Goal: Contribute content

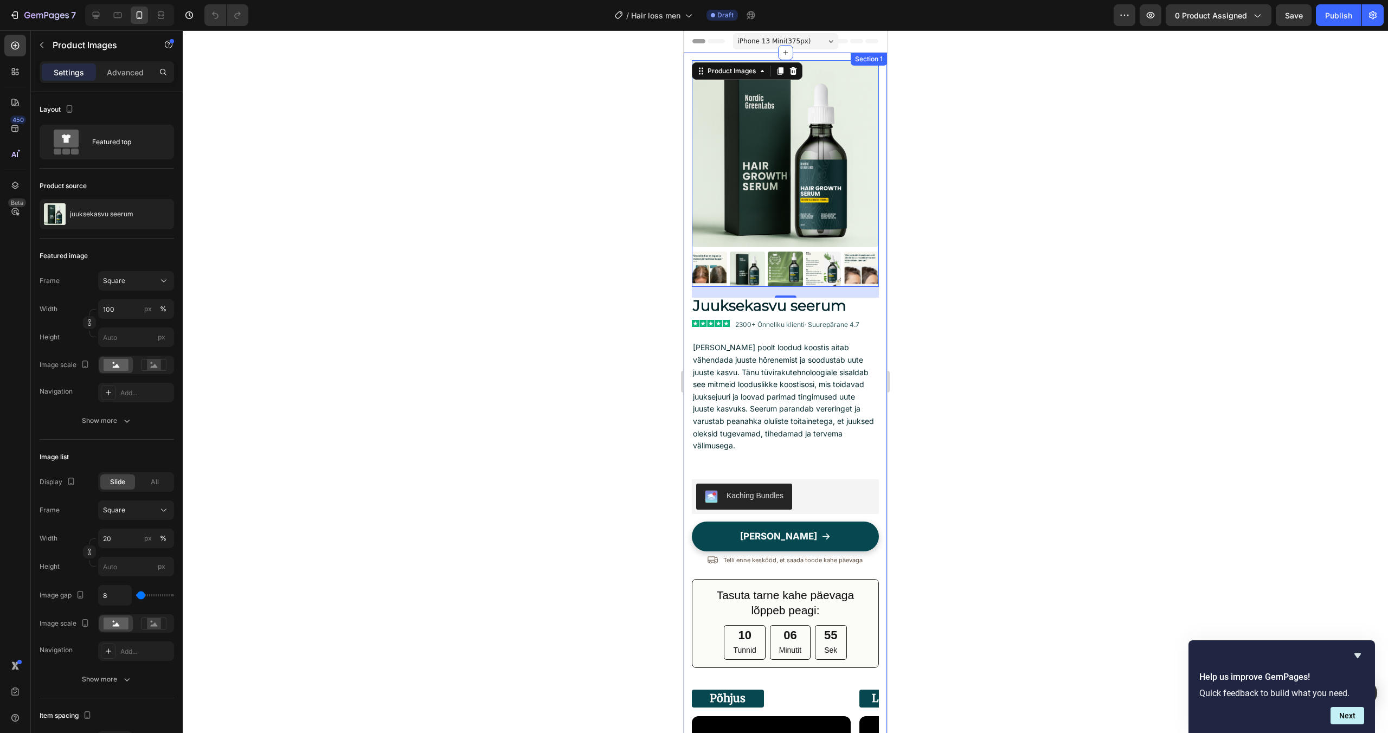
click at [686, 149] on div "Product Images 20 Juuksekasvu seerum Text Block Image 2300+ Õnneliku klienti · …" at bounding box center [785, 722] width 203 height 1339
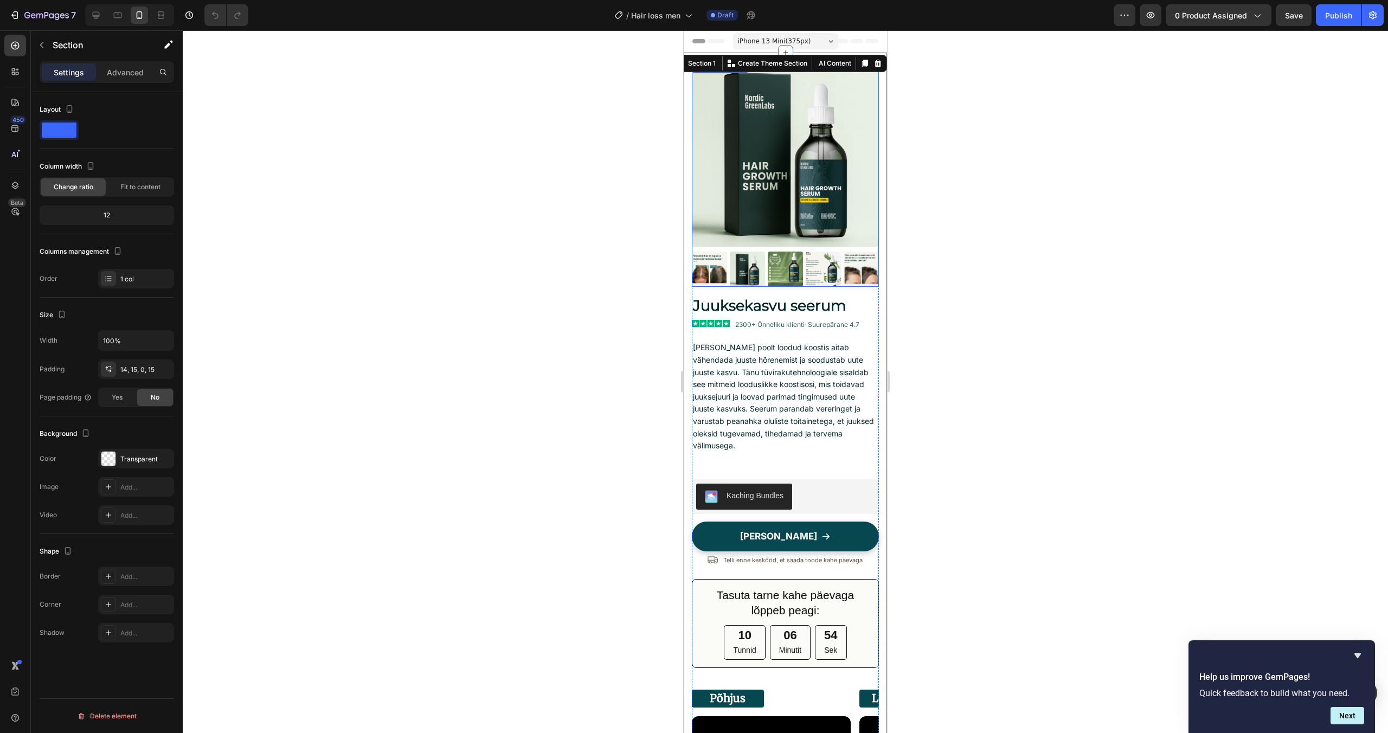
click at [816, 225] on img at bounding box center [785, 153] width 187 height 187
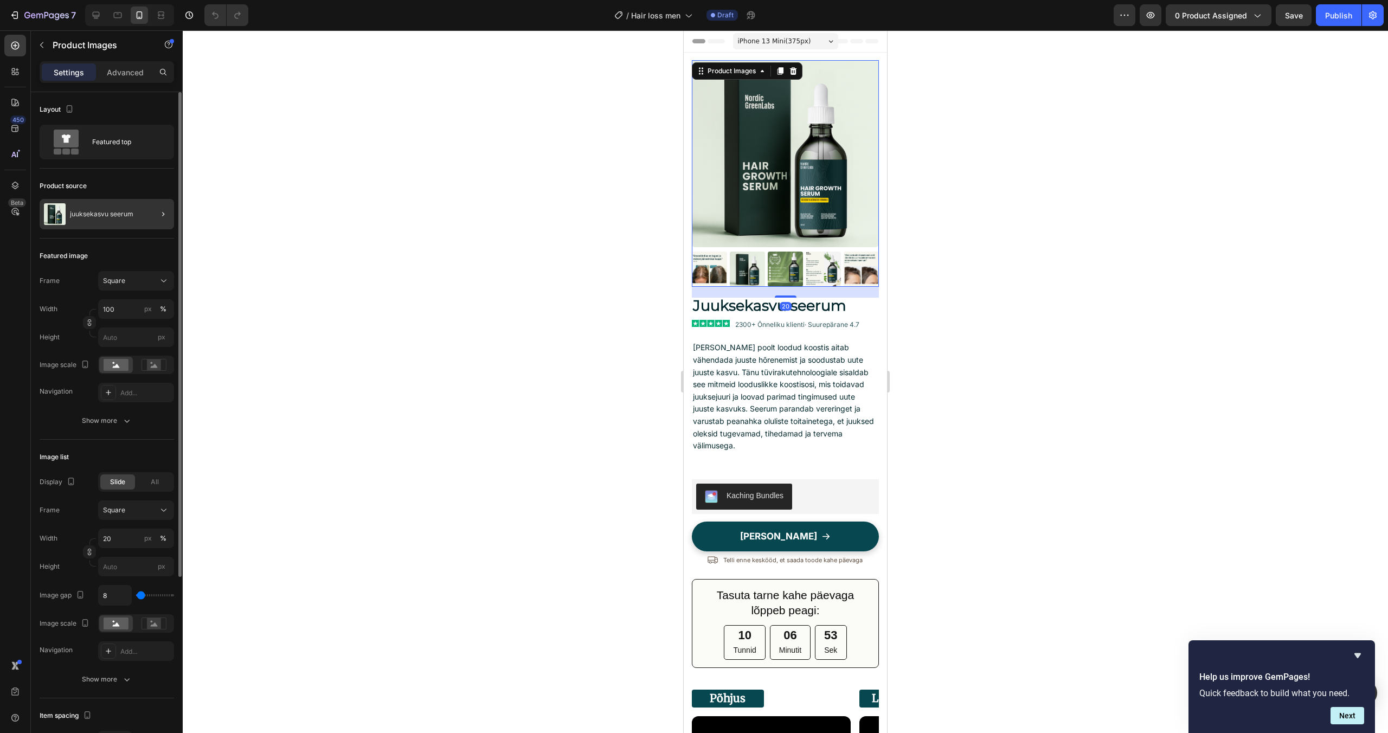
click at [151, 219] on div at bounding box center [159, 214] width 30 height 30
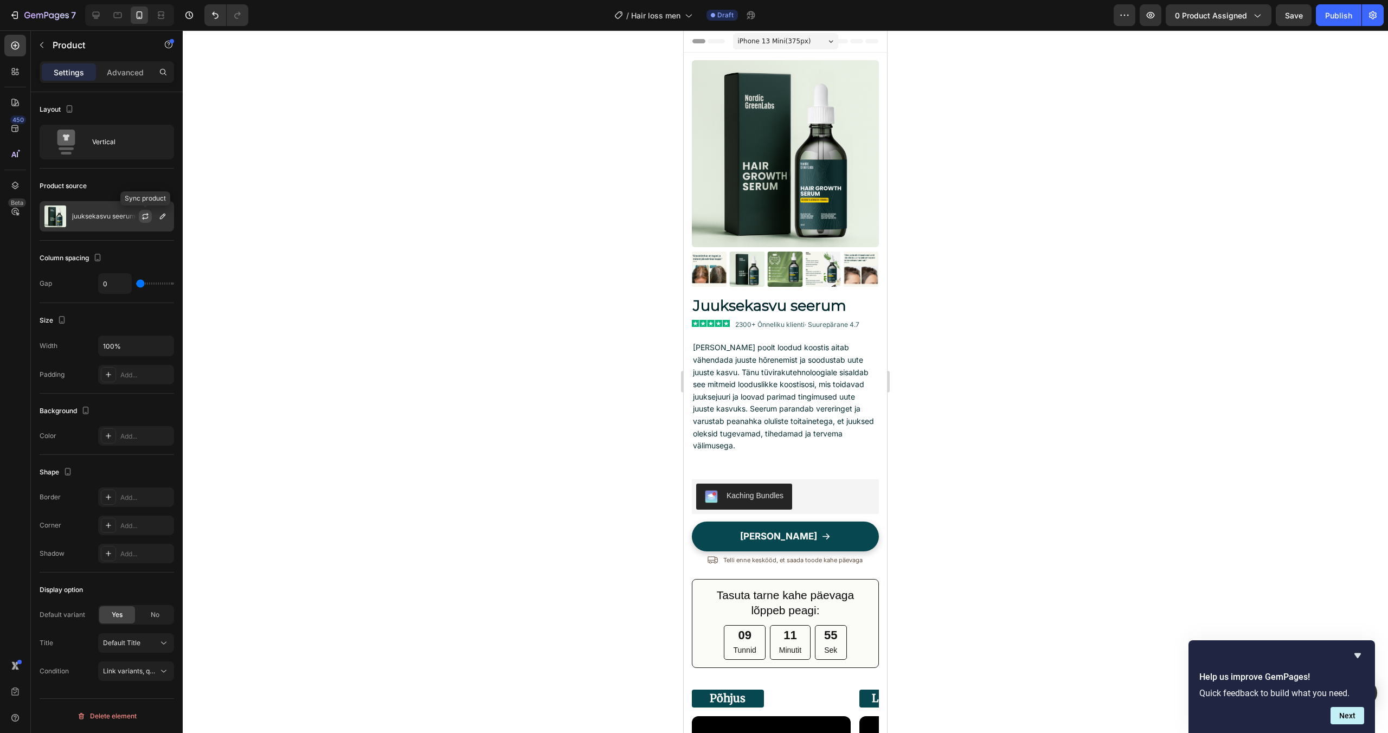
click at [144, 218] on icon "button" at bounding box center [145, 217] width 6 height 3
click at [163, 212] on icon "button" at bounding box center [162, 216] width 9 height 9
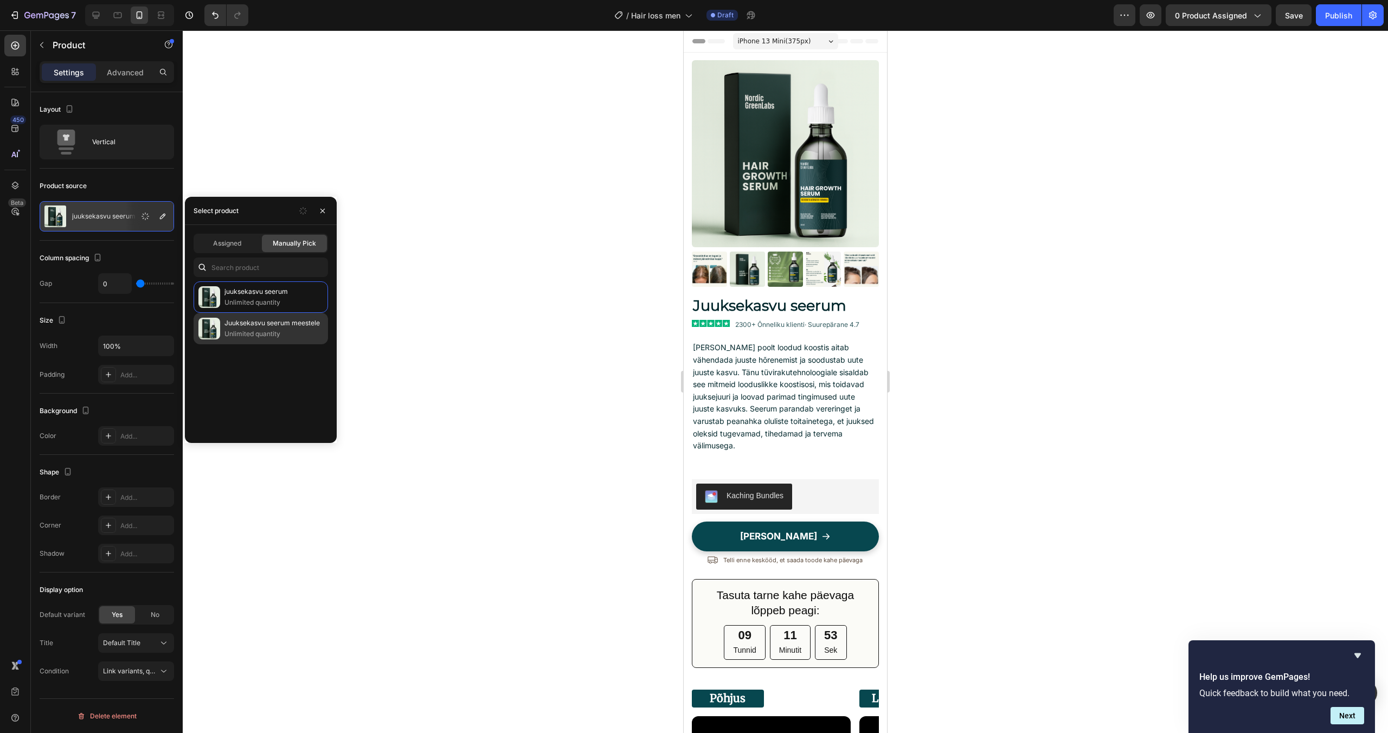
click at [266, 334] on p "Unlimited quantity" at bounding box center [274, 334] width 99 height 11
click at [302, 209] on icon "button" at bounding box center [303, 211] width 9 height 9
click at [324, 209] on icon "button" at bounding box center [323, 210] width 4 height 4
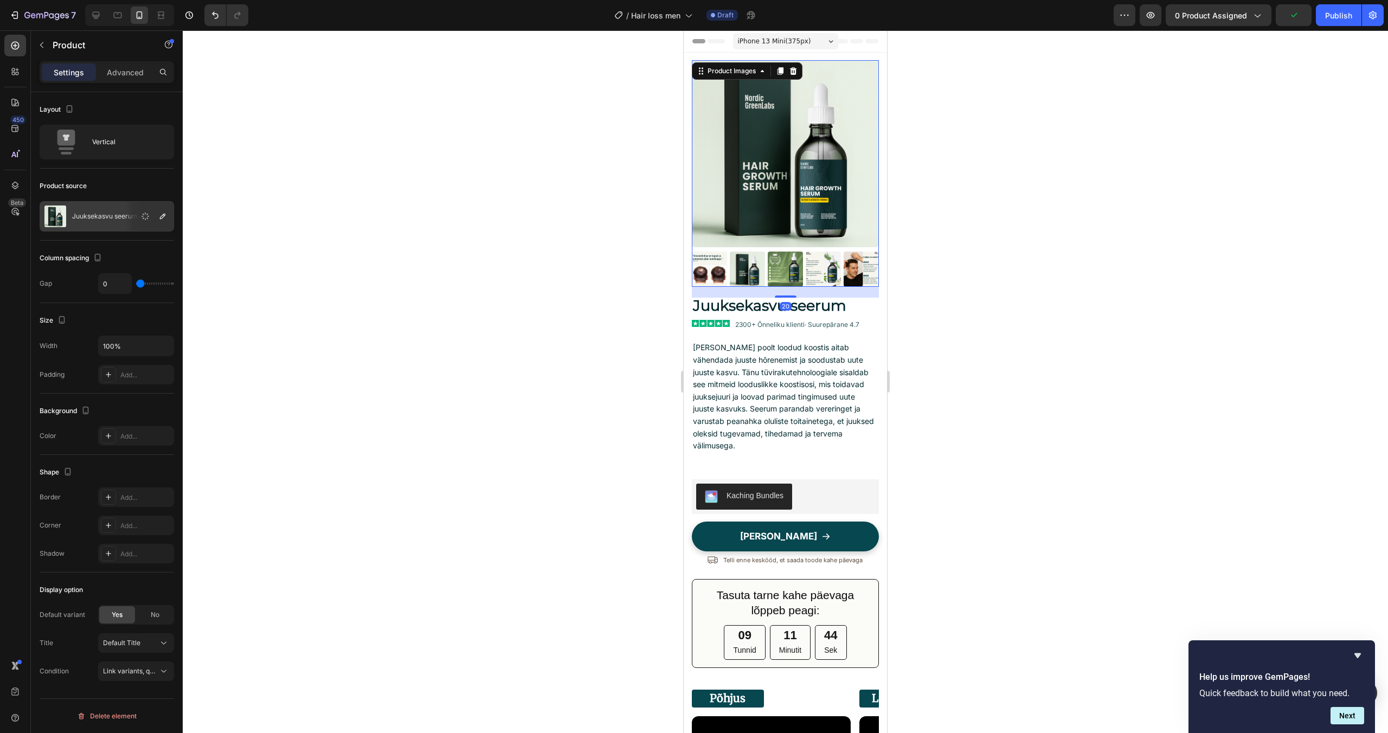
click at [835, 273] on img at bounding box center [823, 269] width 35 height 35
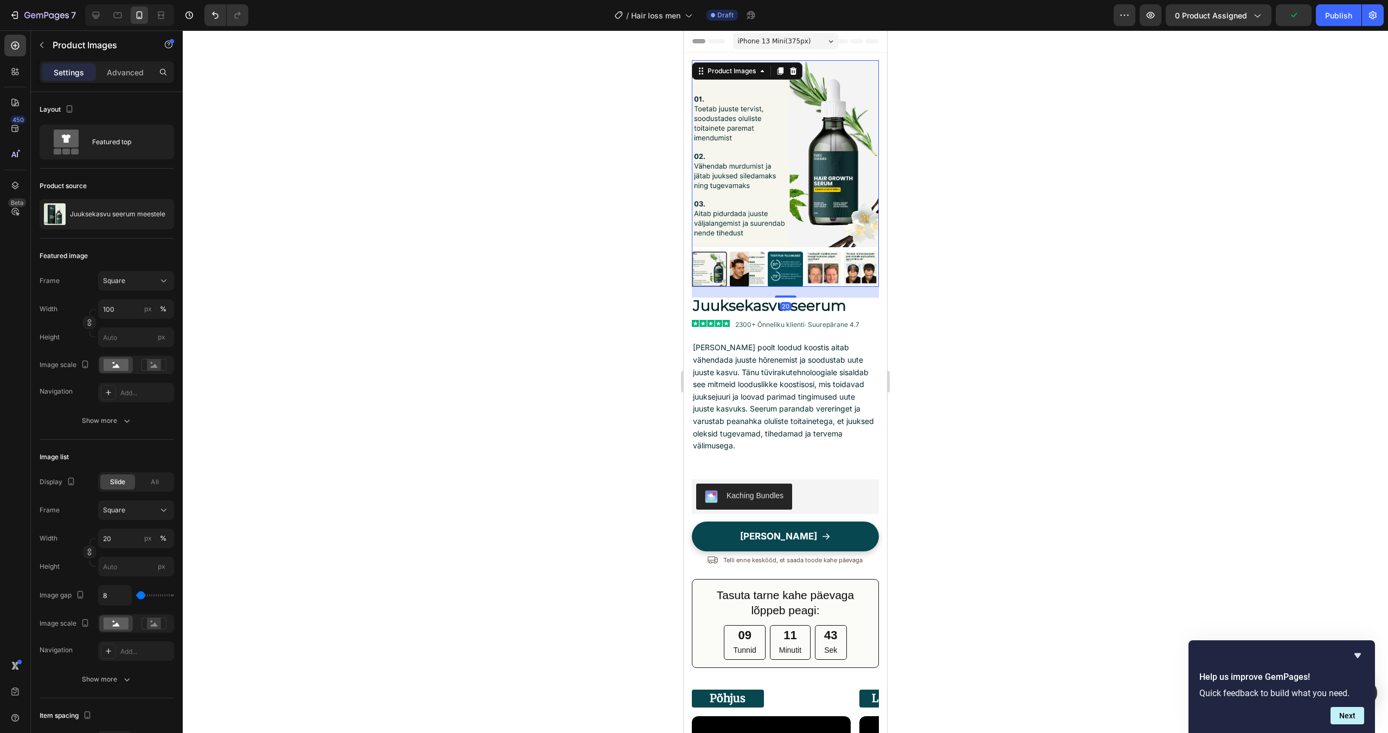
click at [751, 271] on img at bounding box center [747, 269] width 35 height 35
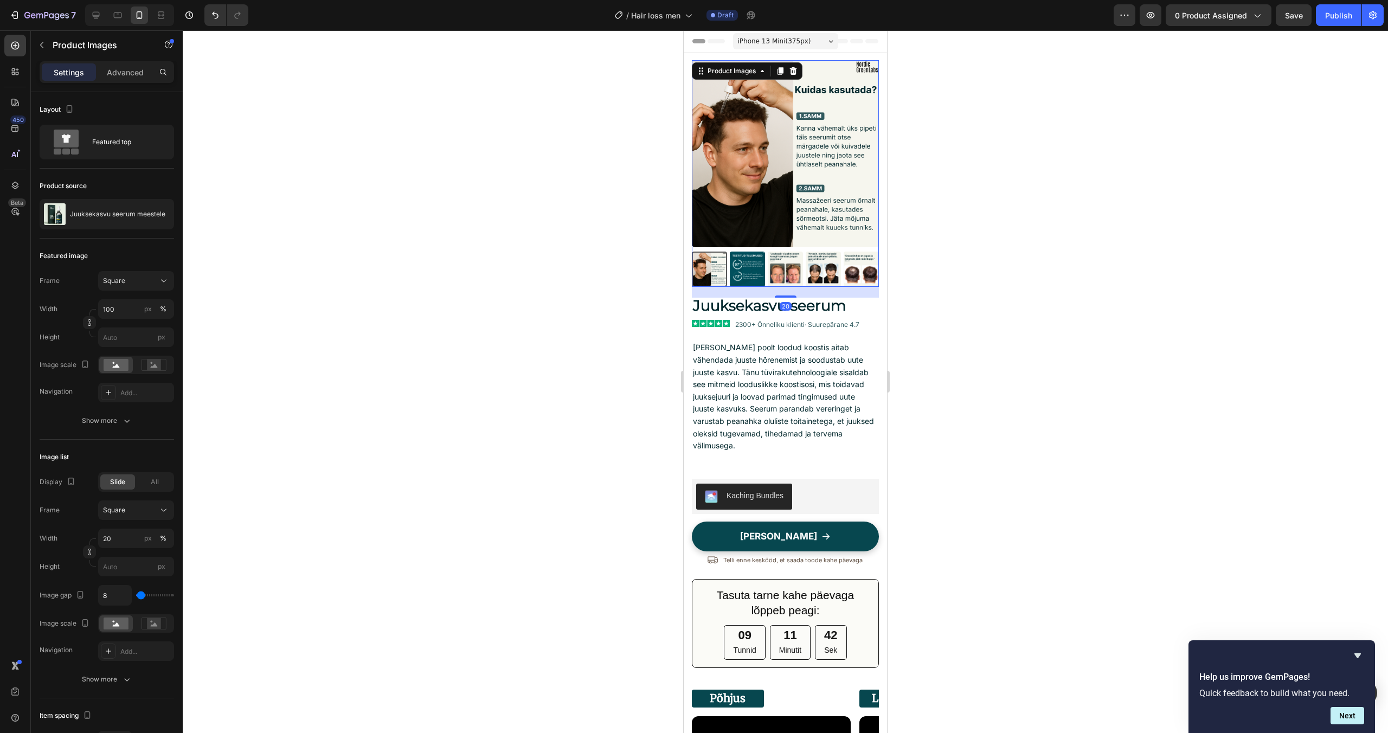
click at [751, 271] on img at bounding box center [747, 269] width 35 height 35
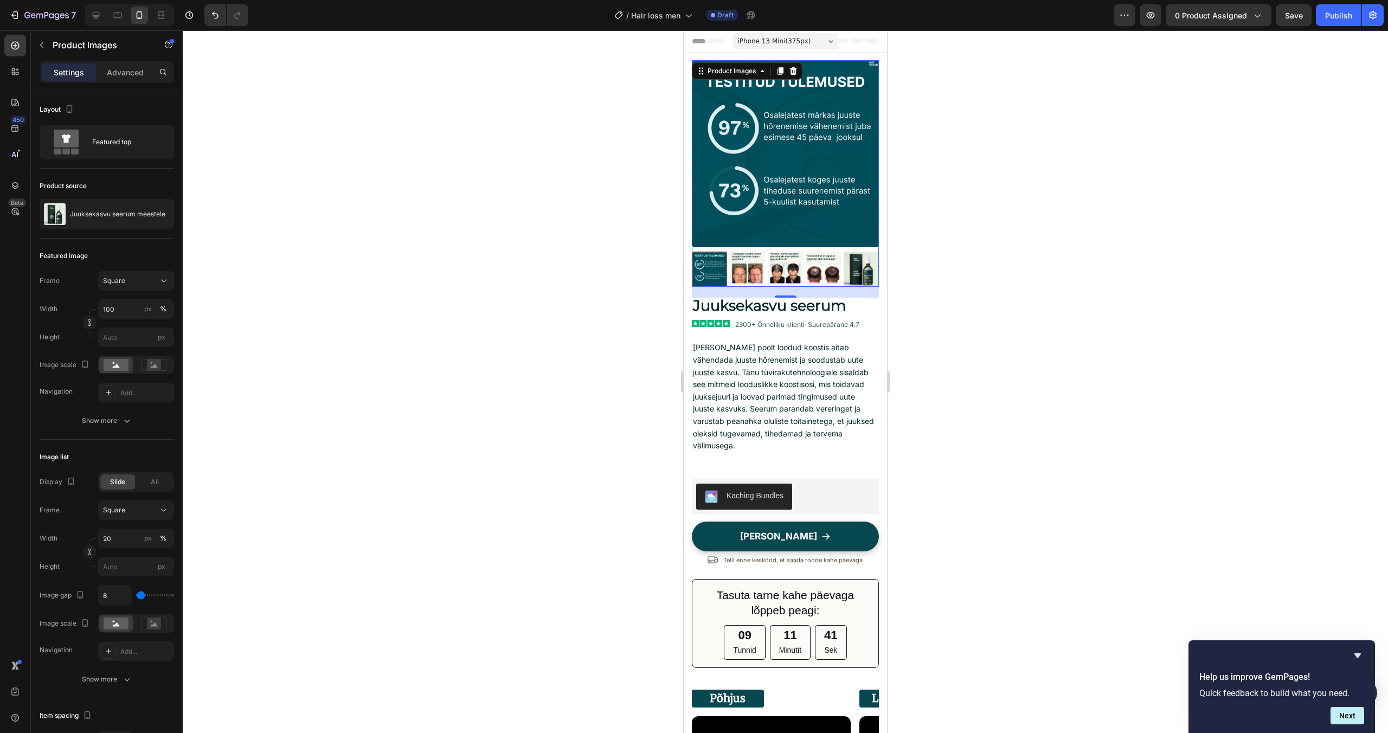
click at [750, 271] on img at bounding box center [747, 269] width 35 height 35
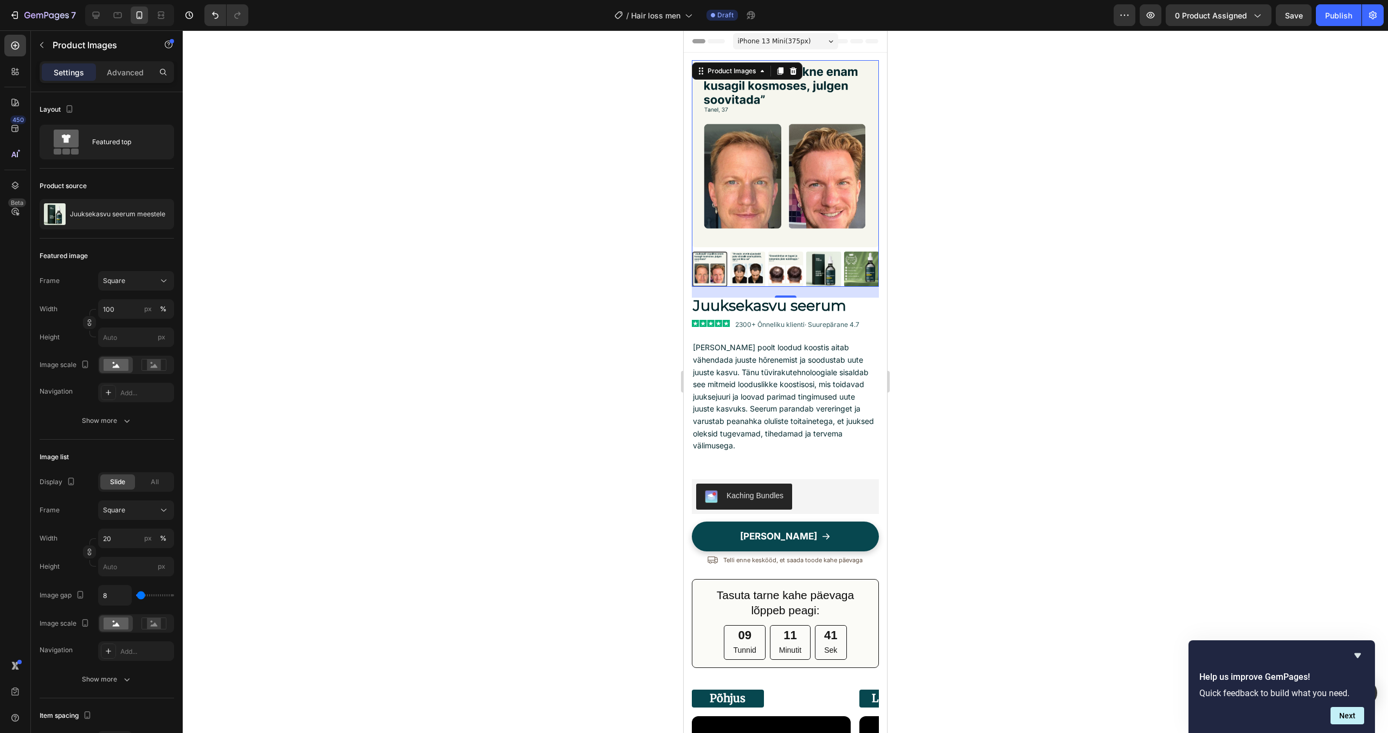
click at [750, 271] on img at bounding box center [748, 269] width 35 height 35
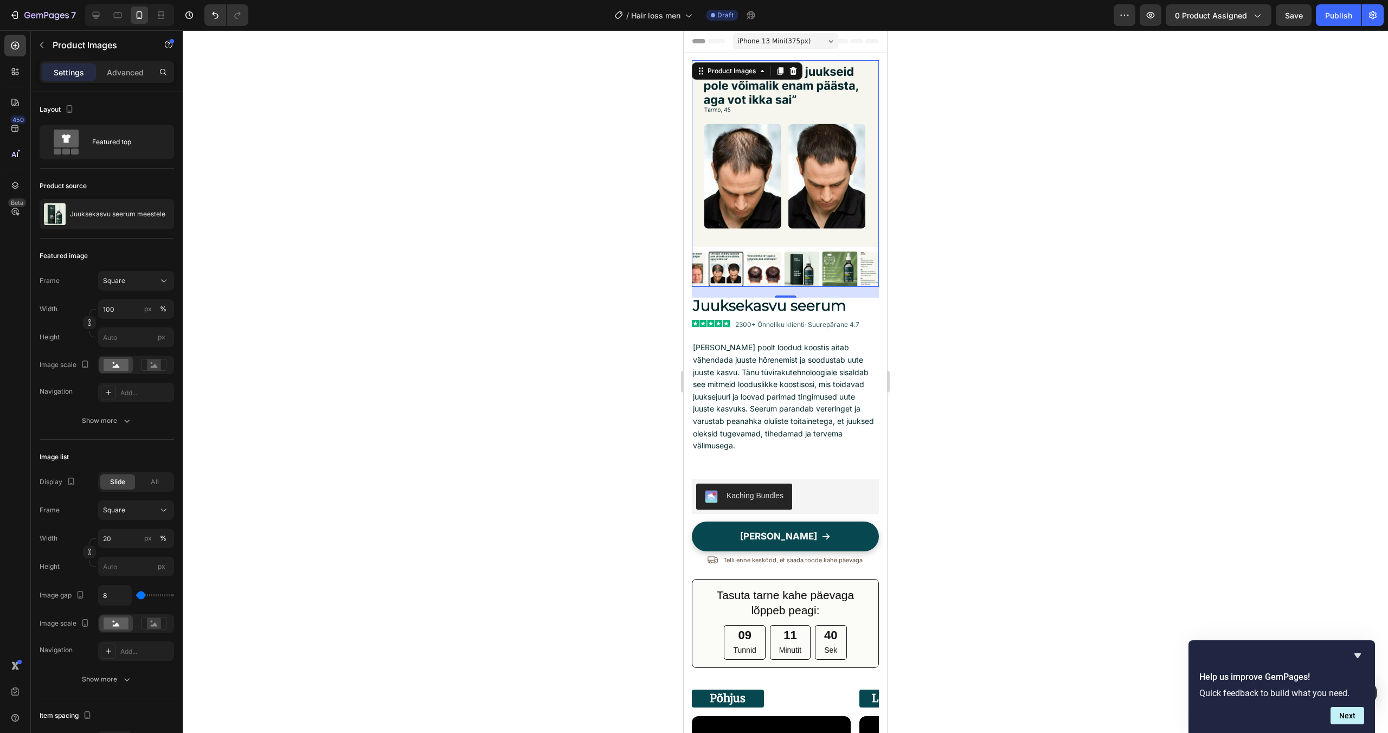
click at [750, 271] on img at bounding box center [764, 269] width 35 height 35
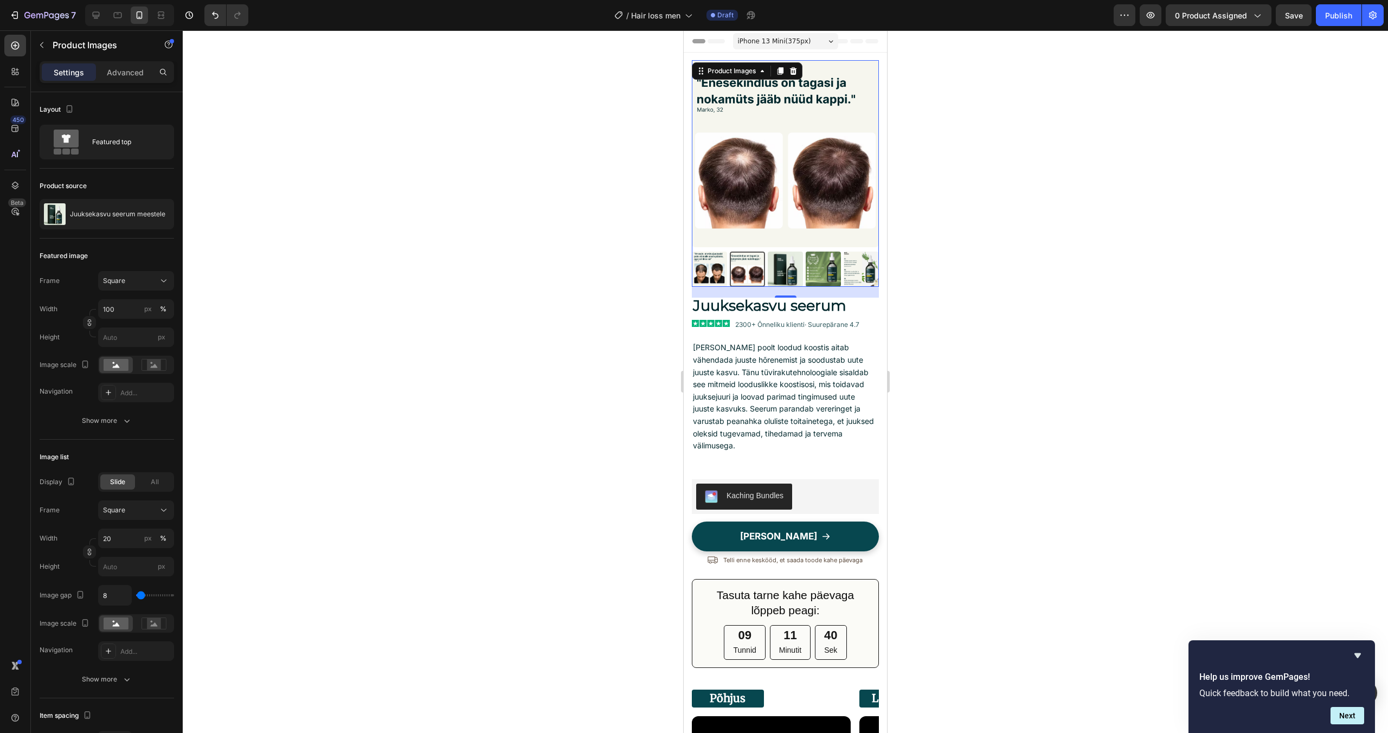
click at [750, 271] on div at bounding box center [747, 269] width 35 height 35
click at [862, 260] on img at bounding box center [861, 269] width 35 height 35
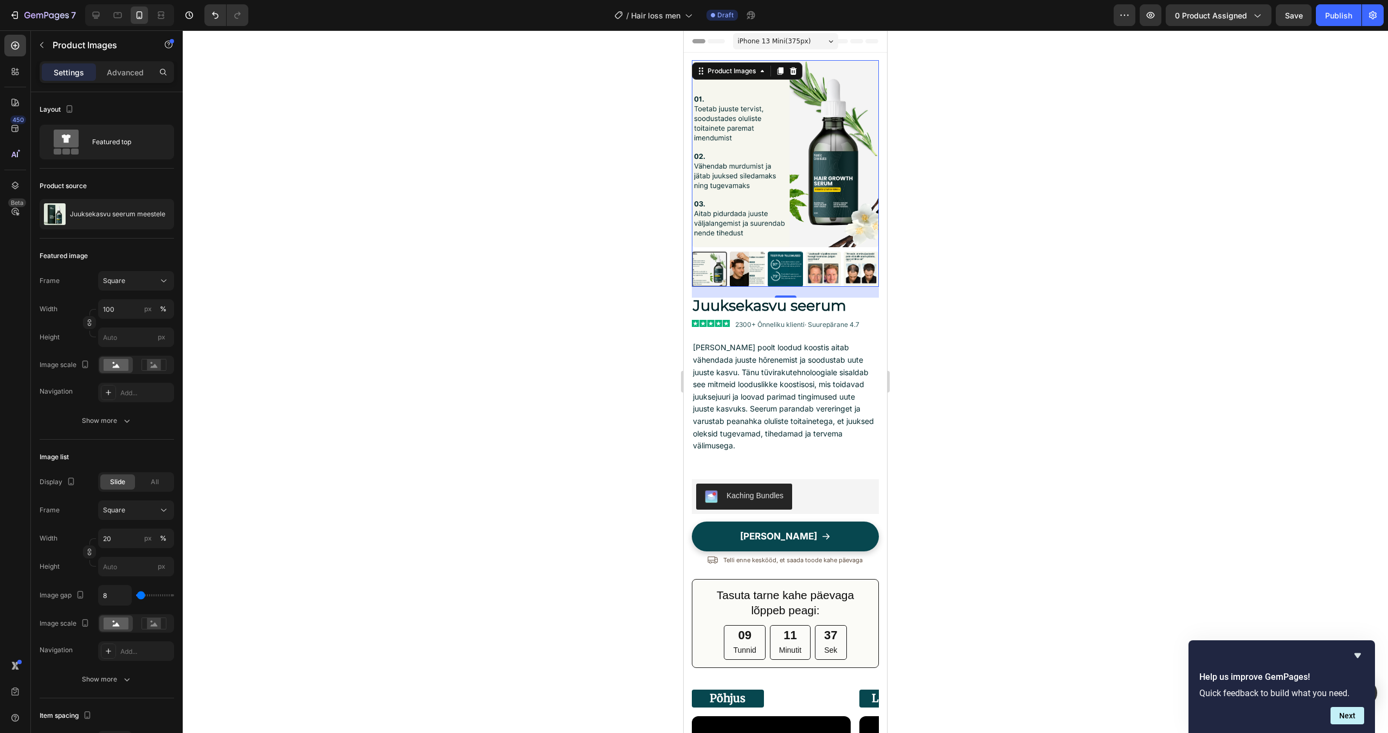
click at [749, 273] on img at bounding box center [747, 269] width 35 height 35
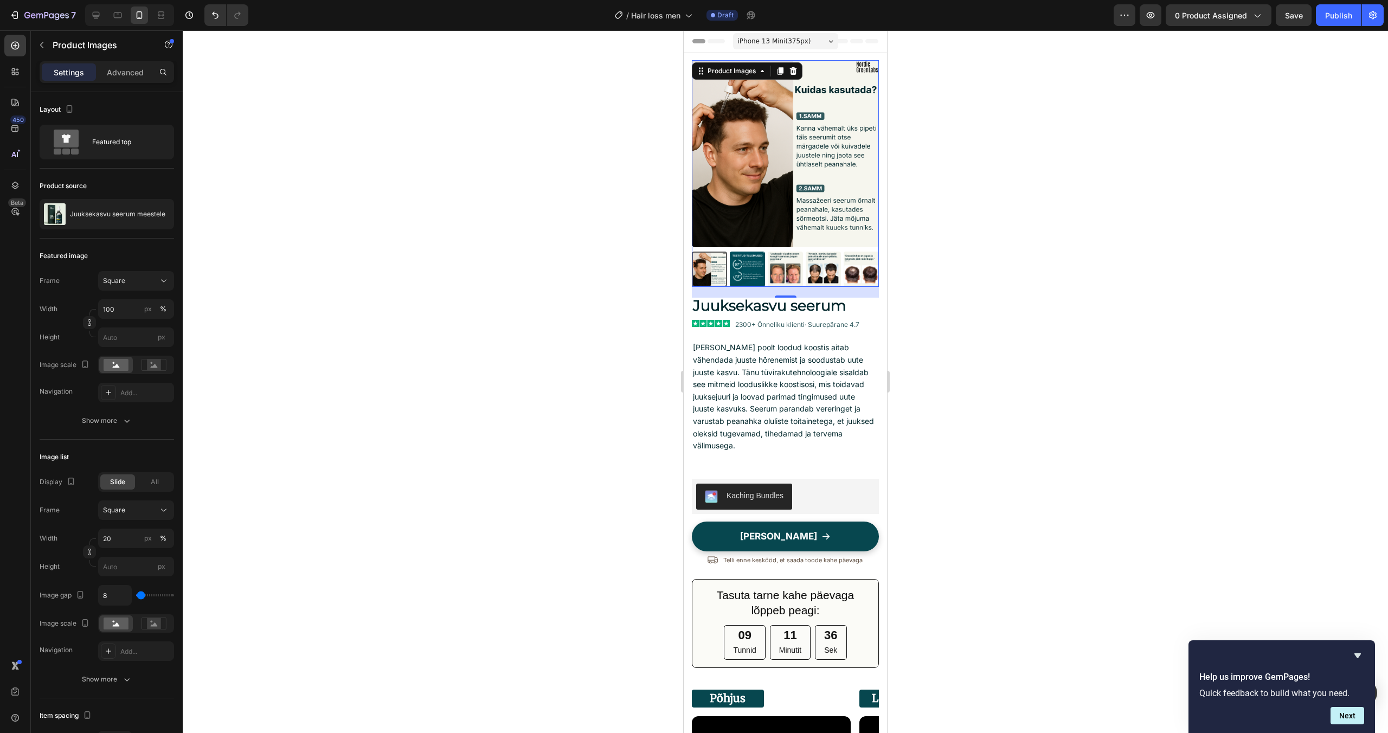
click at [772, 272] on img at bounding box center [785, 269] width 35 height 35
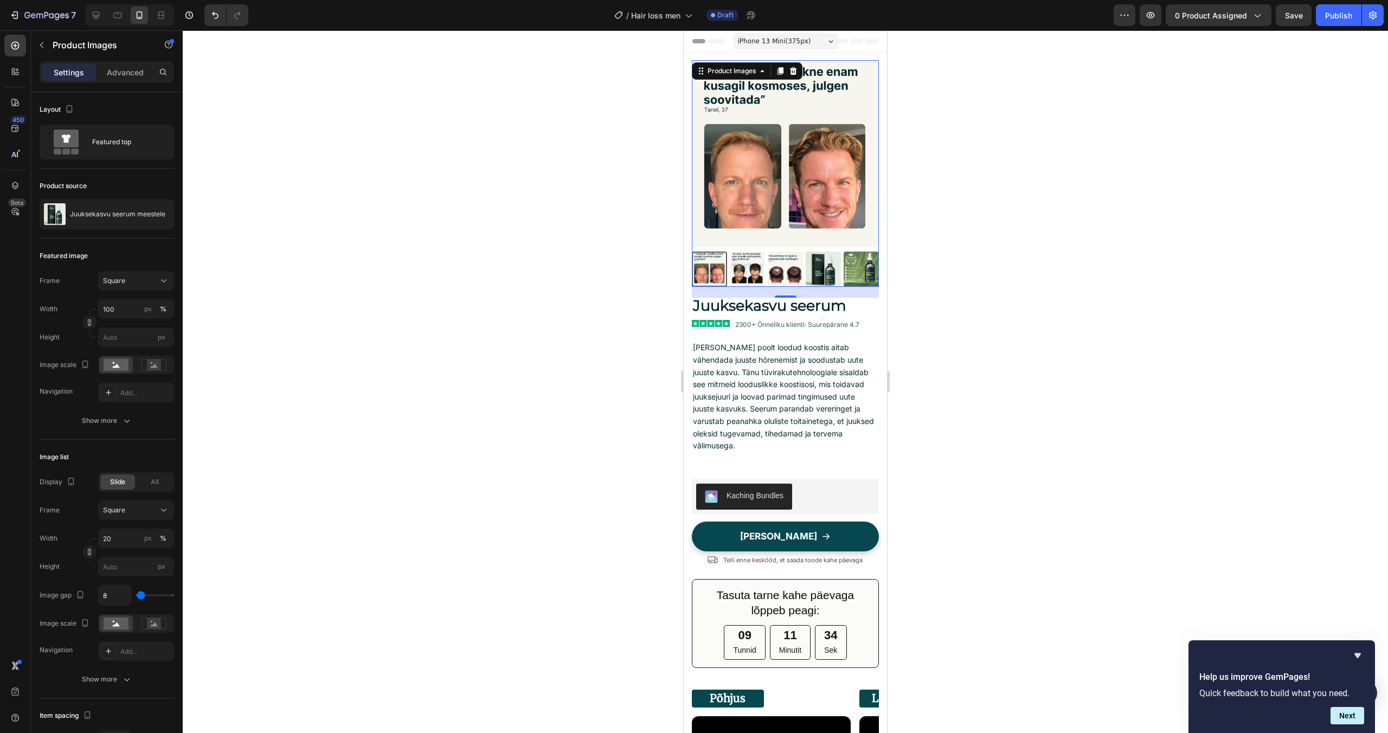
click at [770, 272] on img at bounding box center [785, 269] width 35 height 35
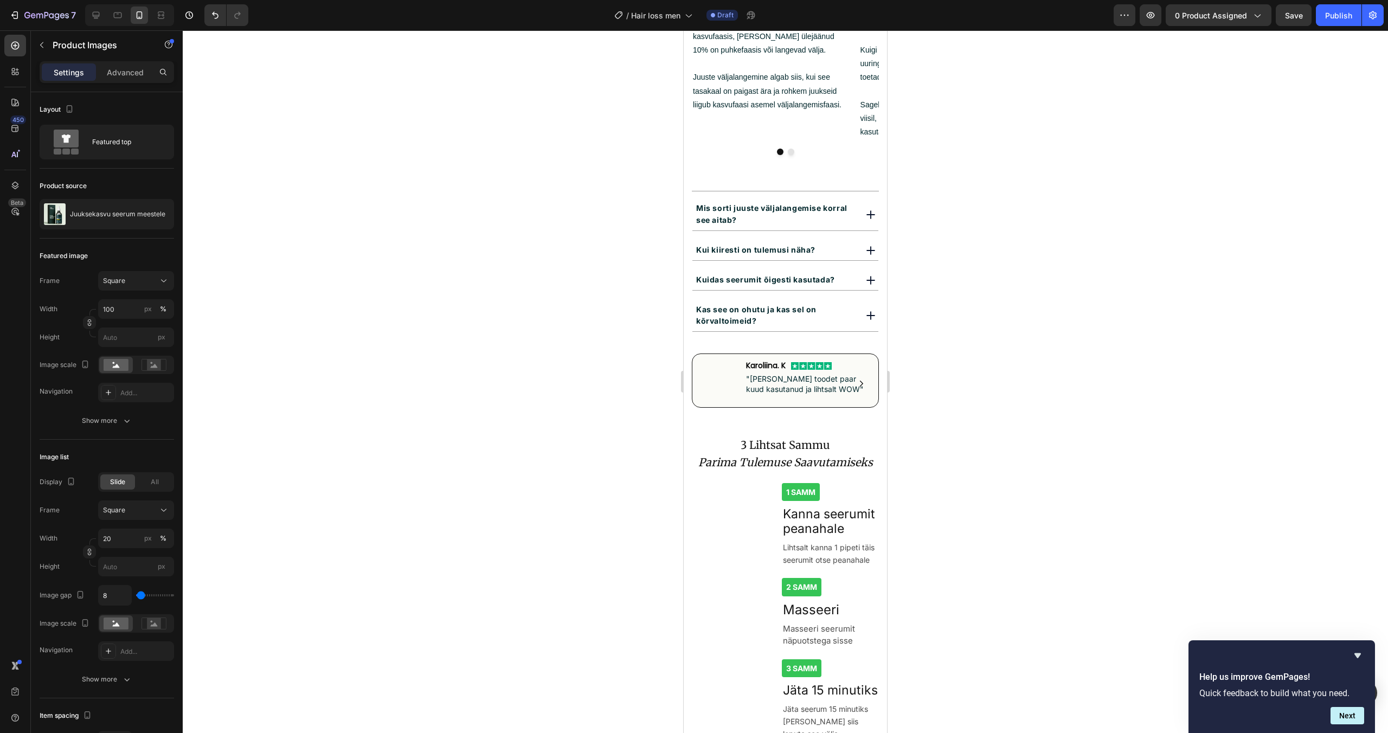
scroll to position [996, 0]
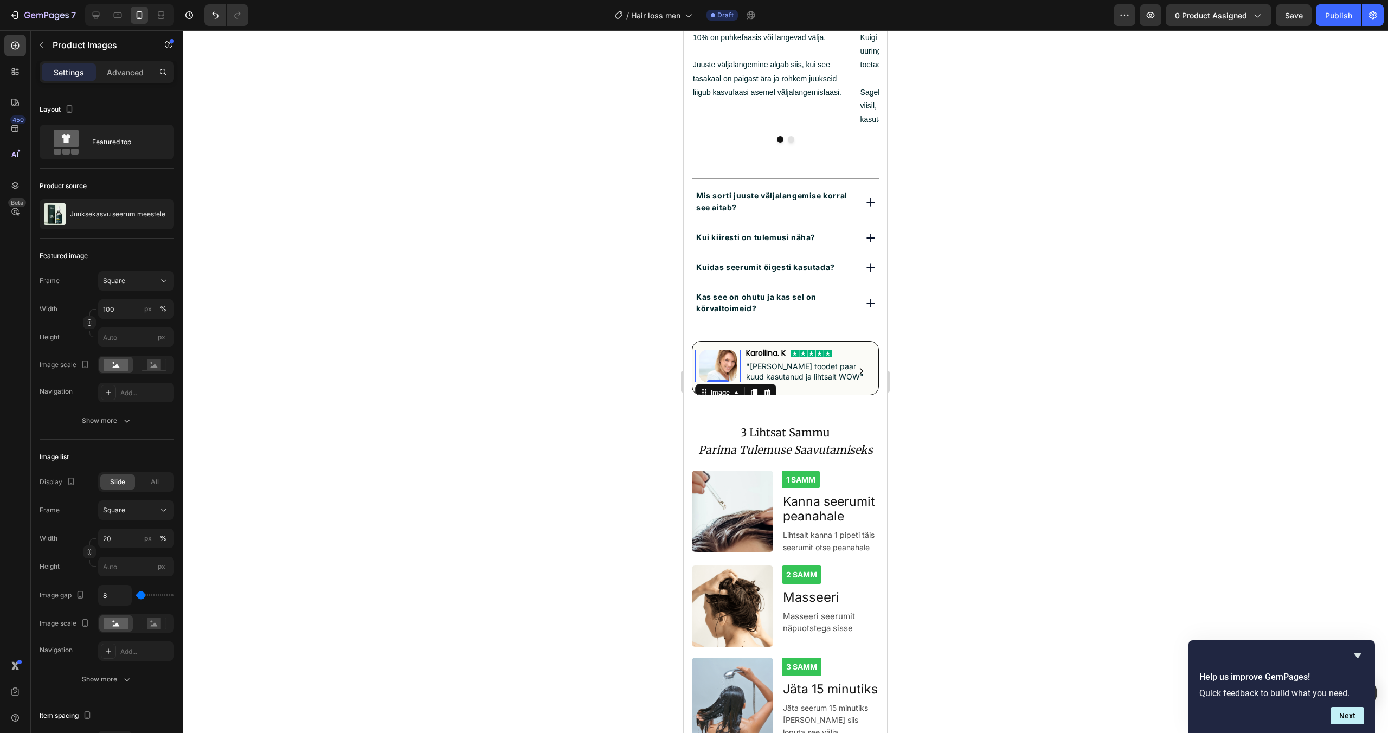
click at [722, 350] on img at bounding box center [718, 366] width 38 height 33
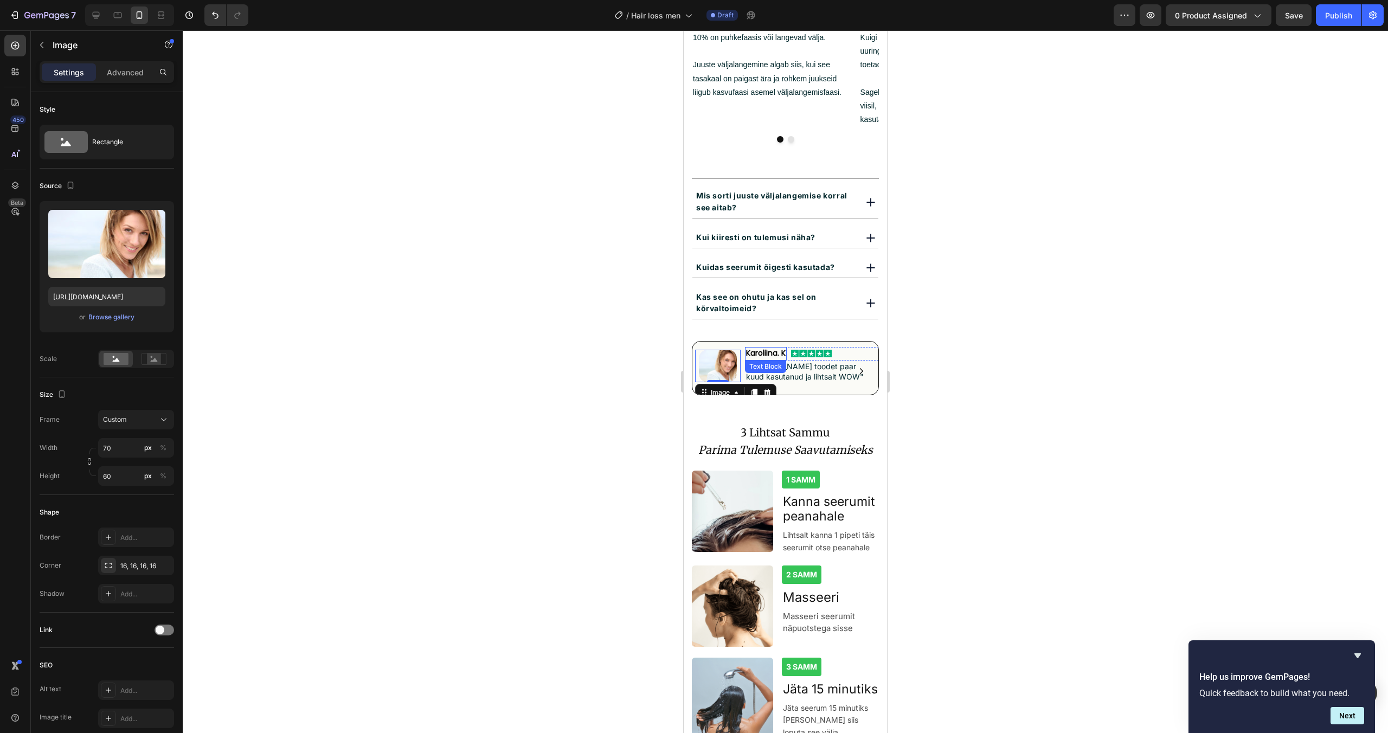
click at [763, 348] on span "Karoliina. K" at bounding box center [766, 353] width 40 height 11
click at [726, 350] on img at bounding box center [718, 366] width 38 height 33
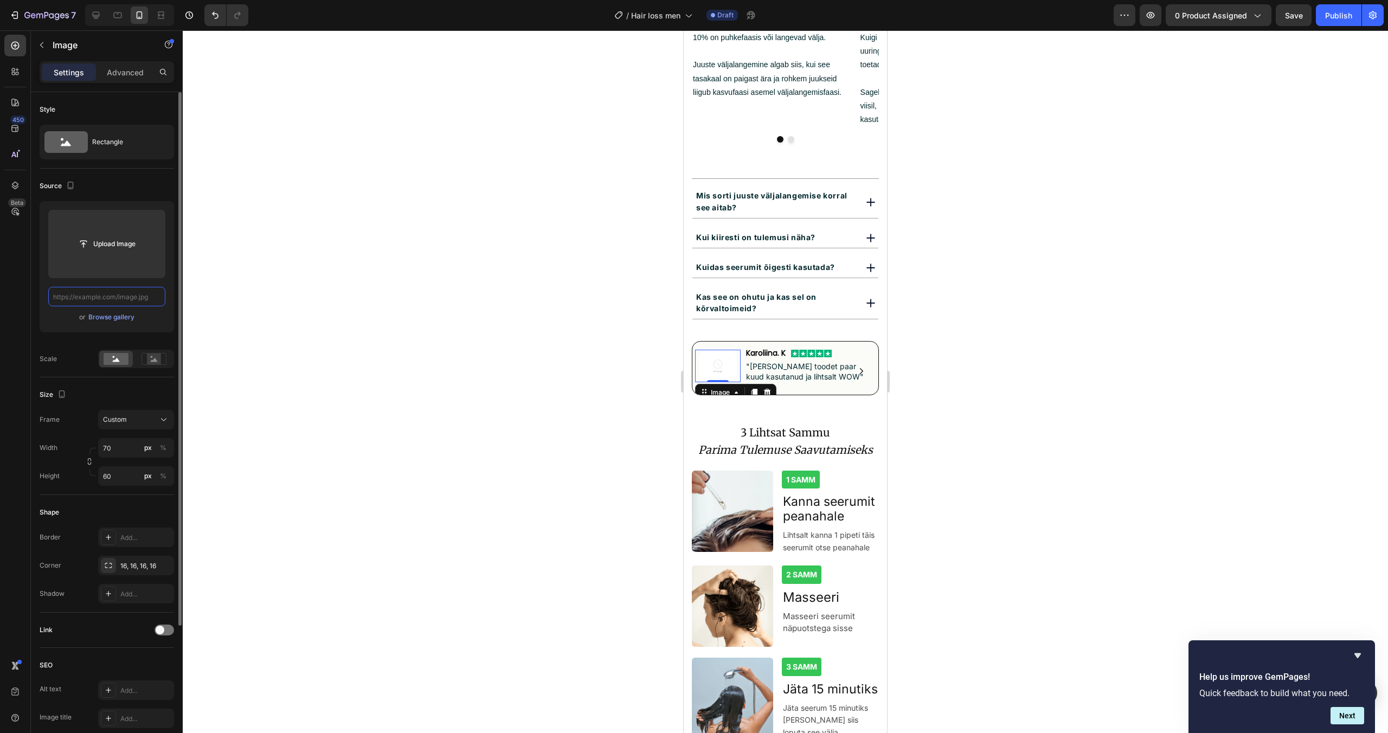
scroll to position [0, 0]
type input "[URL][DOMAIN_NAME]"
click at [1044, 359] on div at bounding box center [786, 381] width 1206 height 703
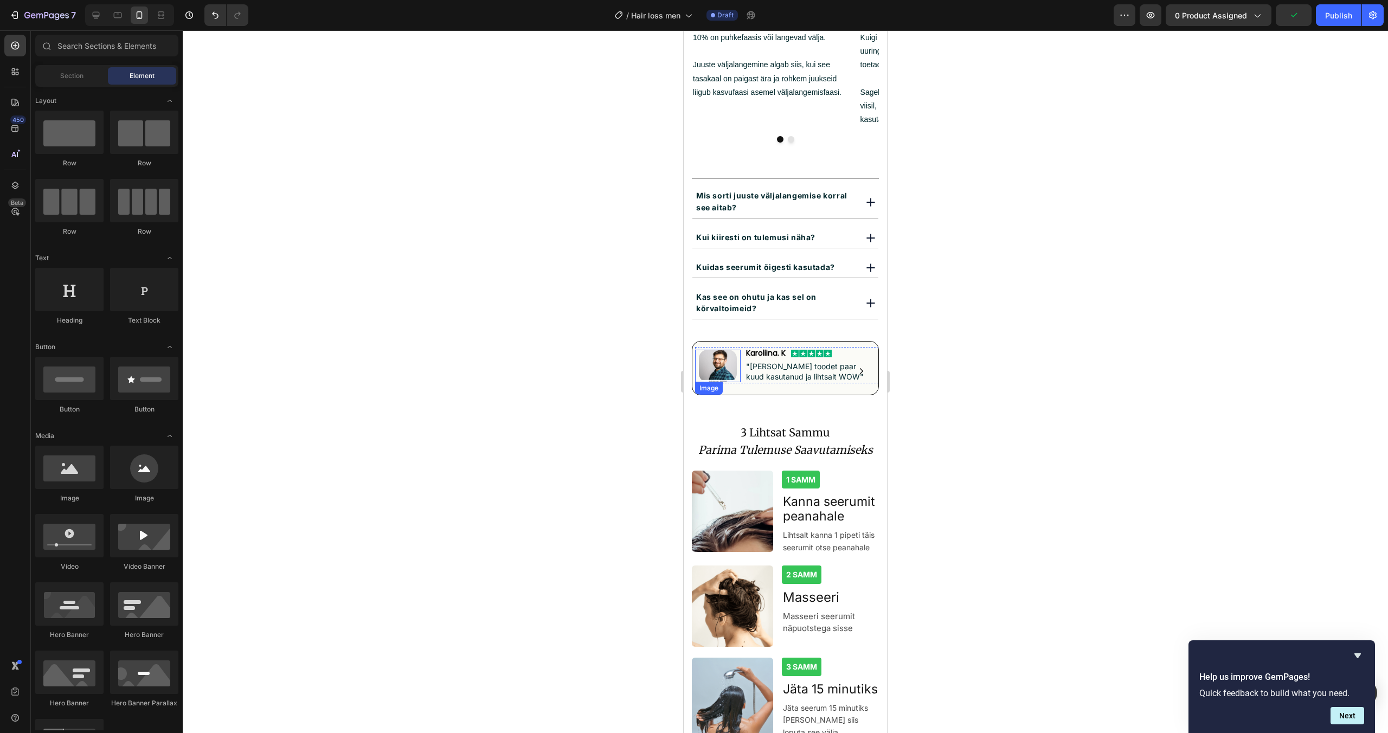
click at [720, 350] on img at bounding box center [718, 366] width 38 height 33
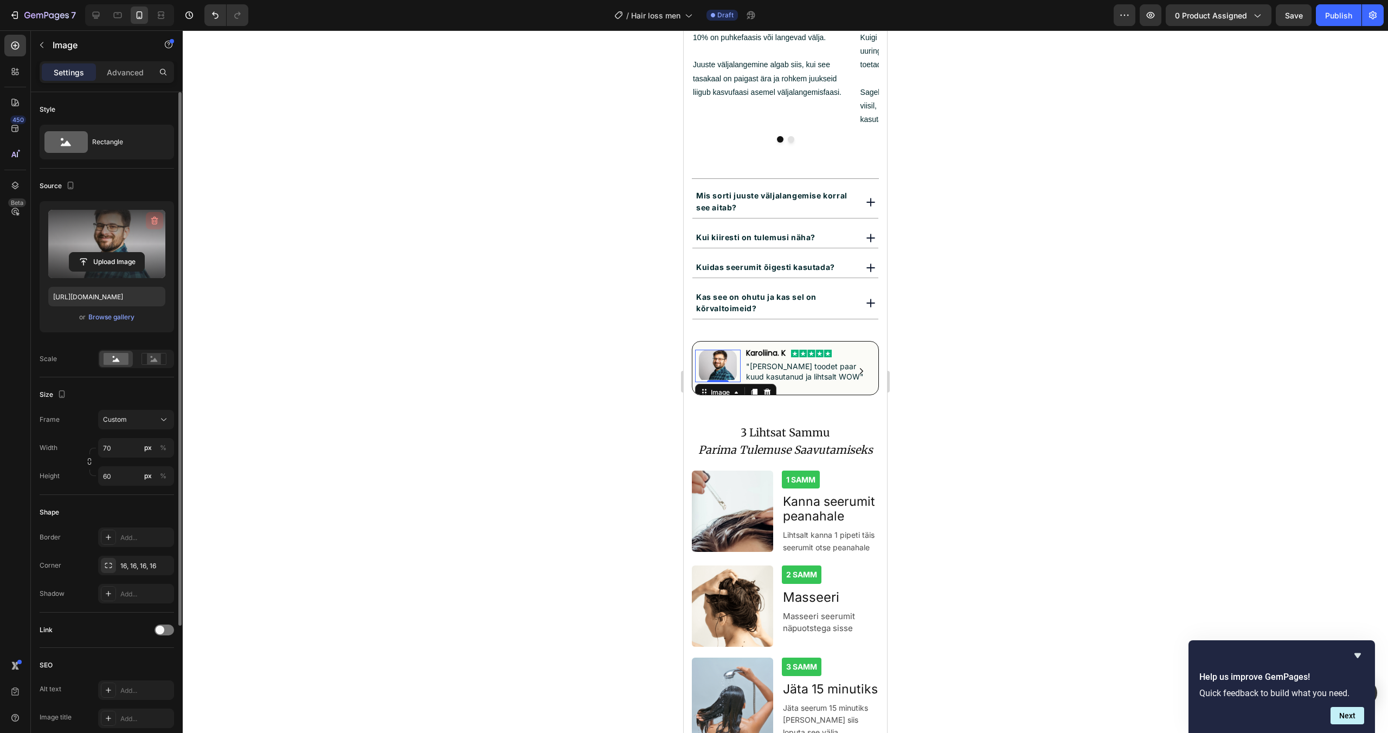
click at [152, 219] on icon "button" at bounding box center [154, 221] width 7 height 8
type input "[URL][DOMAIN_NAME]"
click at [840, 362] on span ""[PERSON_NAME] toodet paar kuud kasutanud ja lihtsalt WOW"" at bounding box center [805, 372] width 118 height 20
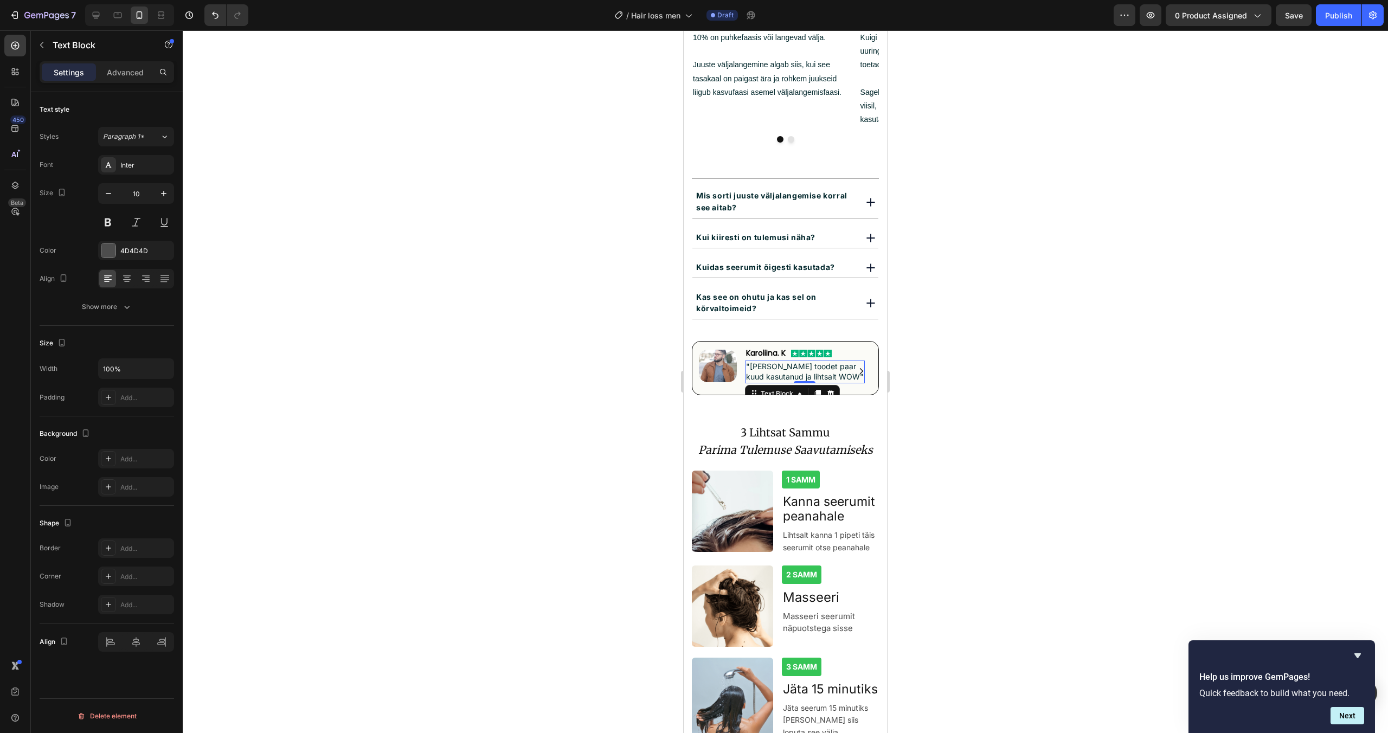
click at [840, 362] on span ""[PERSON_NAME] toodet paar kuud kasutanud ja lihtsalt WOW"" at bounding box center [805, 372] width 118 height 20
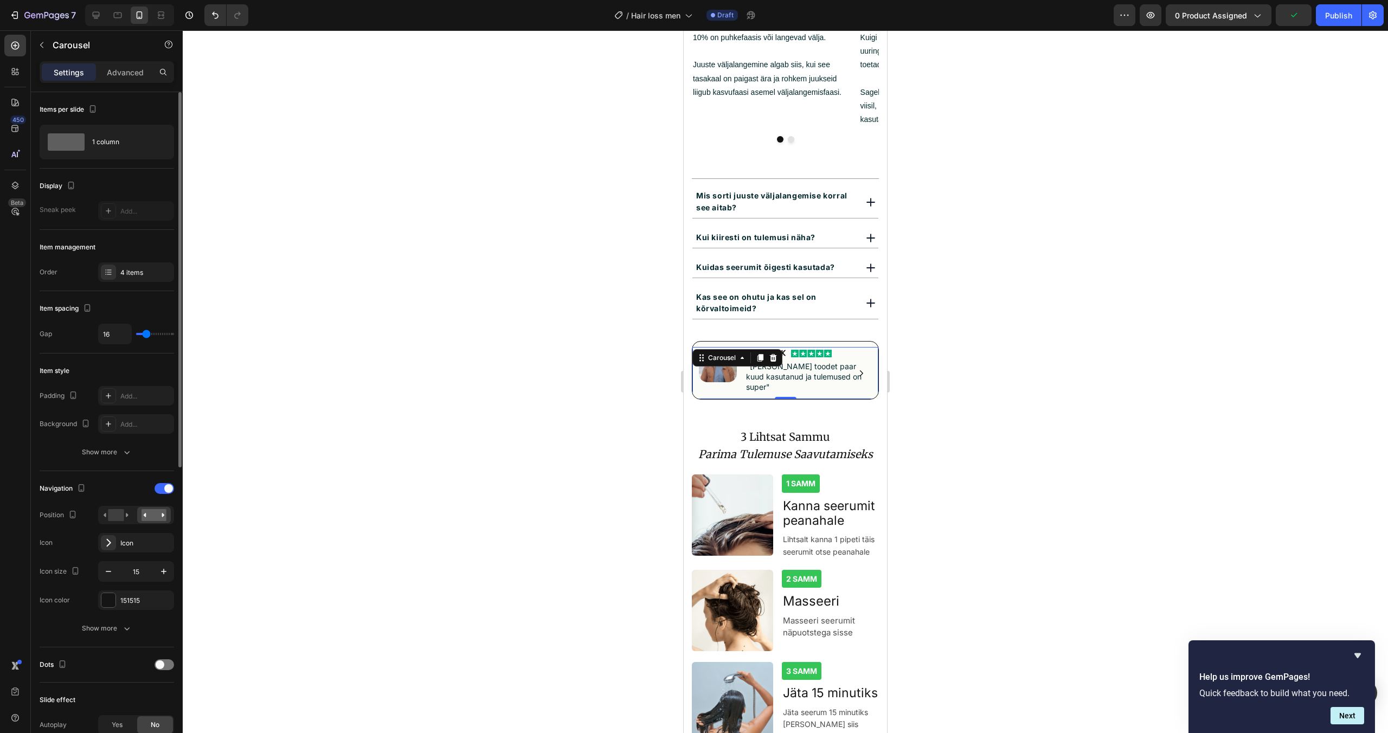
click at [866, 364] on button "Carousel Next Arrow" at bounding box center [861, 372] width 17 height 17
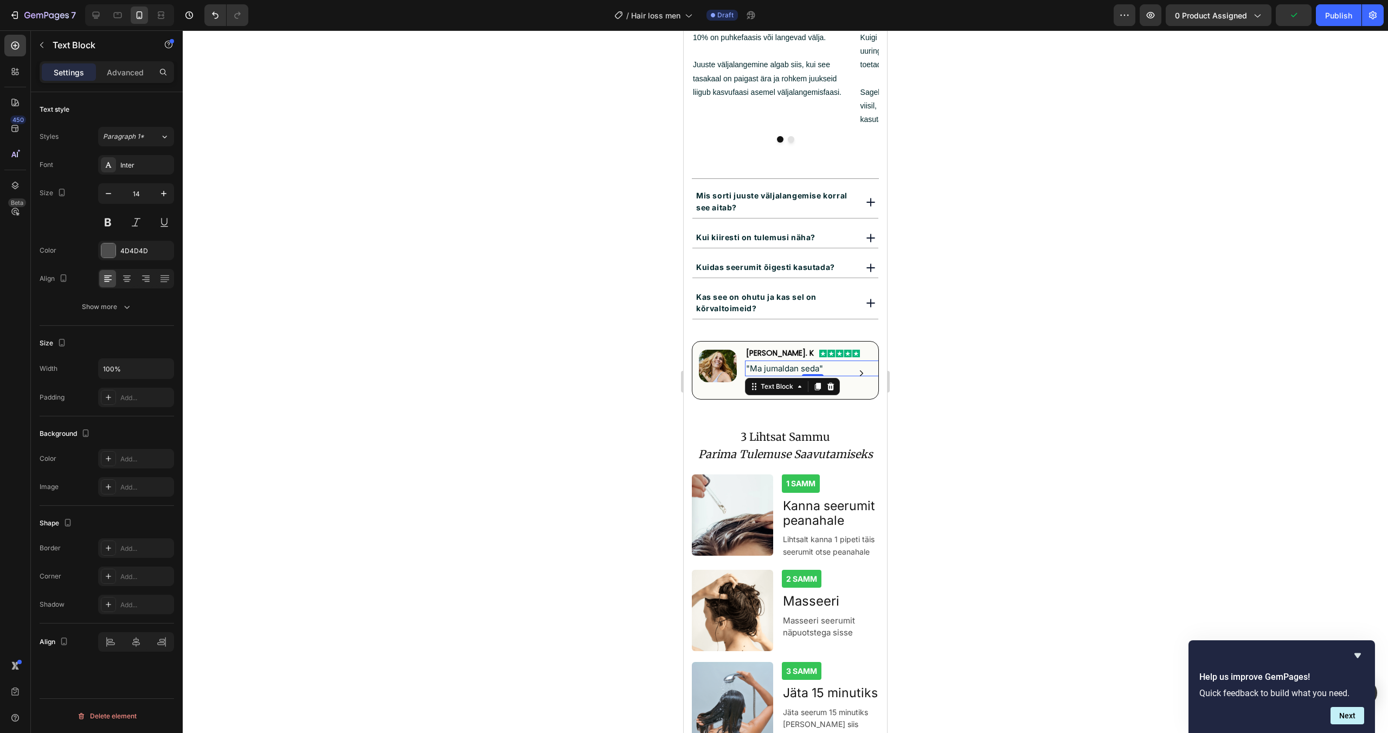
click at [808, 363] on span ""Ma jumaldan seda"" at bounding box center [784, 368] width 77 height 10
click at [782, 363] on span ""Ma jumaldan seda"" at bounding box center [784, 368] width 77 height 10
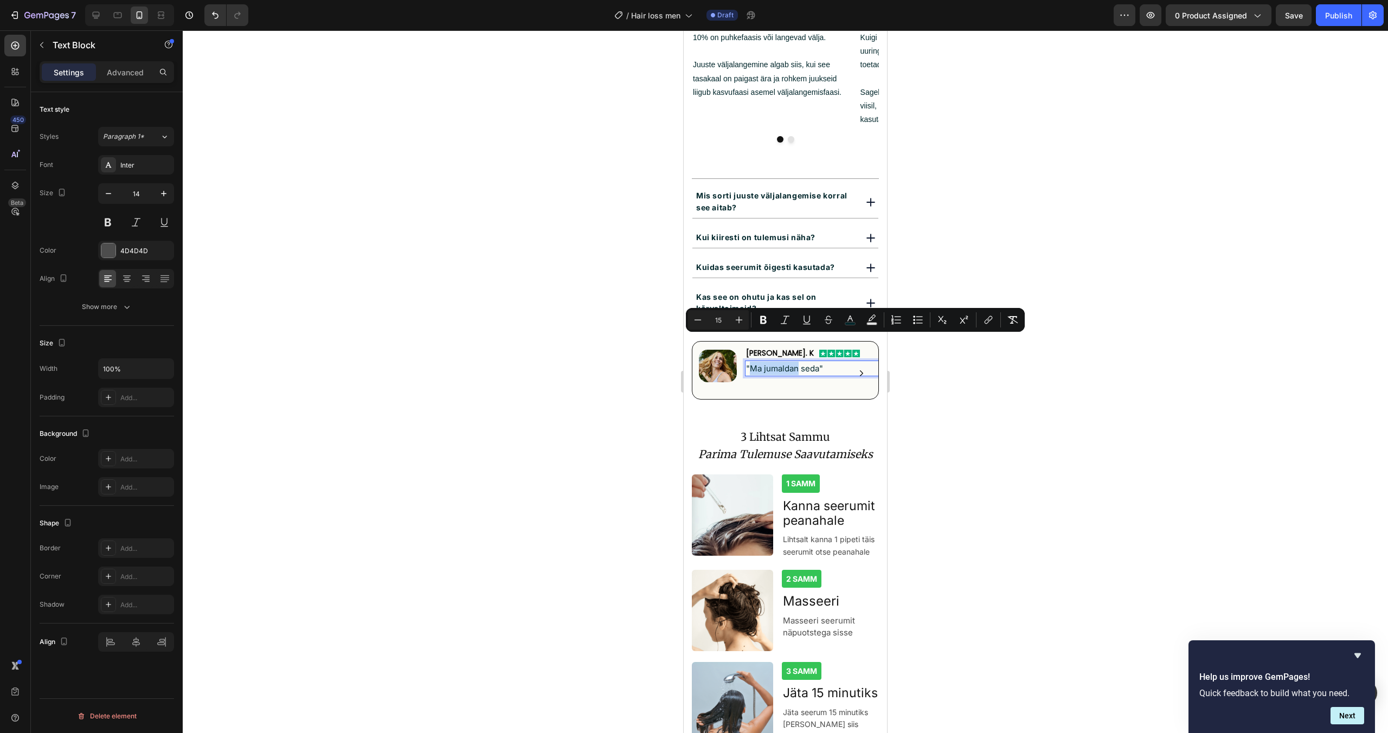
drag, startPoint x: 791, startPoint y: 344, endPoint x: 751, endPoint y: 343, distance: 40.7
click at [751, 363] on span ""Ma jumaldan seda"" at bounding box center [784, 368] width 77 height 10
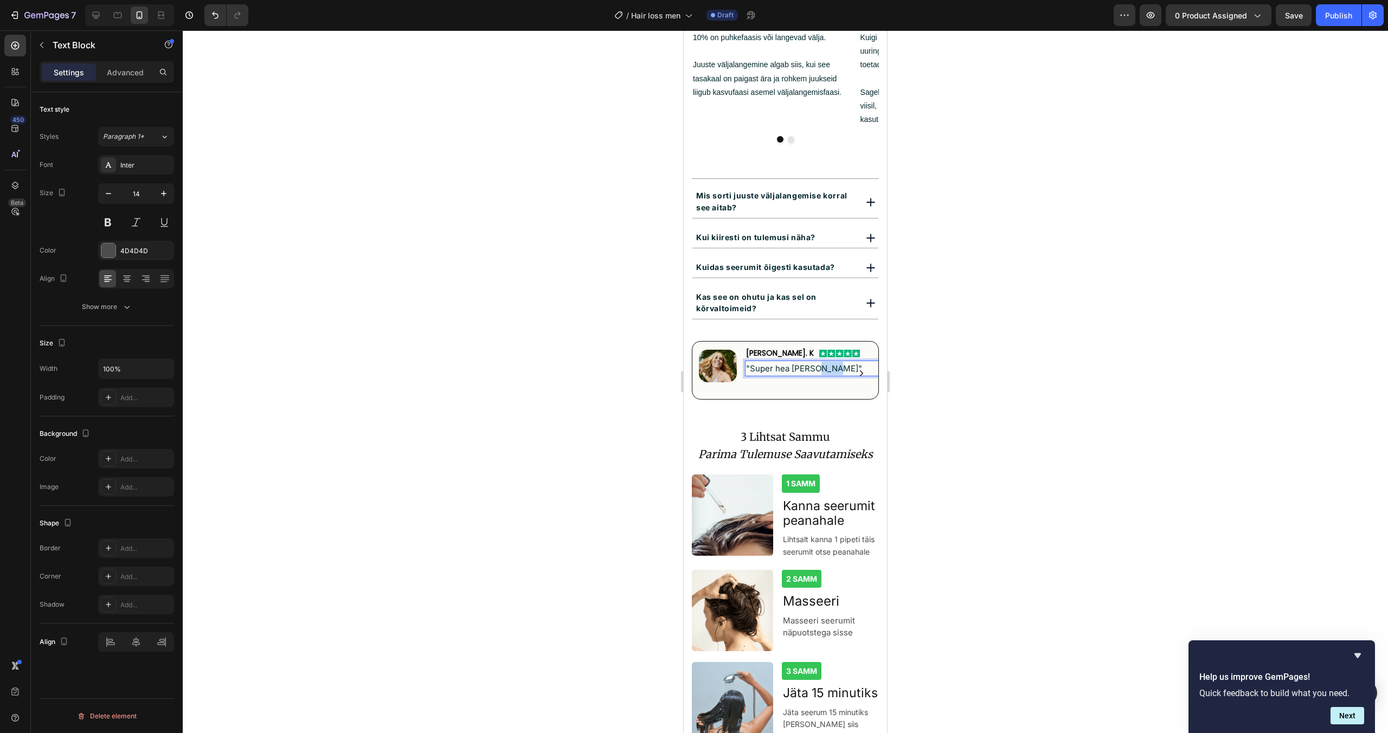
drag, startPoint x: 834, startPoint y: 341, endPoint x: 816, endPoint y: 344, distance: 17.7
click at [816, 363] on span ""Super hea [PERSON_NAME]"" at bounding box center [804, 368] width 116 height 10
drag, startPoint x: 1072, startPoint y: 393, endPoint x: 1012, endPoint y: 397, distance: 60.4
click at [1072, 393] on div at bounding box center [786, 381] width 1206 height 703
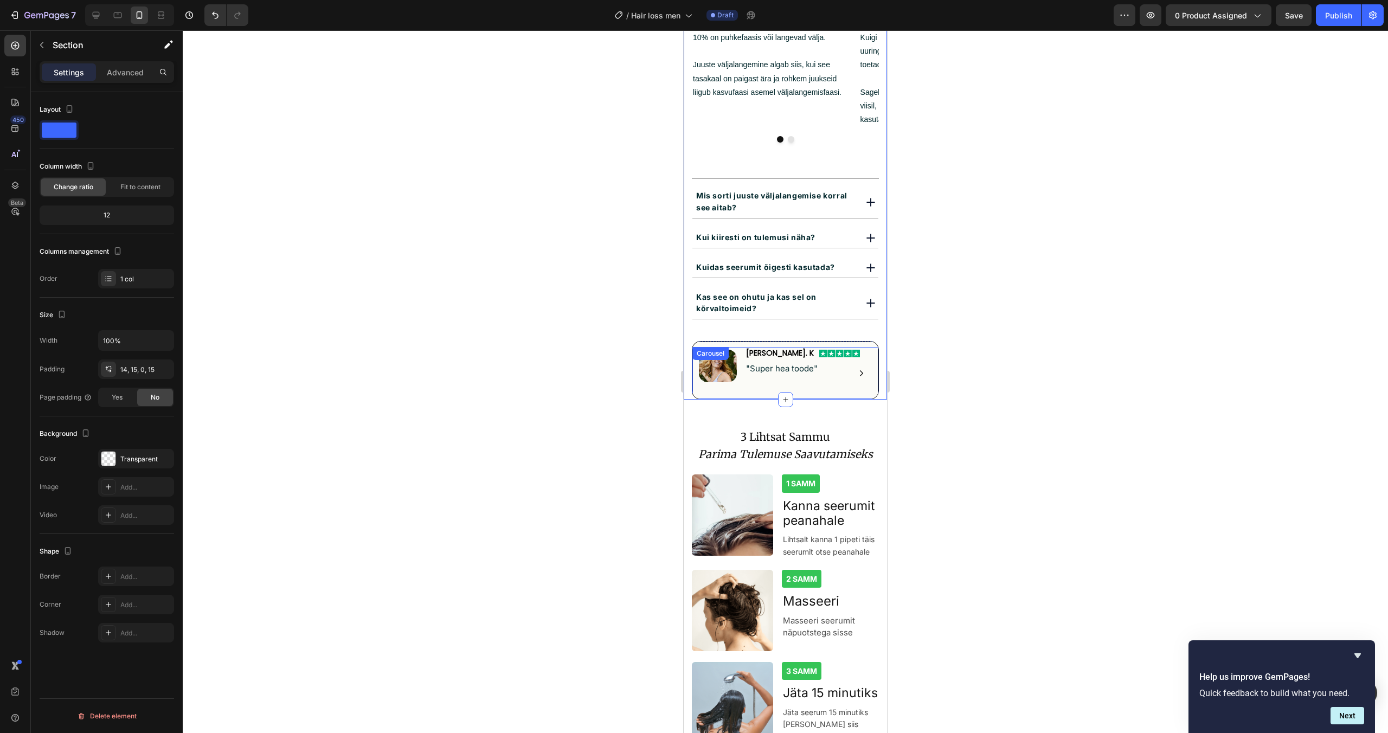
click at [705, 364] on button "Carousel Back Arrow" at bounding box center [709, 372] width 17 height 17
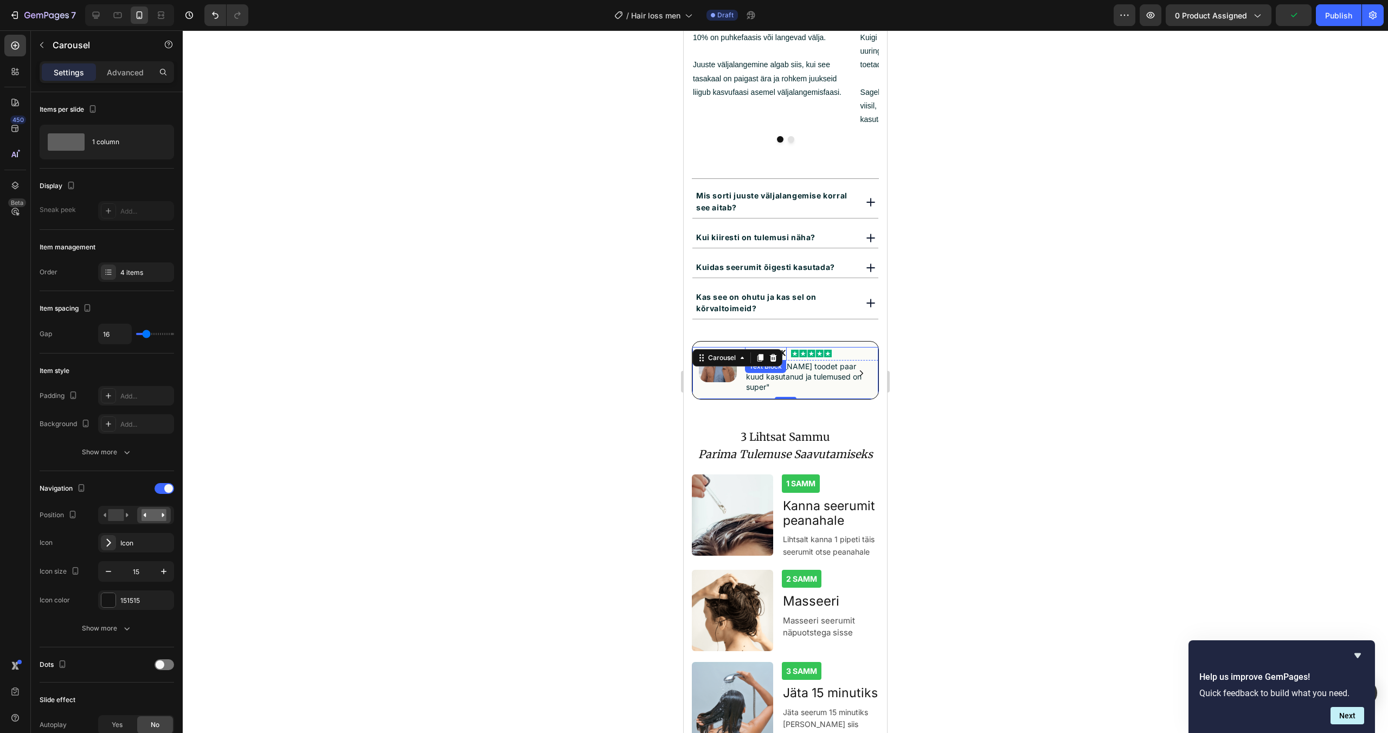
click at [783, 348] on span "Karoliina. K" at bounding box center [766, 353] width 40 height 11
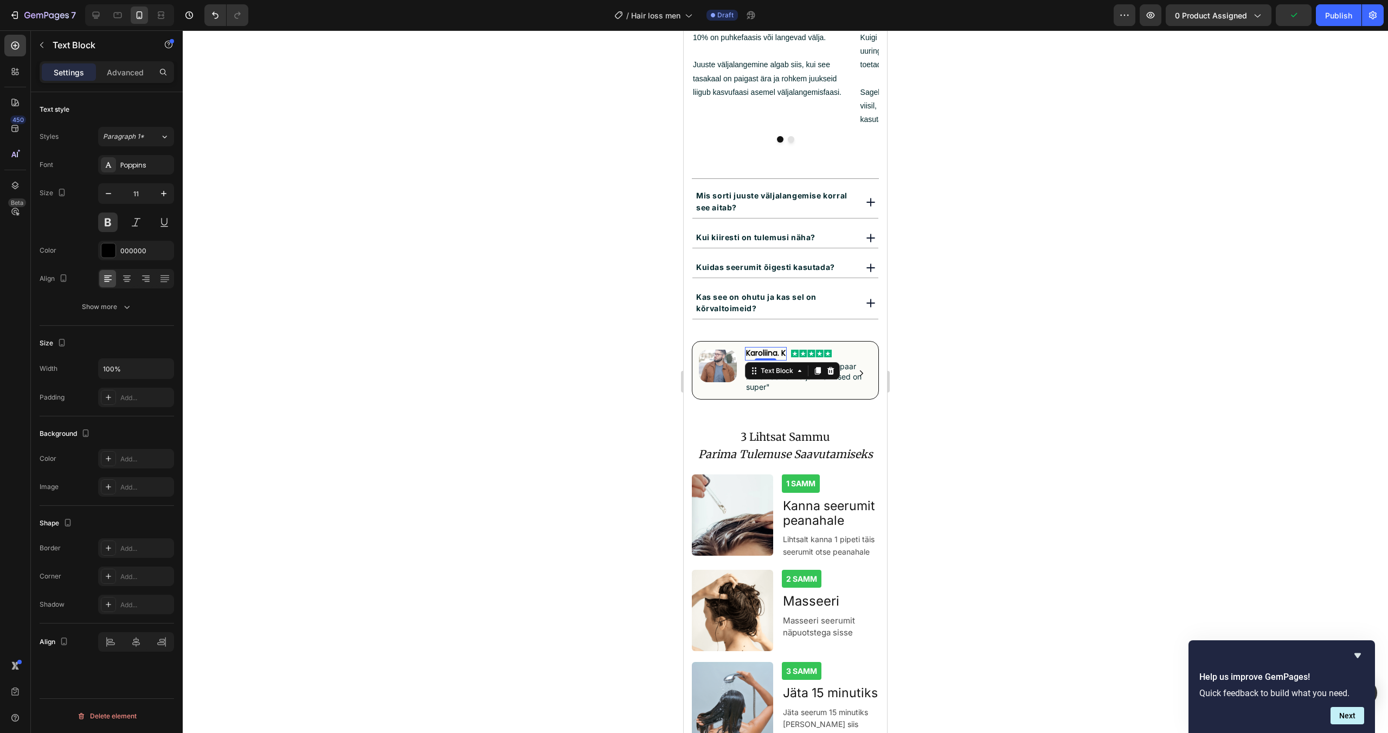
click at [779, 348] on span "Karoliina. K" at bounding box center [766, 353] width 40 height 11
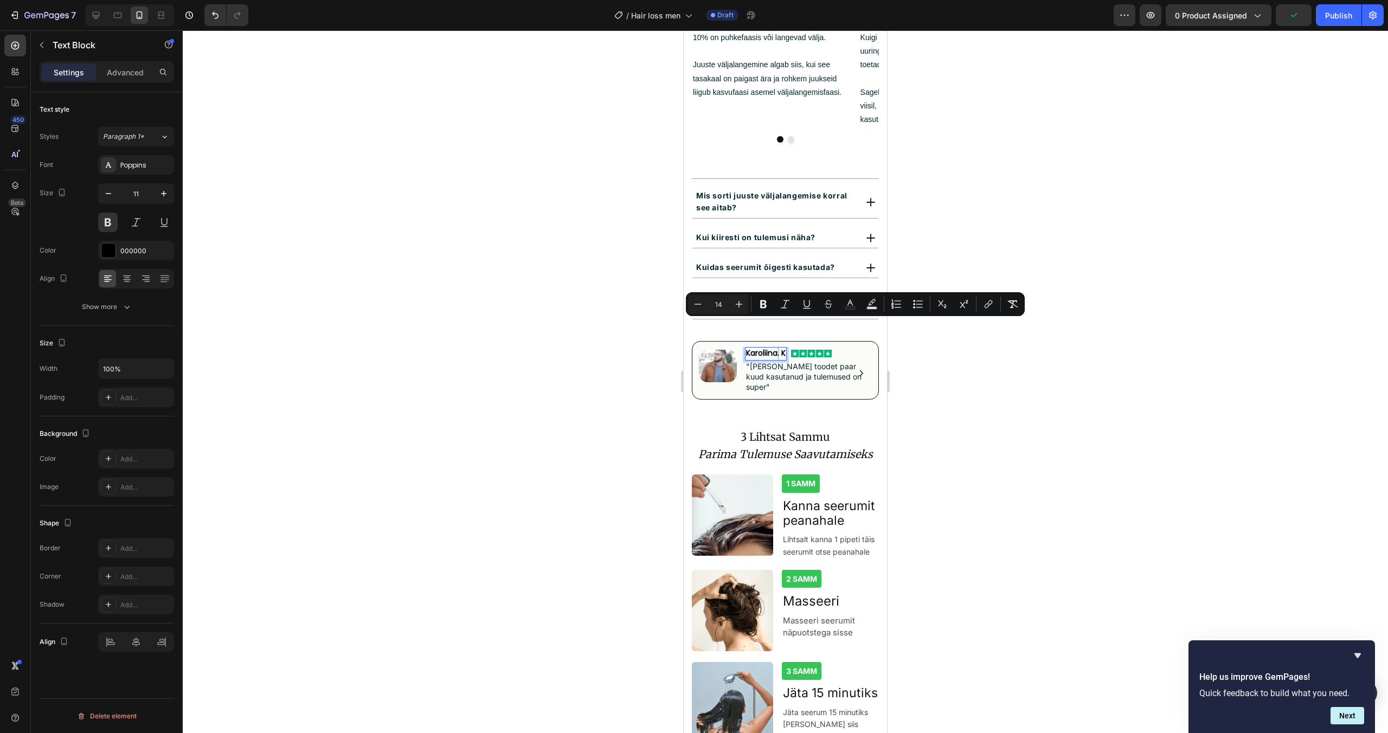
click at [780, 348] on span "Karoliina. K" at bounding box center [766, 353] width 40 height 11
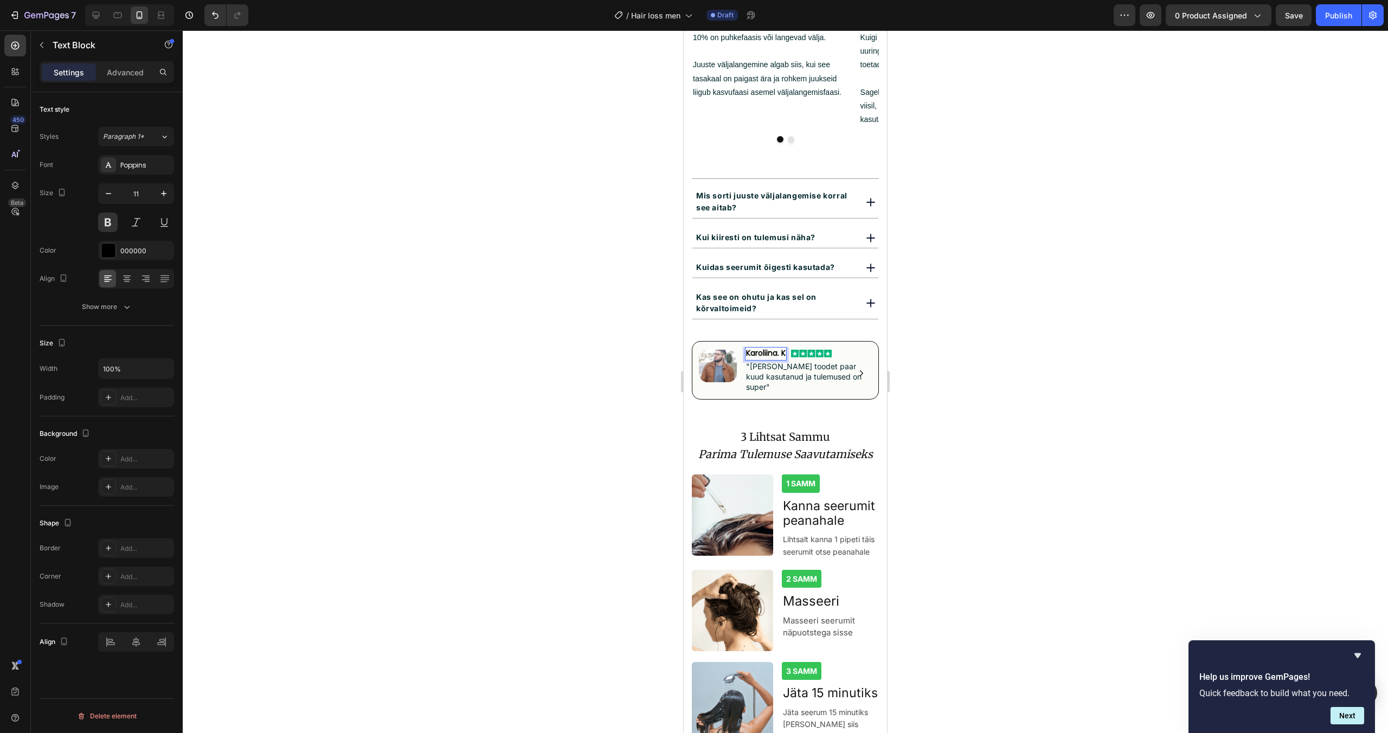
drag, startPoint x: 779, startPoint y: 327, endPoint x: 760, endPoint y: 328, distance: 19.0
click at [760, 348] on span "Karoliina. K" at bounding box center [766, 353] width 40 height 11
click at [781, 348] on span "Karoliina. K" at bounding box center [766, 353] width 40 height 11
click at [778, 348] on span "Karoliina. K" at bounding box center [766, 353] width 40 height 11
click at [778, 348] on span "Kermo. K" at bounding box center [762, 353] width 33 height 11
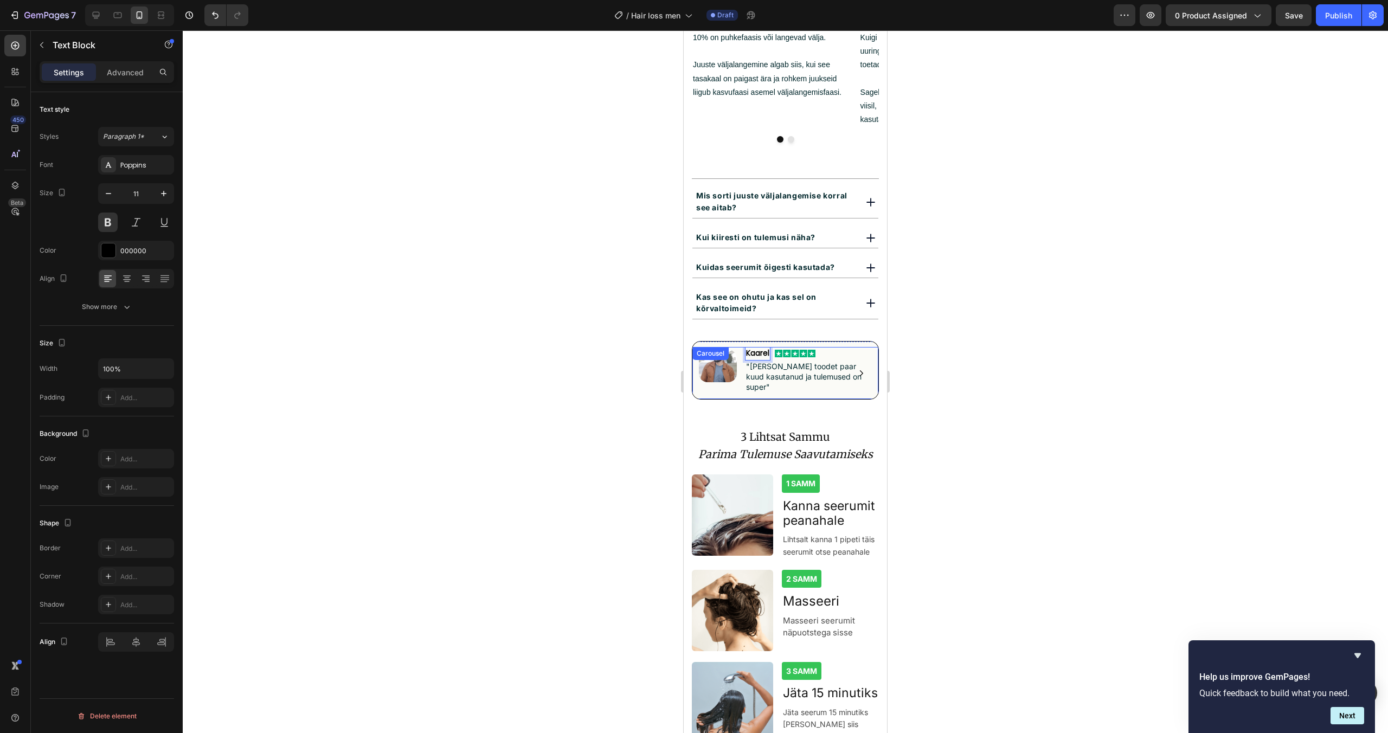
click at [868, 364] on button "Carousel Next Arrow" at bounding box center [861, 372] width 17 height 17
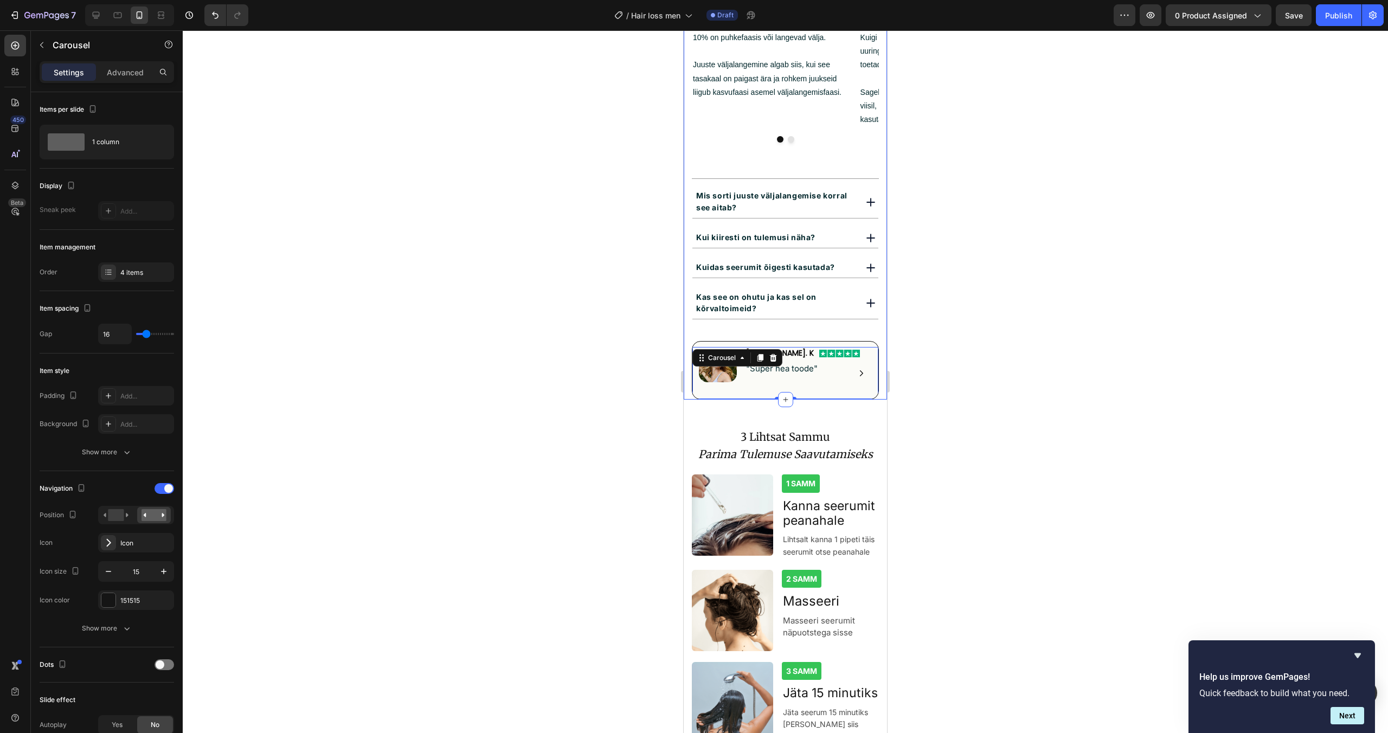
drag, startPoint x: 981, startPoint y: 349, endPoint x: 934, endPoint y: 354, distance: 46.9
click at [980, 349] on div at bounding box center [786, 381] width 1206 height 703
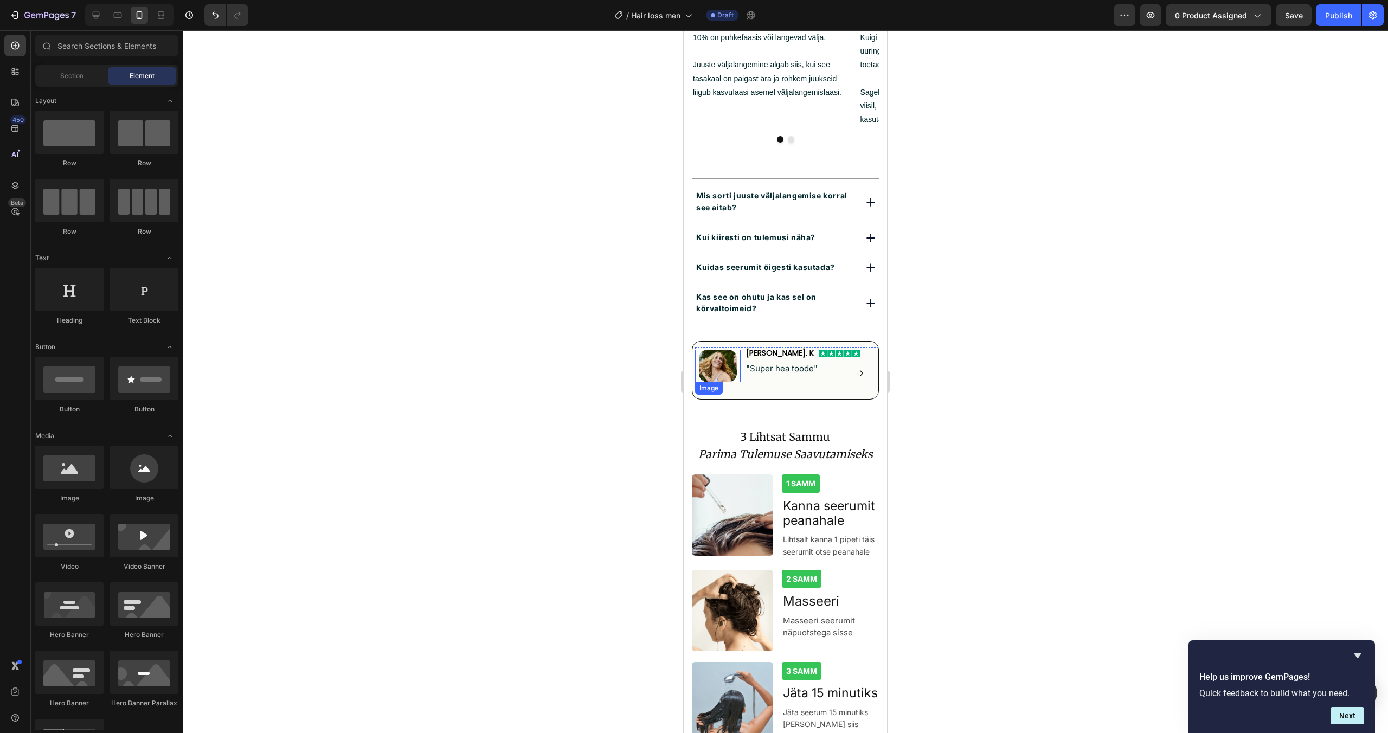
click at [724, 350] on img at bounding box center [718, 366] width 38 height 33
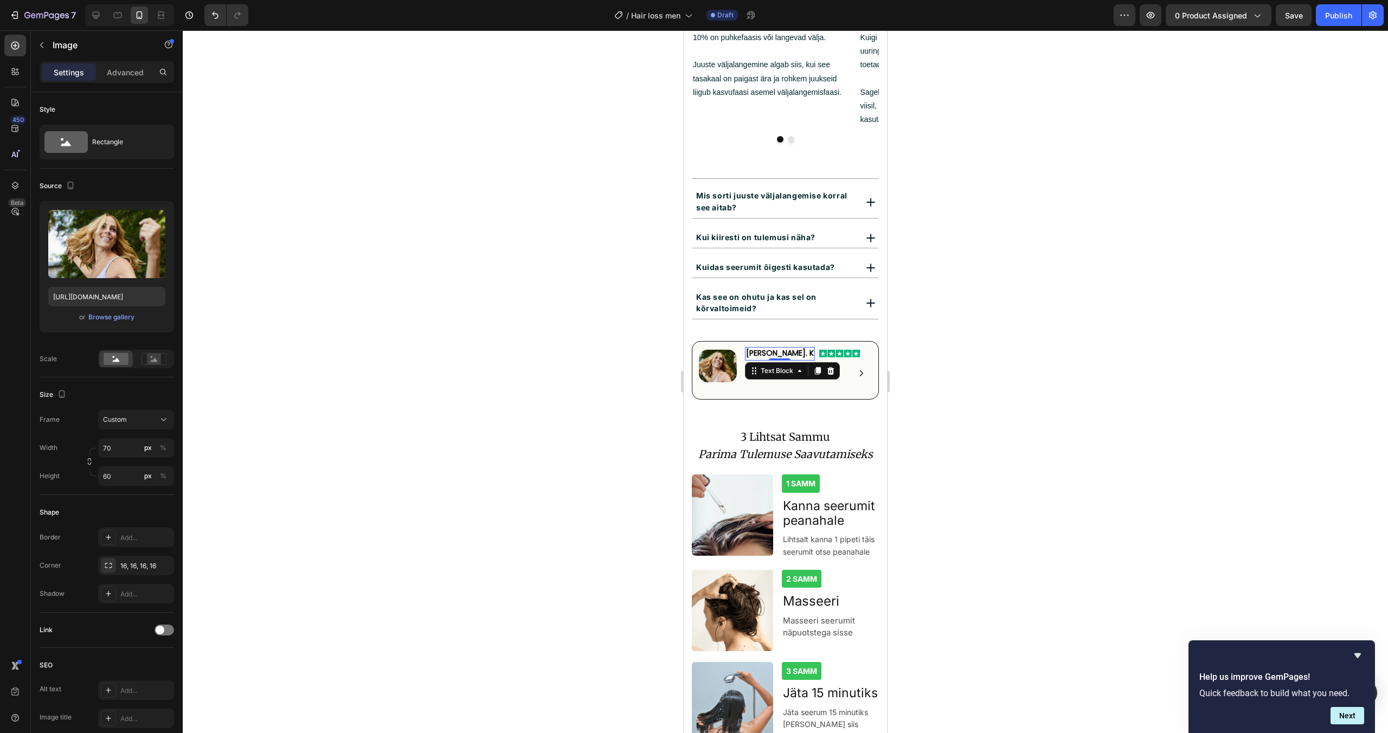
click at [759, 348] on span "[PERSON_NAME]. K" at bounding box center [780, 353] width 68 height 11
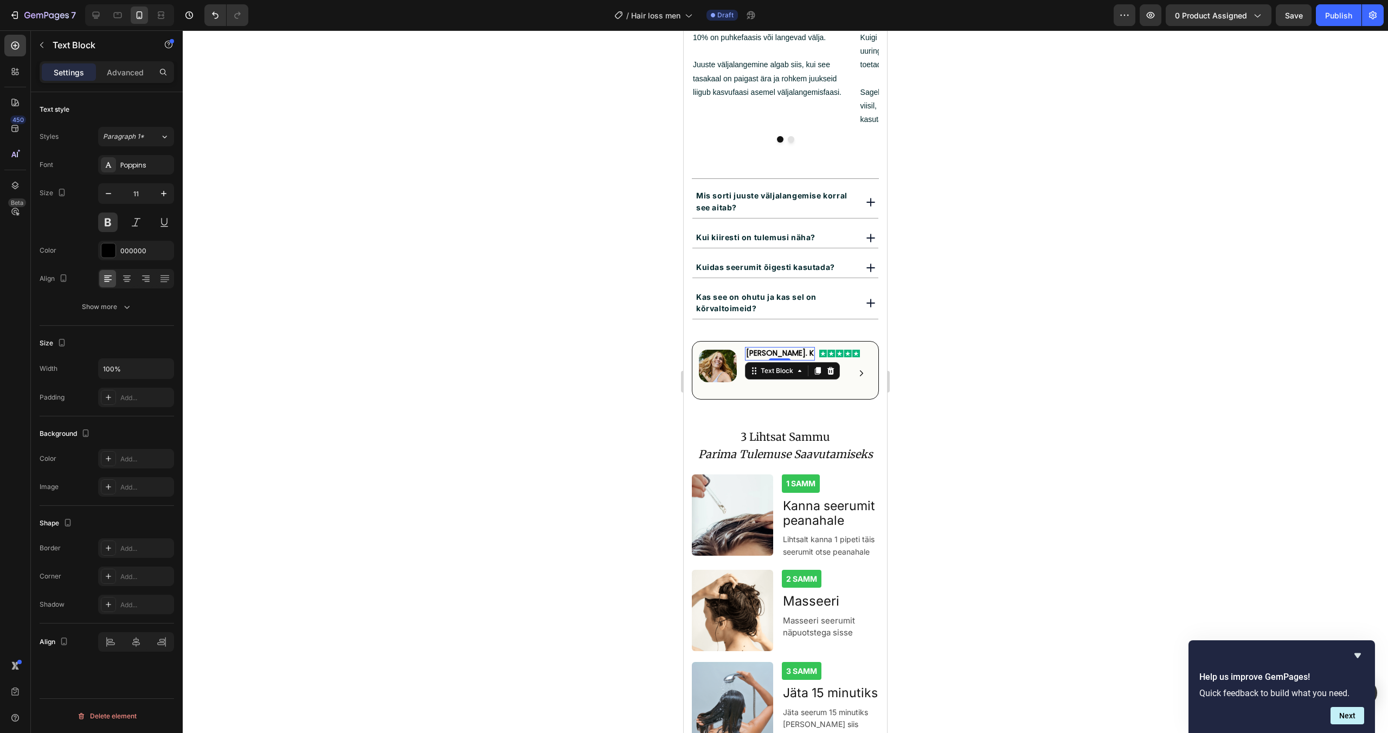
click at [769, 348] on span "[PERSON_NAME]. K" at bounding box center [780, 353] width 68 height 11
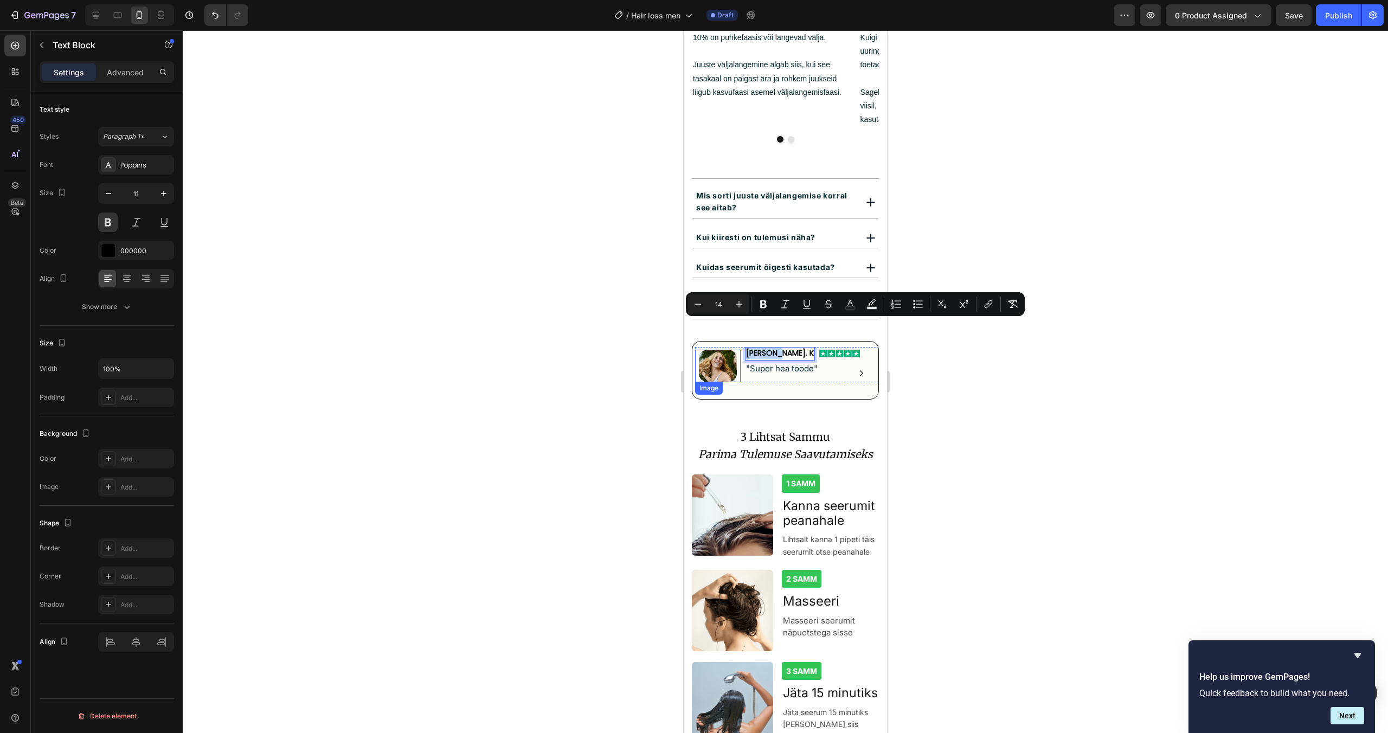
drag, startPoint x: 775, startPoint y: 325, endPoint x: 737, endPoint y: 331, distance: 39.1
click at [737, 347] on div "Image [PERSON_NAME]. K Text Block 0 Image Row "Super hea toode" Text Block Row …" at bounding box center [788, 364] width 186 height 35
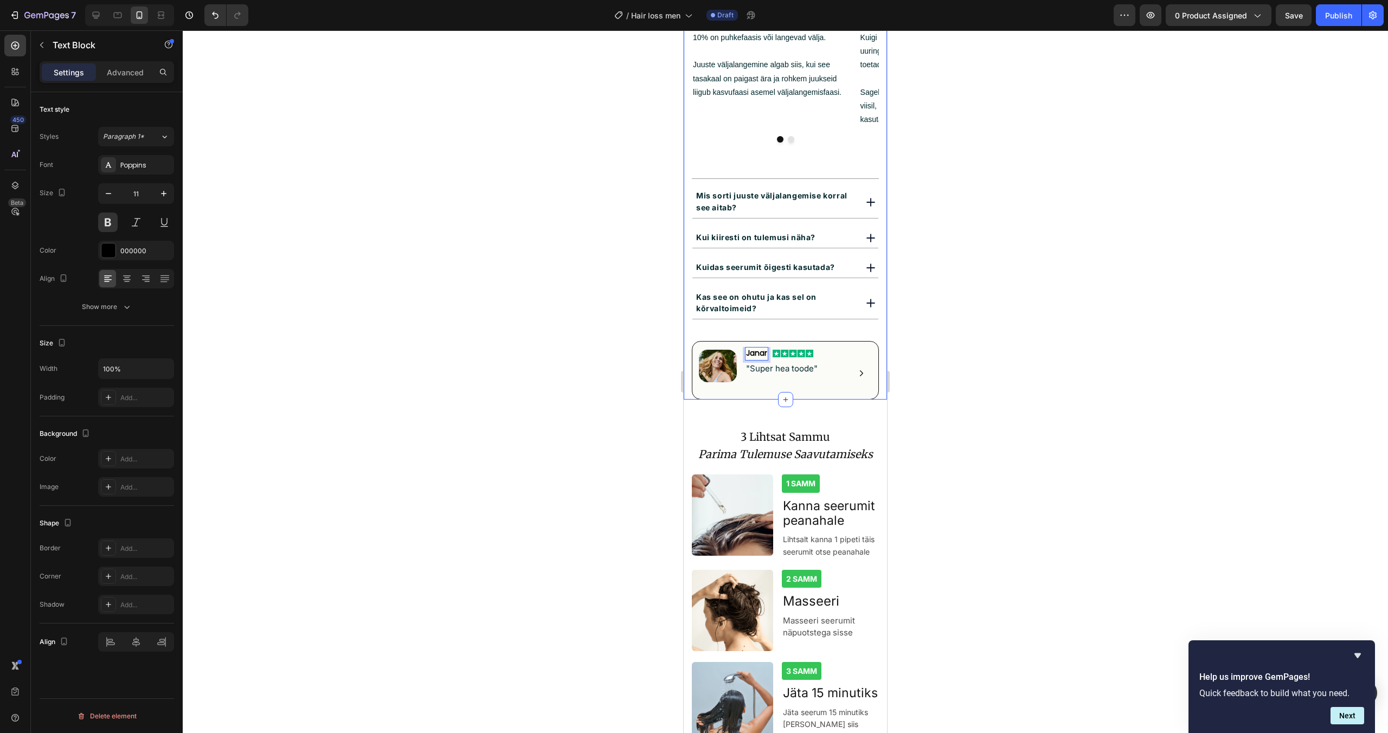
drag, startPoint x: 689, startPoint y: 345, endPoint x: 716, endPoint y: 342, distance: 26.7
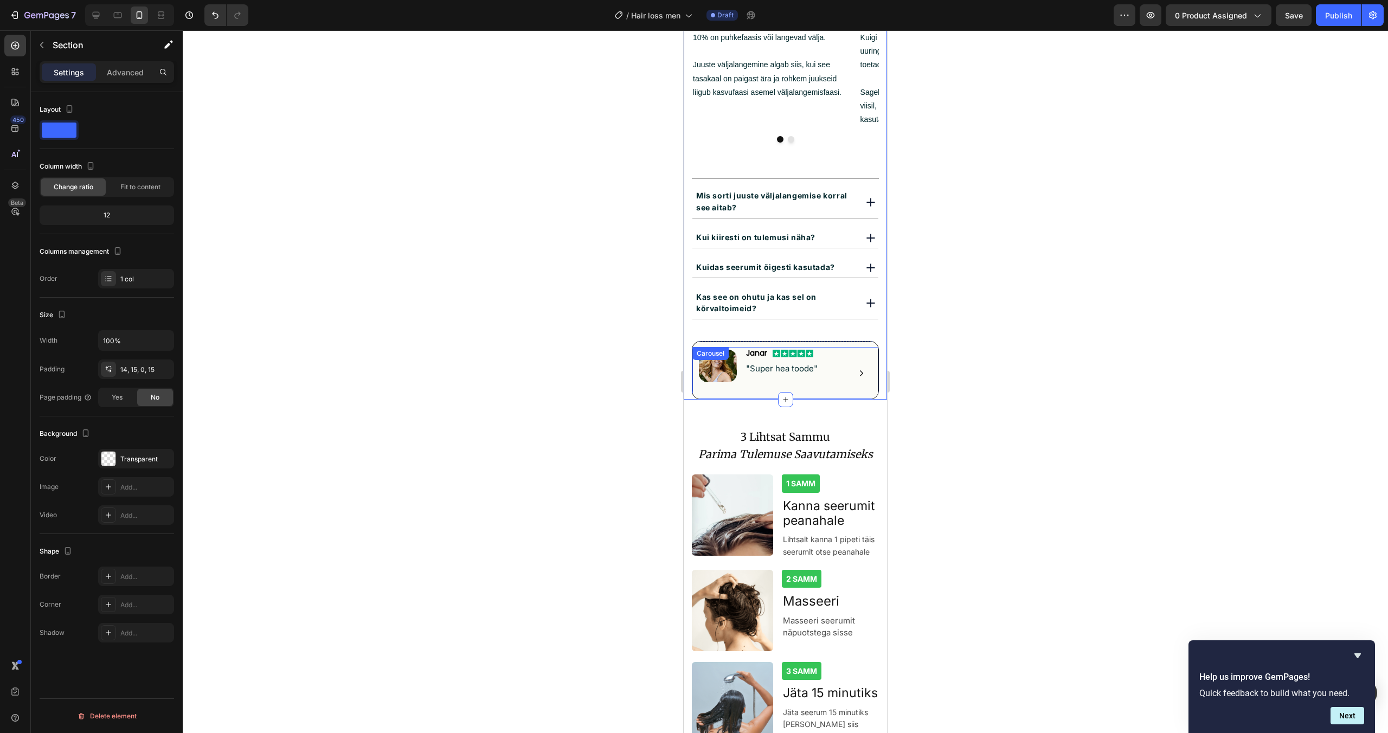
click at [716, 364] on button "Carousel Back Arrow" at bounding box center [709, 372] width 17 height 17
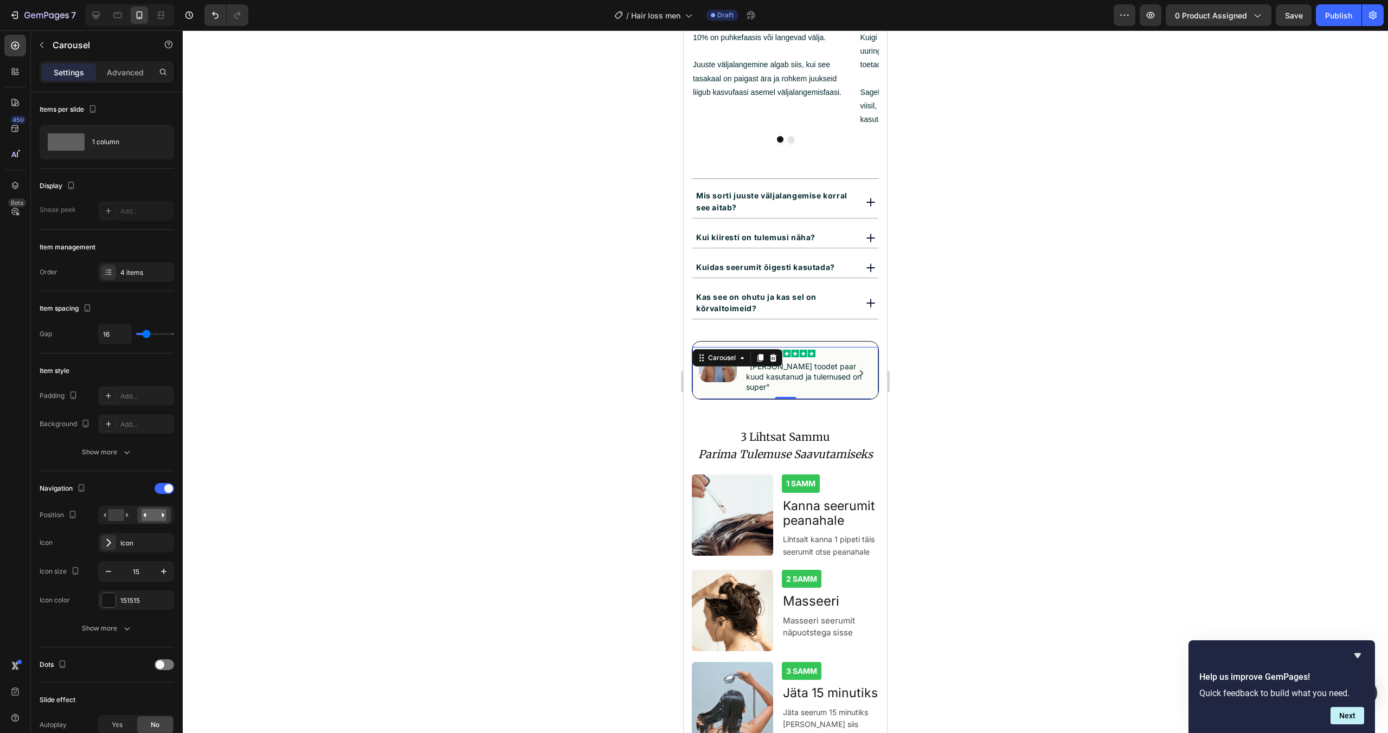
click at [869, 364] on button "Carousel Next Arrow" at bounding box center [861, 372] width 17 height 17
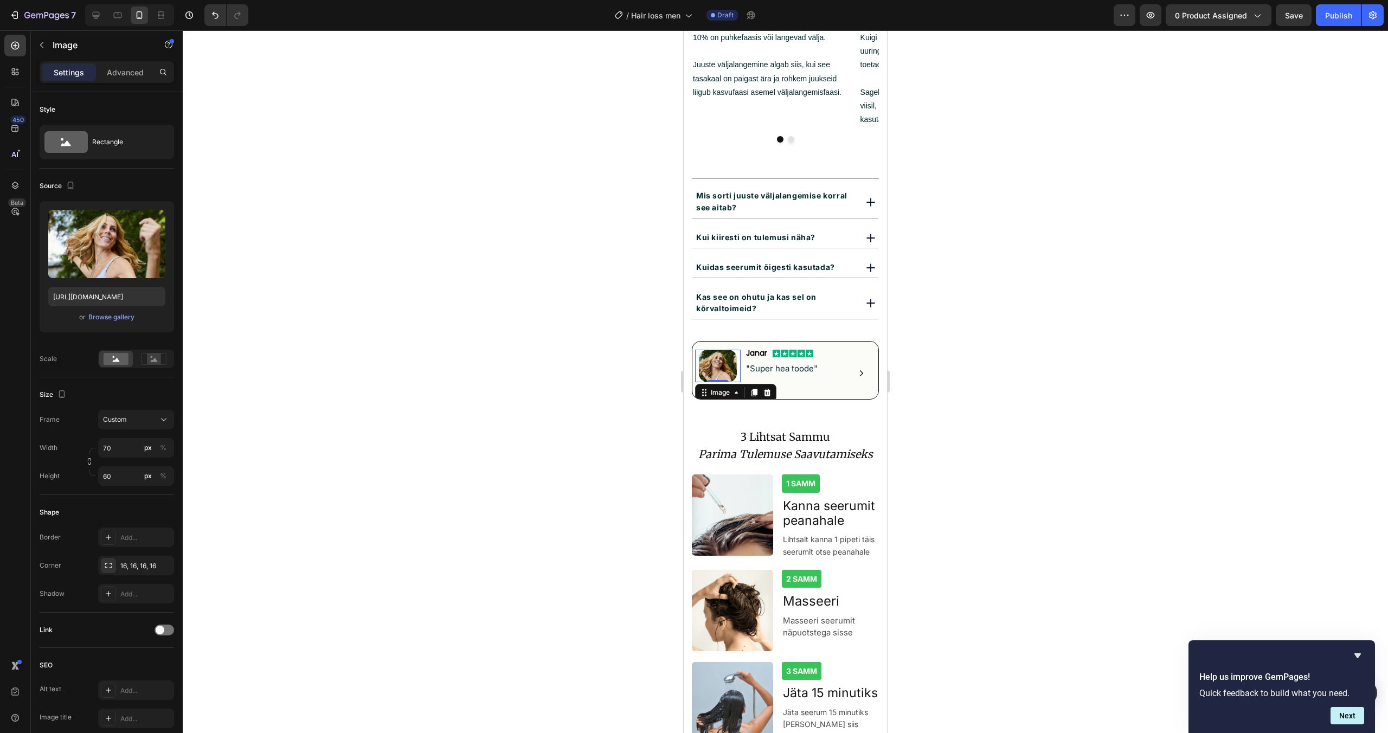
click at [720, 354] on div "Image 0" at bounding box center [718, 366] width 46 height 33
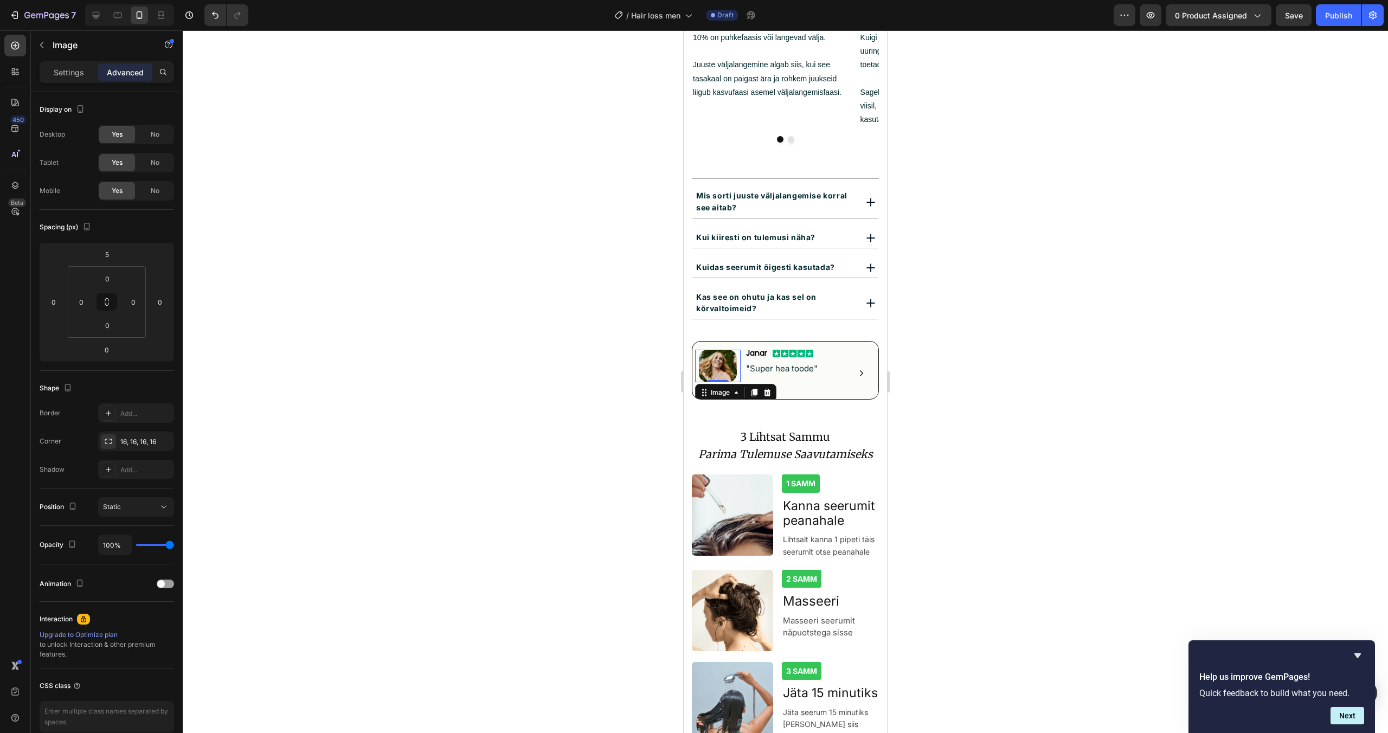
click at [709, 350] on img at bounding box center [718, 366] width 38 height 33
click at [461, 335] on div at bounding box center [786, 381] width 1206 height 703
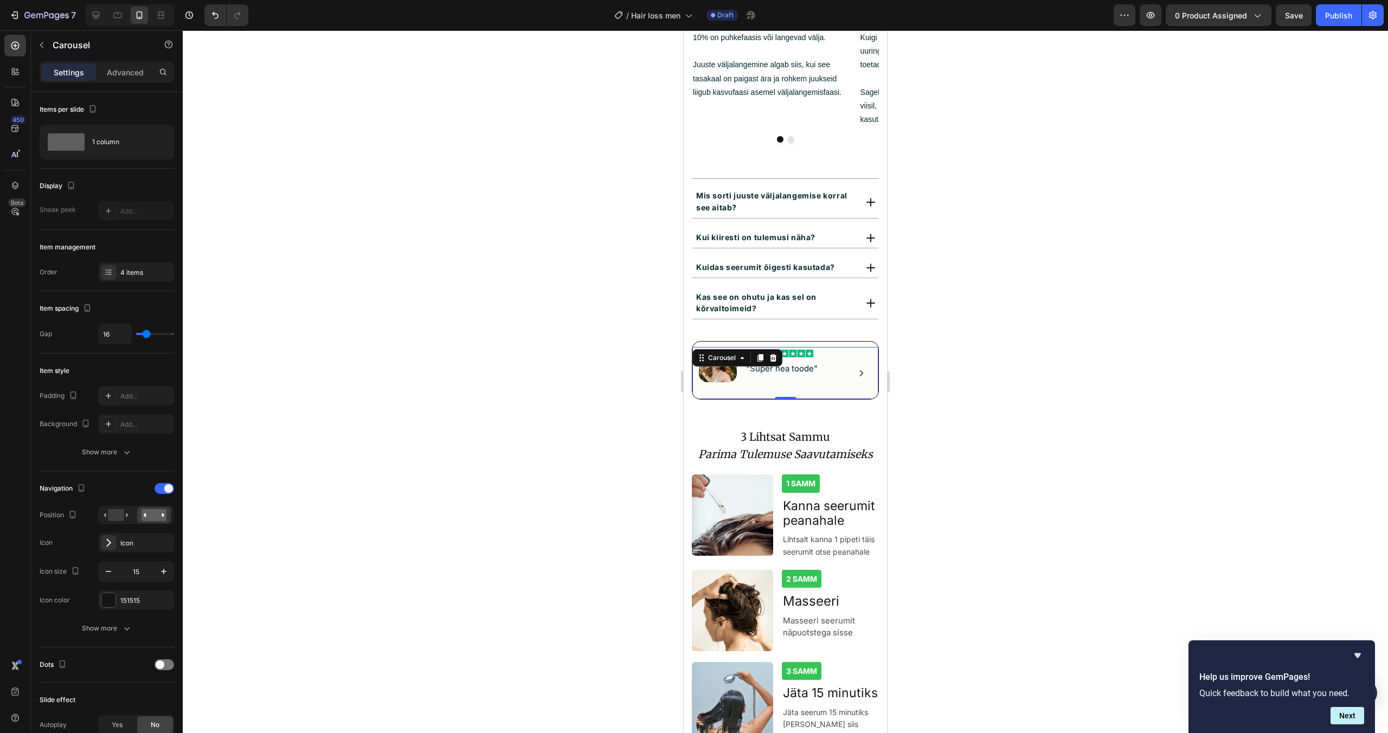
drag, startPoint x: 705, startPoint y: 341, endPoint x: 1367, endPoint y: 372, distance: 662.4
click at [705, 364] on button "Carousel Back Arrow" at bounding box center [709, 372] width 17 height 17
click at [863, 369] on icon "Carousel Next Arrow" at bounding box center [861, 373] width 8 height 8
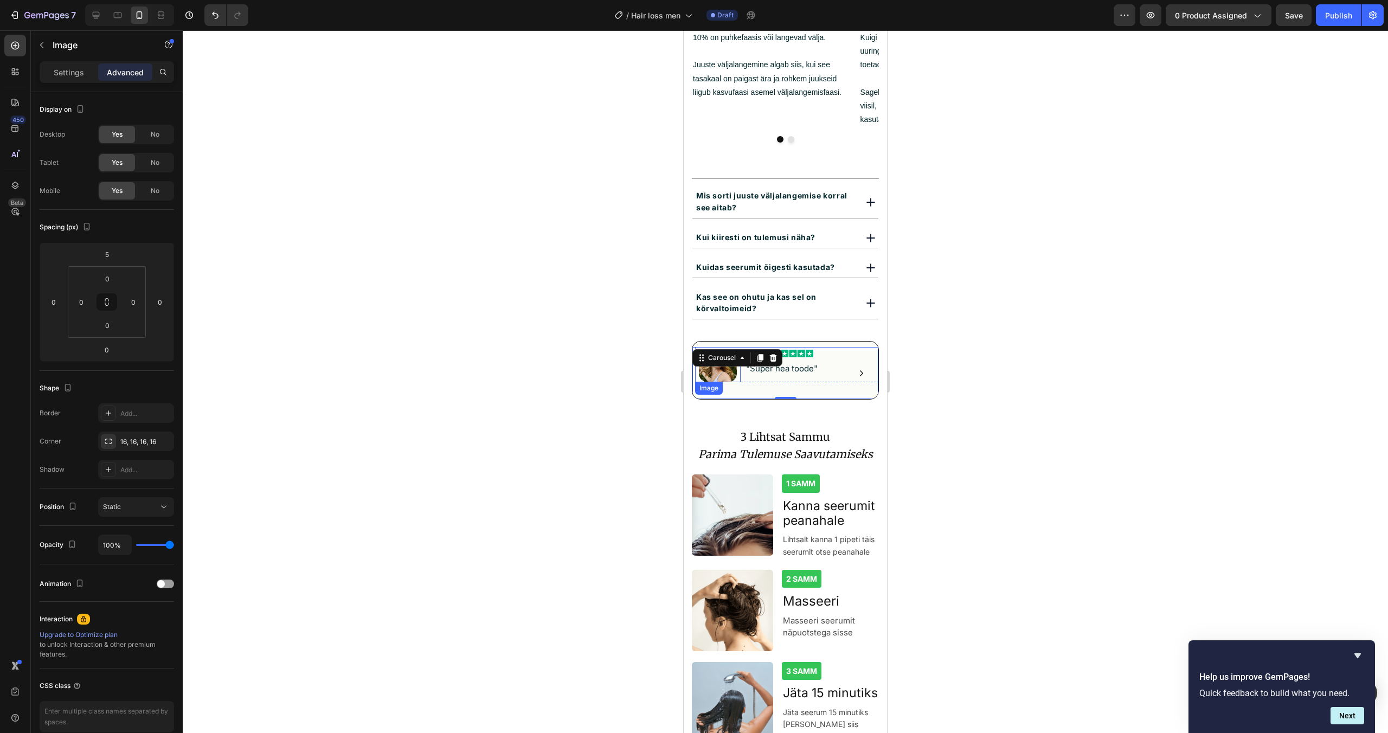
click at [728, 350] on img at bounding box center [718, 366] width 38 height 33
click at [75, 82] on div "Settings Advanced" at bounding box center [107, 72] width 135 height 22
click at [76, 75] on p "Settings" at bounding box center [69, 72] width 30 height 11
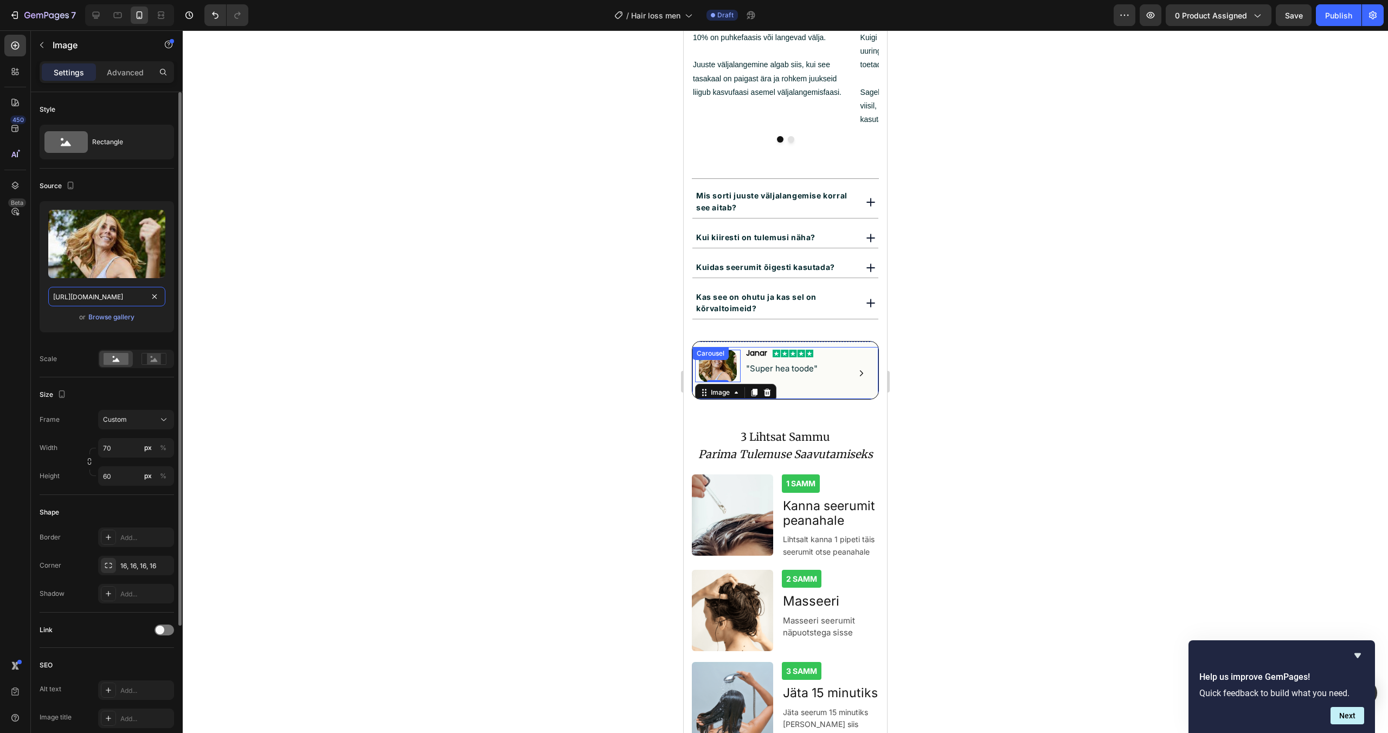
click at [161, 298] on input "[URL][DOMAIN_NAME]" at bounding box center [106, 297] width 117 height 20
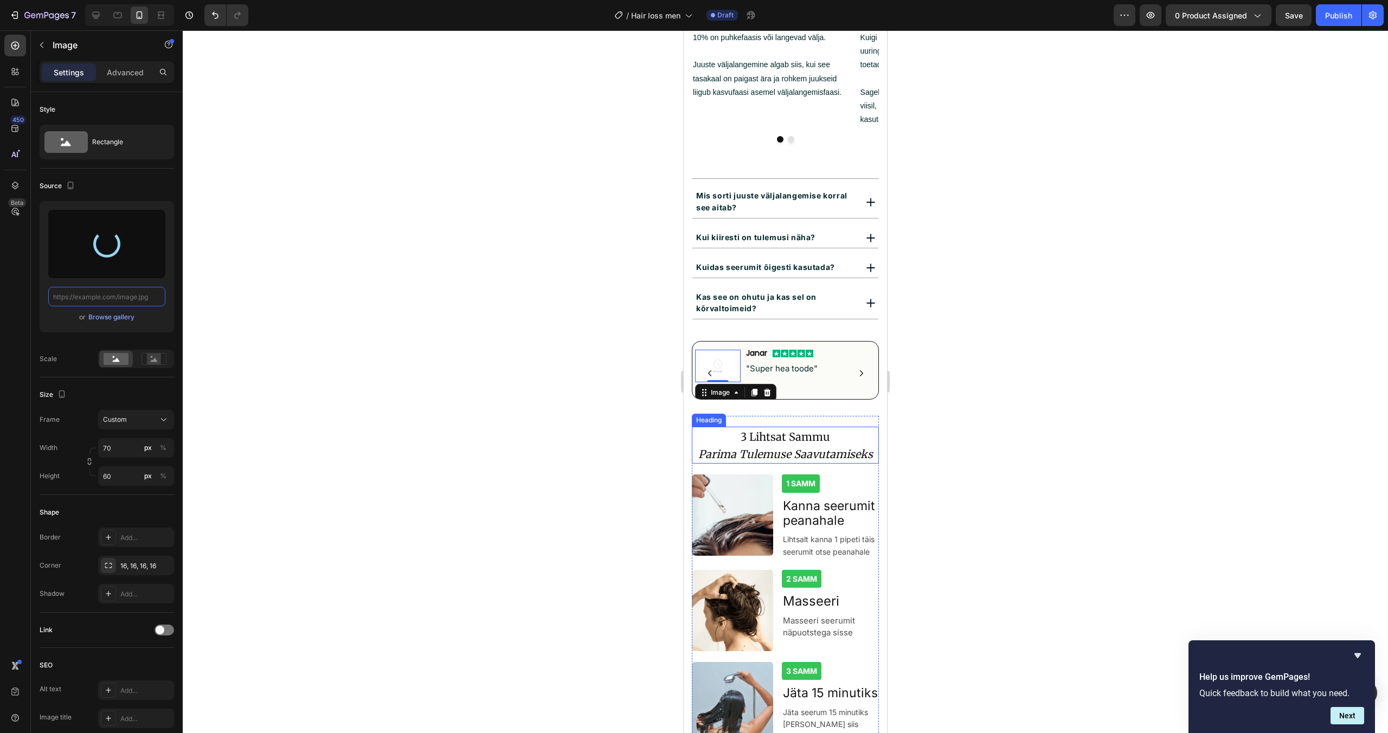
type input "[URL][DOMAIN_NAME]"
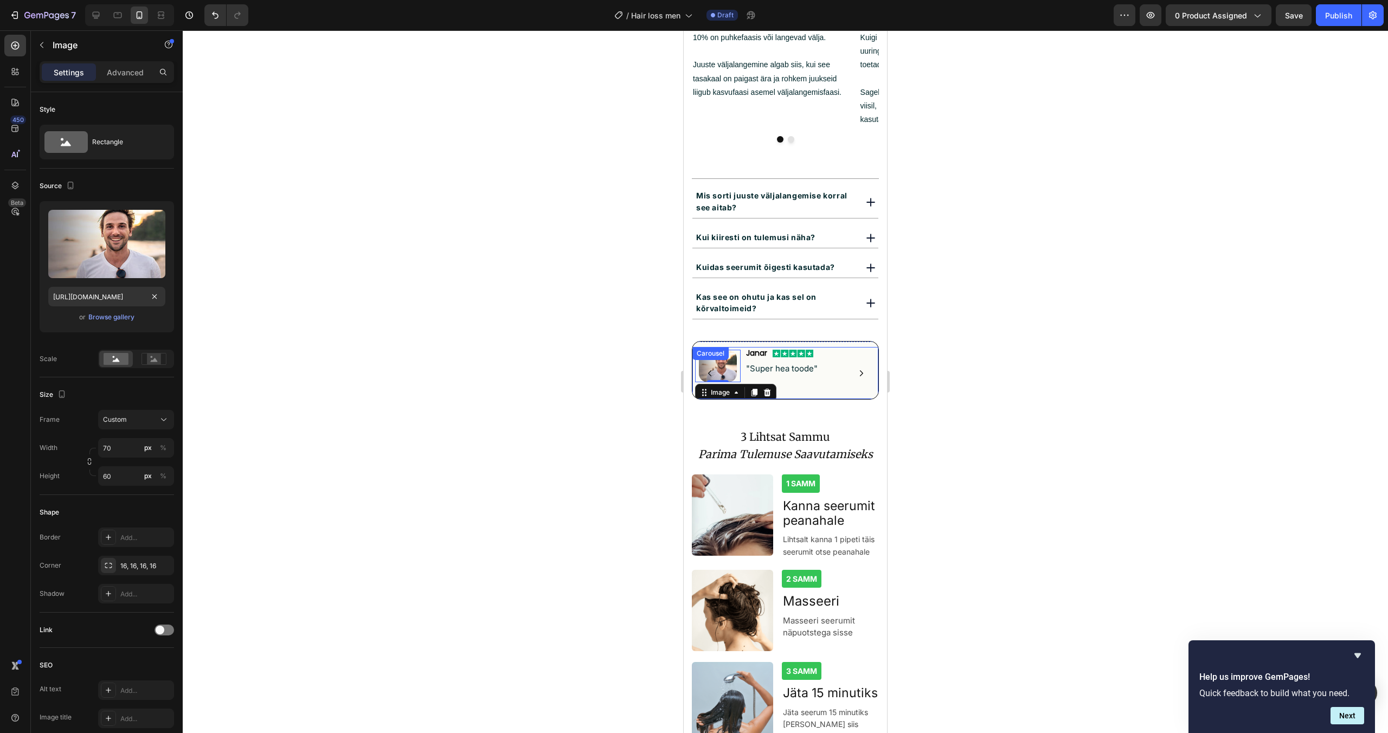
click at [861, 369] on icon "Carousel Next Arrow" at bounding box center [861, 373] width 8 height 8
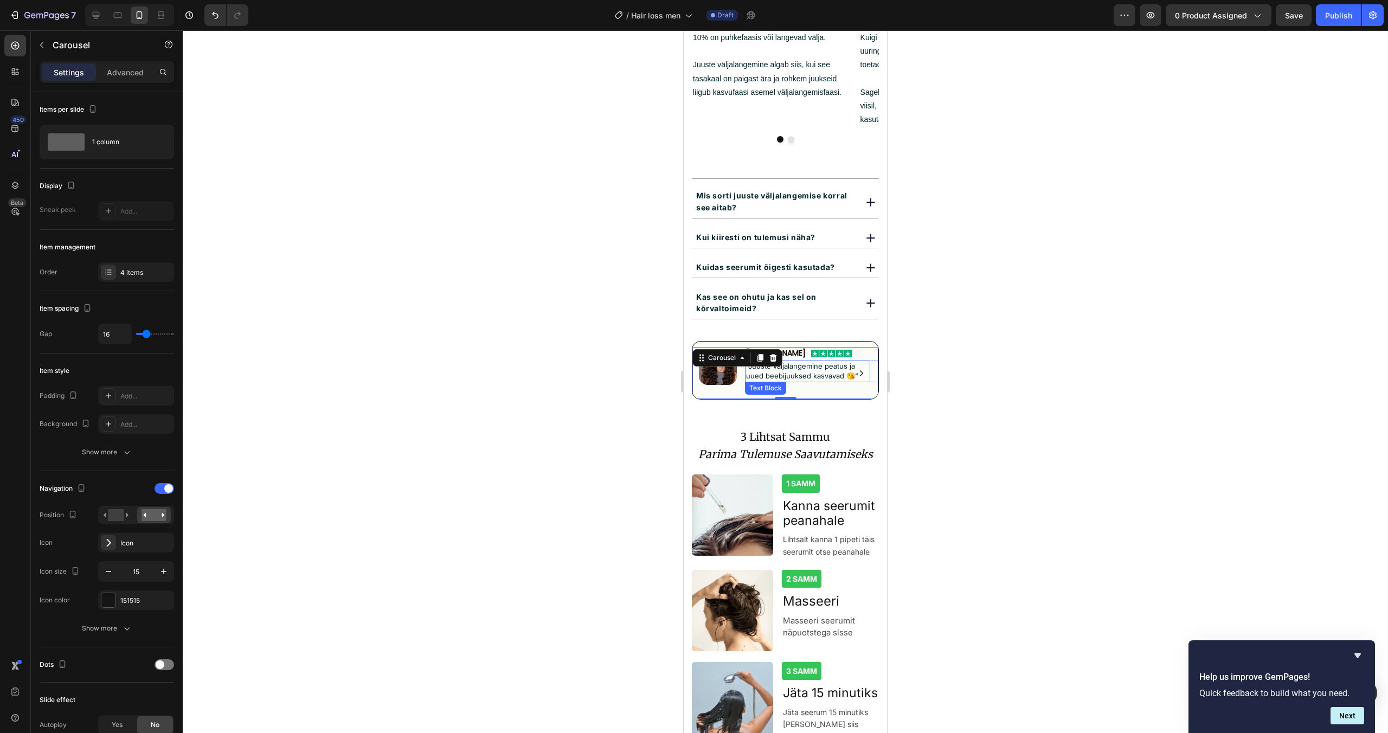
click at [828, 362] on span ""Juuste väljalangemine peatus ja uued beebijuuksed kasvavad 😘"" at bounding box center [802, 371] width 112 height 18
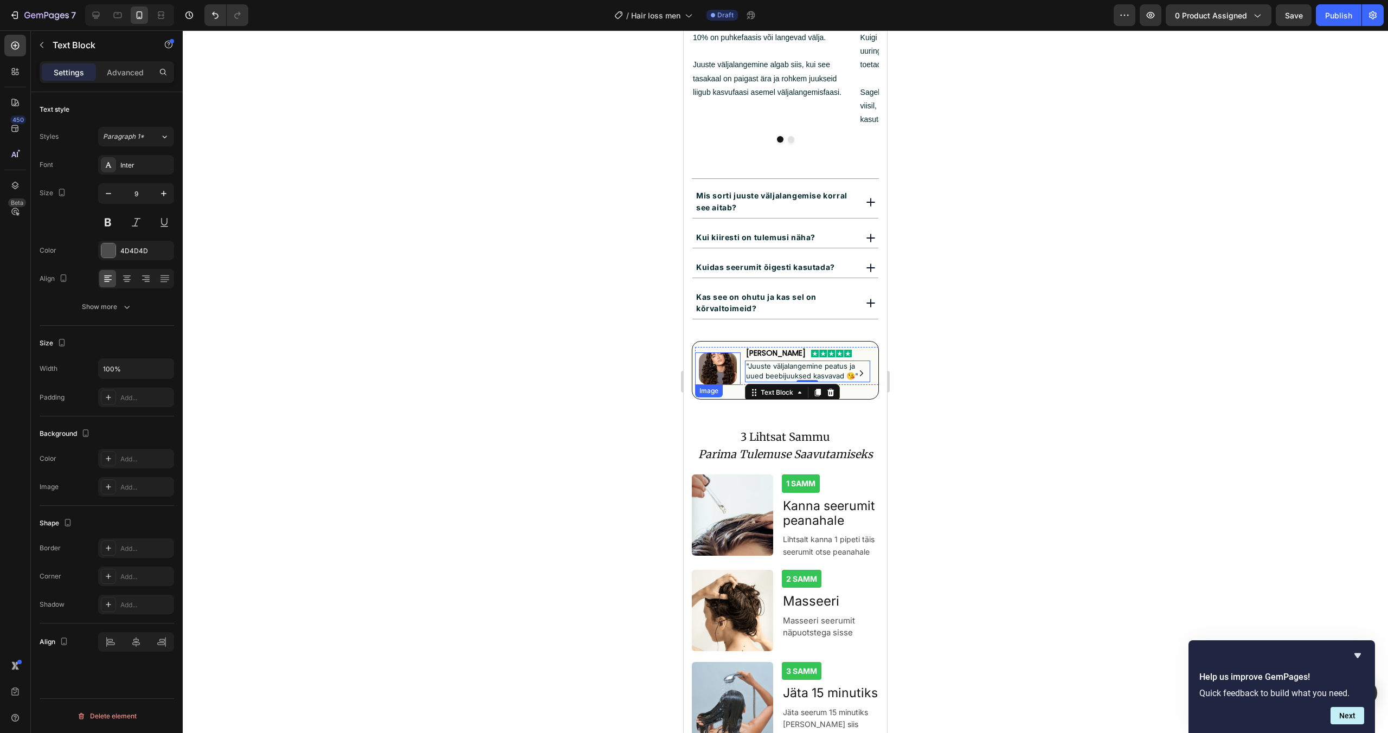
click at [728, 353] on img at bounding box center [718, 369] width 38 height 33
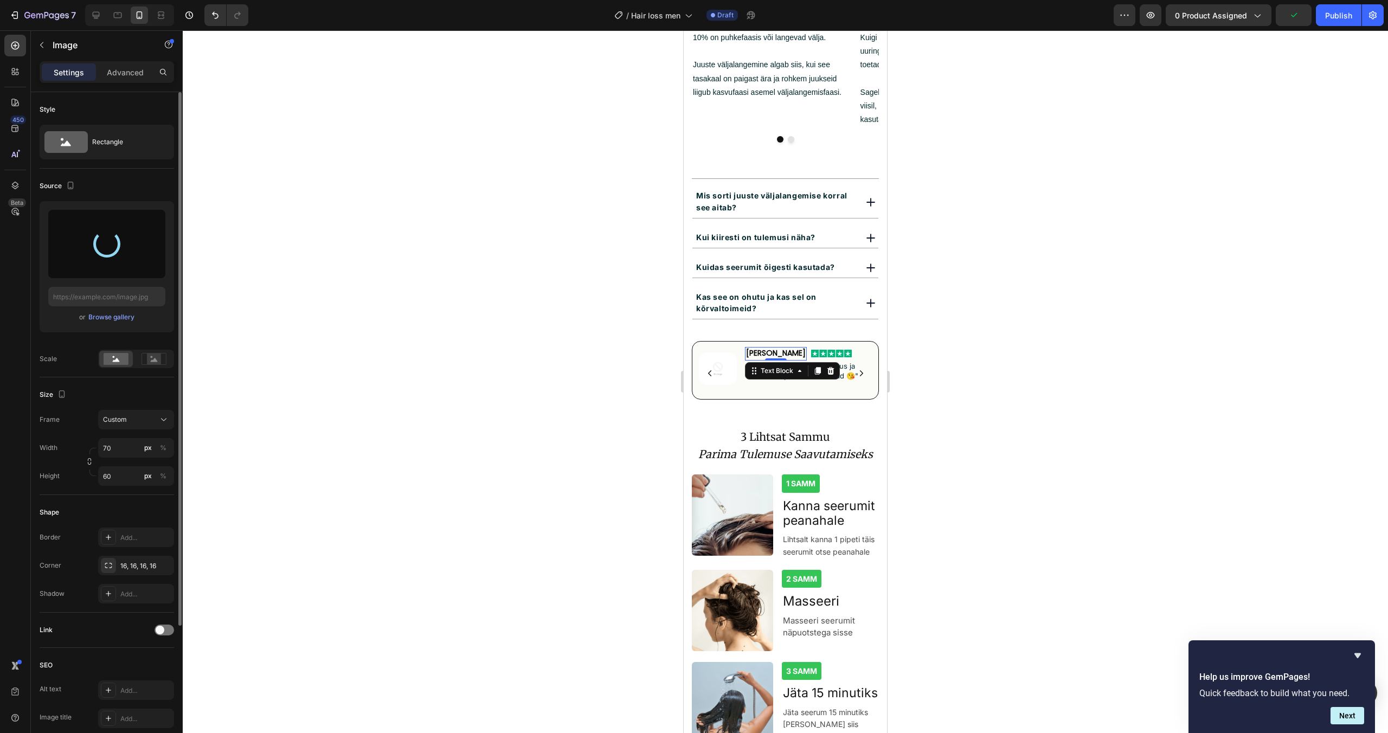
click at [761, 348] on span "[PERSON_NAME]" at bounding box center [776, 353] width 60 height 11
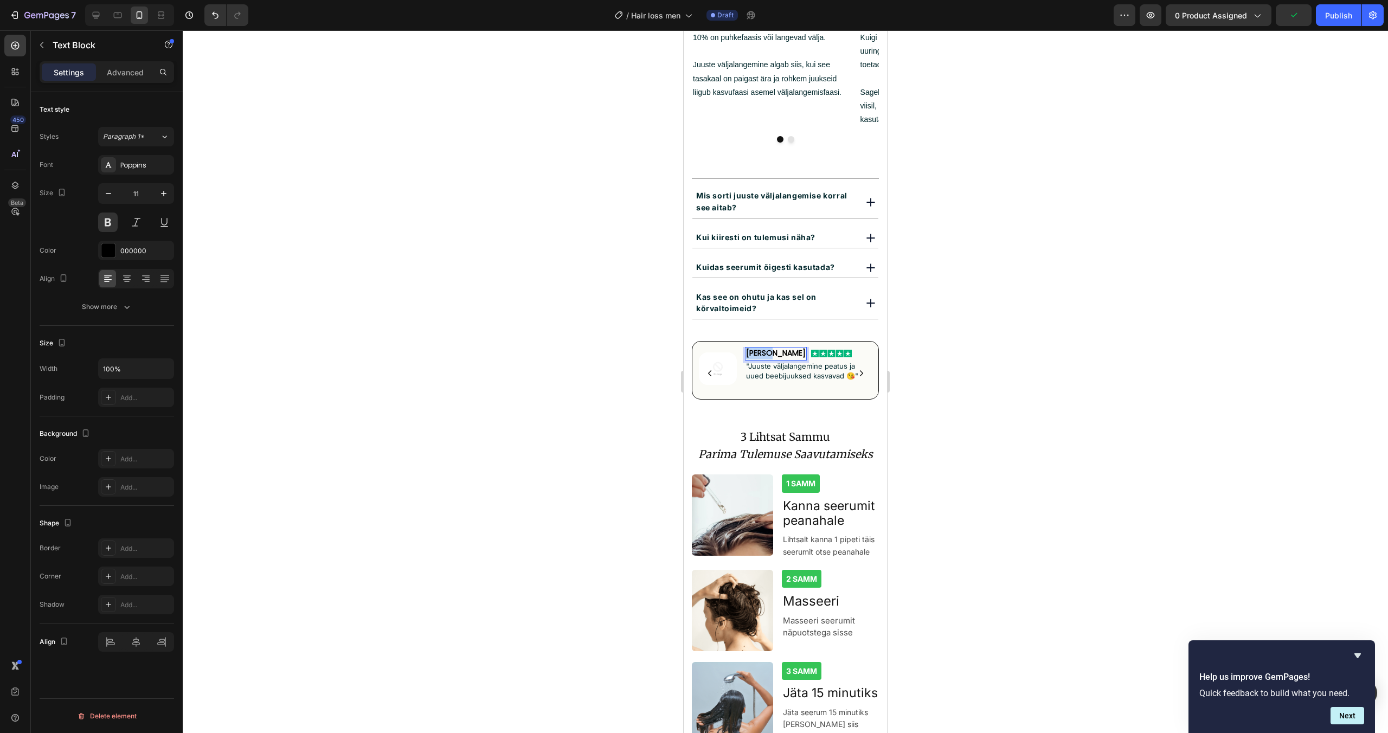
click at [761, 348] on span "[PERSON_NAME]" at bounding box center [776, 353] width 60 height 11
click at [719, 353] on img at bounding box center [718, 369] width 38 height 33
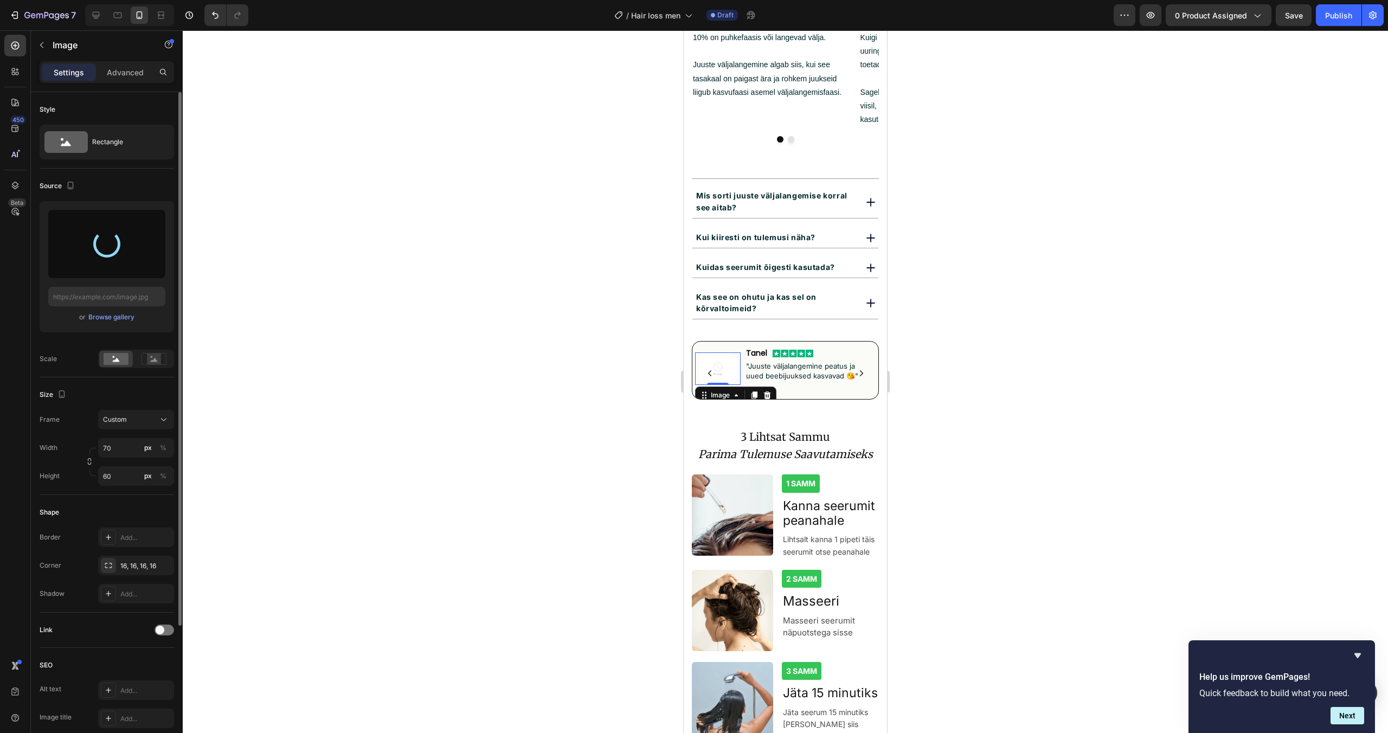
type input "[URL][DOMAIN_NAME]"
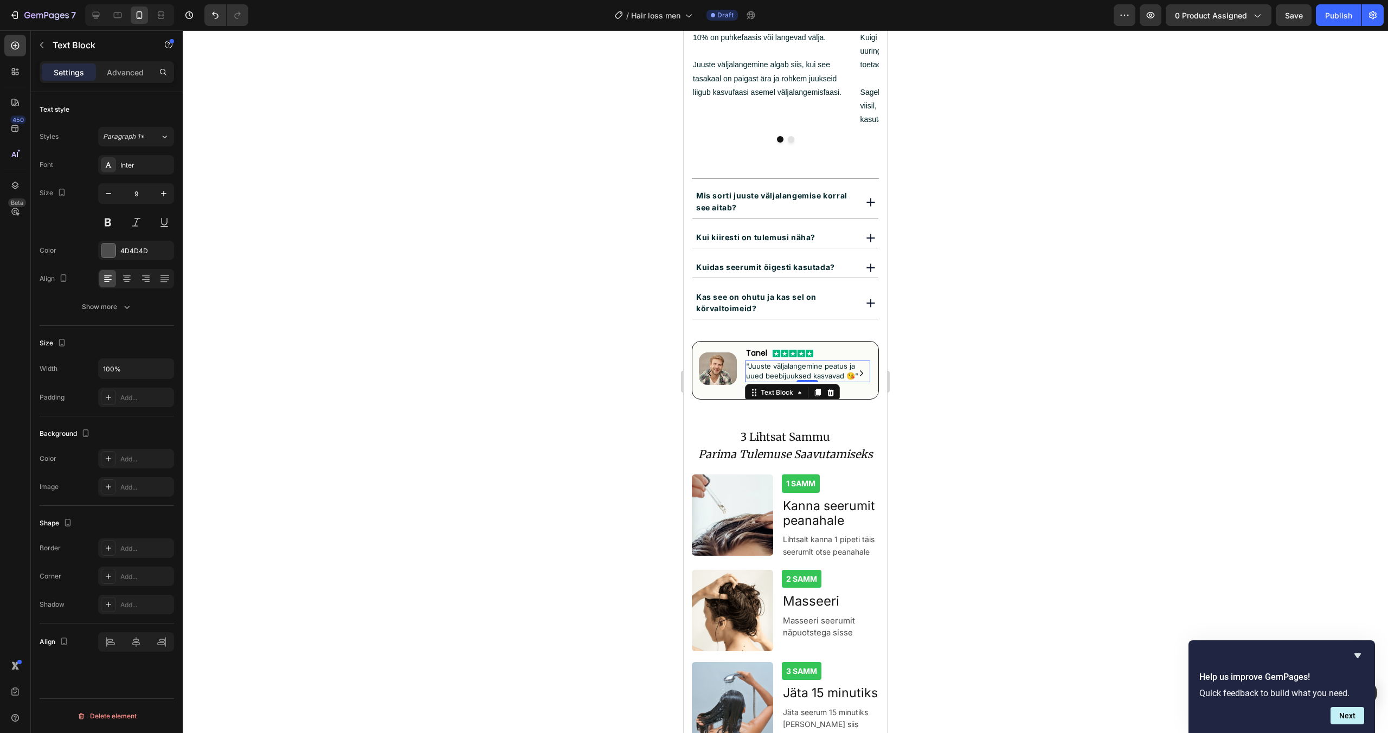
click at [779, 362] on span ""Juuste väljalangemine peatus ja uued beebijuuksed kasvavad 😘"" at bounding box center [802, 371] width 112 height 18
click at [856, 364] on button "Carousel Next Arrow" at bounding box center [861, 372] width 17 height 17
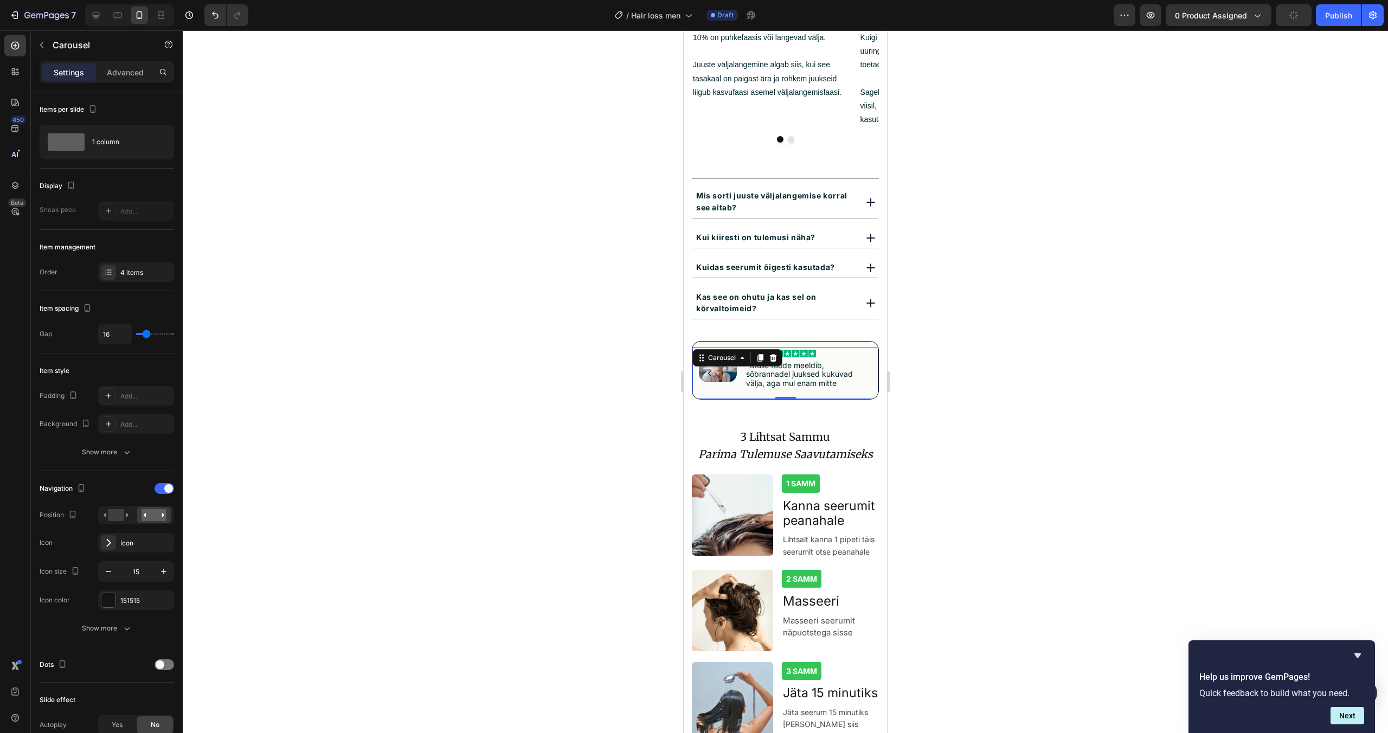
click at [709, 369] on icon "Carousel Back Arrow" at bounding box center [710, 373] width 8 height 8
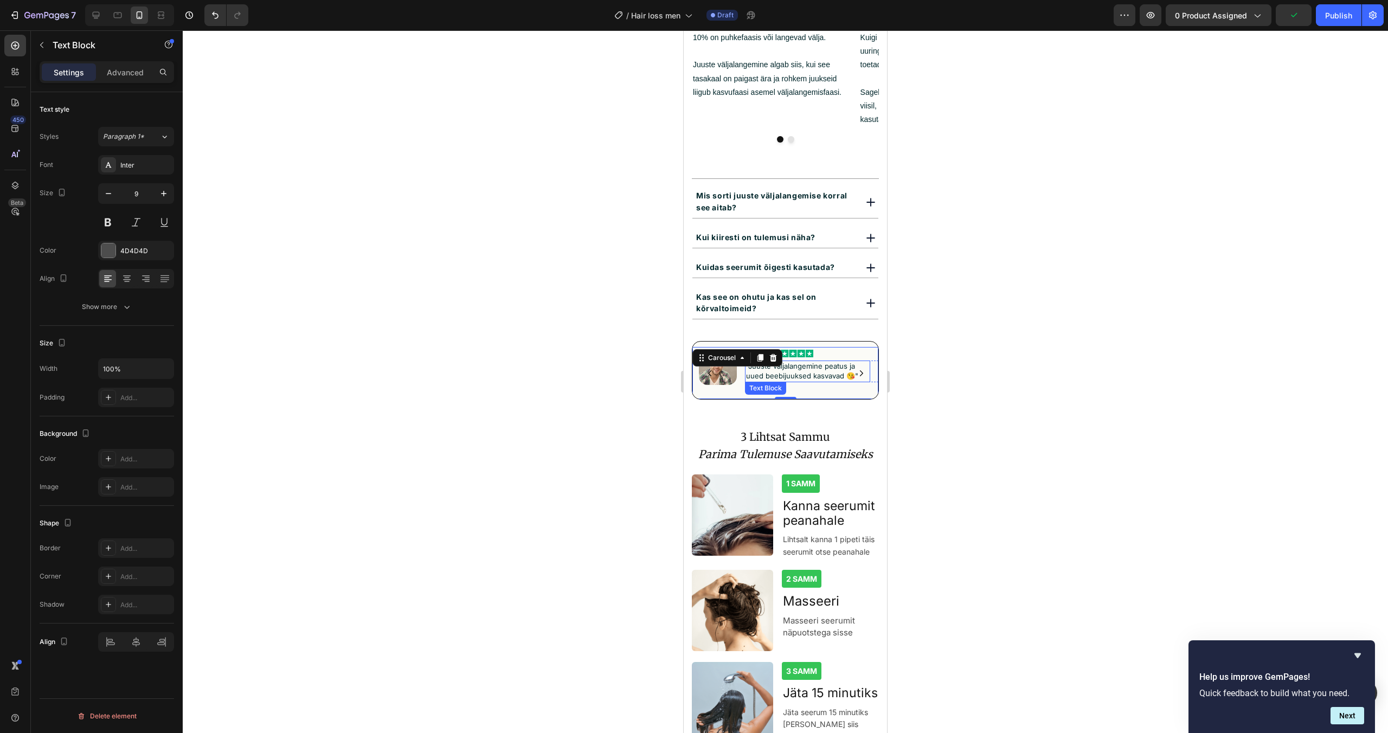
click at [833, 362] on span ""Juuste väljalangemine peatus ja uued beebijuuksed kasvavad 😘"" at bounding box center [802, 371] width 112 height 18
click at [852, 362] on span ""Juuste väljalangemine peatus ja uued beebijuuksed kasvavad 😘"" at bounding box center [802, 371] width 112 height 18
click at [775, 362] on span ""Juuste väljalangemine peatus ja uued juuksed on hakkandu kasvavad"" at bounding box center [800, 376] width 109 height 28
click at [780, 362] on span ""Juuste väljalangemine peatus ja uued juuksed on hakkandu kasvavad"" at bounding box center [800, 376] width 109 height 28
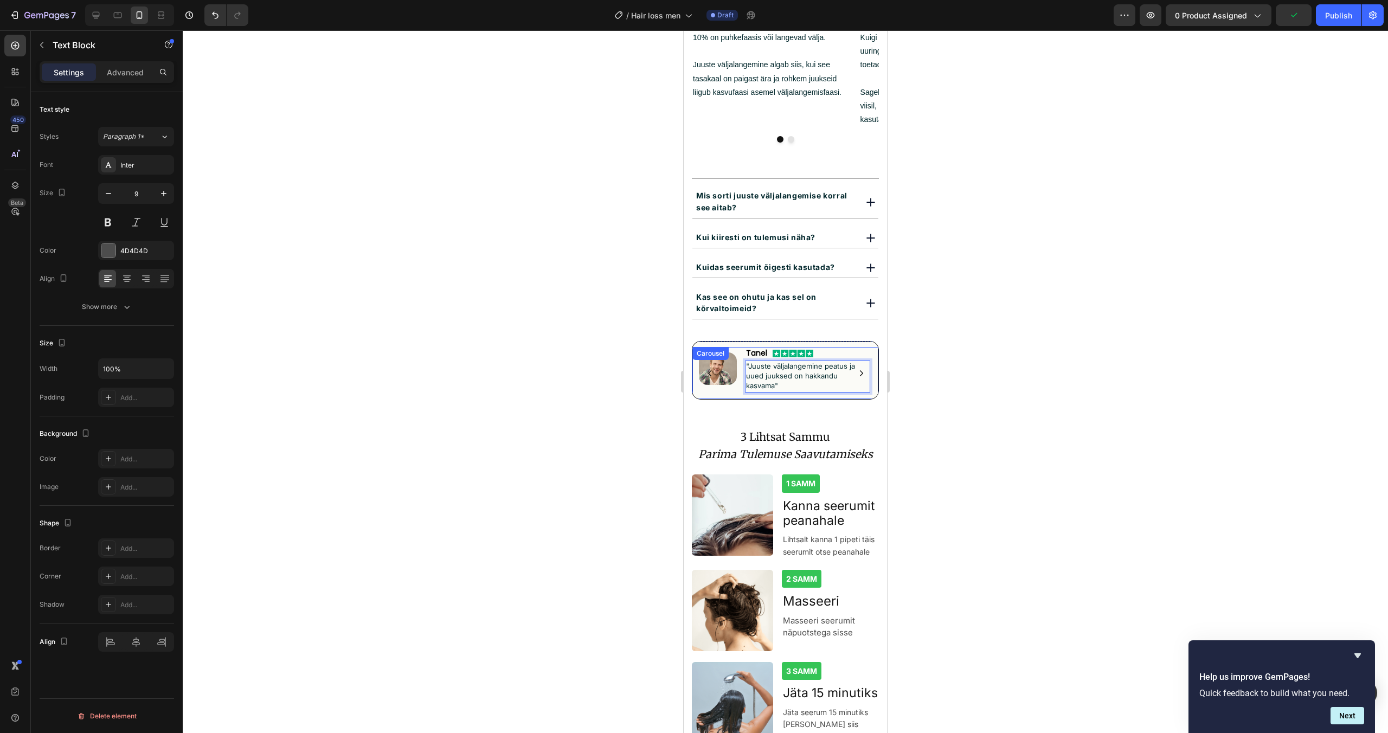
click at [863, 369] on icon "Carousel Next Arrow" at bounding box center [861, 373] width 8 height 8
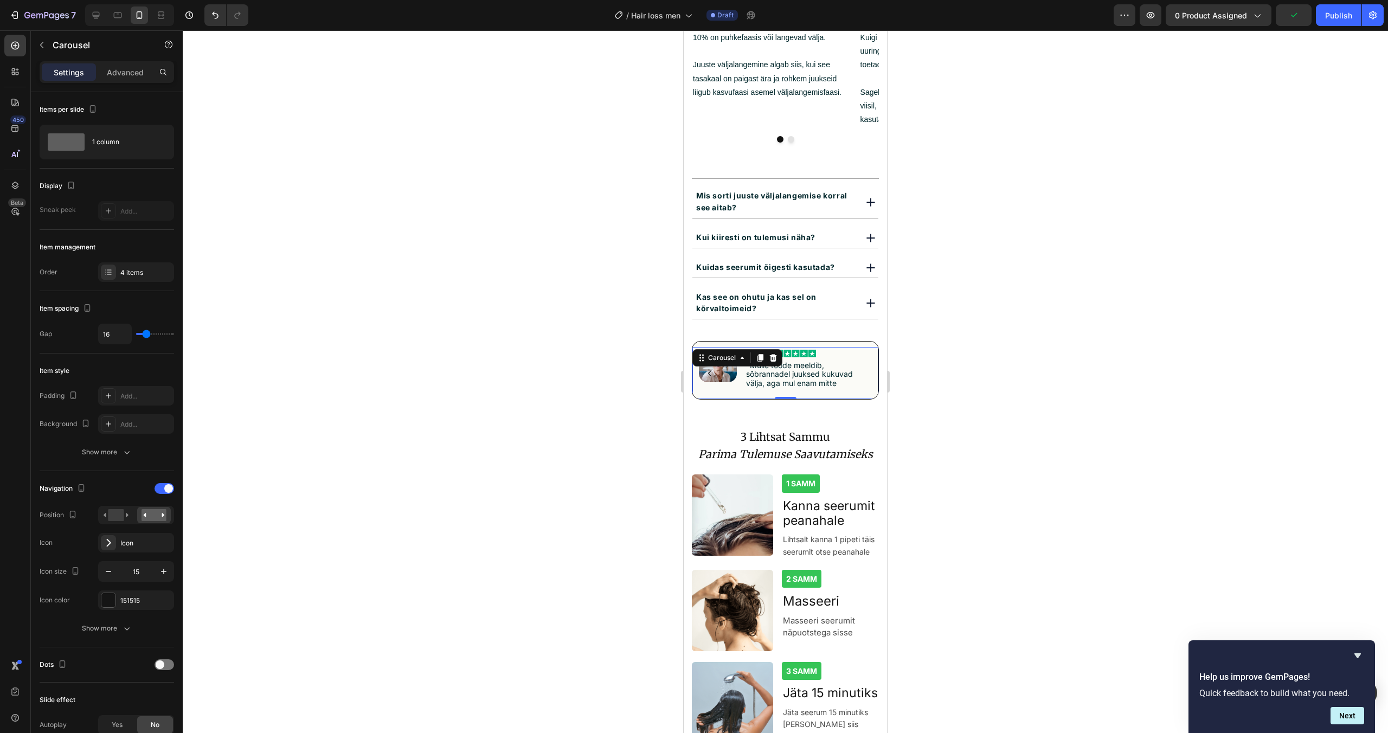
click at [946, 356] on div at bounding box center [786, 381] width 1206 height 703
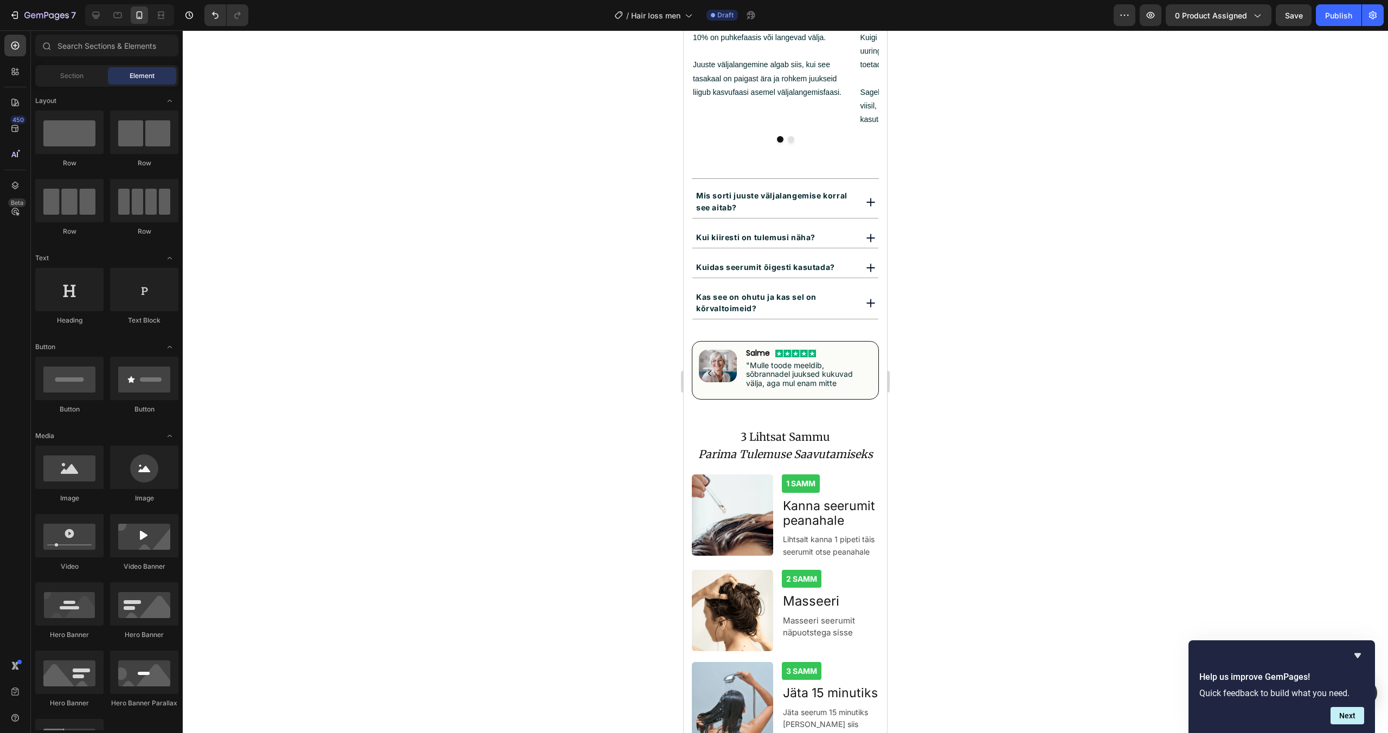
click at [985, 345] on div at bounding box center [786, 381] width 1206 height 703
click at [707, 364] on button "Carousel Back Arrow" at bounding box center [709, 372] width 17 height 17
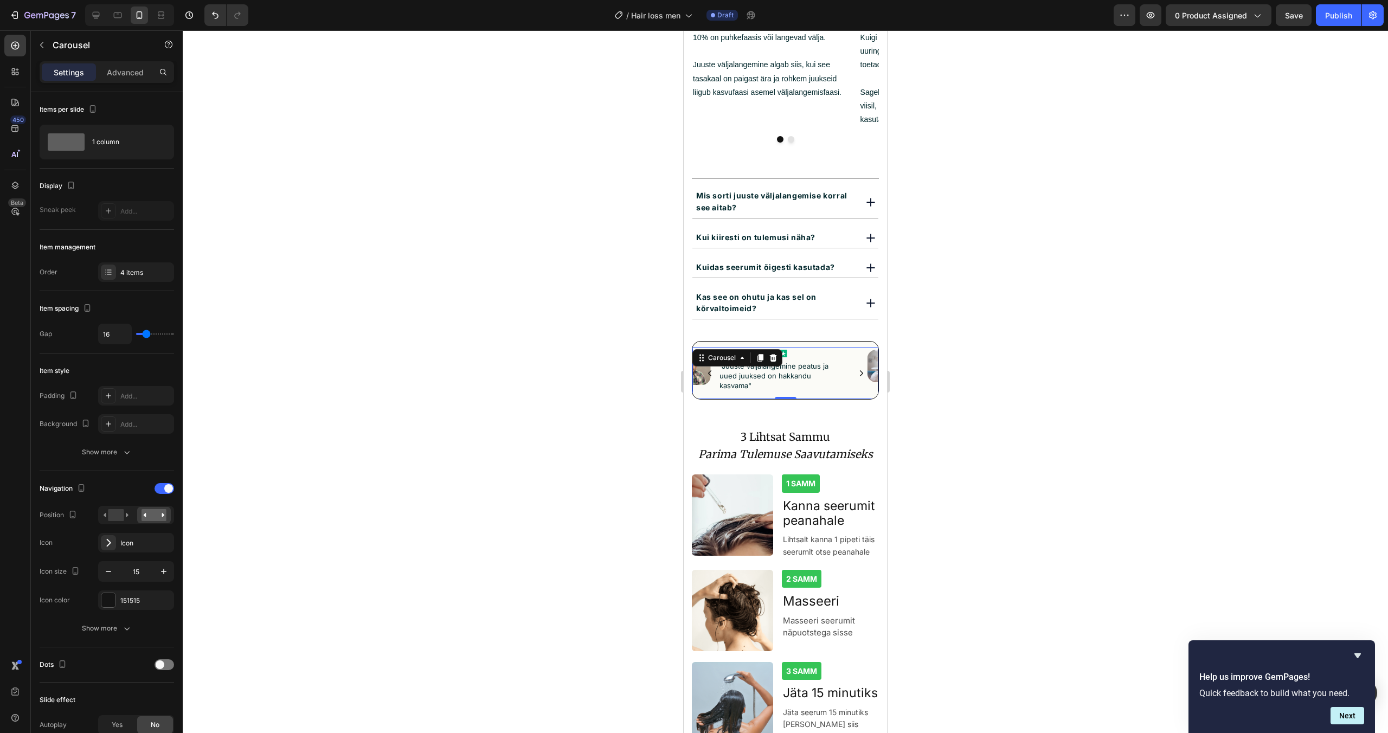
click at [708, 369] on icon "Carousel Back Arrow" at bounding box center [710, 373] width 8 height 8
click at [867, 364] on button "Carousel Next Arrow" at bounding box center [861, 372] width 17 height 17
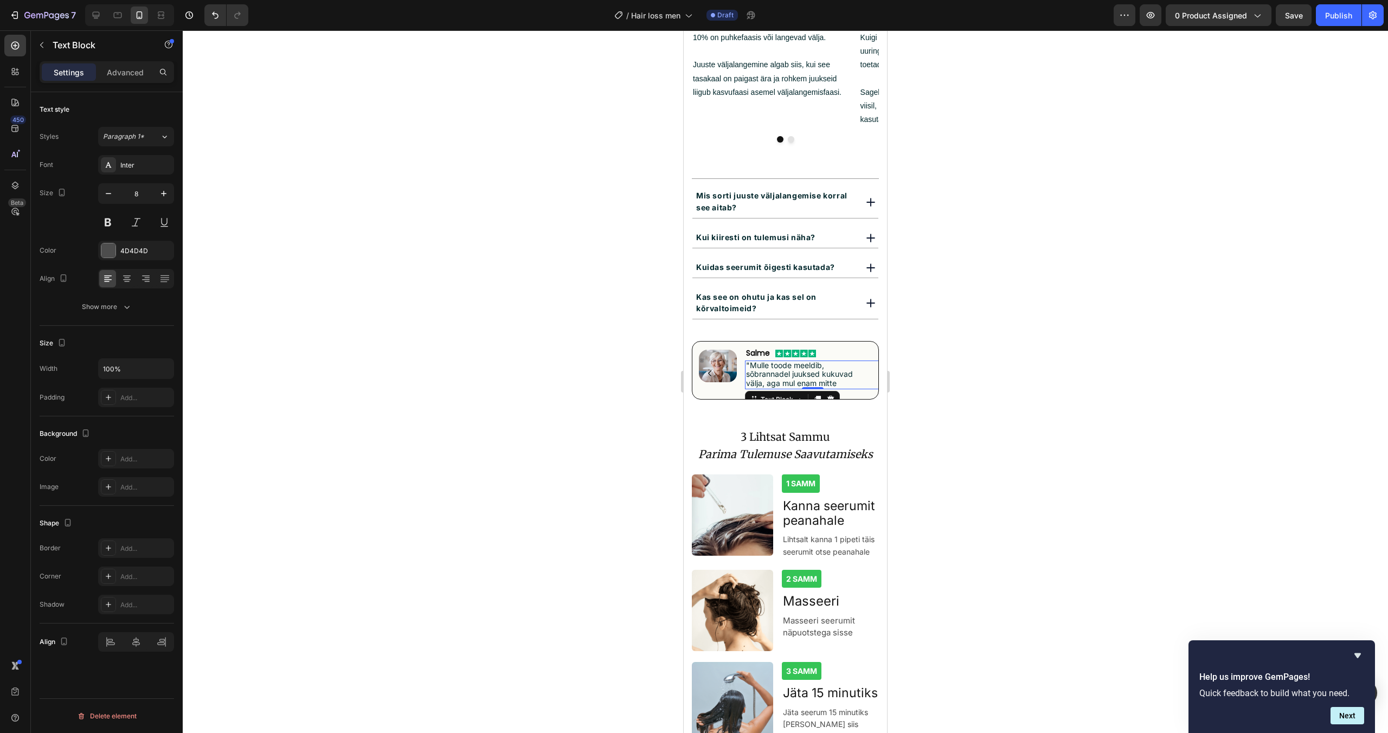
click at [832, 361] on span ""Mulle toode meeldib, sõbrannadel juuksed kukuvad välja, aga mul enam mitte" at bounding box center [799, 374] width 107 height 27
click at [767, 361] on span ""Mulle toode meeldib, sõbrannadel juuksed kukuvad välja, aga mul enam mitte" at bounding box center [799, 374] width 107 height 27
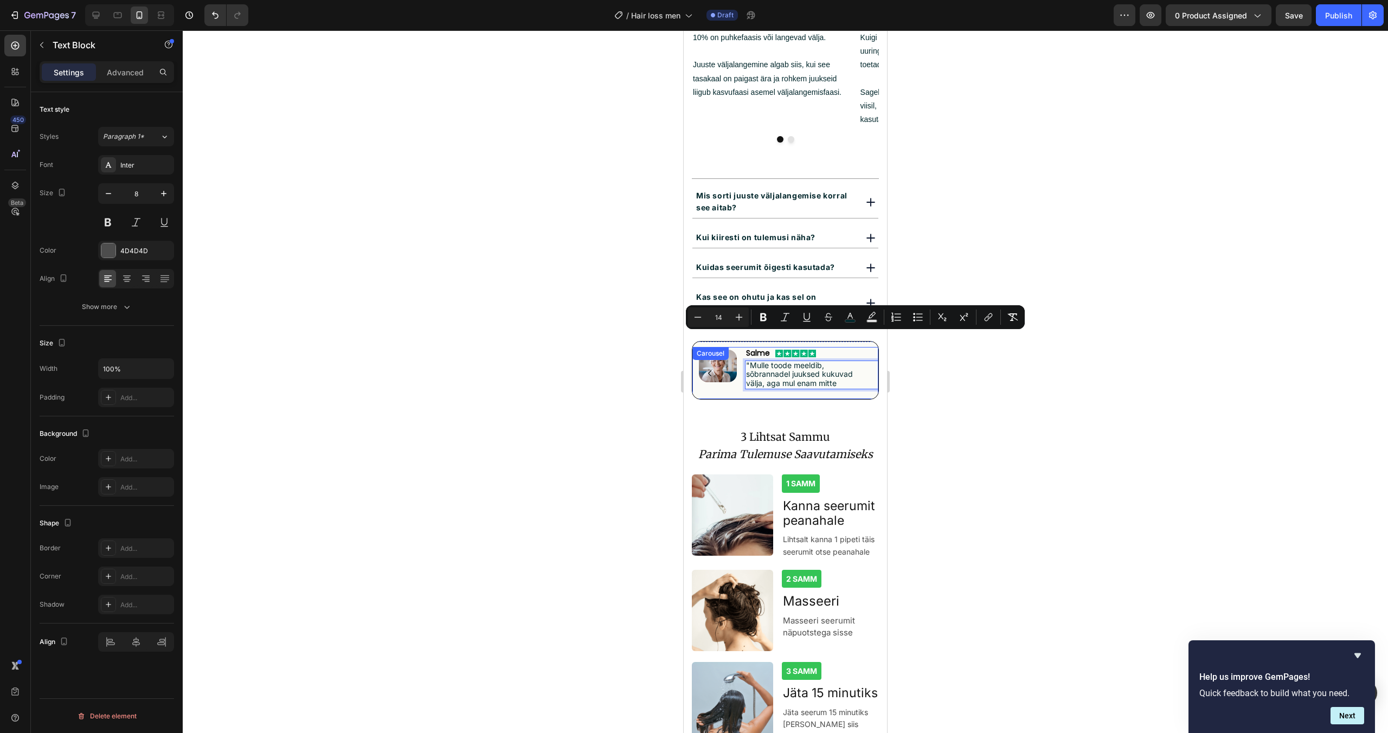
click at [715, 364] on button "Carousel Back Arrow" at bounding box center [709, 372] width 17 height 17
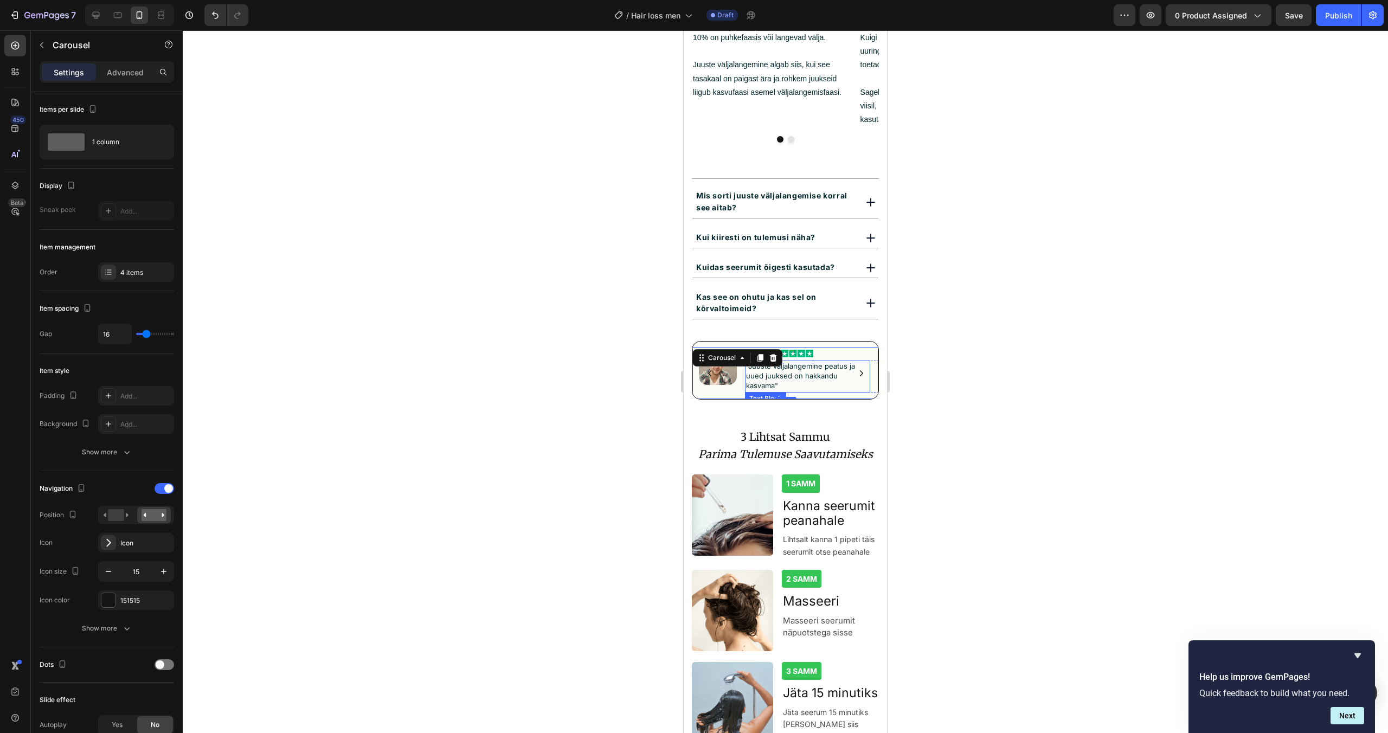
click at [827, 362] on p ""Juuste väljalangemine peatus ja uued juuksed on hakkandu kasvama"" at bounding box center [807, 377] width 123 height 30
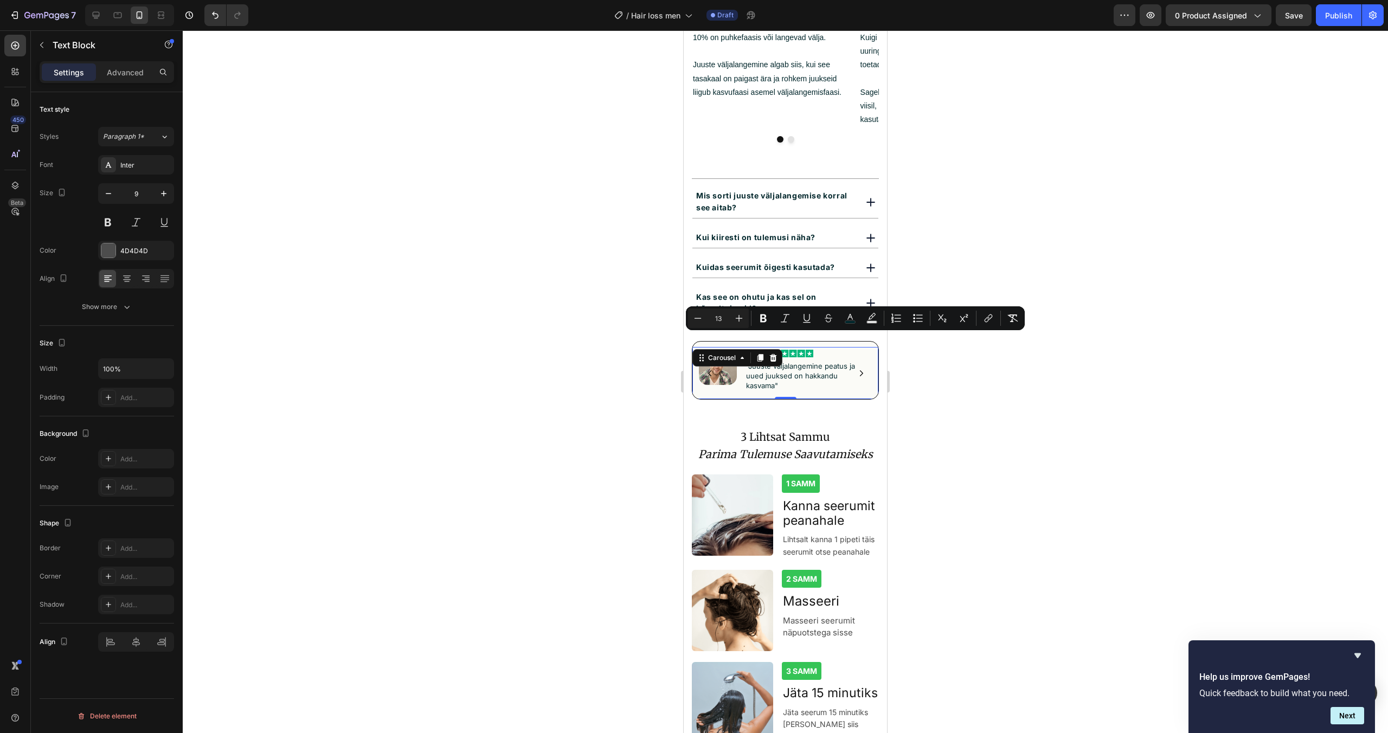
click at [866, 364] on button "Carousel Next Arrow" at bounding box center [861, 372] width 17 height 17
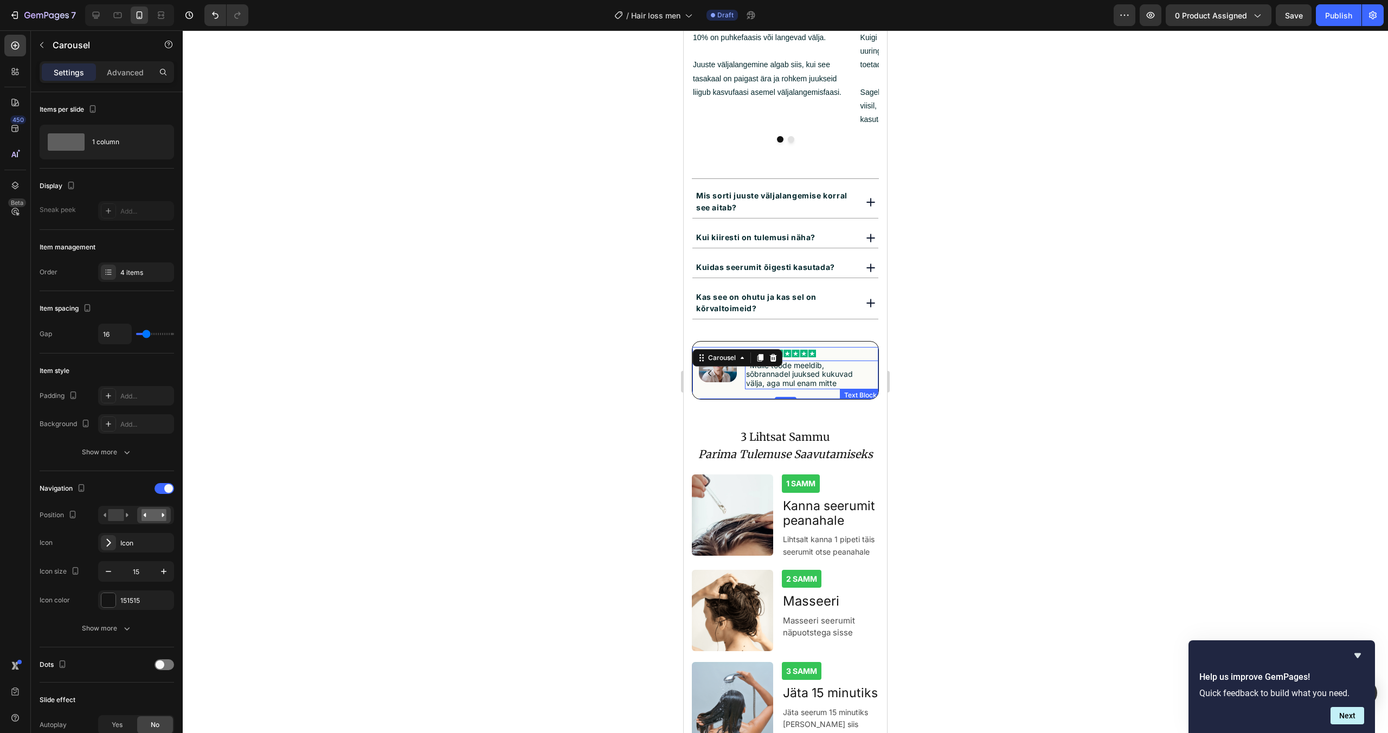
click at [829, 361] on span ""Mulle toode meeldib, sõbrannadel juuksed kukuvad välja, aga mul enam mitte" at bounding box center [799, 374] width 107 height 27
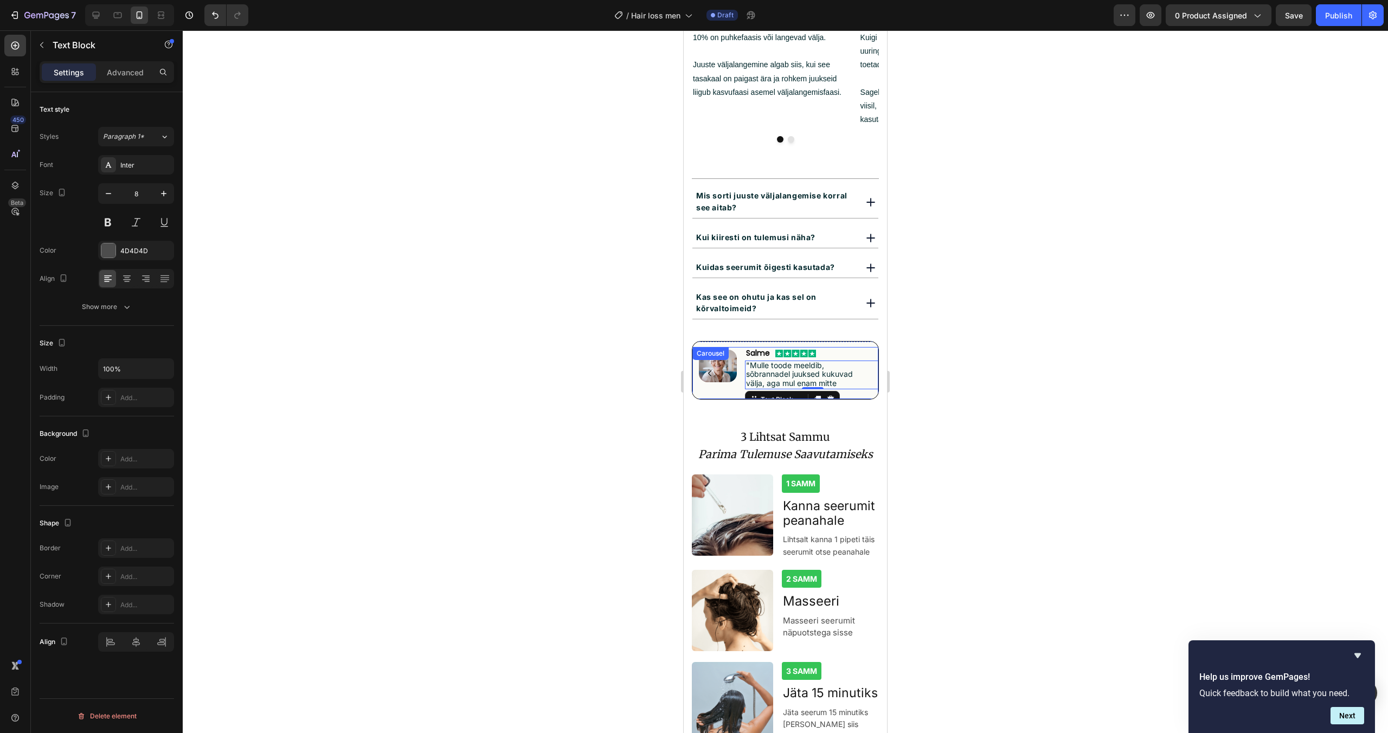
click at [718, 364] on button "Carousel Back Arrow" at bounding box center [709, 372] width 17 height 17
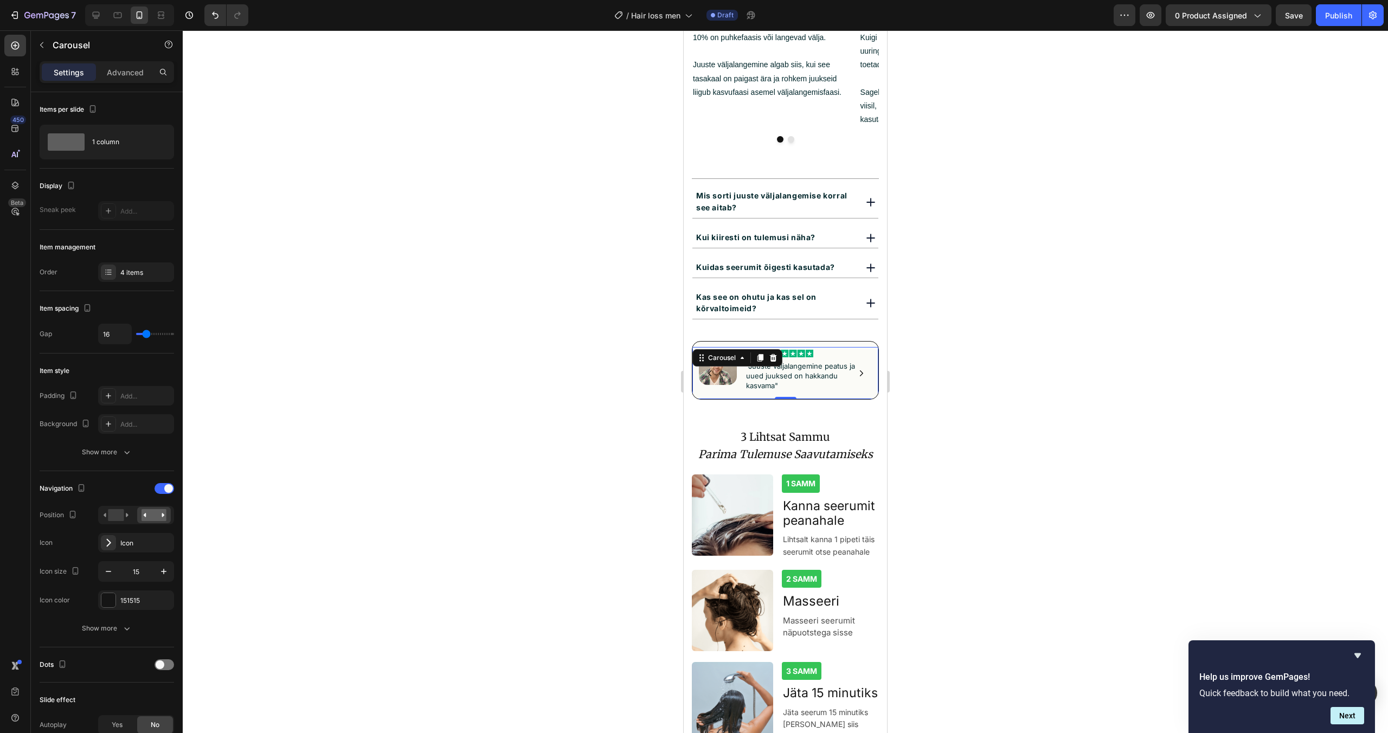
click at [978, 353] on div at bounding box center [786, 381] width 1206 height 703
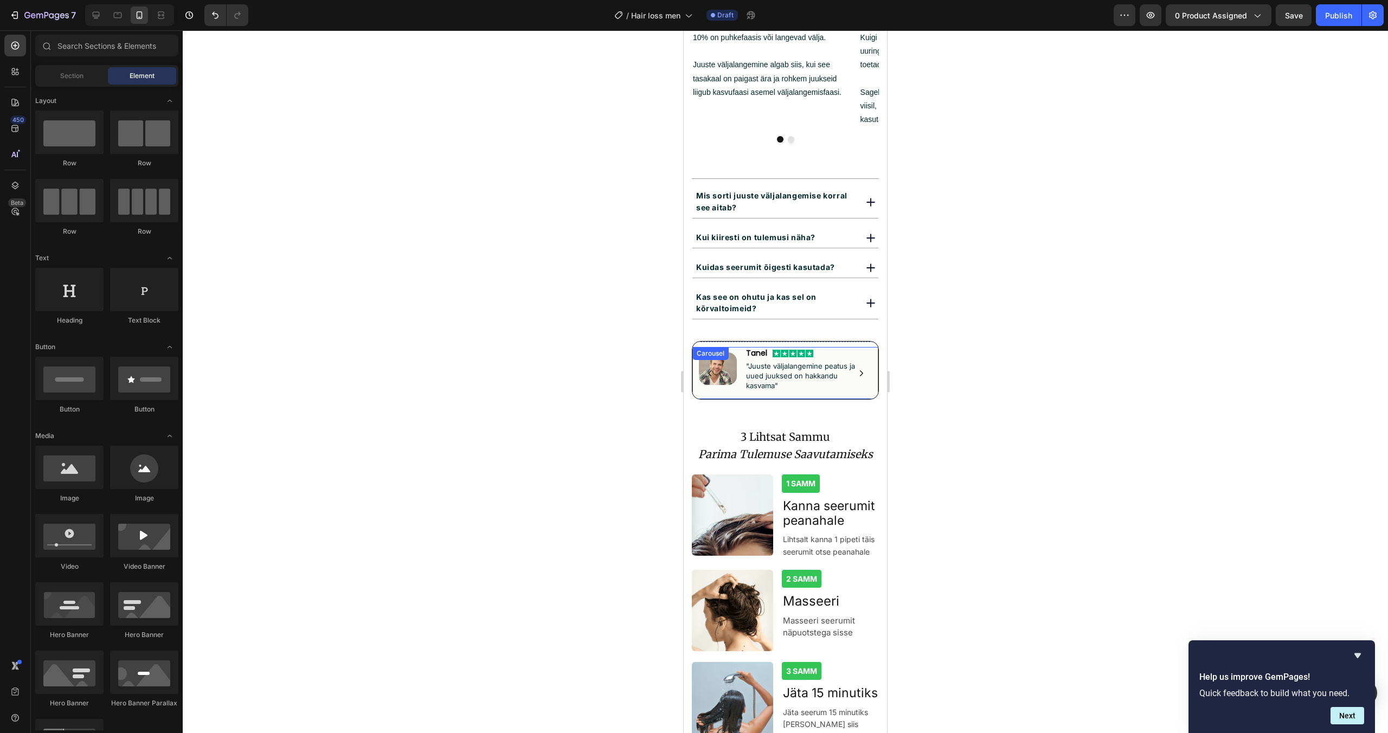
click at [867, 364] on button "Carousel Next Arrow" at bounding box center [861, 372] width 17 height 17
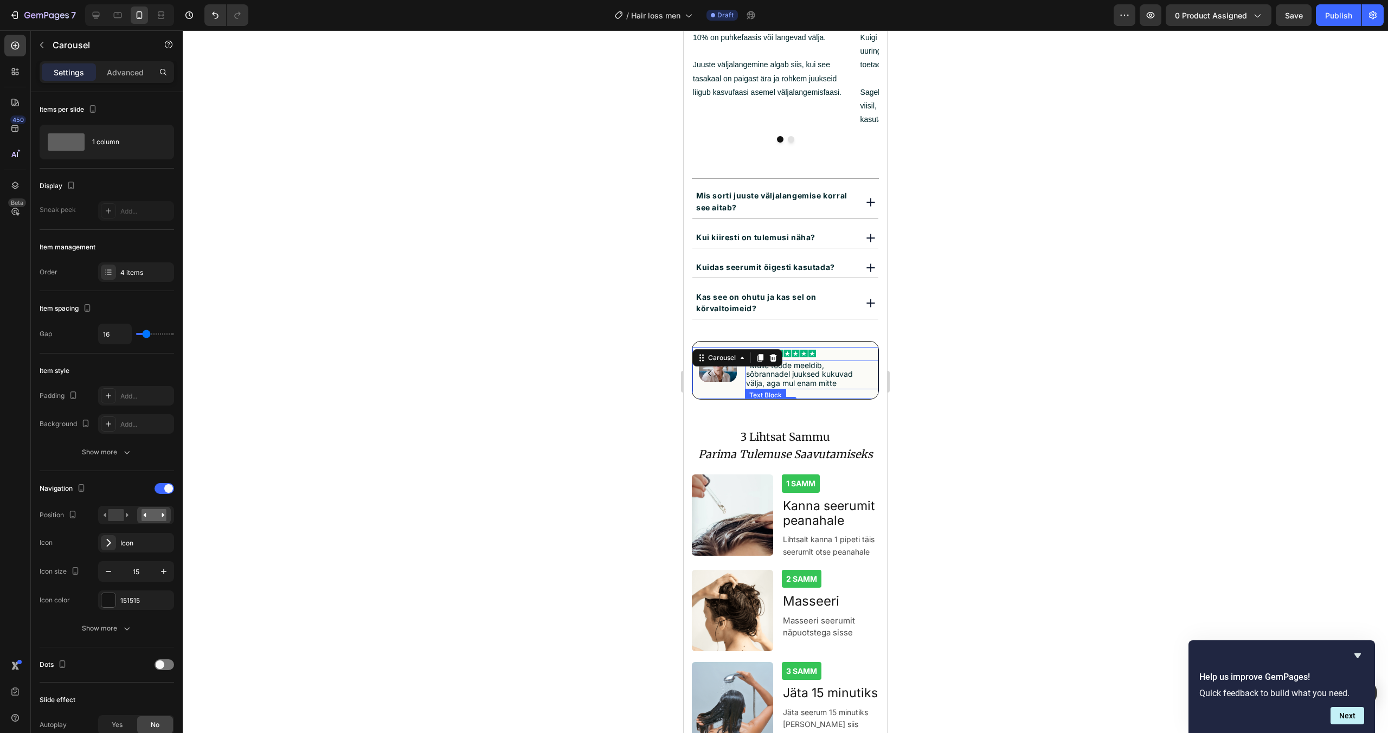
click at [802, 361] on span ""Mulle toode meeldib, sõbrannadel juuksed kukuvad välja, aga mul enam mitte" at bounding box center [799, 374] width 107 height 27
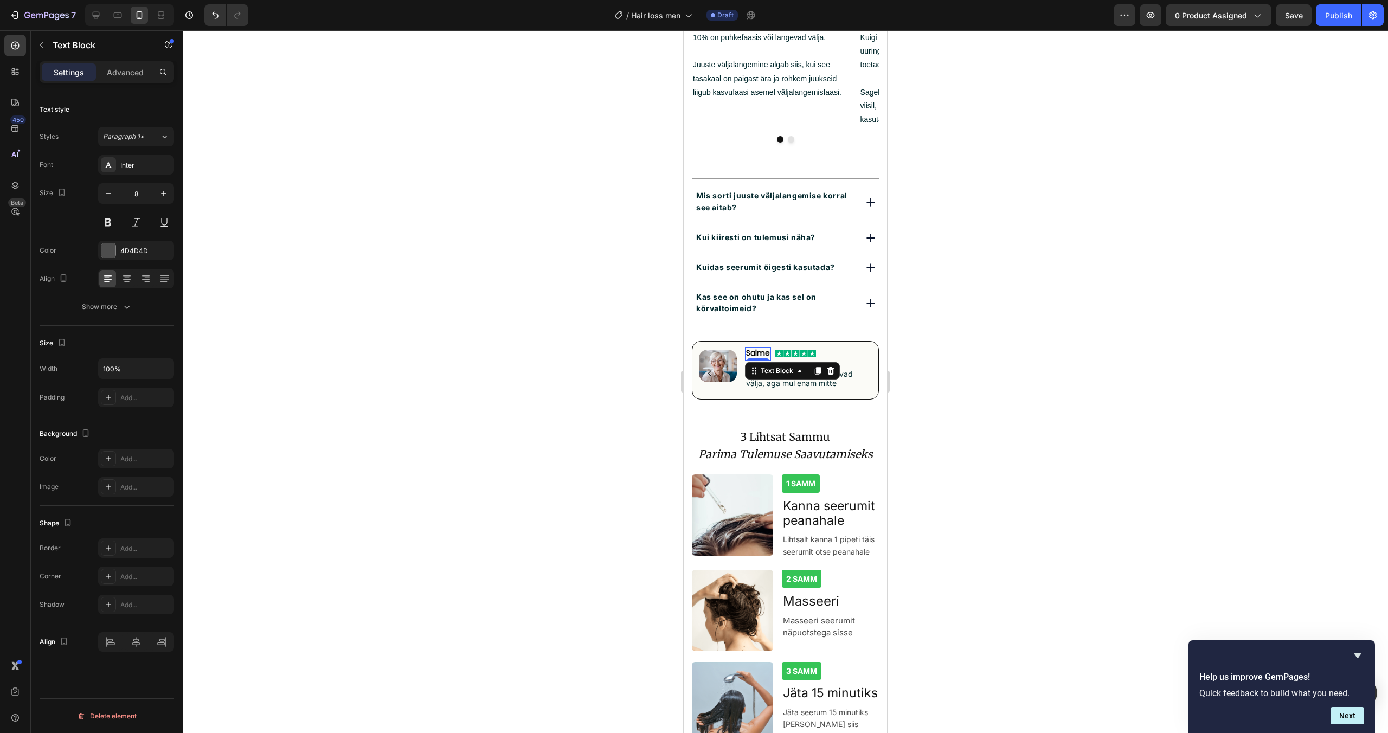
click at [765, 348] on span "Salme" at bounding box center [758, 353] width 24 height 11
click at [725, 350] on img at bounding box center [718, 366] width 38 height 33
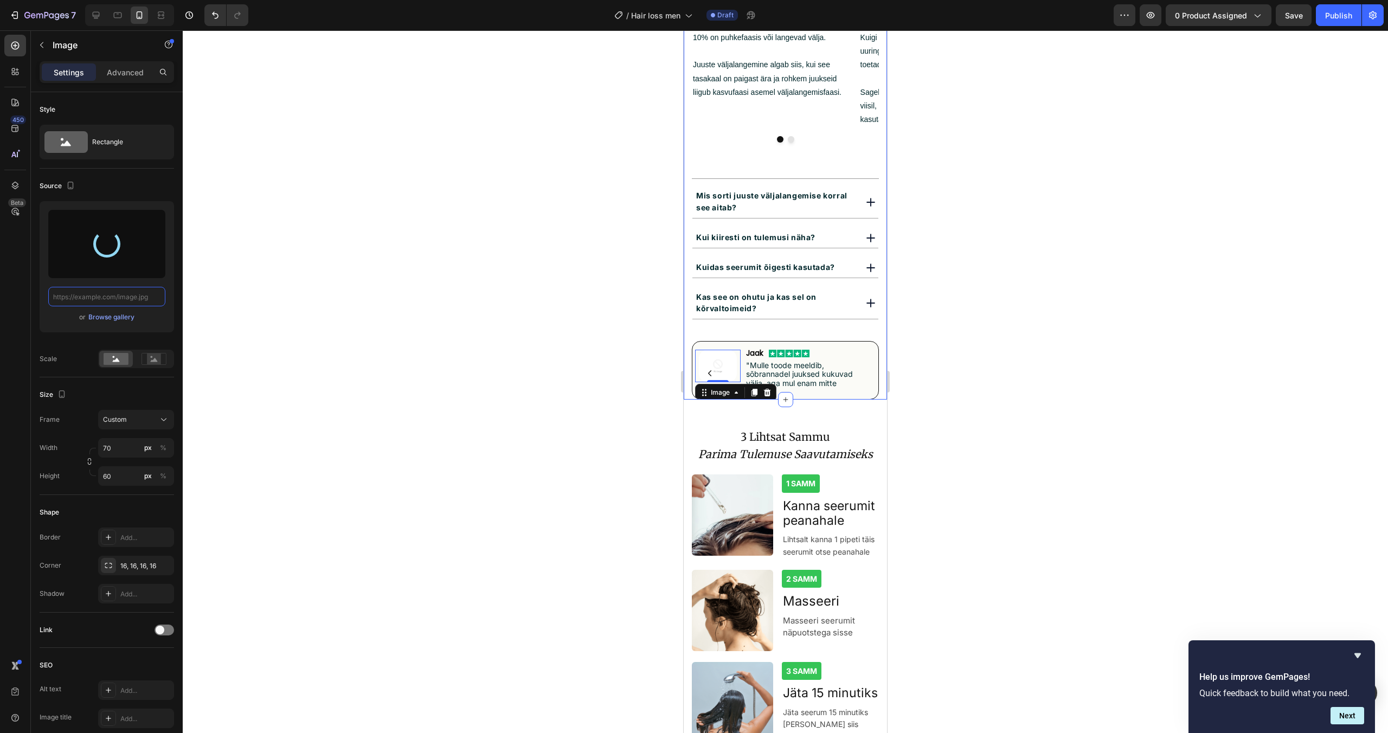
type input "[URL][DOMAIN_NAME]"
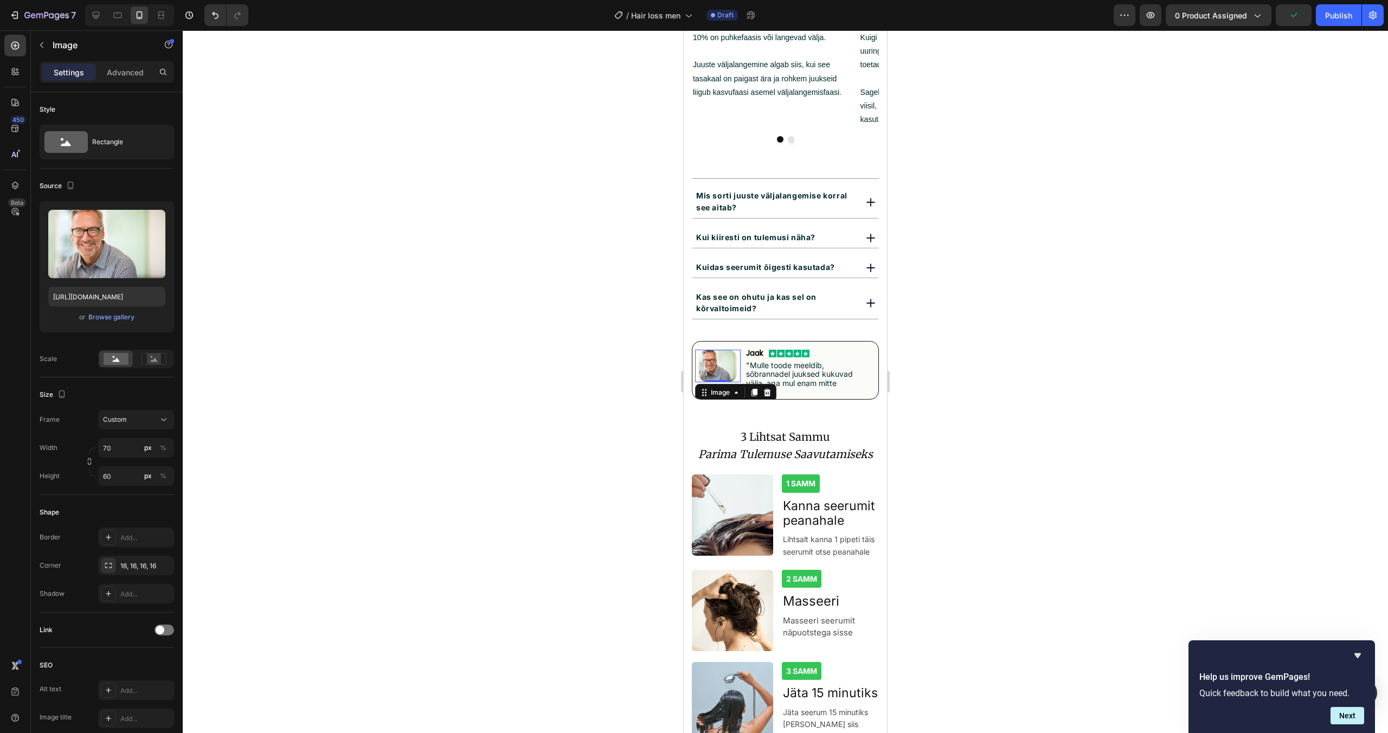
click at [898, 333] on div at bounding box center [786, 381] width 1206 height 703
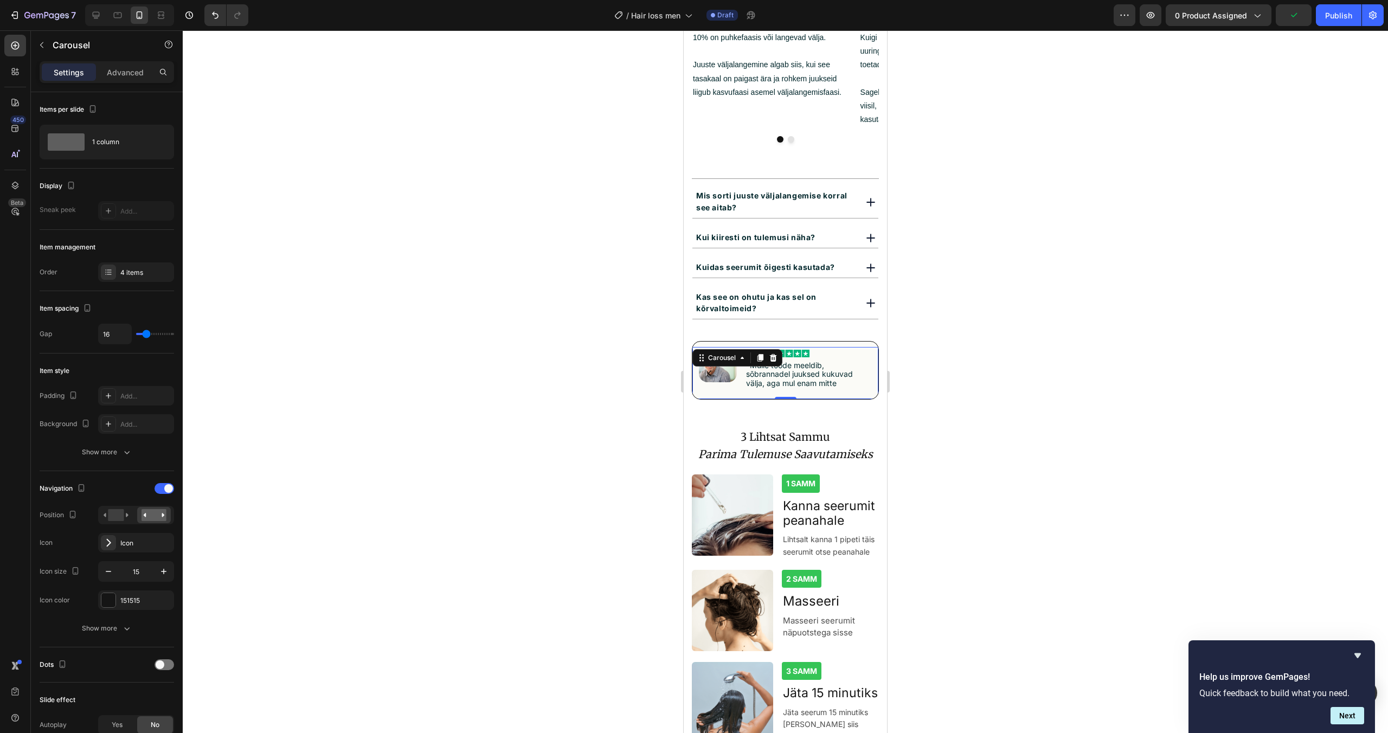
click at [702, 364] on button "Carousel Back Arrow" at bounding box center [709, 372] width 17 height 17
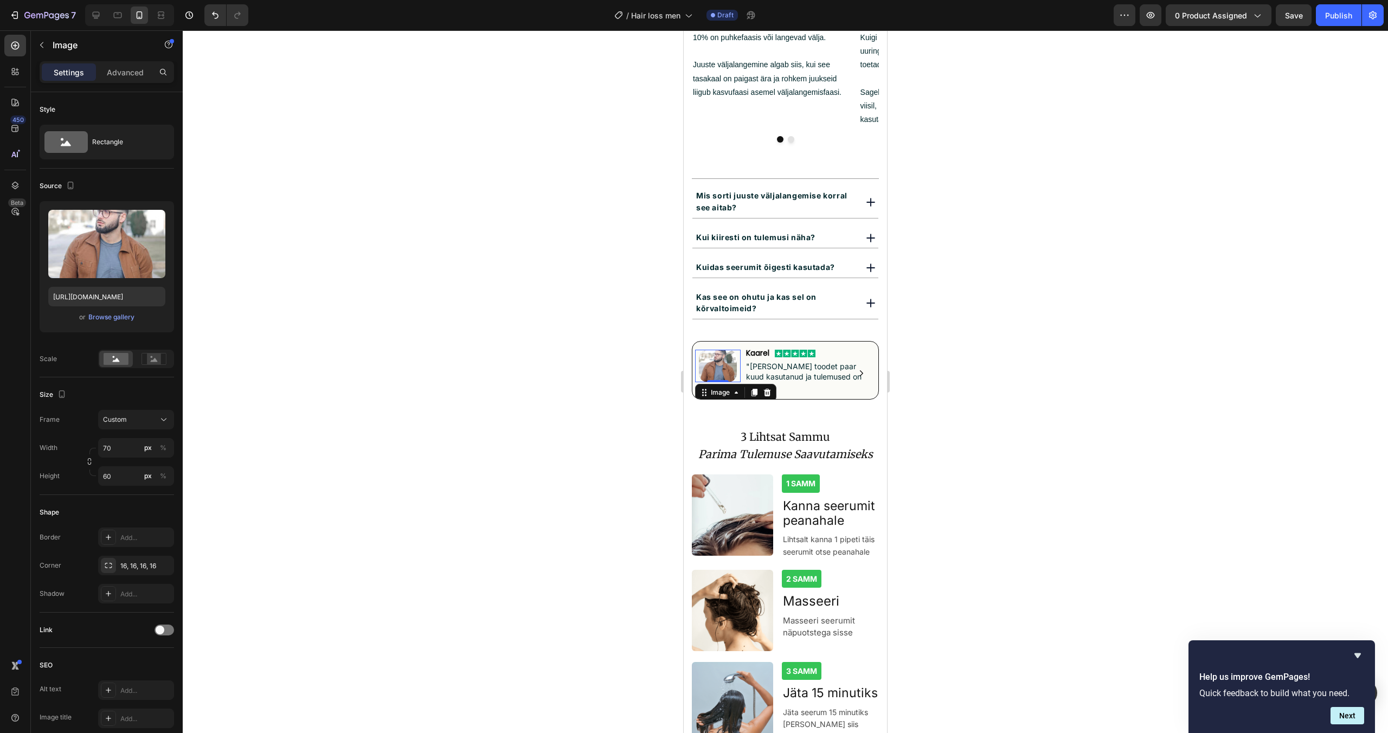
click at [702, 350] on img at bounding box center [718, 366] width 38 height 33
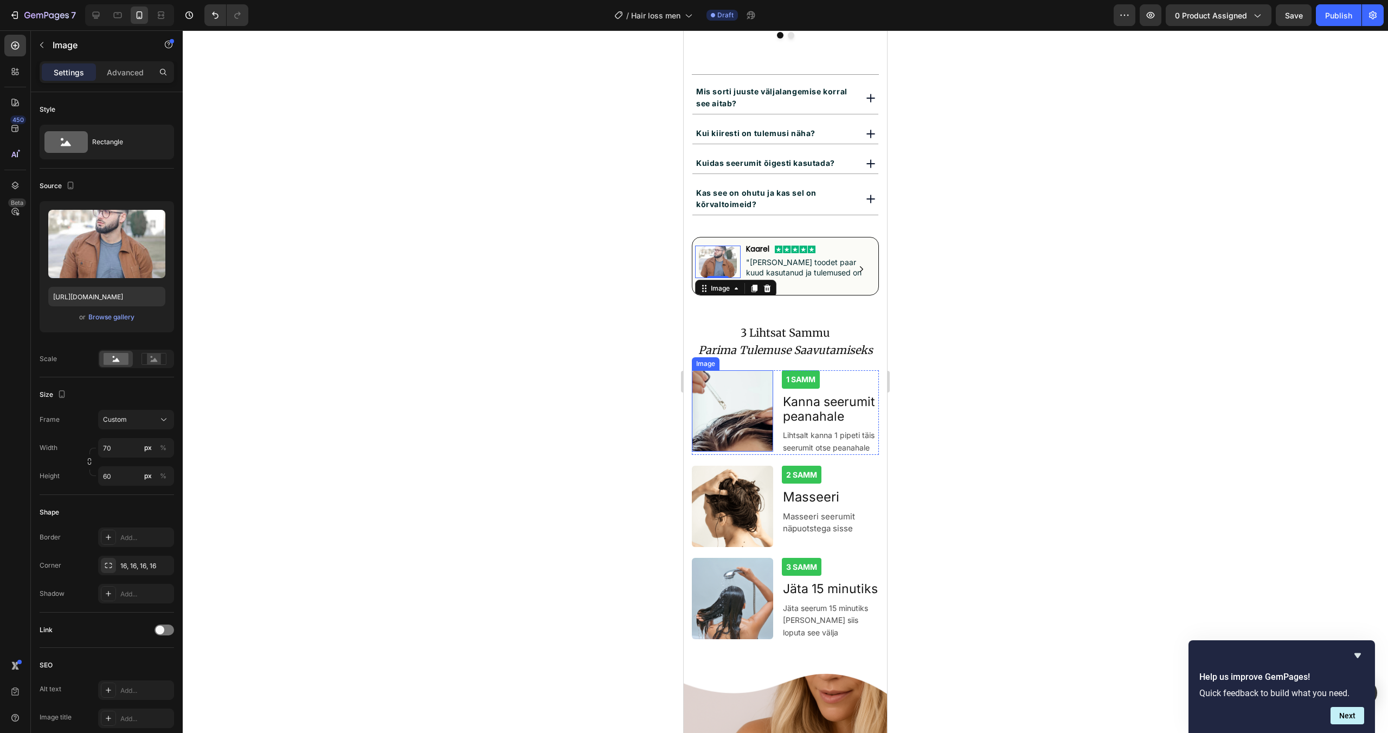
scroll to position [1106, 0]
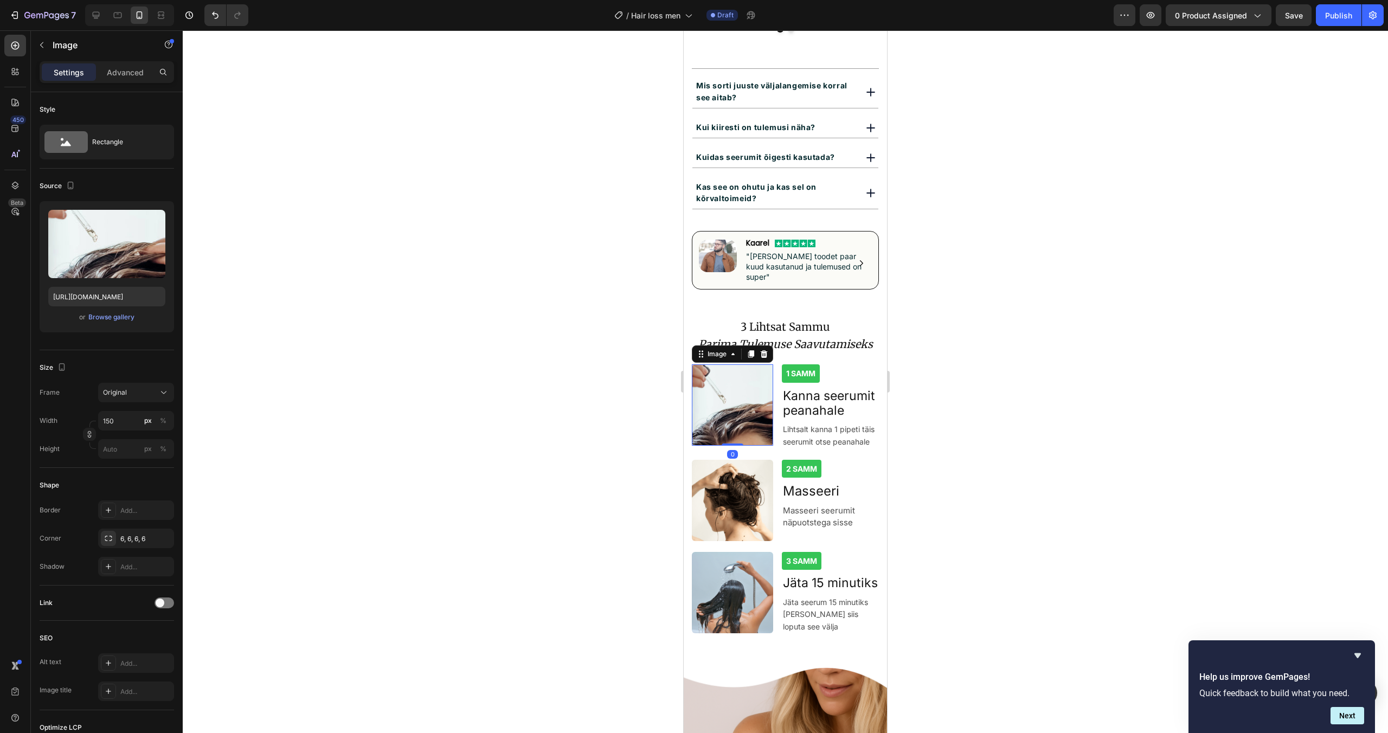
click at [752, 408] on img at bounding box center [732, 404] width 81 height 81
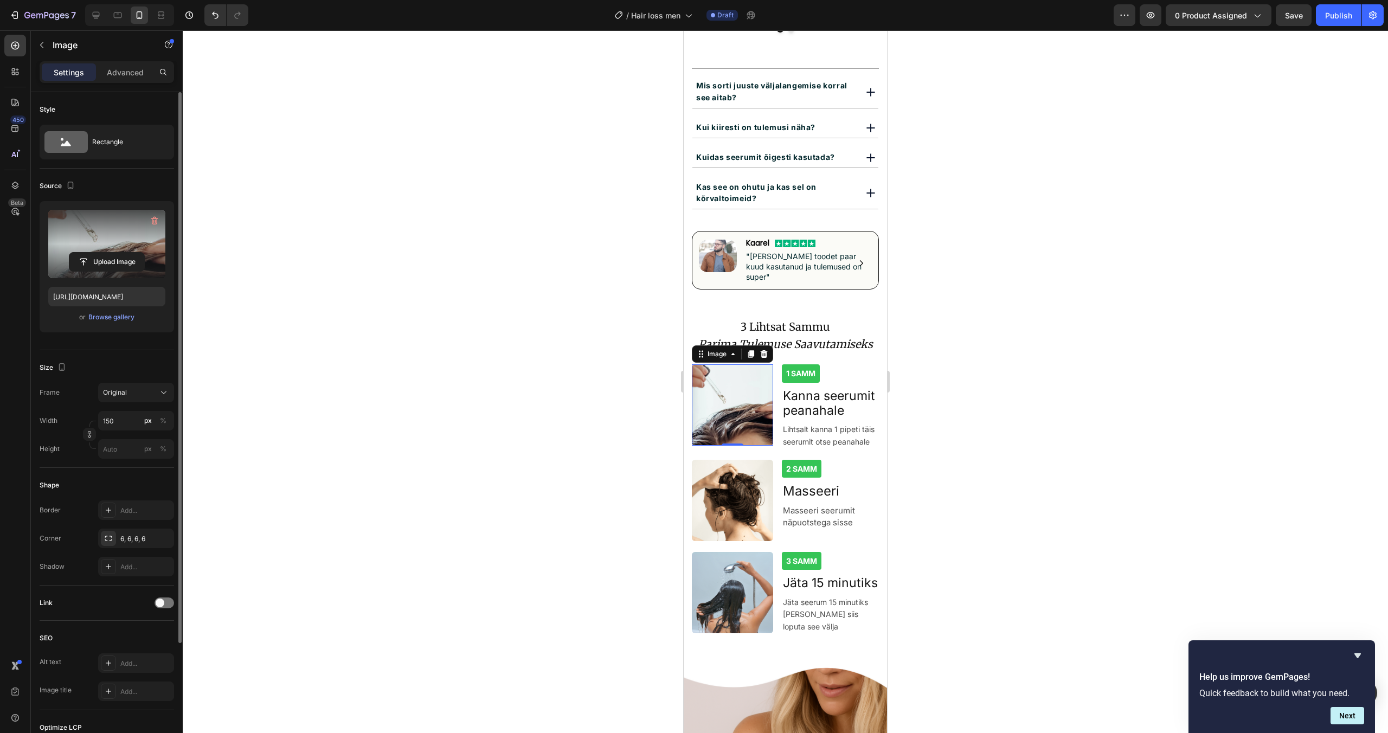
click at [132, 245] on label at bounding box center [106, 244] width 117 height 68
click at [132, 253] on input "file" at bounding box center [106, 262] width 75 height 18
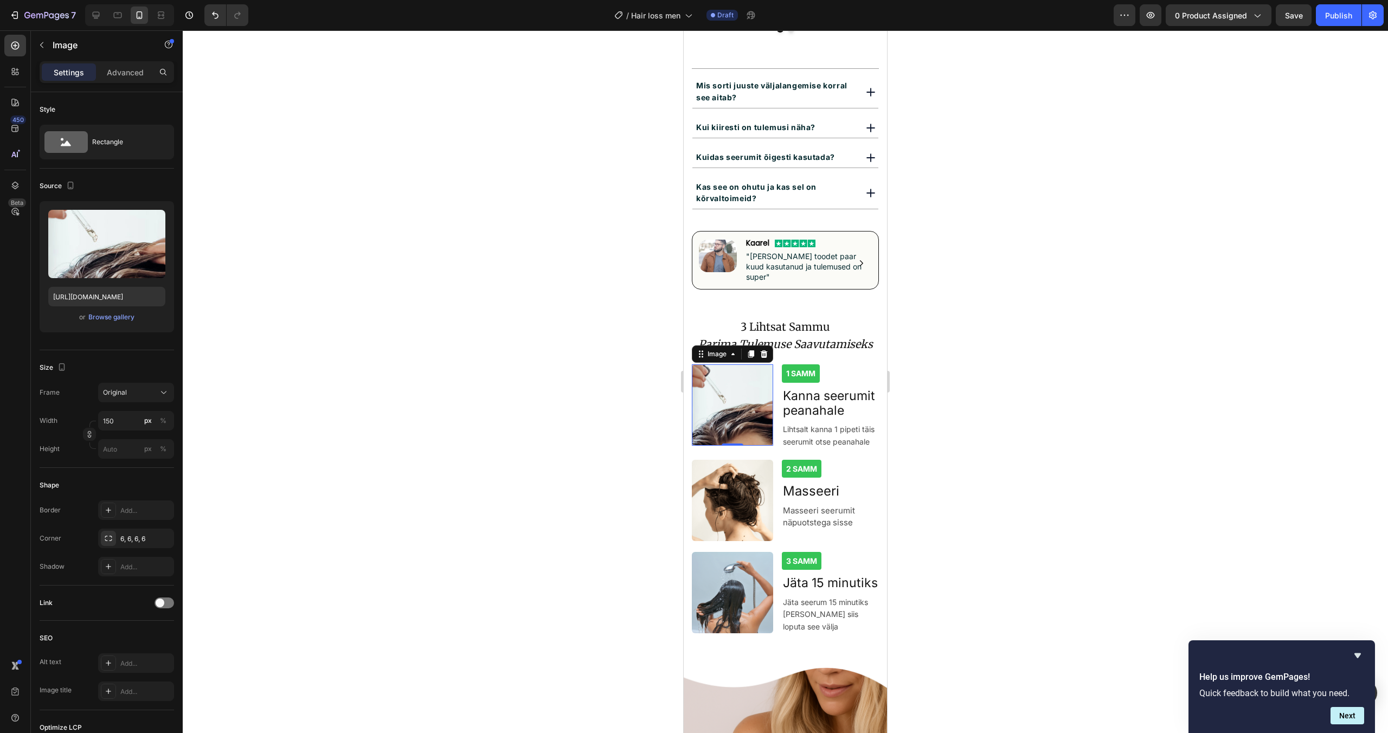
click at [1135, 464] on div at bounding box center [786, 381] width 1206 height 703
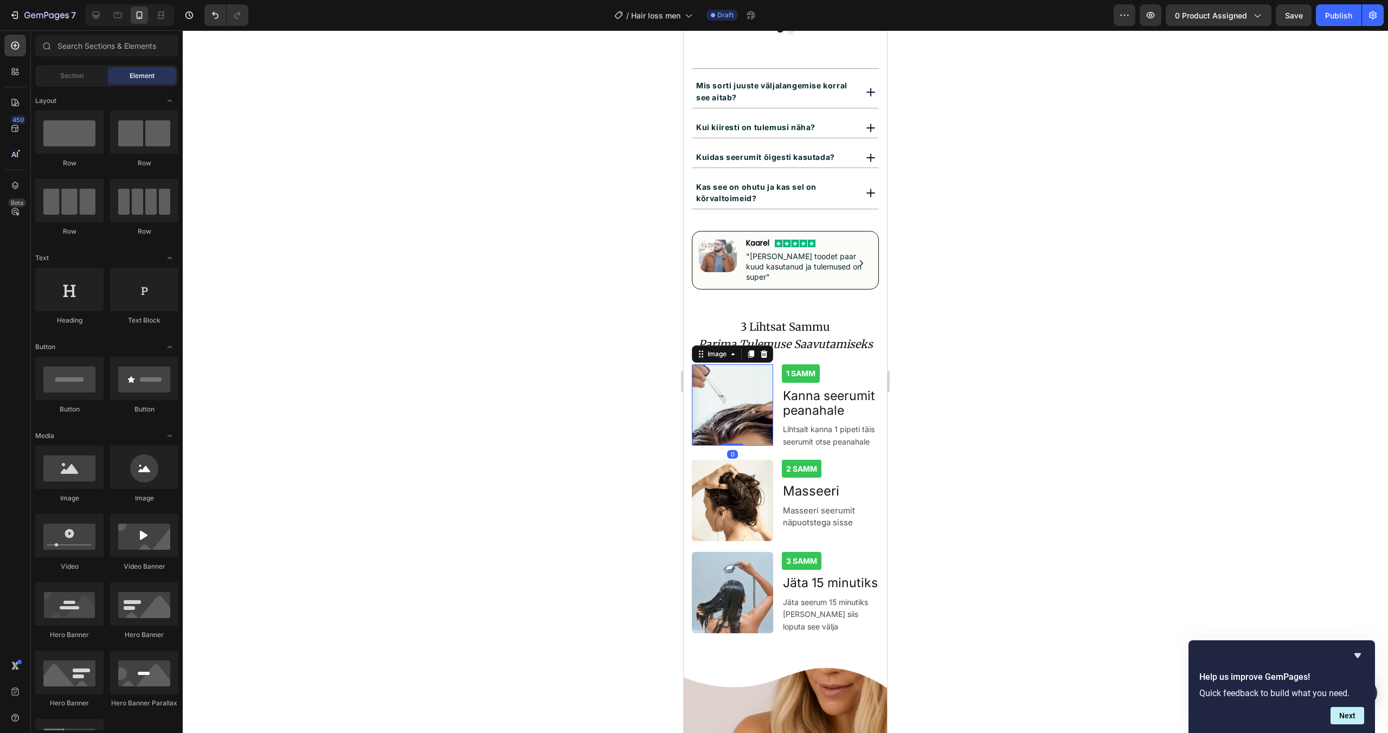
click at [703, 367] on img at bounding box center [732, 404] width 81 height 81
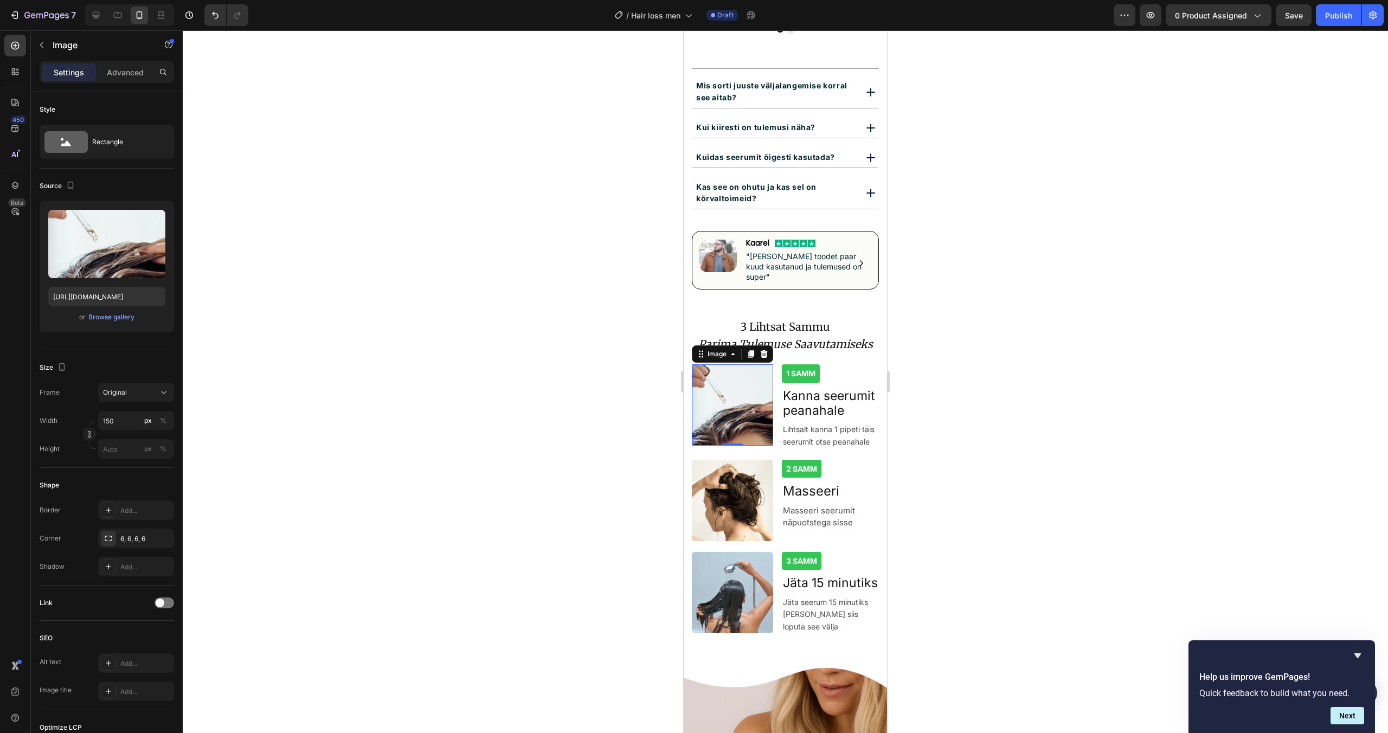
click at [1315, 393] on div at bounding box center [786, 381] width 1206 height 703
drag, startPoint x: 720, startPoint y: 366, endPoint x: 1180, endPoint y: 400, distance: 461.2
click at [720, 366] on img at bounding box center [732, 404] width 81 height 81
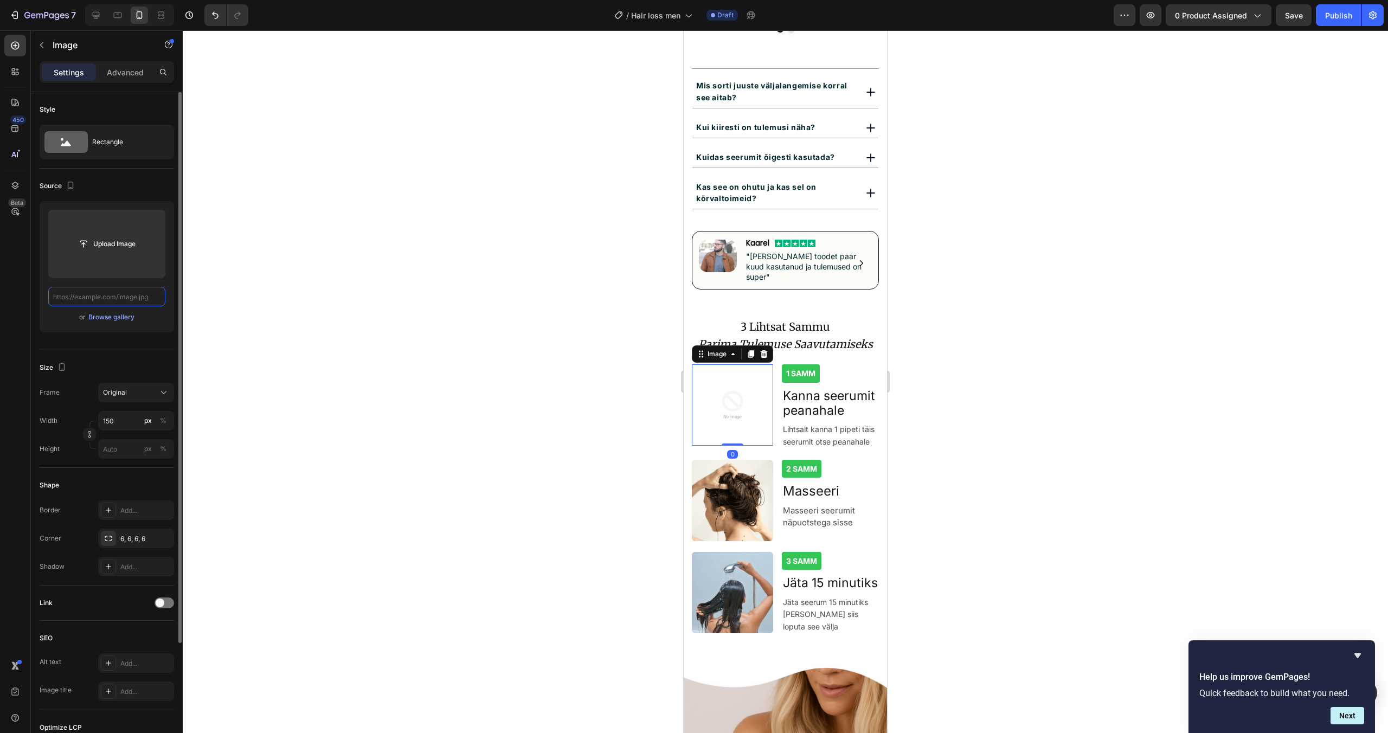
scroll to position [0, 0]
type input "[URL][DOMAIN_NAME]"
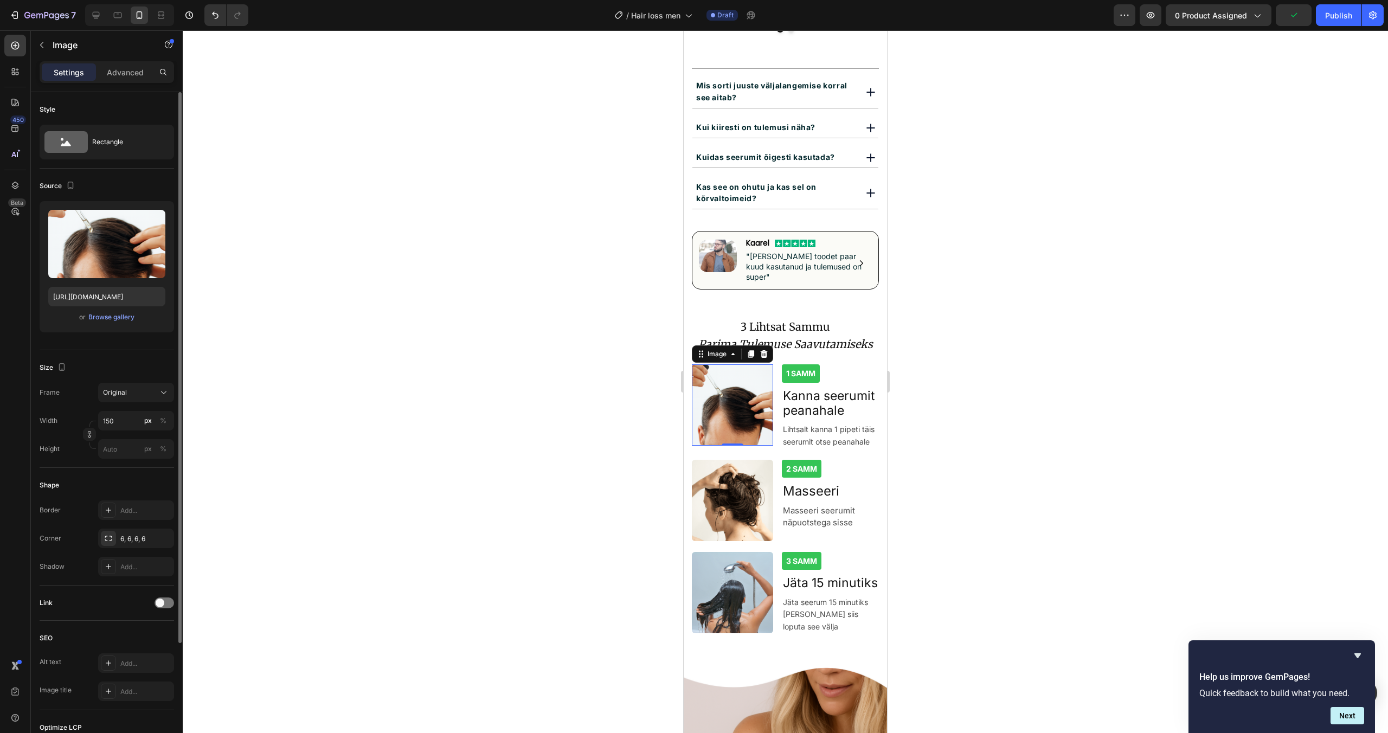
click at [920, 341] on div at bounding box center [786, 381] width 1206 height 703
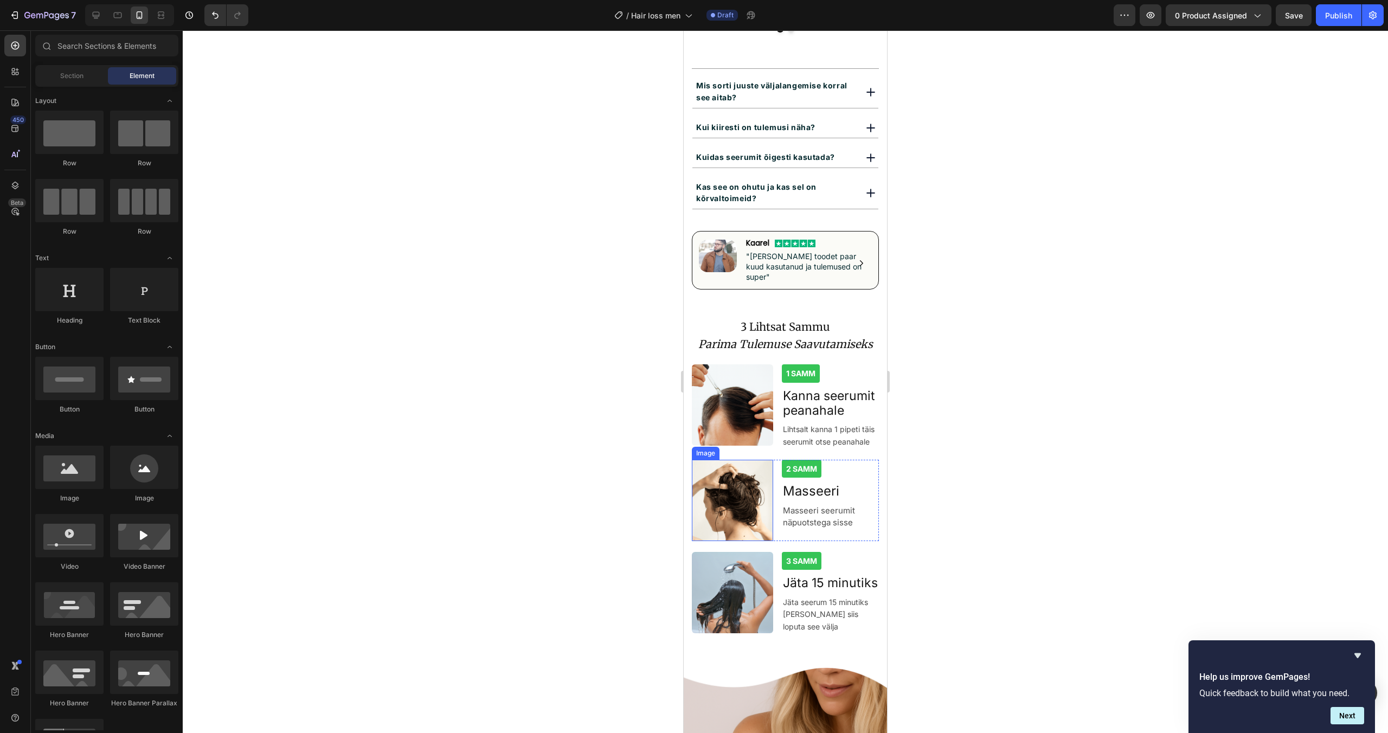
click at [760, 477] on img at bounding box center [732, 500] width 81 height 81
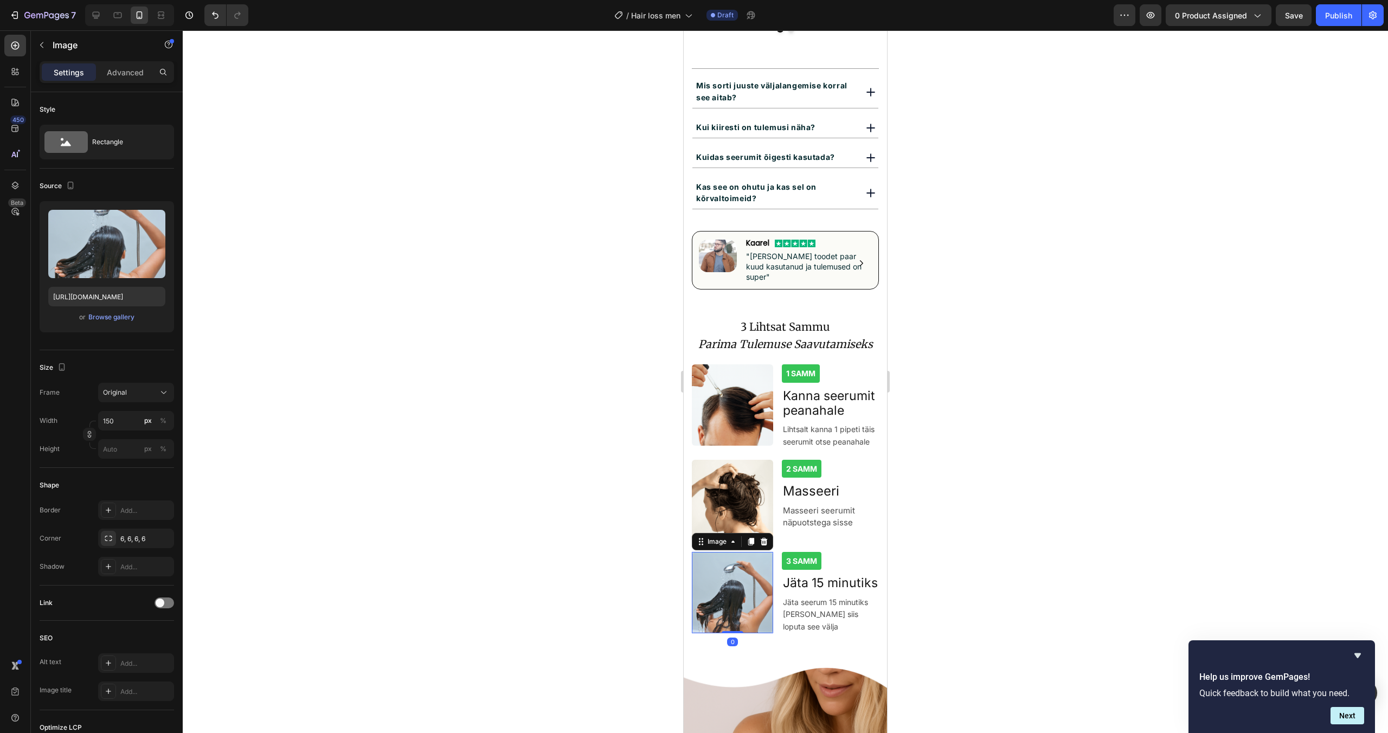
click at [743, 593] on img at bounding box center [732, 592] width 81 height 81
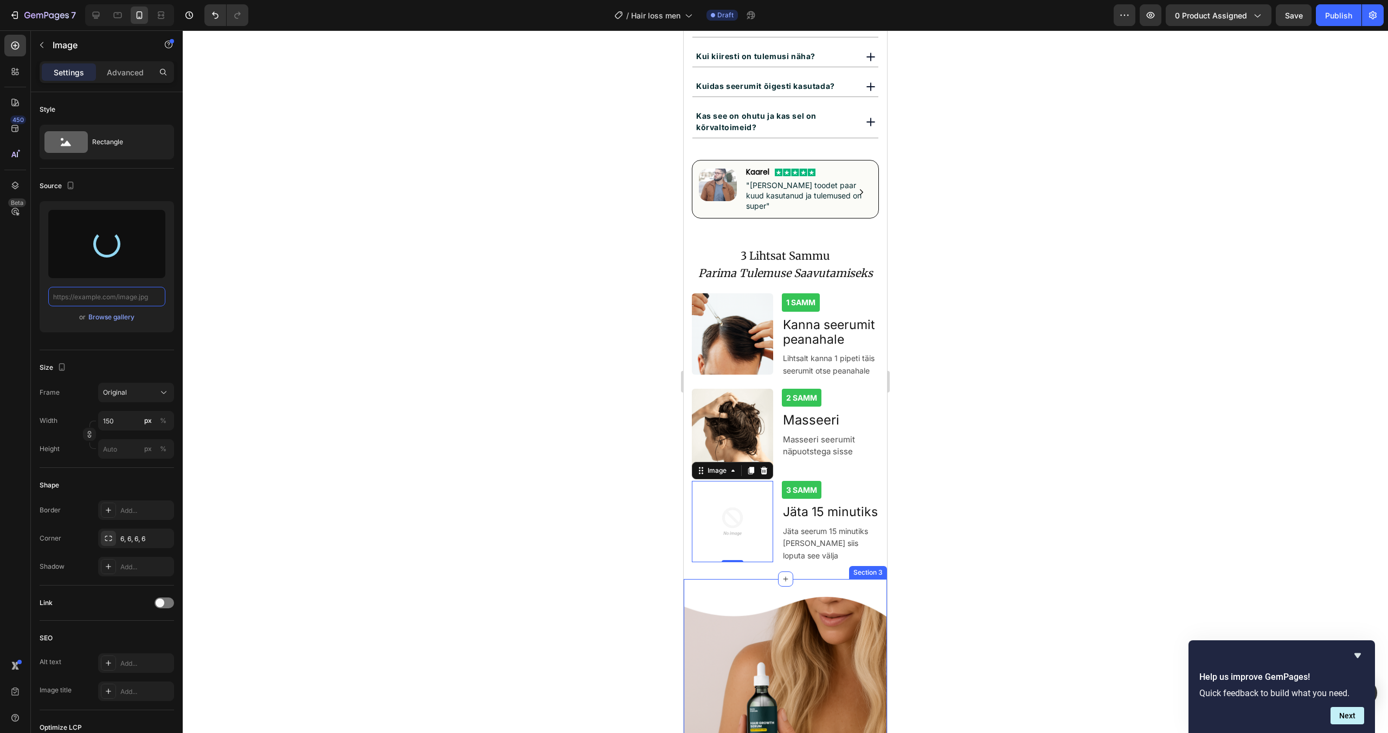
scroll to position [1208, 0]
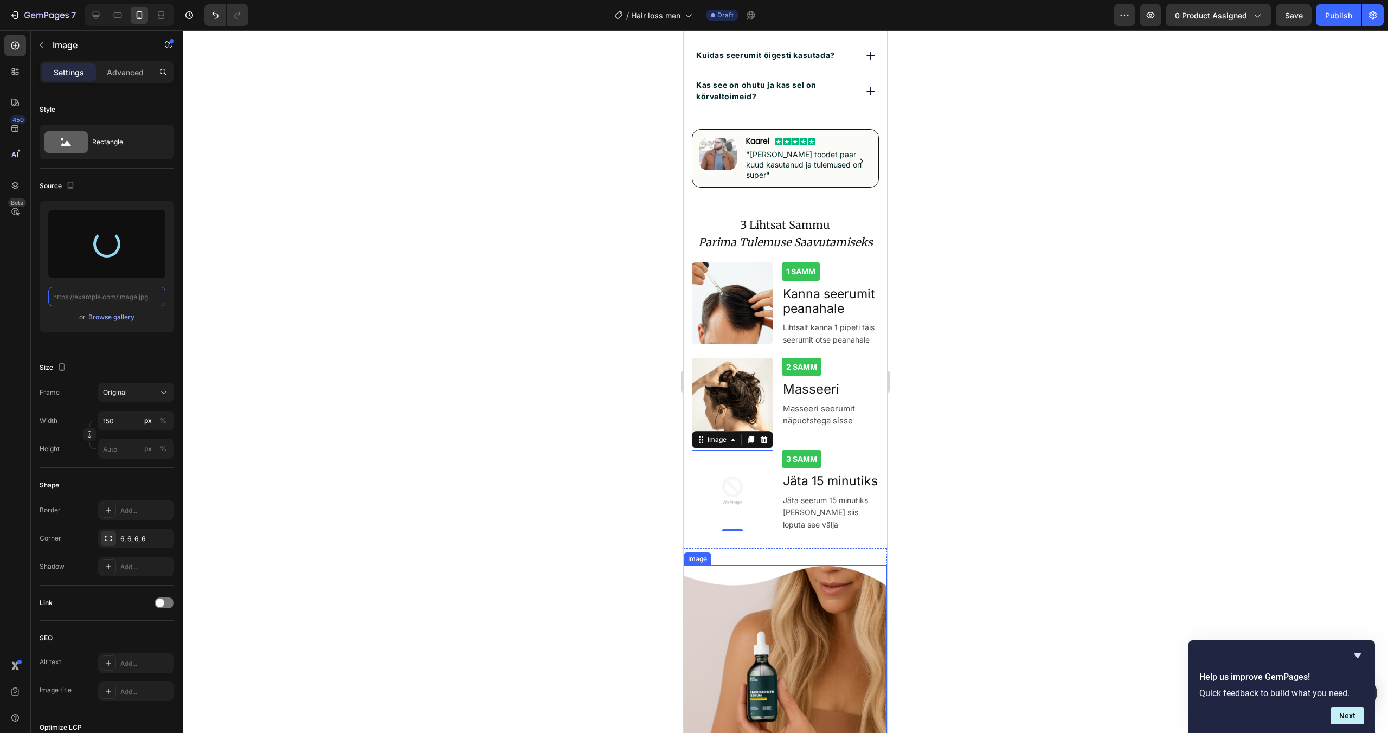
type input "[URL][DOMAIN_NAME]"
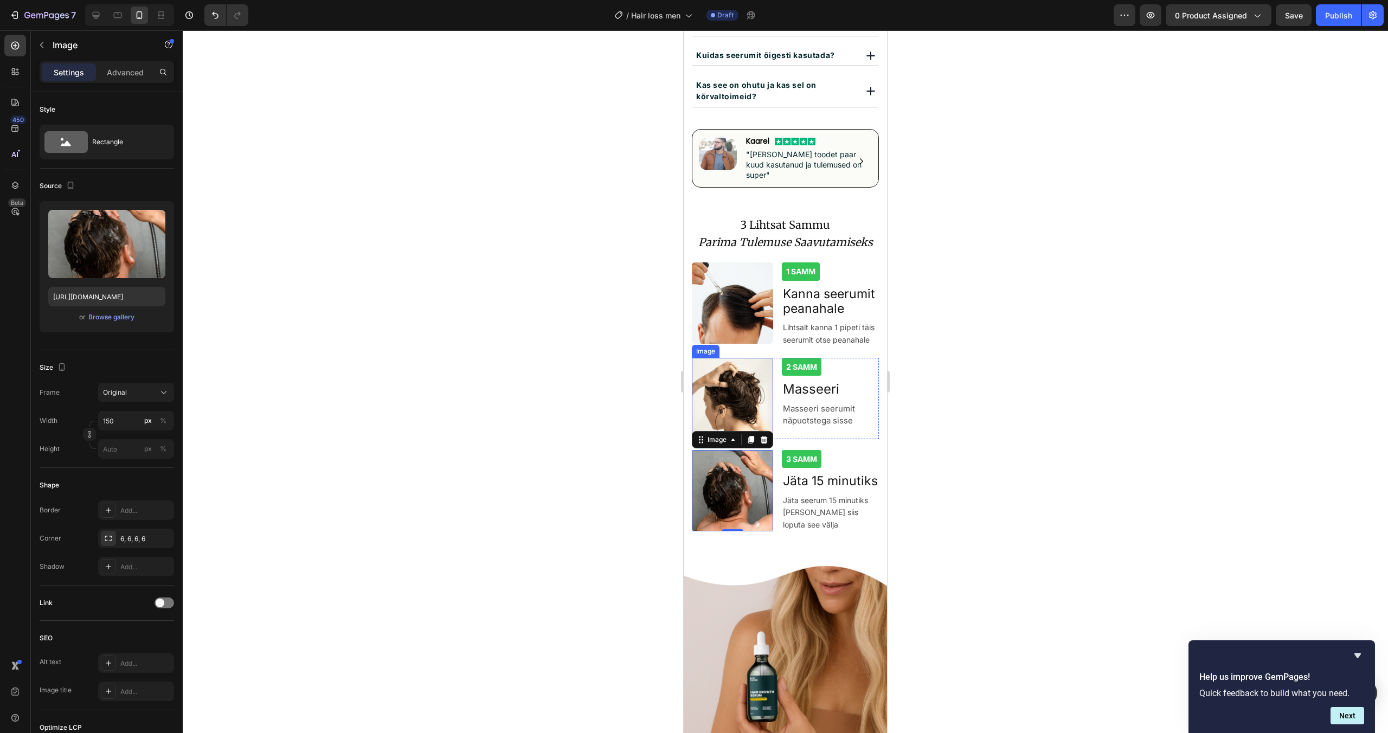
click at [756, 382] on img at bounding box center [732, 398] width 81 height 81
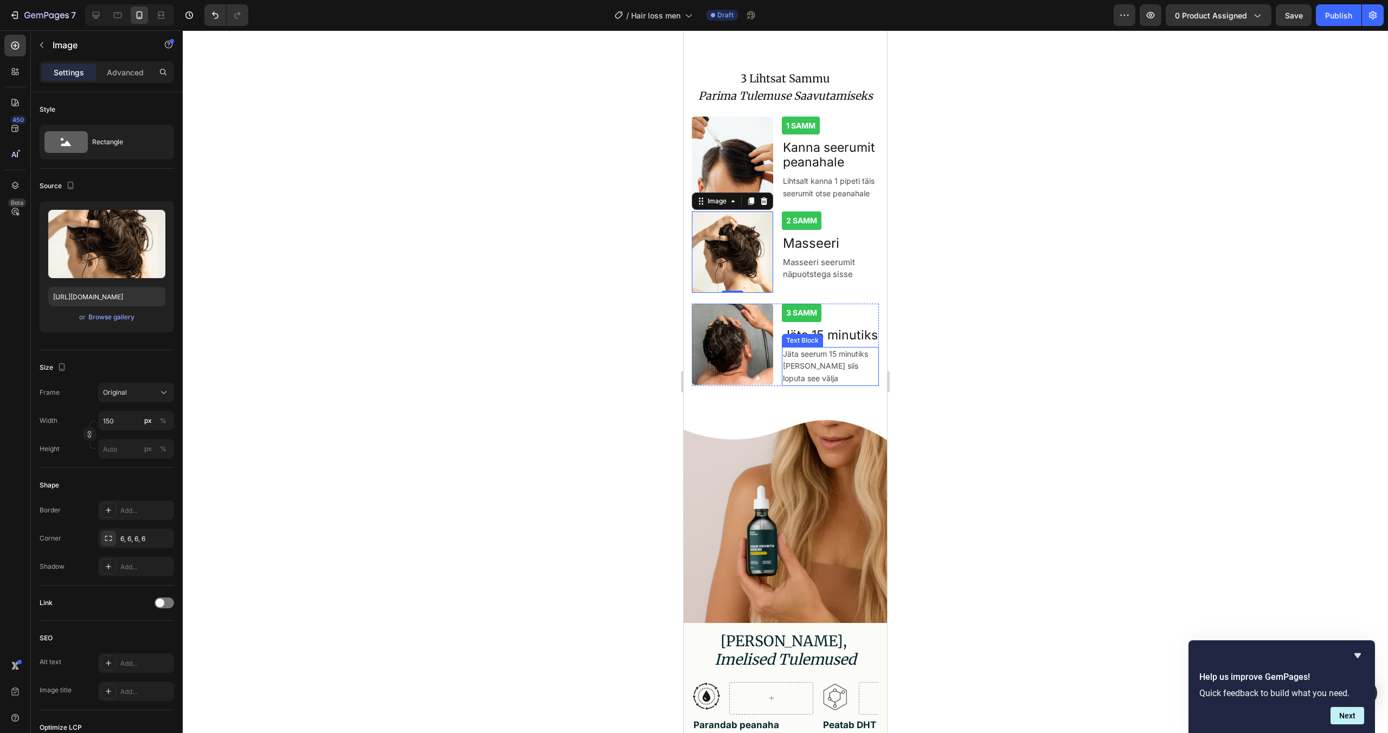
scroll to position [1368, 0]
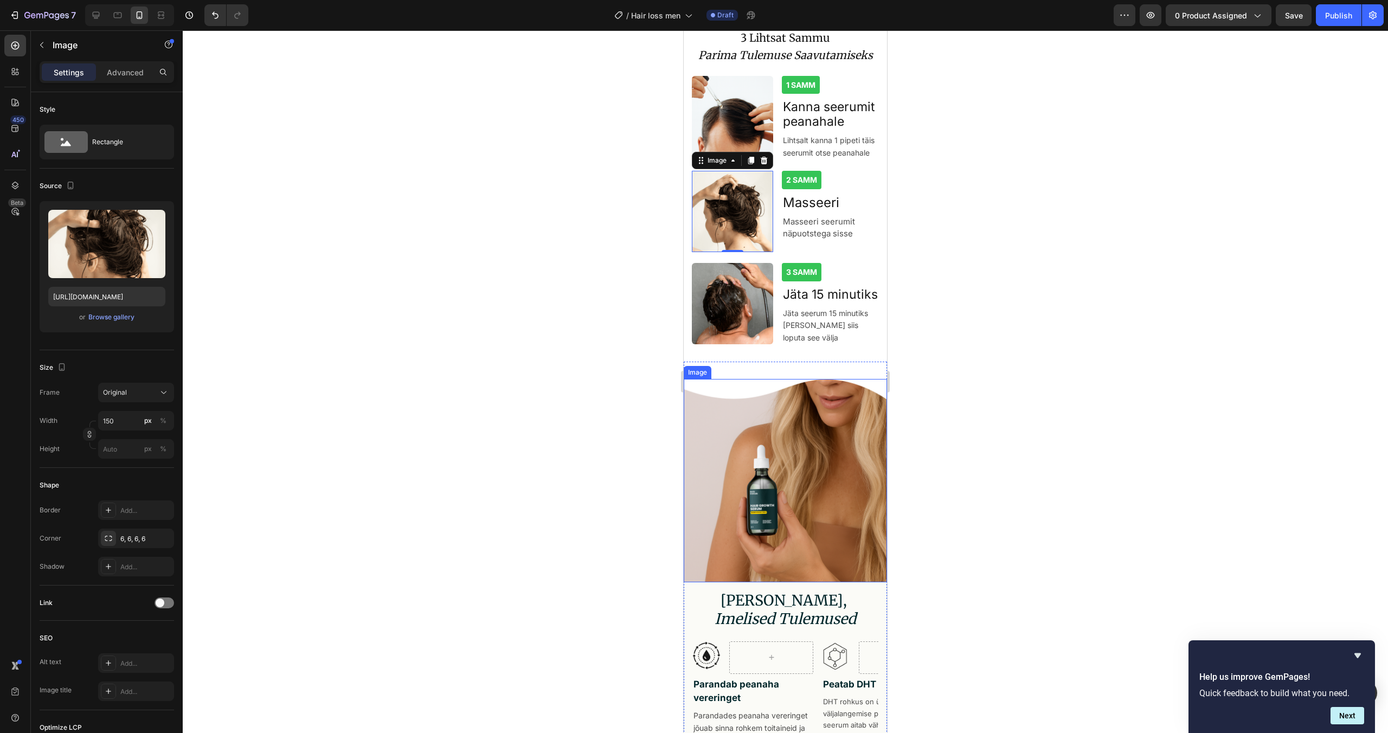
click at [803, 463] on img at bounding box center [785, 480] width 203 height 203
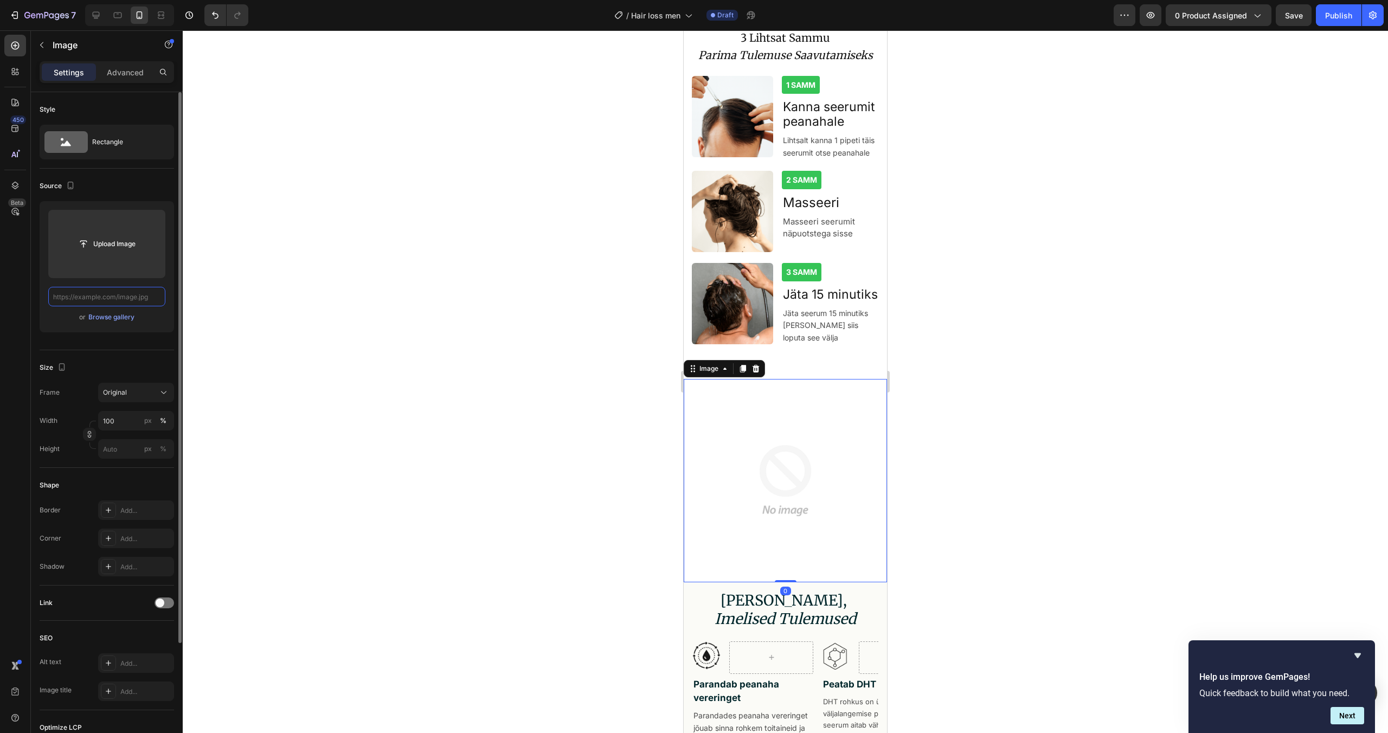
scroll to position [0, 0]
type input "[URL][DOMAIN_NAME]"
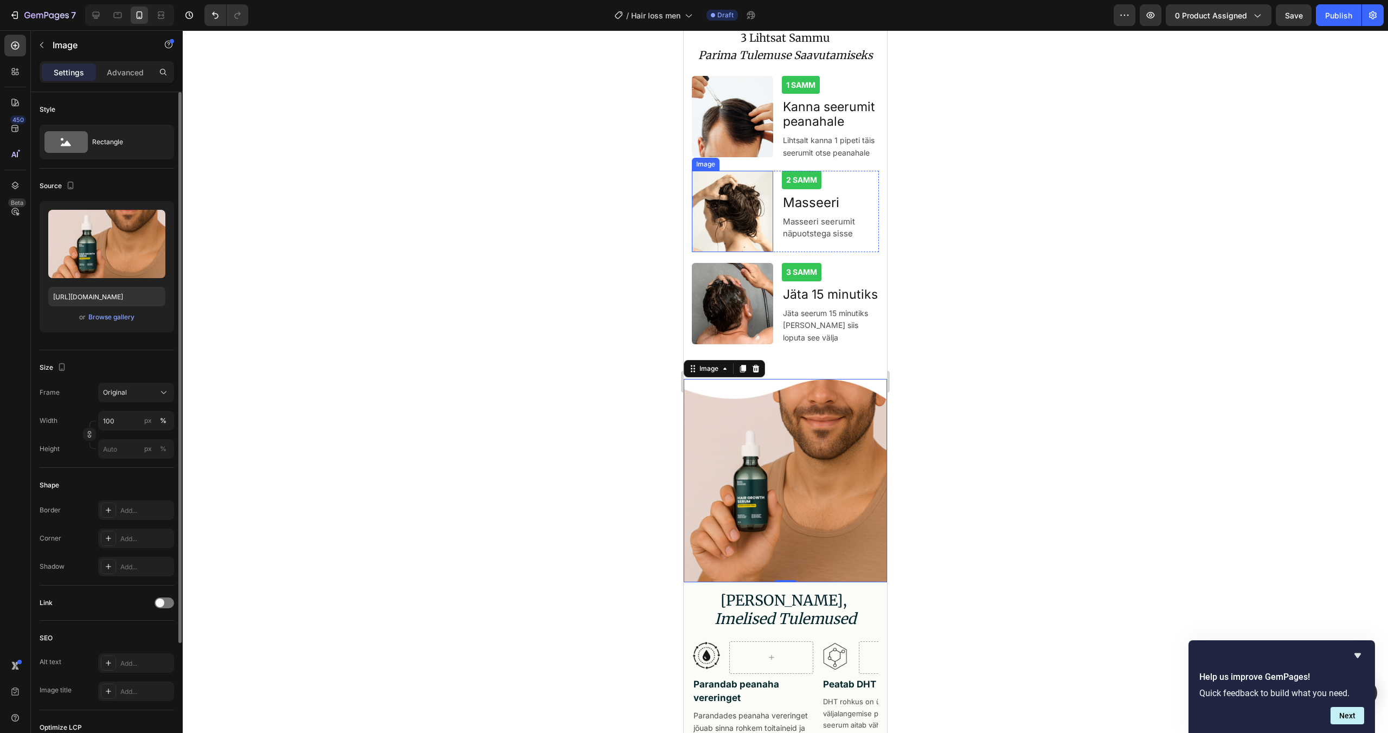
drag, startPoint x: 753, startPoint y: 212, endPoint x: 1252, endPoint y: 247, distance: 500.2
click at [753, 212] on img at bounding box center [732, 211] width 81 height 81
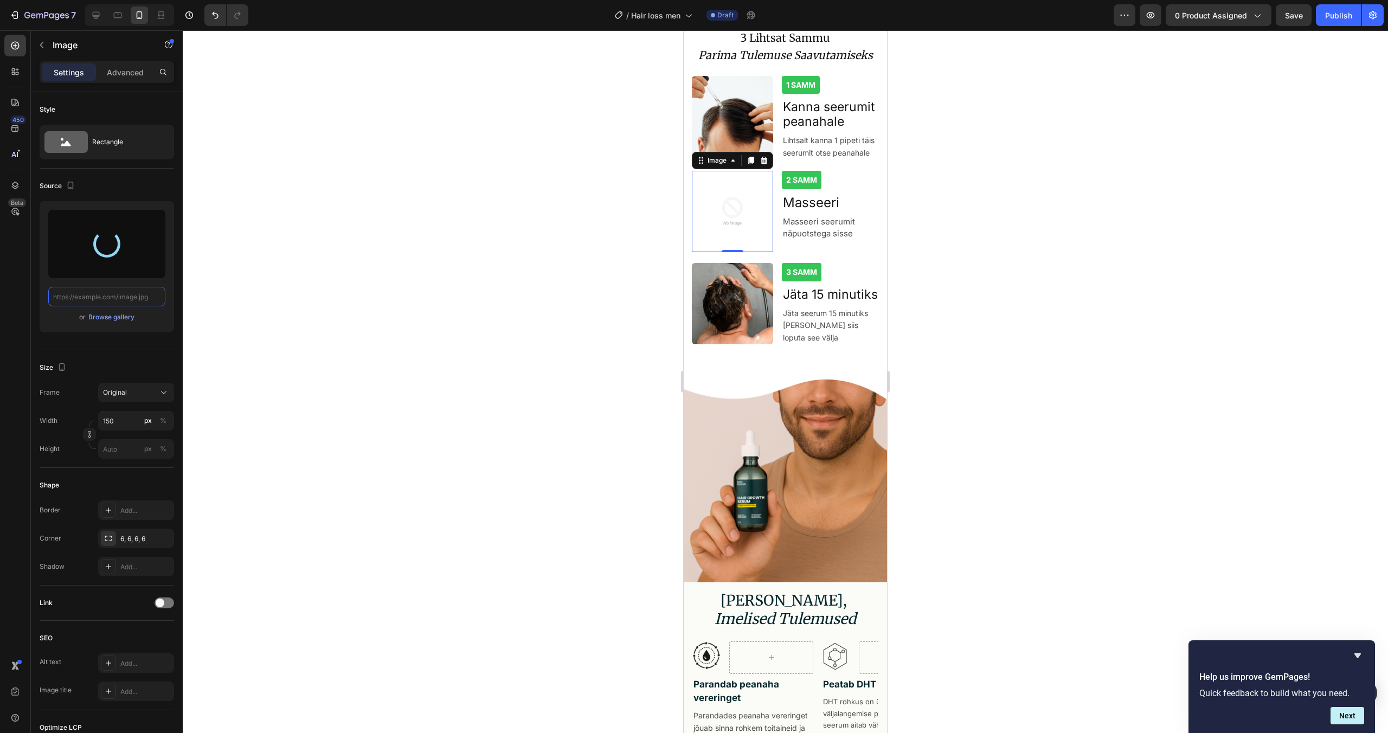
type input "[URL][DOMAIN_NAME]"
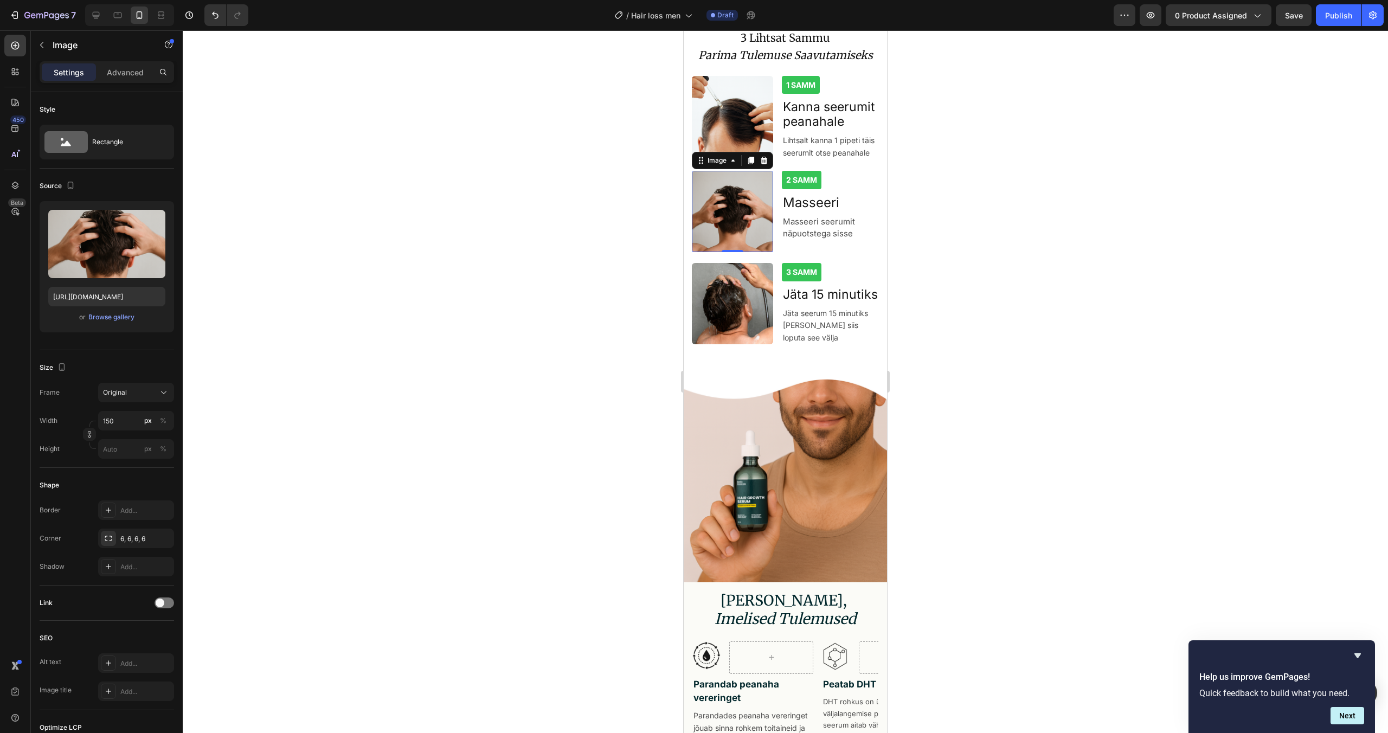
click at [956, 232] on div at bounding box center [786, 381] width 1206 height 703
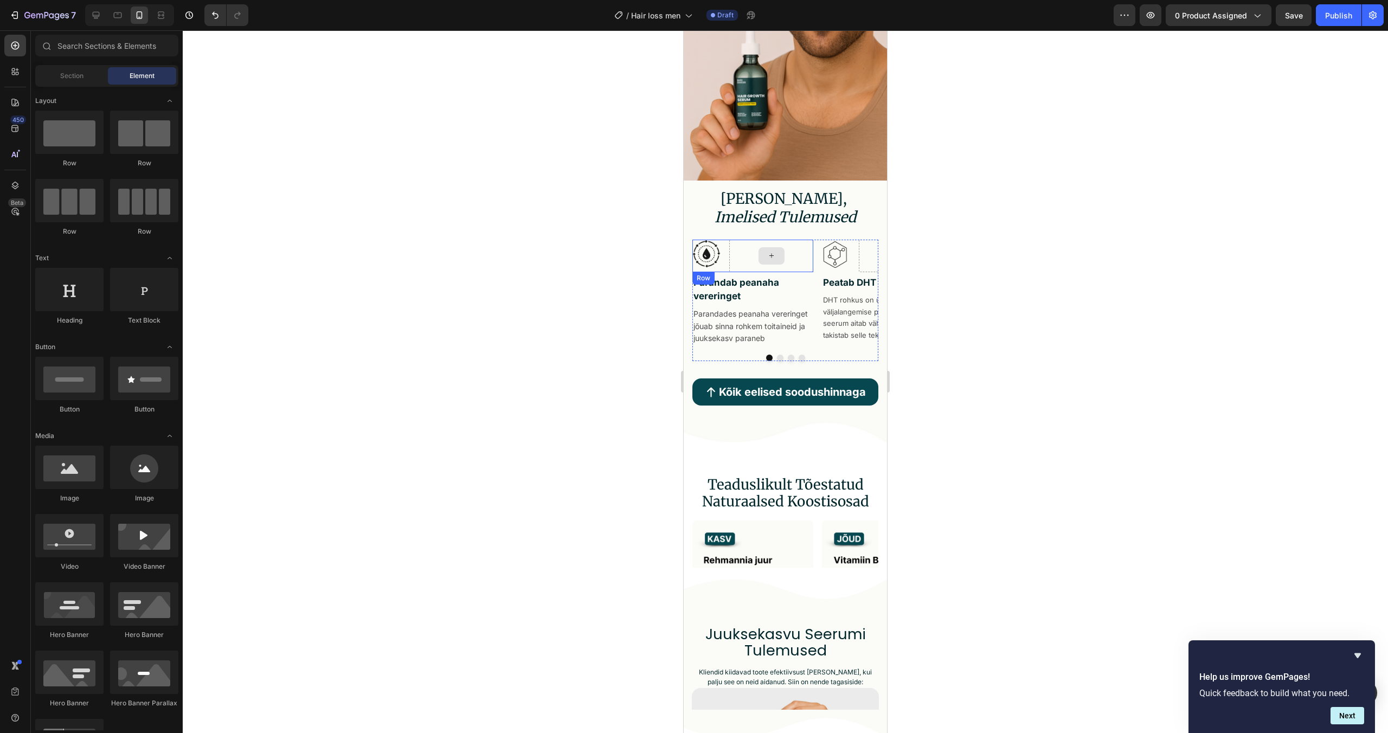
scroll to position [1781, 0]
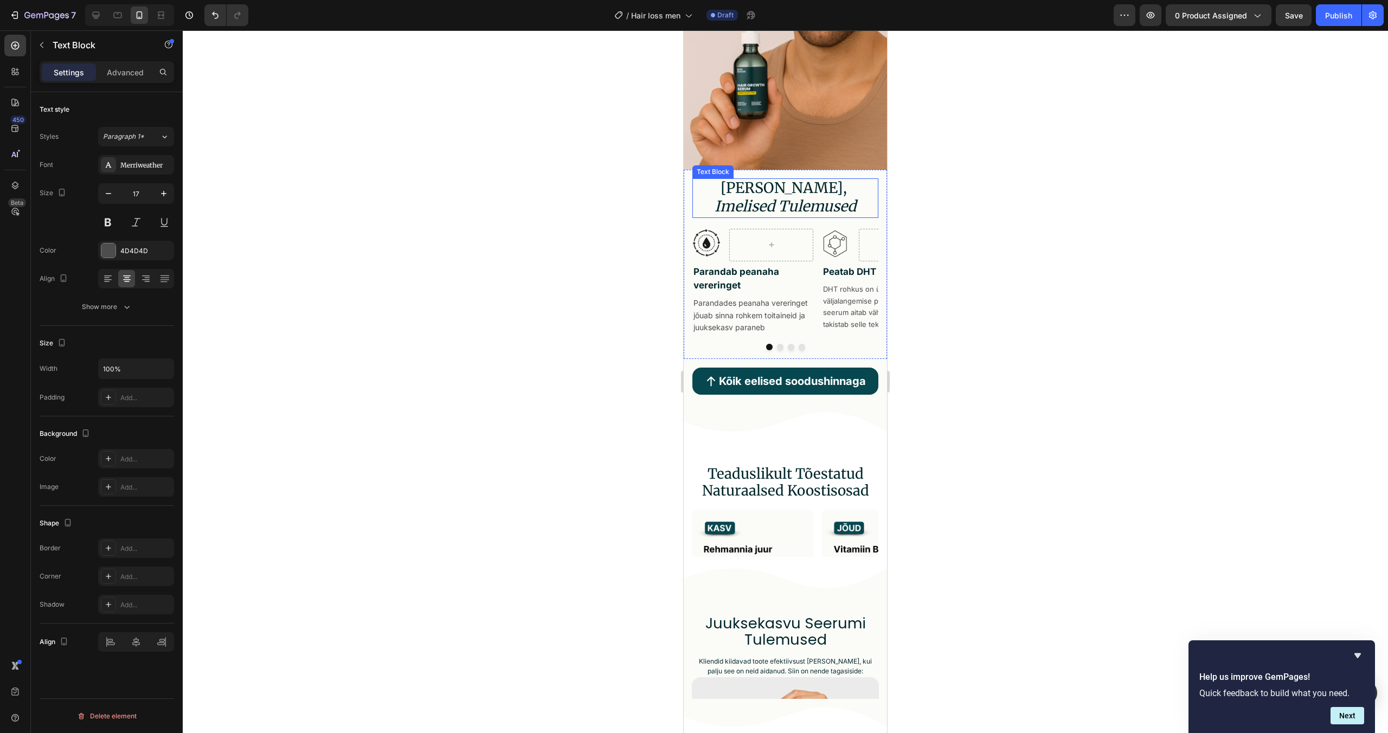
click at [804, 203] on icon "Imelised Tulemused" at bounding box center [786, 206] width 142 height 18
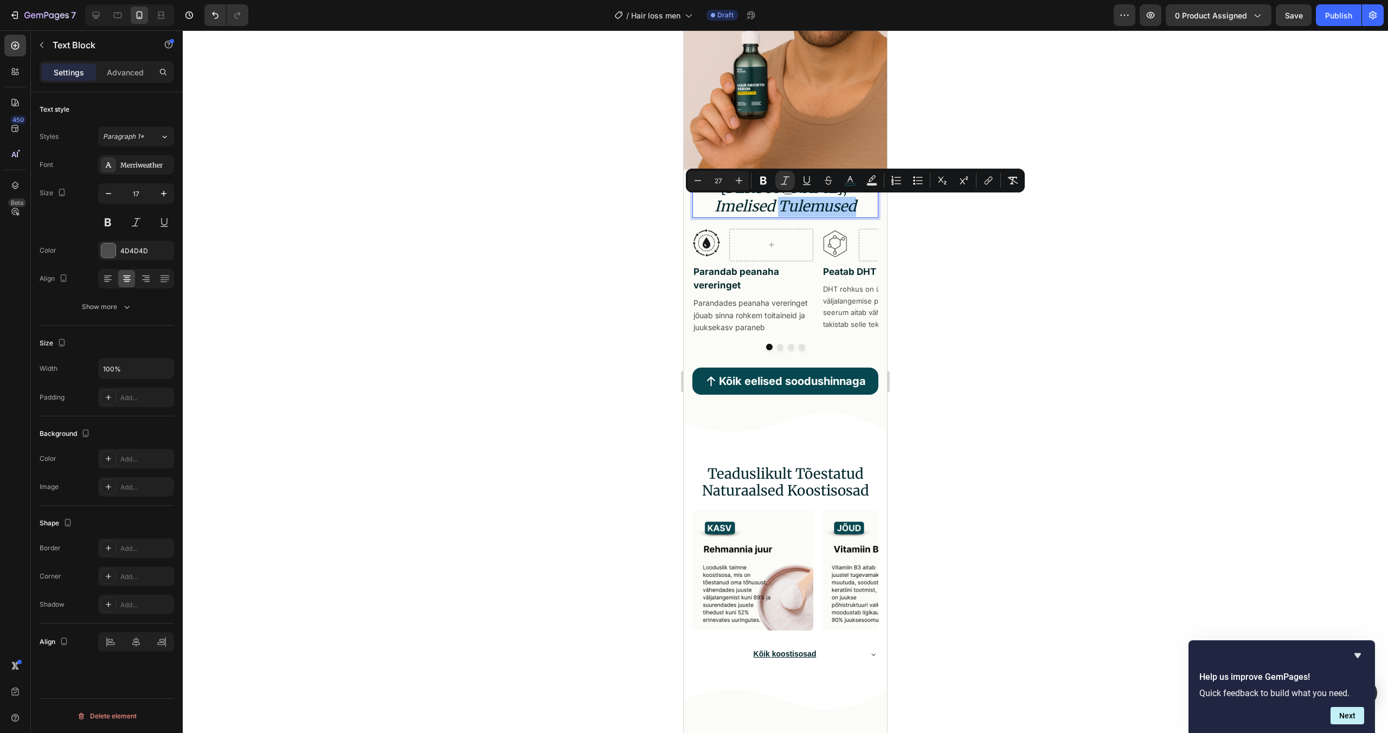
click at [933, 231] on div at bounding box center [786, 381] width 1206 height 703
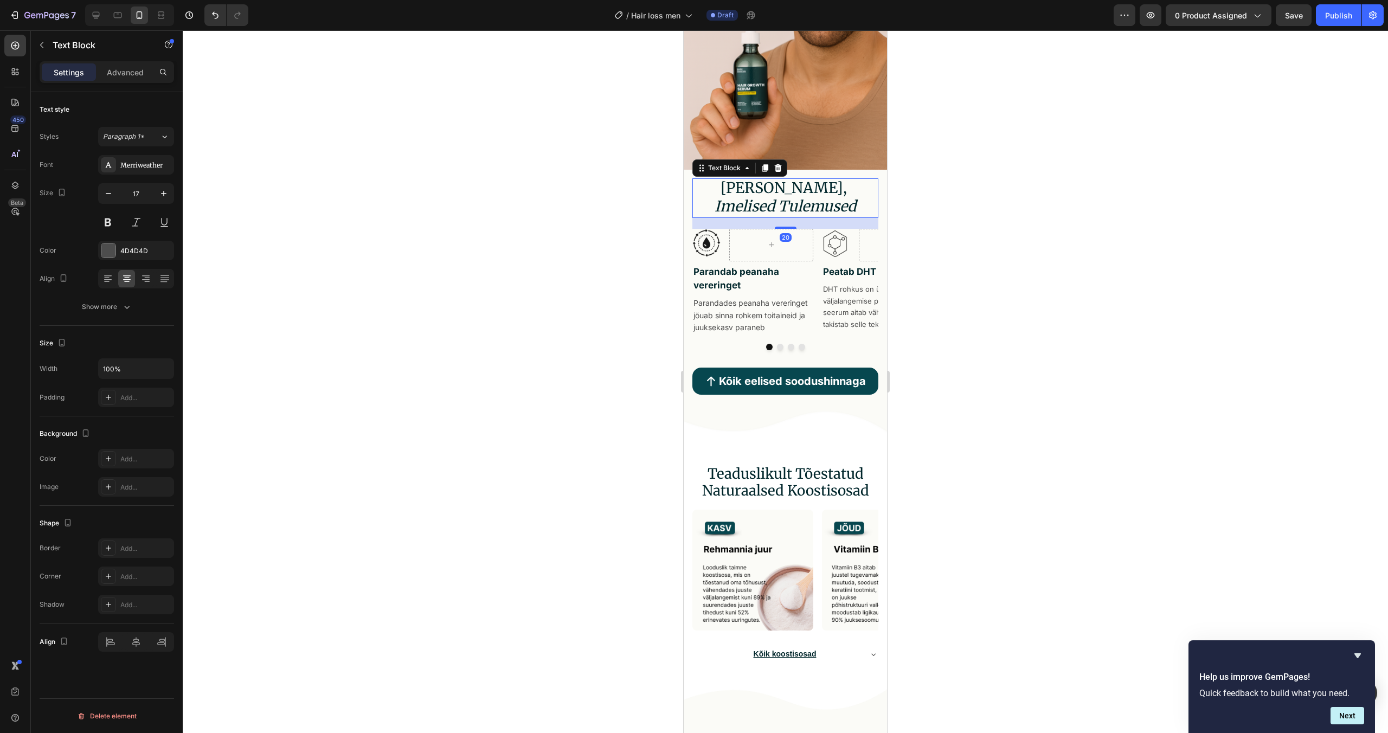
click at [847, 210] on icon "Imelised Tulemused" at bounding box center [786, 206] width 142 height 18
click at [775, 206] on icon "Imelised Tulemused" at bounding box center [786, 206] width 142 height 18
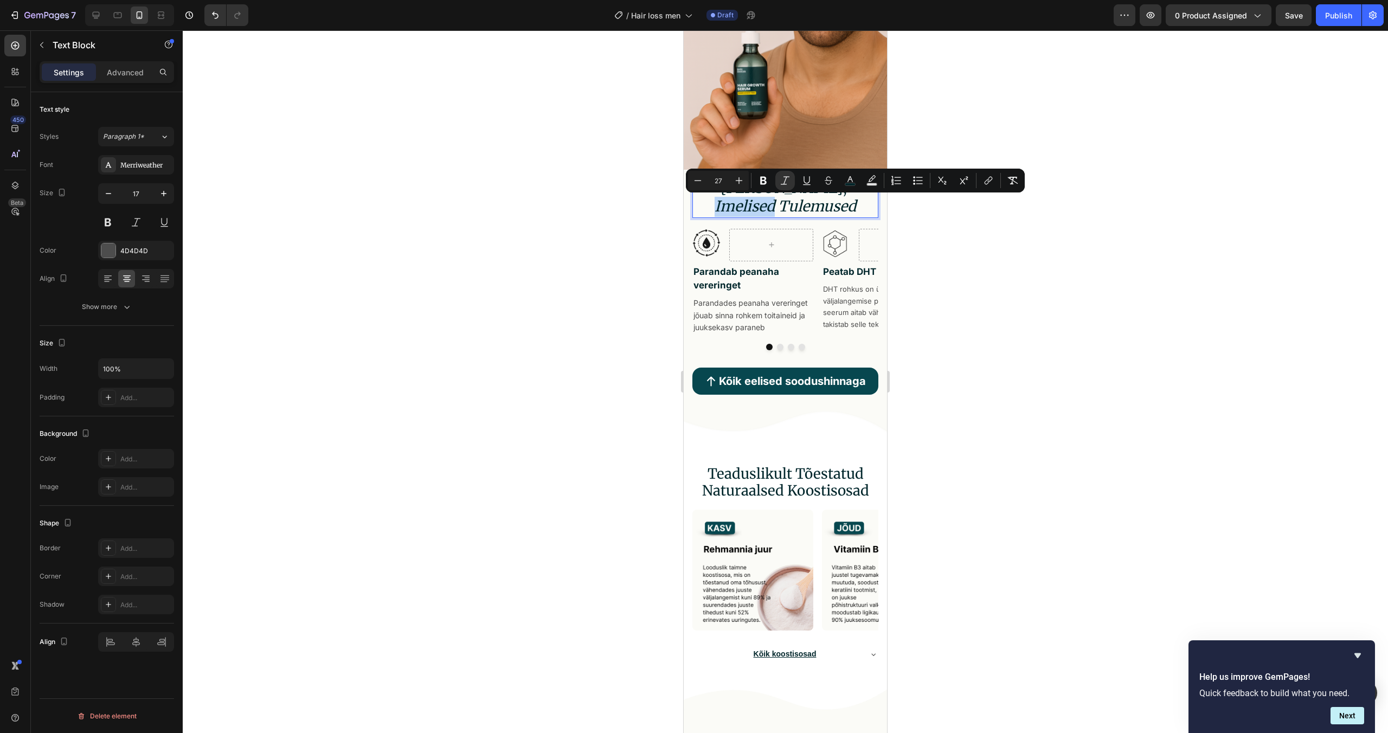
drag, startPoint x: 776, startPoint y: 206, endPoint x: 716, endPoint y: 213, distance: 60.7
click at [716, 213] on icon "Imelised Tulemused" at bounding box center [786, 206] width 142 height 18
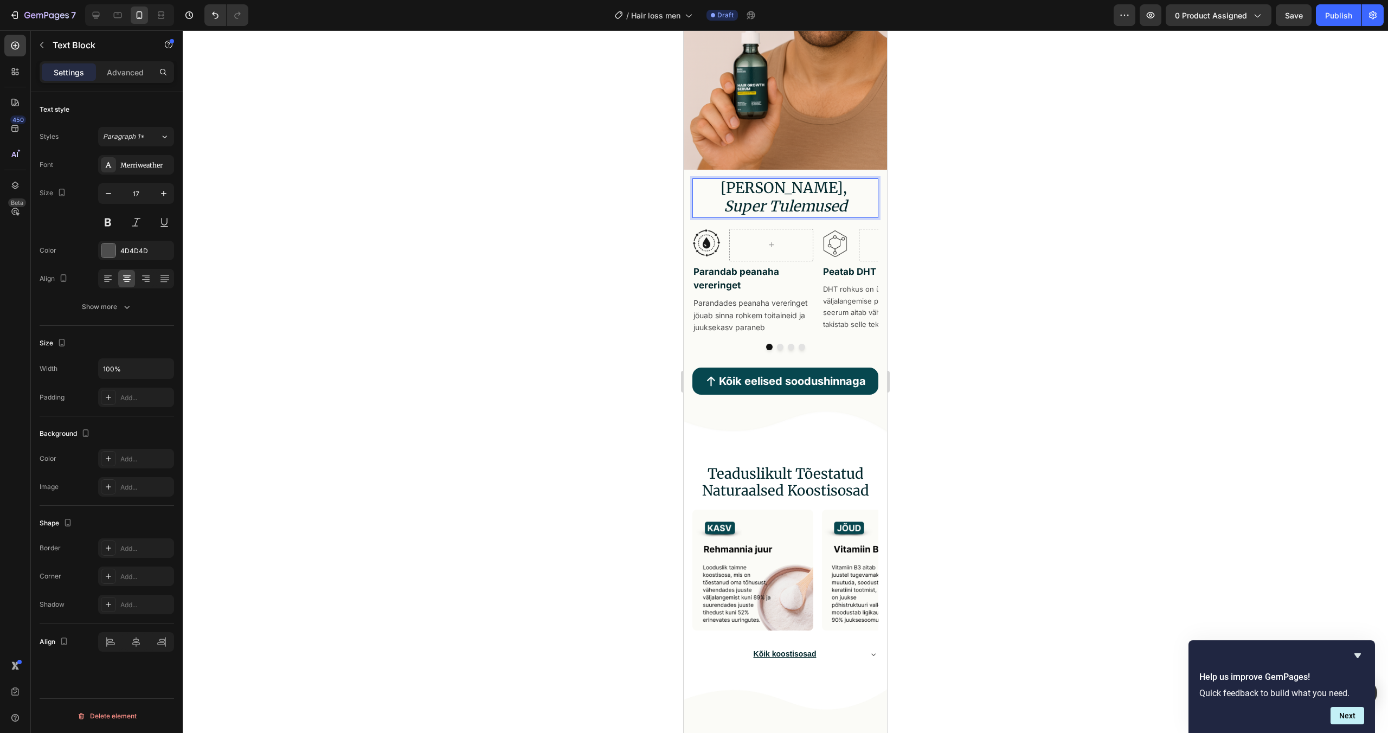
click at [956, 180] on div at bounding box center [786, 381] width 1206 height 703
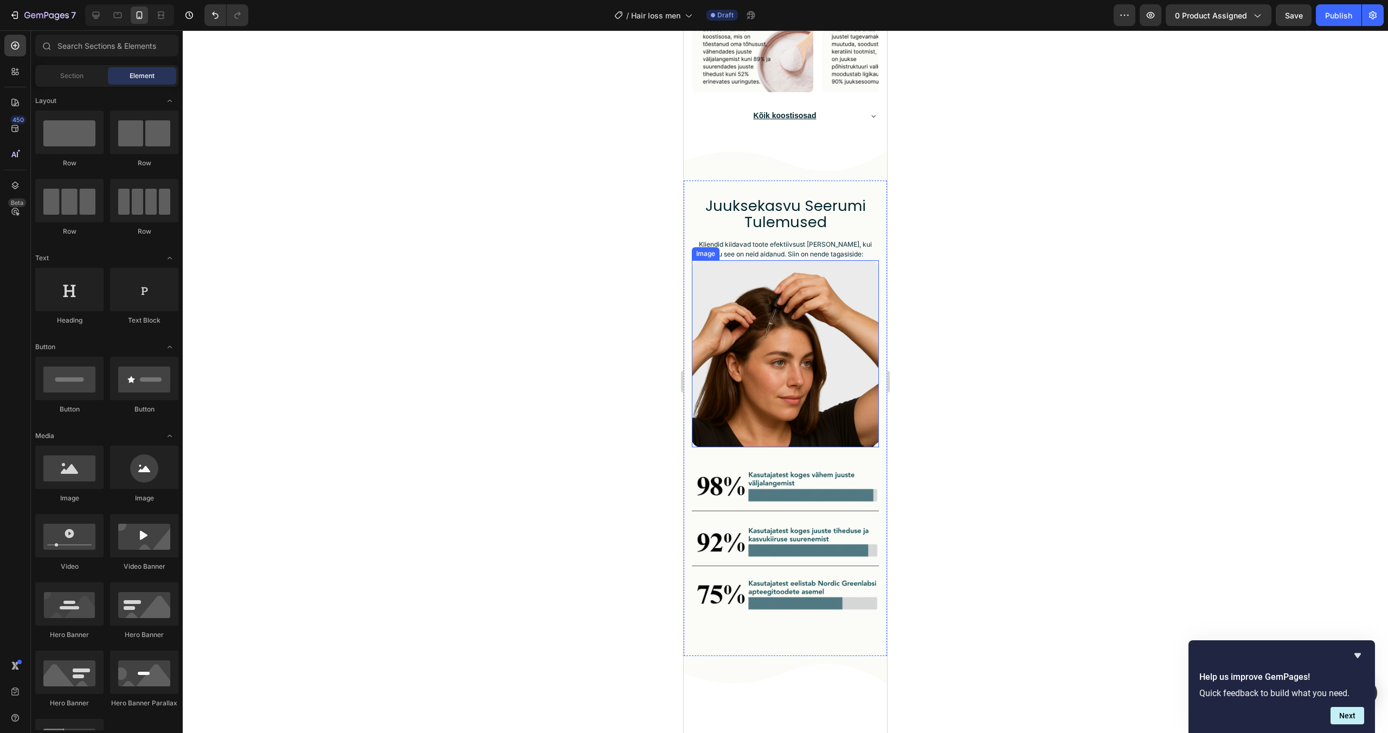
scroll to position [2322, 0]
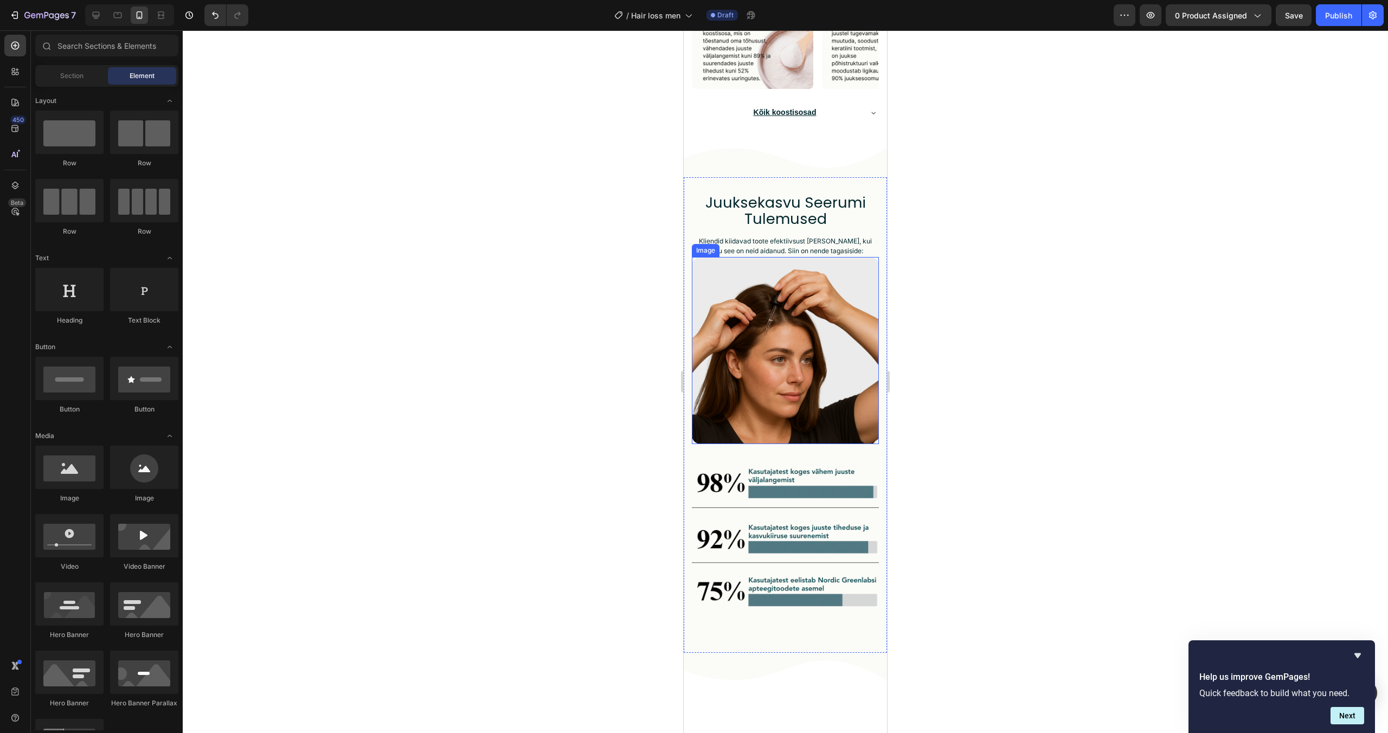
click at [804, 389] on img at bounding box center [785, 350] width 187 height 187
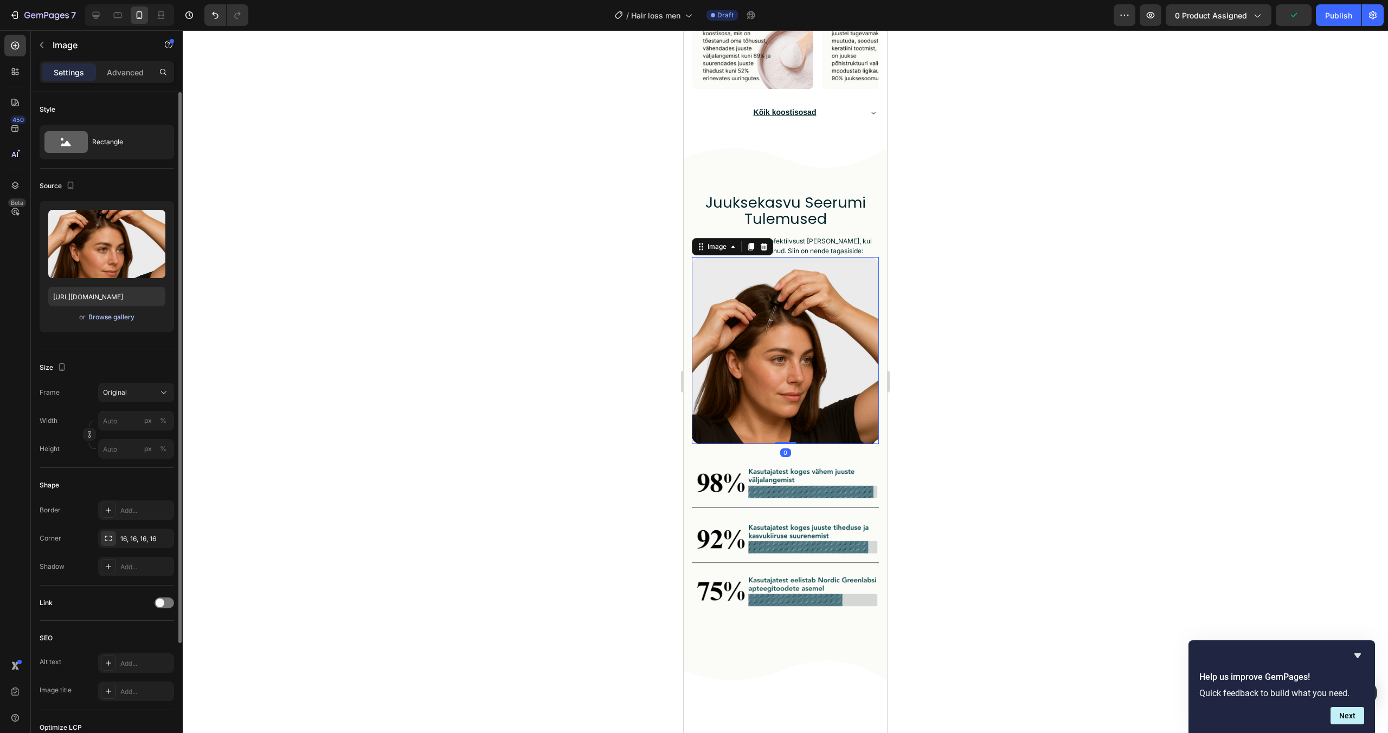
click at [124, 313] on div "Browse gallery" at bounding box center [111, 317] width 46 height 10
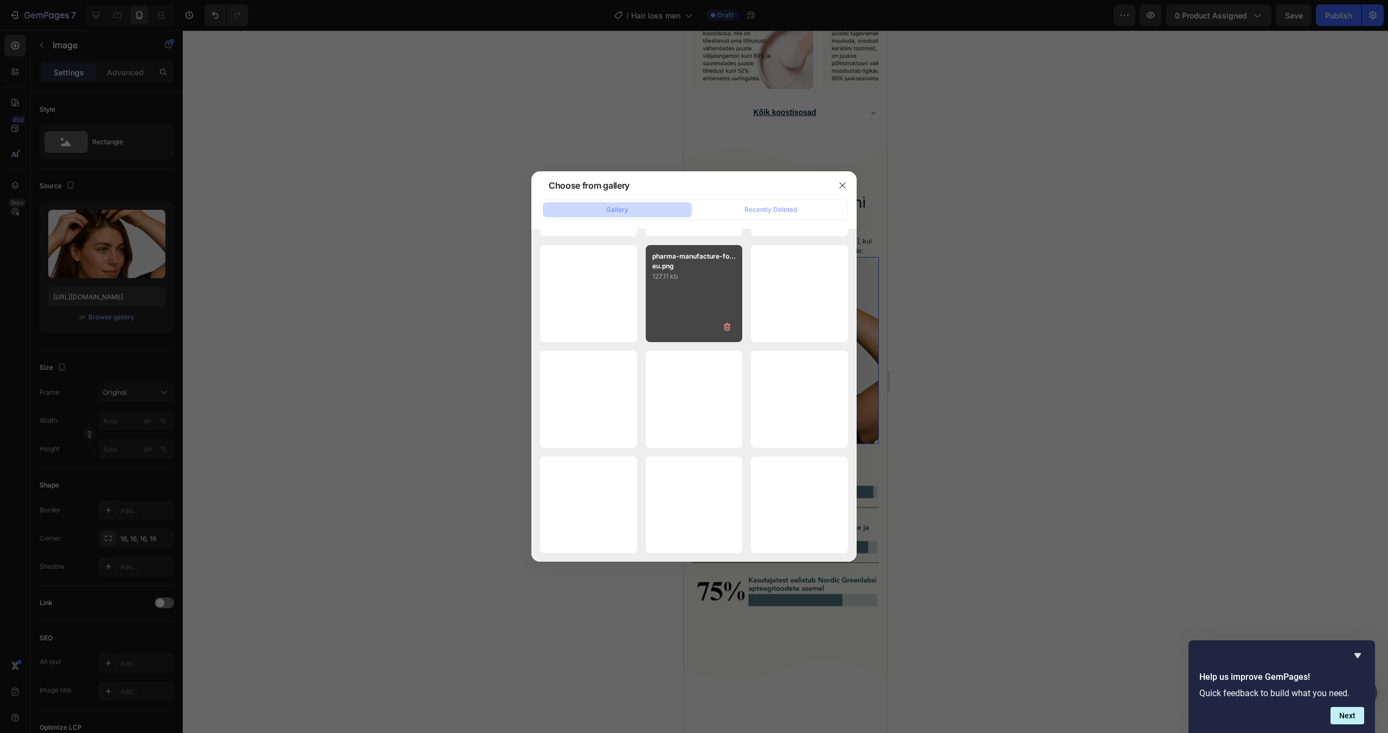
scroll to position [4988, 0]
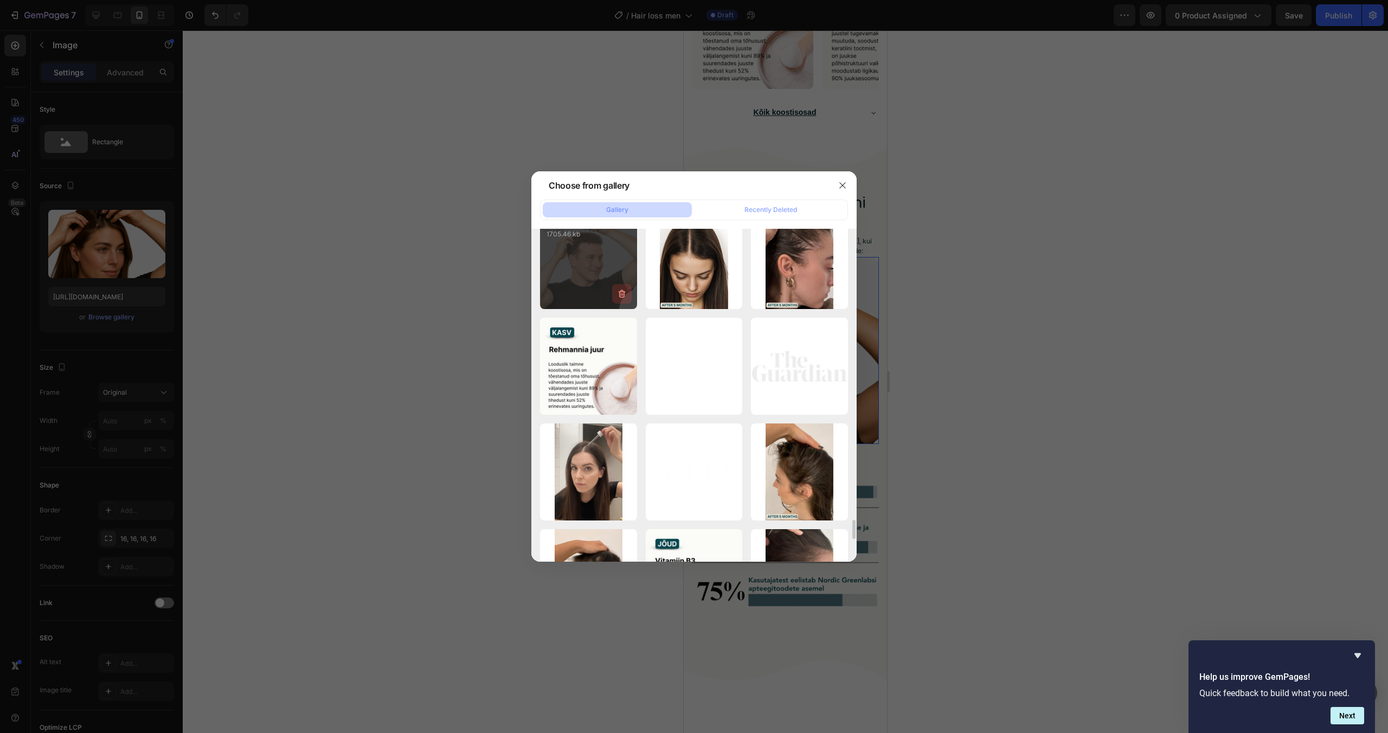
click at [630, 290] on button "button" at bounding box center [622, 294] width 20 height 20
click at [609, 271] on div "Delete Image? 1705.46 kb Cancel Delete" at bounding box center [588, 261] width 97 height 97
click at [588, 297] on div "Cancel" at bounding box center [580, 296] width 22 height 10
click at [602, 276] on div "150 (1).png 1705.46 kb" at bounding box center [588, 261] width 97 height 97
type input "[URL][DOMAIN_NAME]"
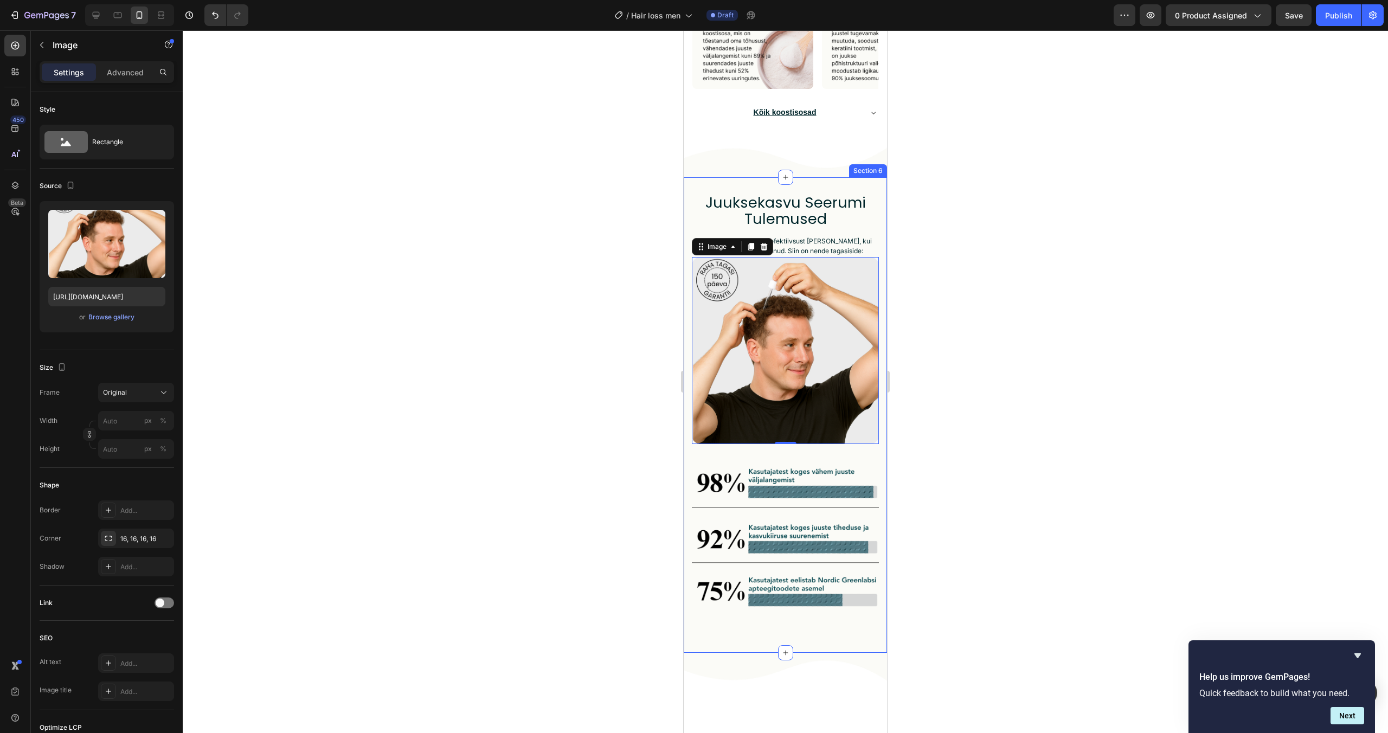
click at [943, 416] on div at bounding box center [786, 381] width 1206 height 703
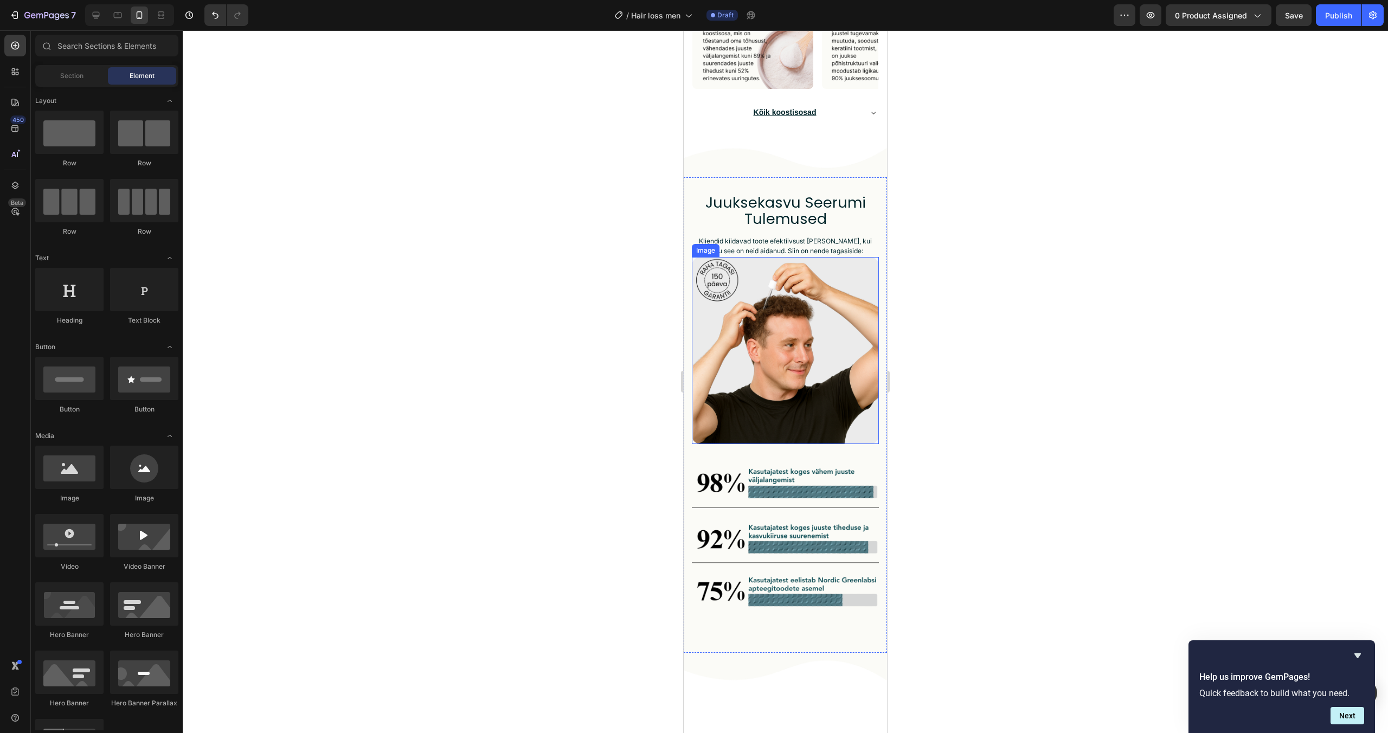
click at [817, 368] on img at bounding box center [785, 350] width 187 height 187
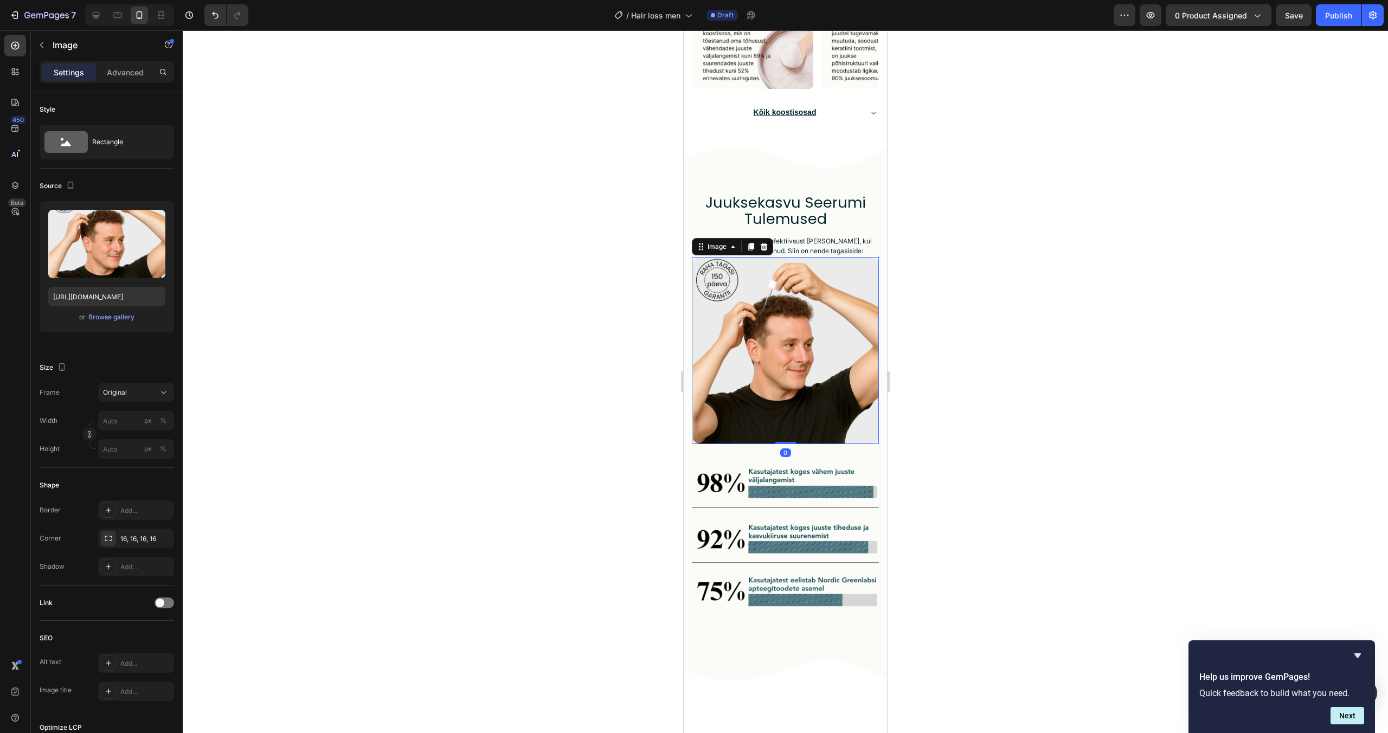
scroll to position [2323, 0]
click at [162, 296] on input "[URL][DOMAIN_NAME]" at bounding box center [106, 297] width 117 height 20
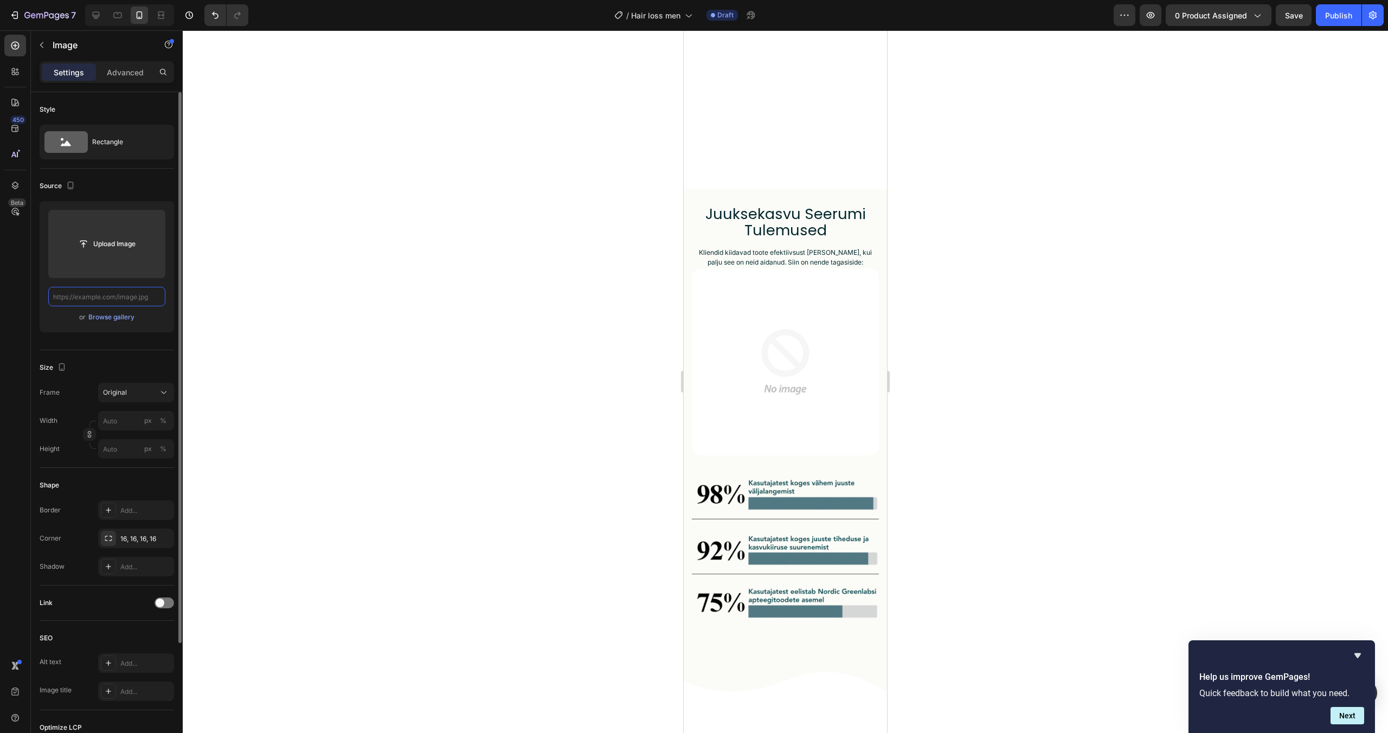
scroll to position [2556, 0]
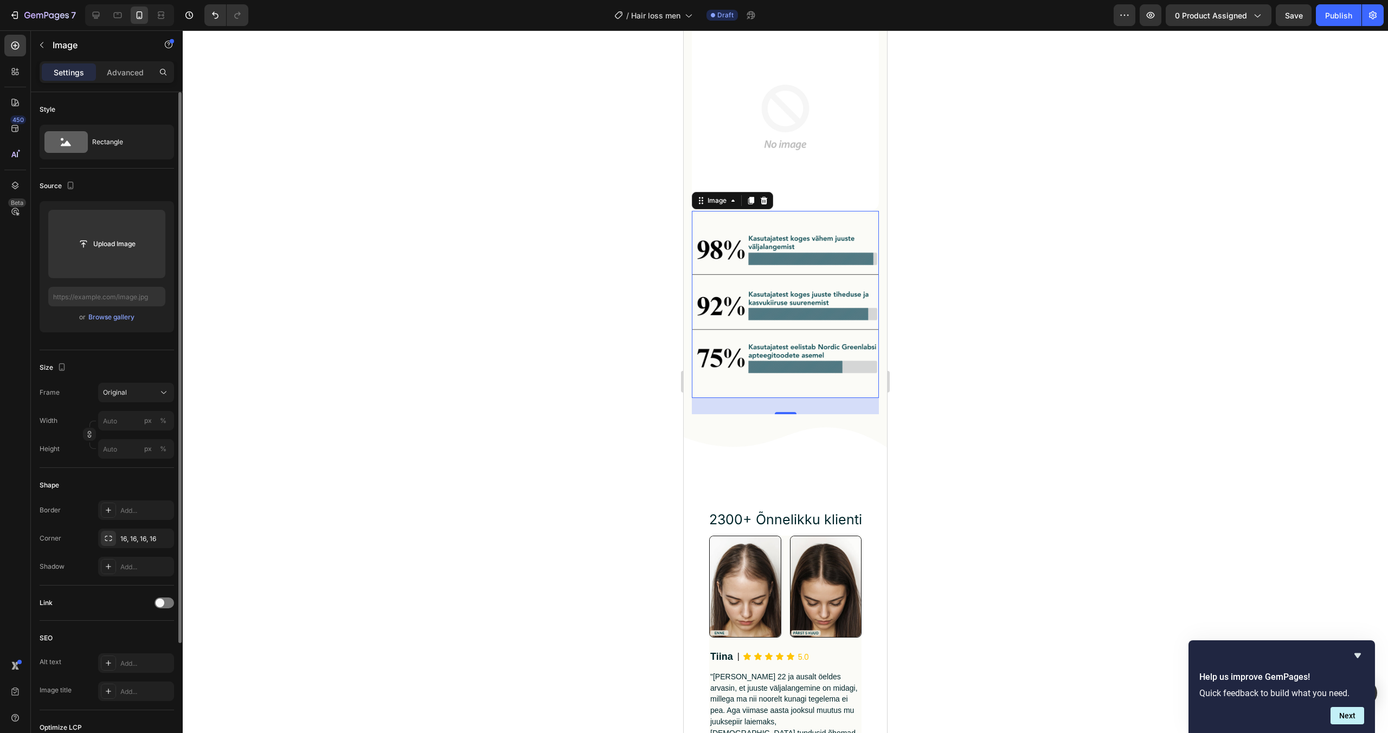
click at [808, 212] on img at bounding box center [785, 304] width 187 height 187
click at [816, 188] on img at bounding box center [785, 117] width 187 height 187
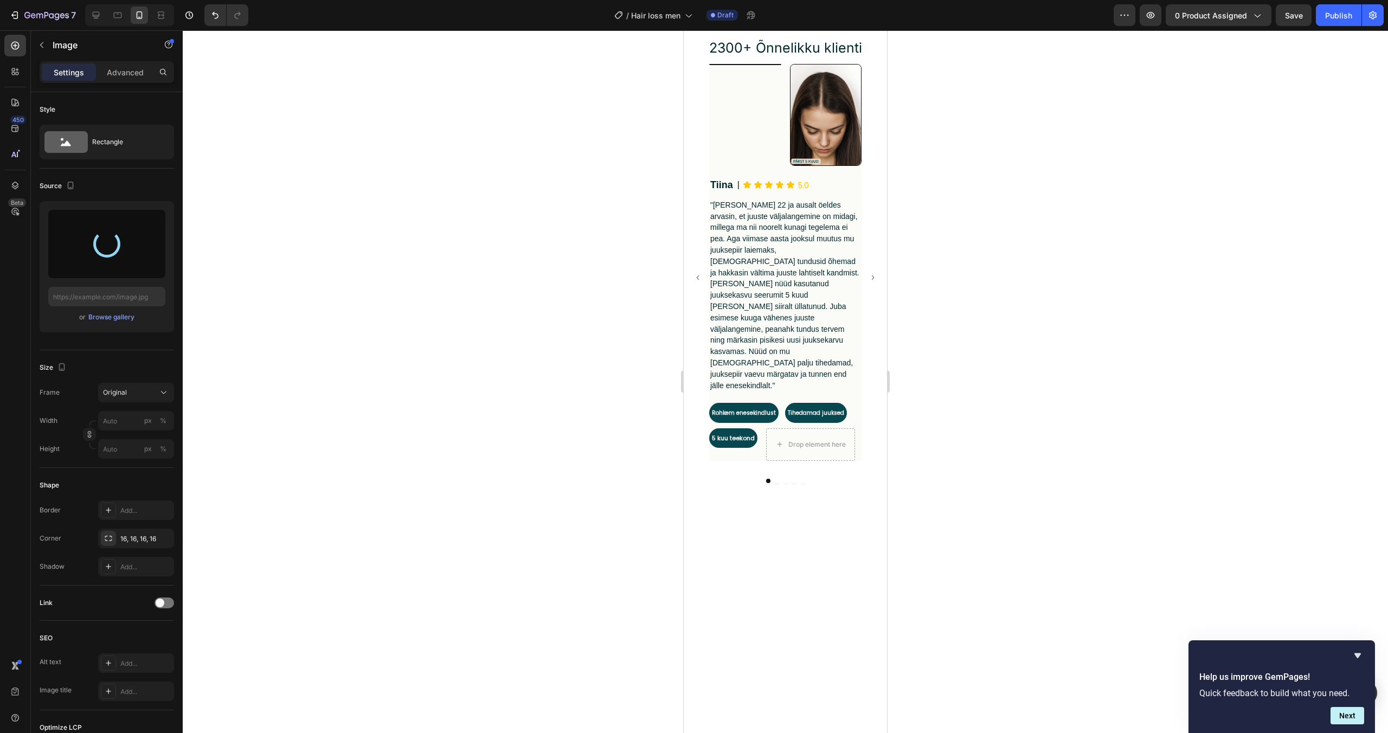
scroll to position [2658, 0]
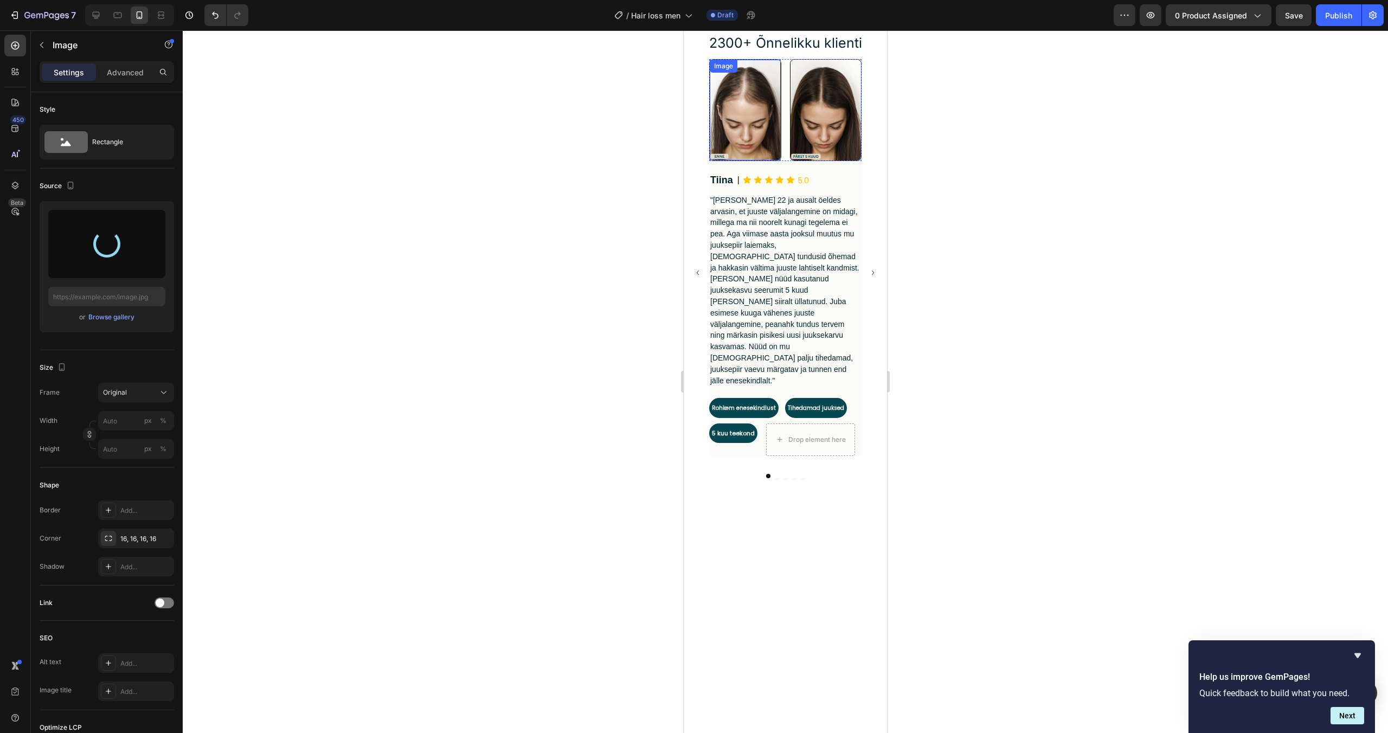
click at [748, 161] on img at bounding box center [745, 110] width 71 height 101
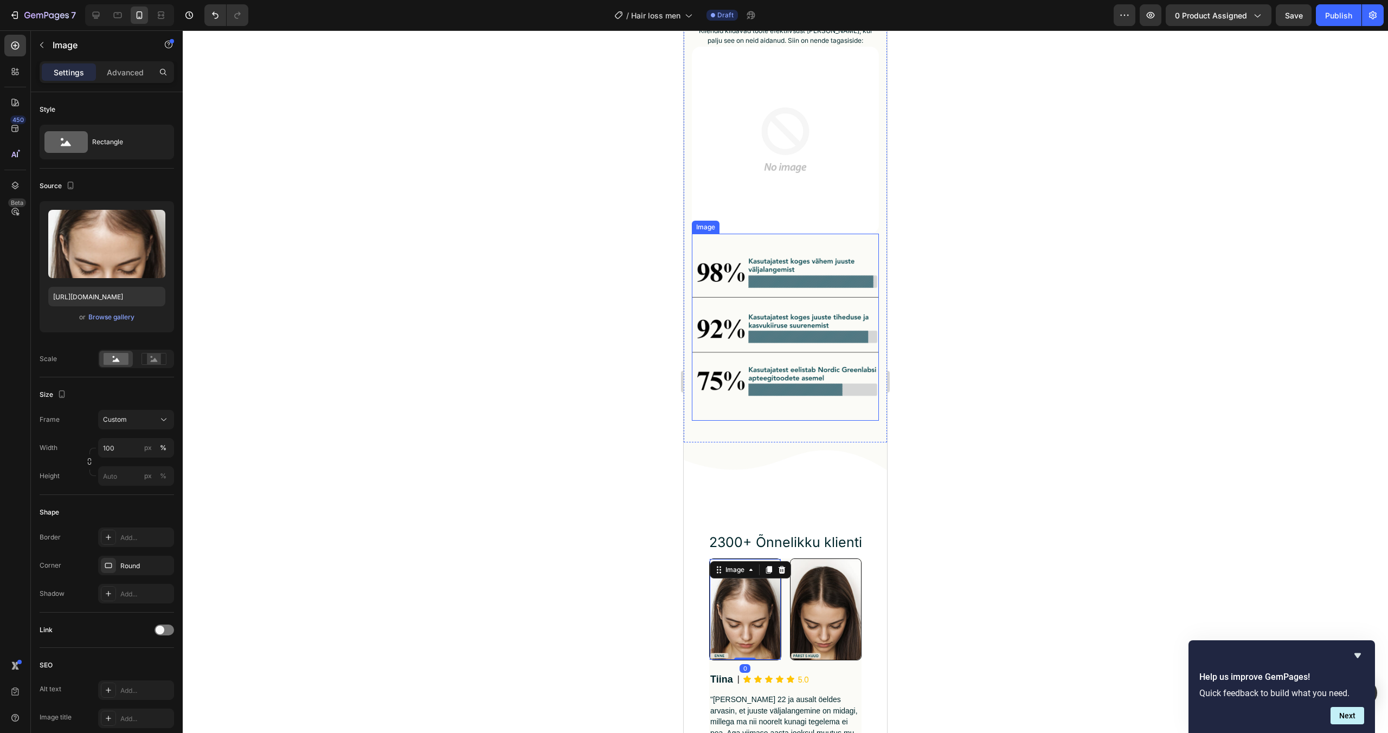
scroll to position [2530, 0]
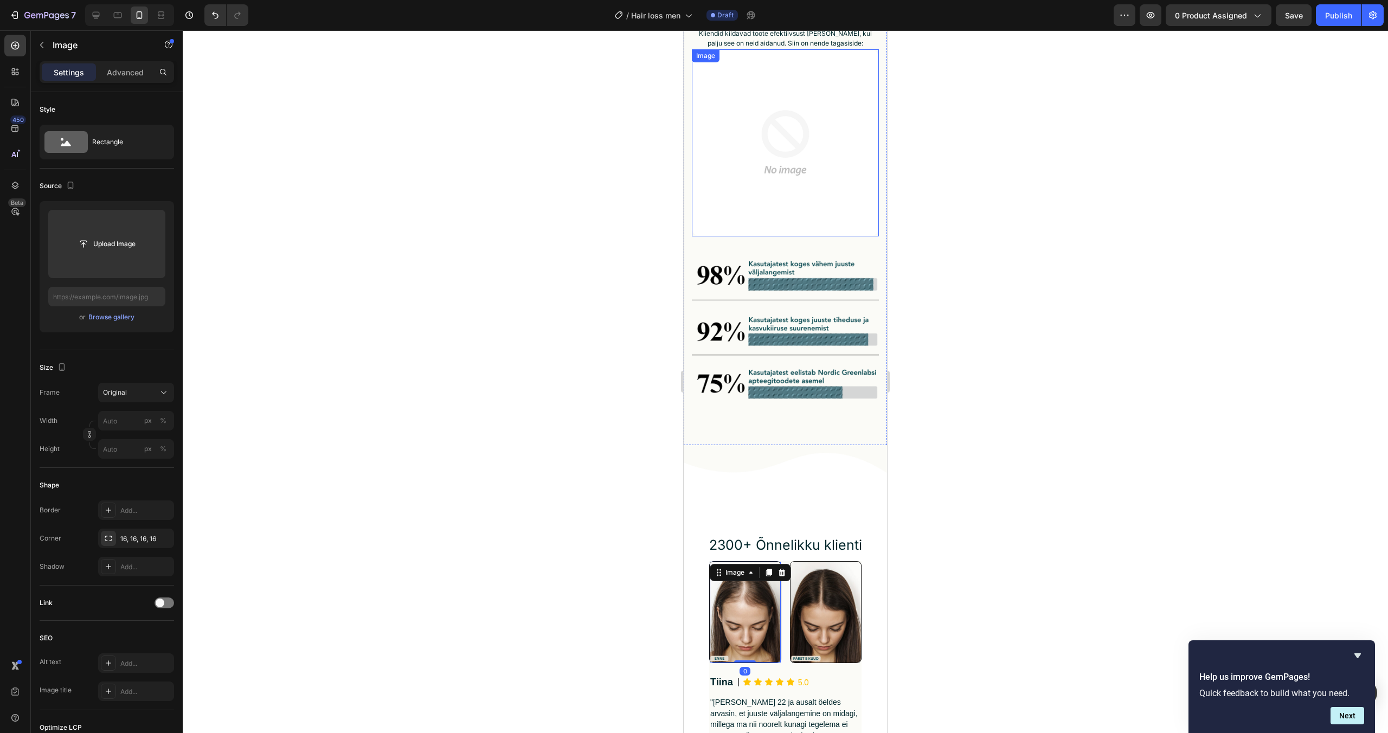
click at [770, 189] on img at bounding box center [785, 142] width 187 height 187
type input "[URL][DOMAIN_NAME]"
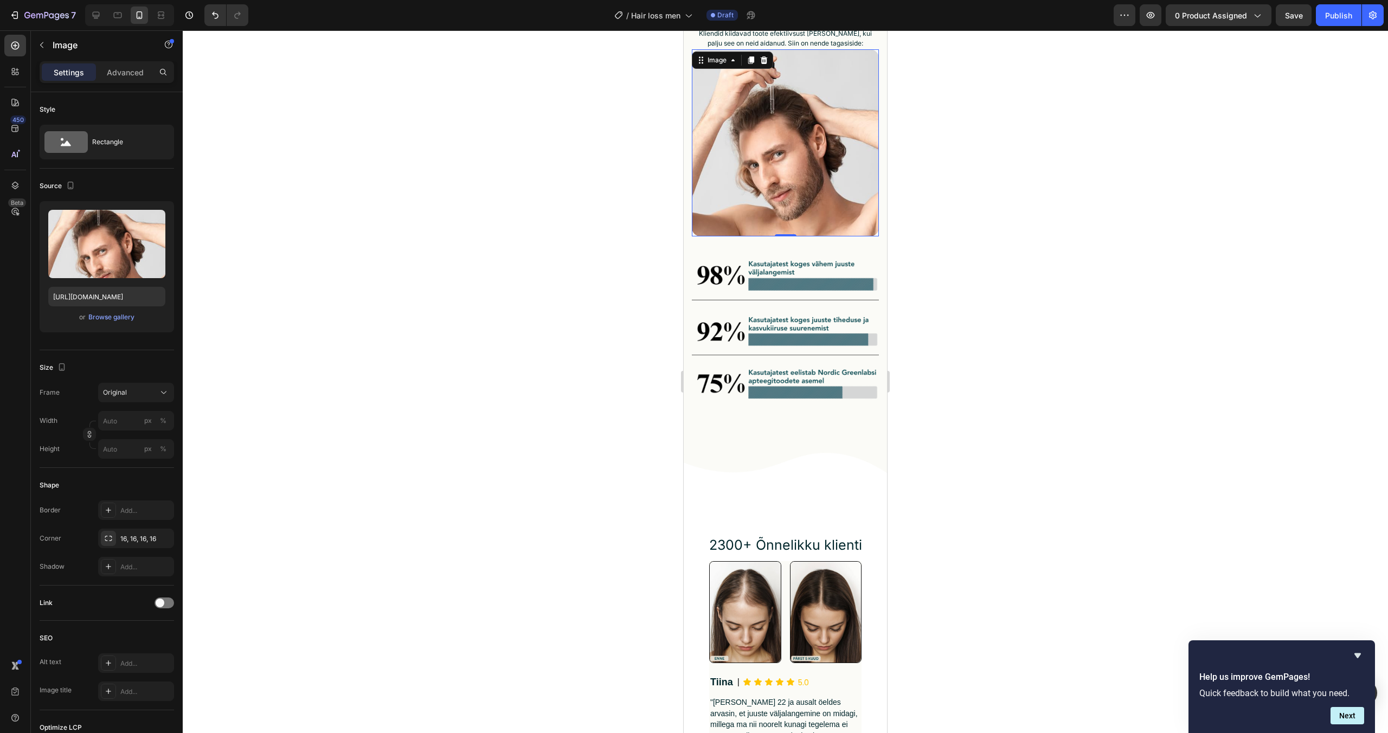
click at [957, 359] on div at bounding box center [786, 381] width 1206 height 703
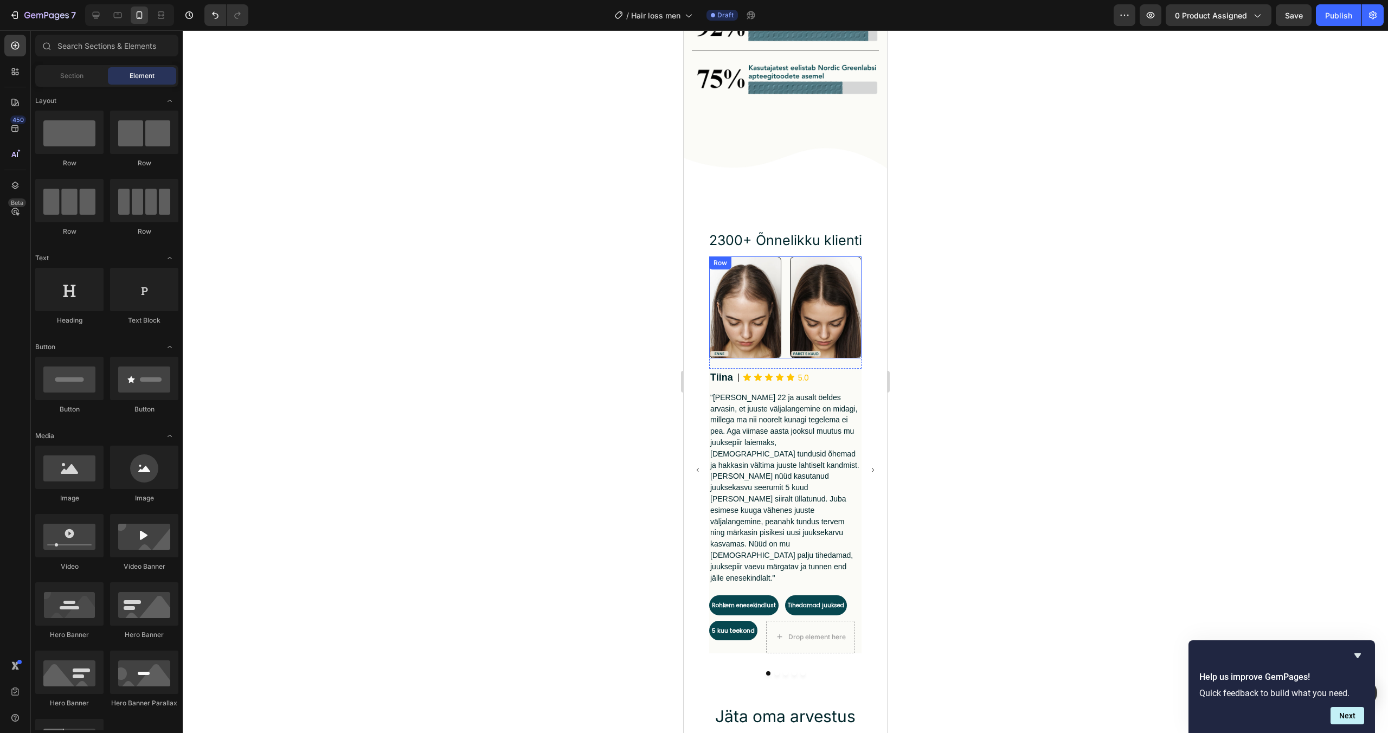
scroll to position [2839, 0]
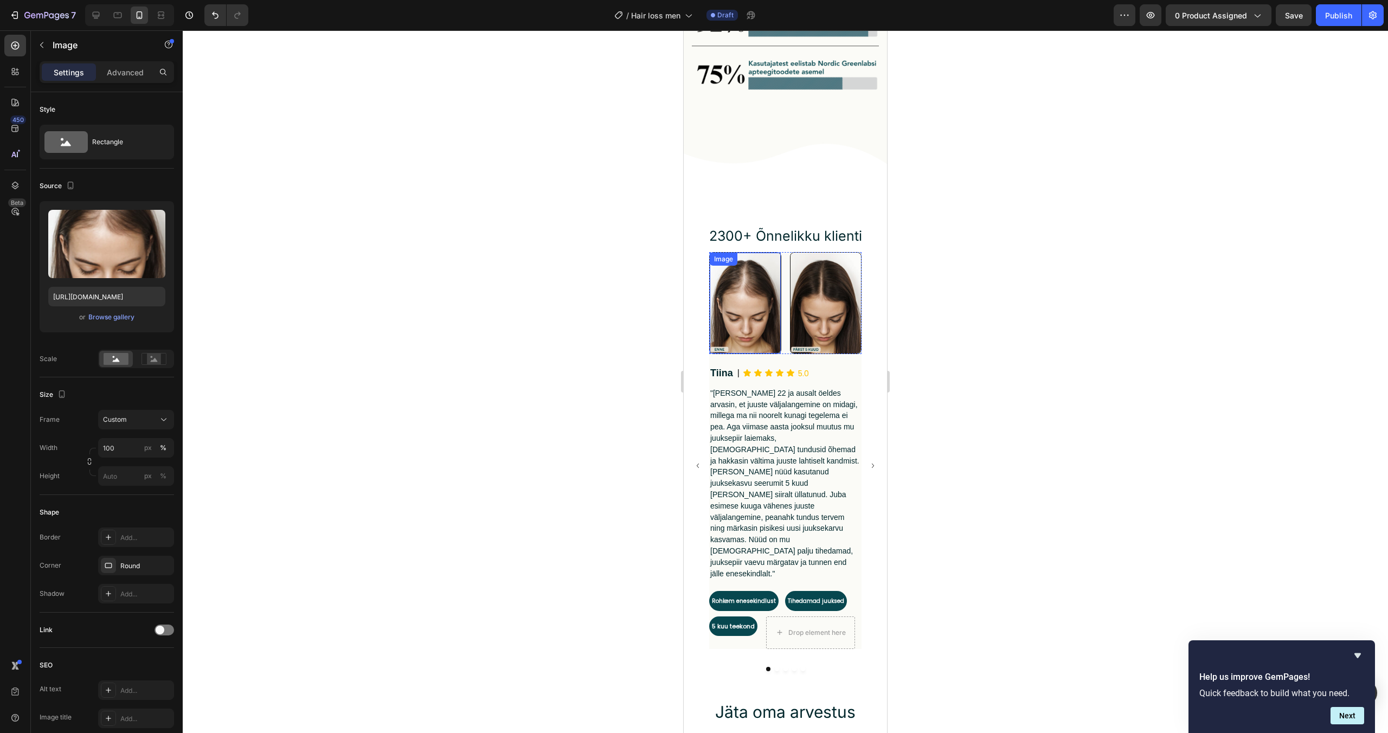
click at [774, 323] on img at bounding box center [745, 303] width 71 height 101
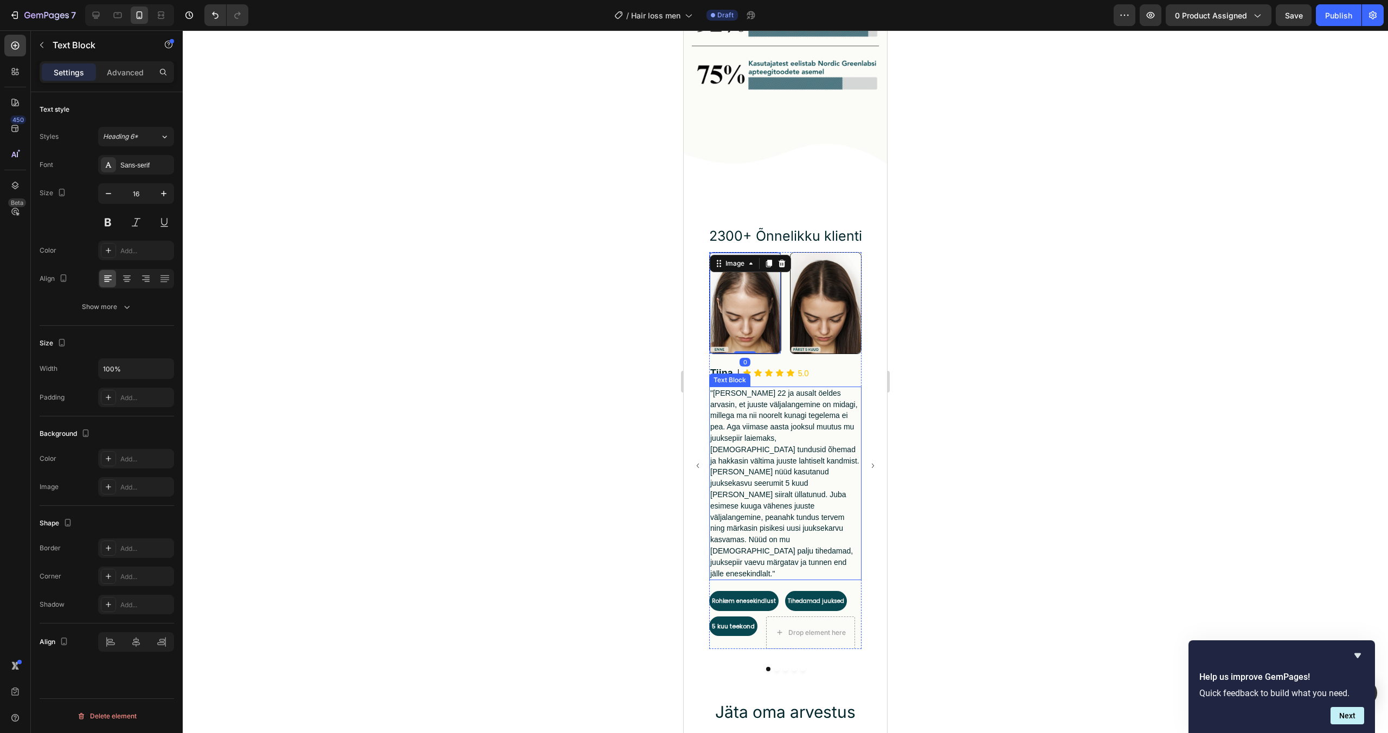
click at [809, 448] on span ""[PERSON_NAME] 22 ja ausalt öeldes arvasin, et juuste väljalangemine on midagi,…" at bounding box center [785, 483] width 149 height 189
click at [821, 496] on span ""[PERSON_NAME] 22 ja ausalt öeldes arvasin, et juuste väljalangemine on midagi,…" at bounding box center [785, 483] width 149 height 189
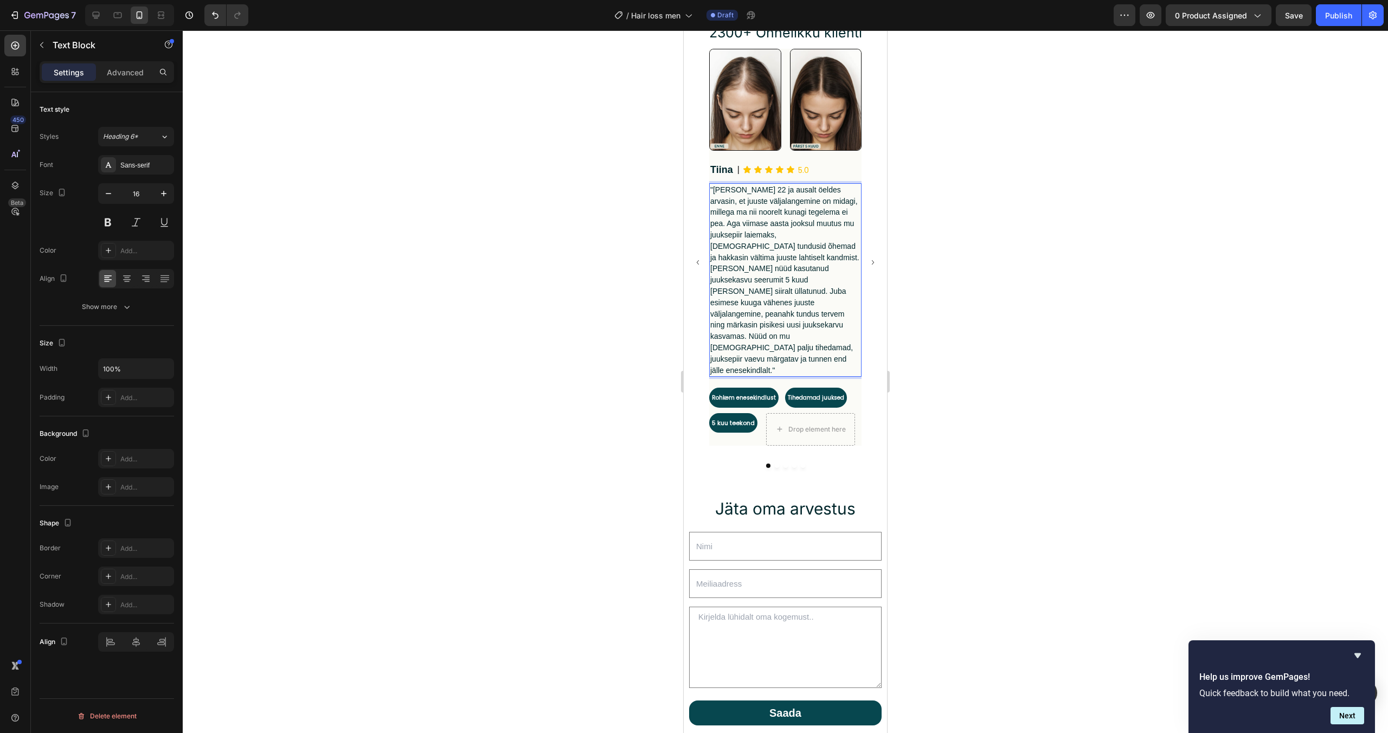
scroll to position [2982, 0]
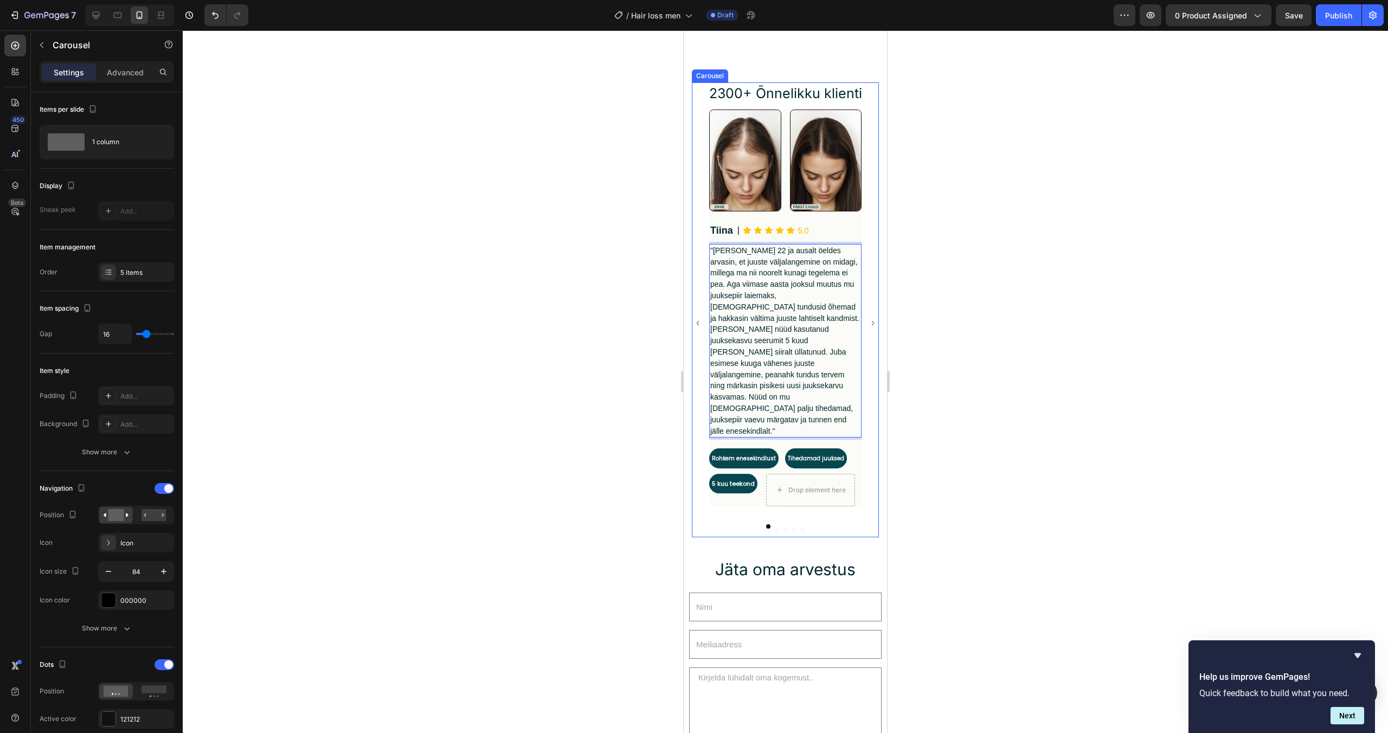
click at [871, 310] on icon "Carousel Next Arrow" at bounding box center [873, 323] width 9 height 46
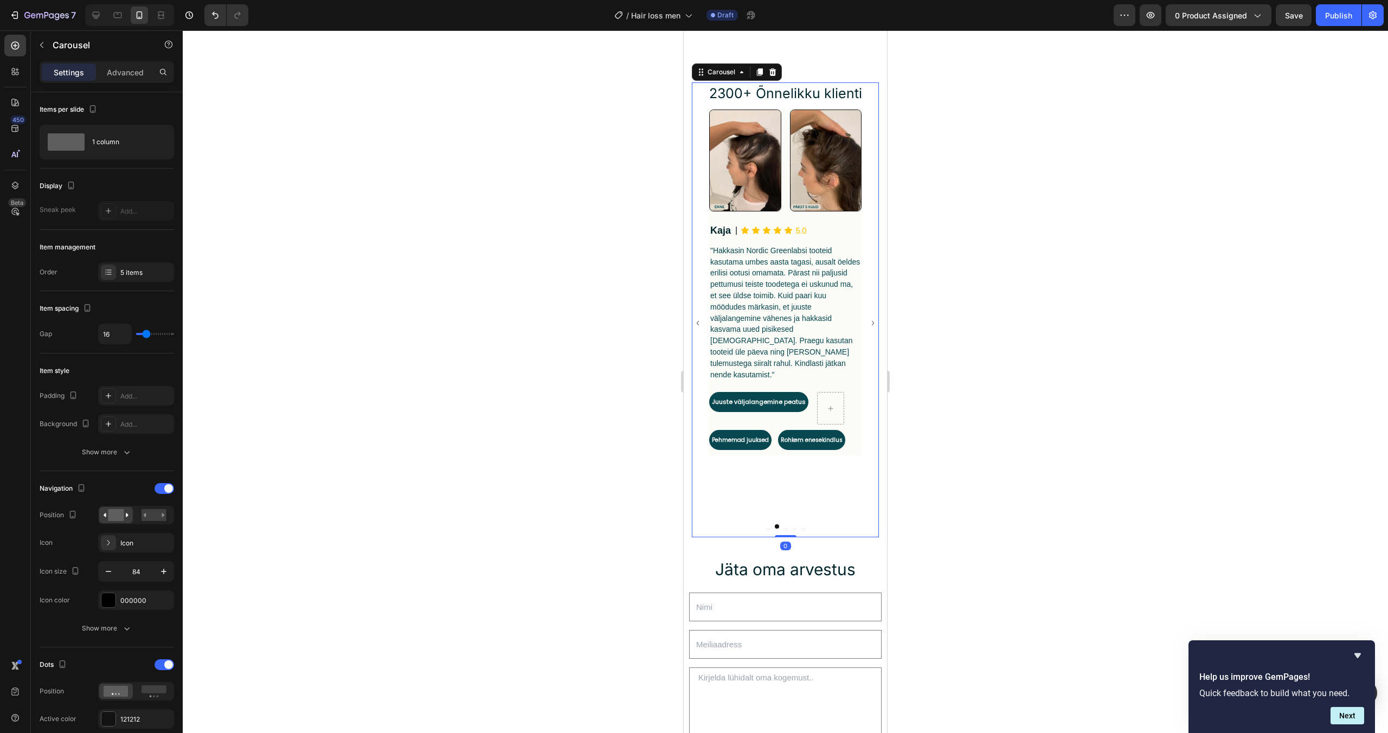
click at [694, 309] on icon "Carousel Back Arrow" at bounding box center [698, 323] width 9 height 46
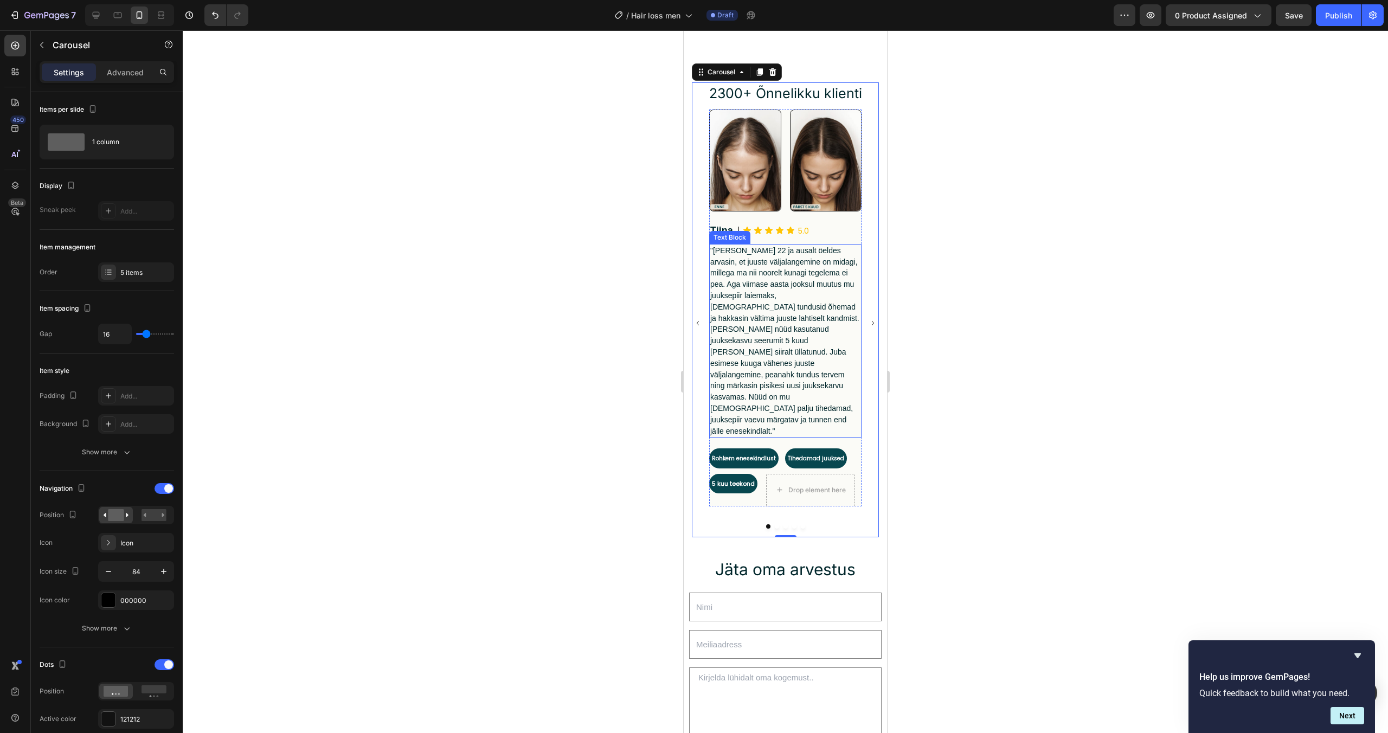
click at [795, 305] on span ""[PERSON_NAME] 22 ja ausalt öeldes arvasin, et juuste väljalangemine on midagi,…" at bounding box center [785, 340] width 149 height 189
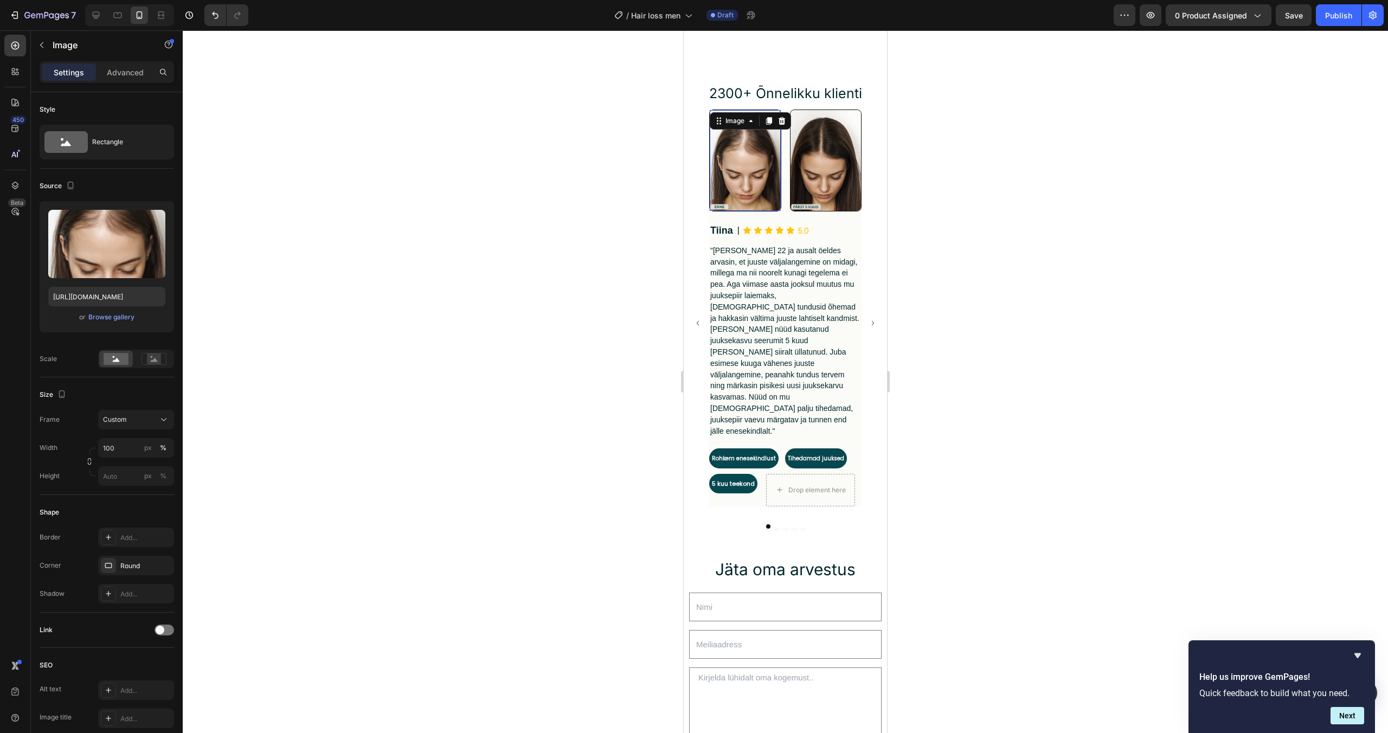
click at [739, 157] on img at bounding box center [745, 160] width 71 height 101
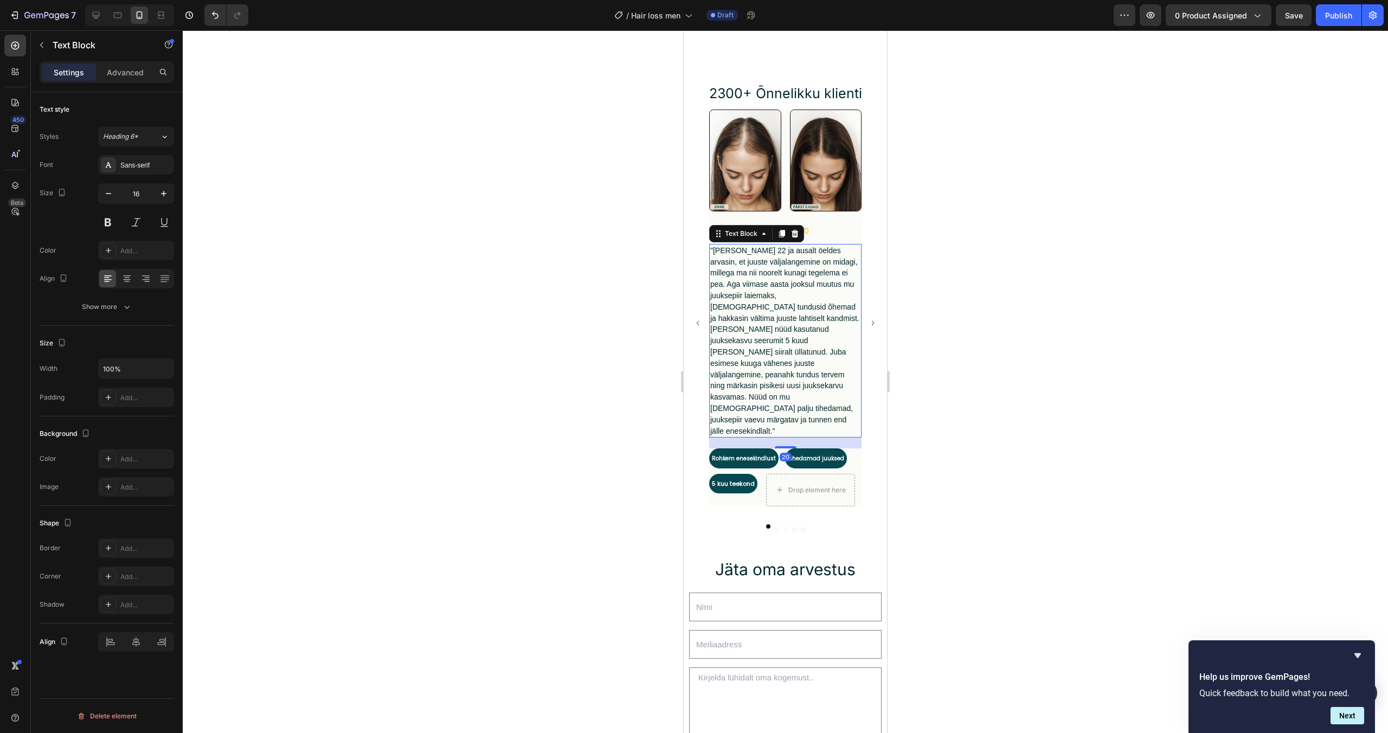
click at [767, 275] on span ""[PERSON_NAME] 22 ja ausalt öeldes arvasin, et juuste väljalangemine on midagi,…" at bounding box center [785, 340] width 149 height 189
click at [731, 151] on img at bounding box center [745, 160] width 71 height 101
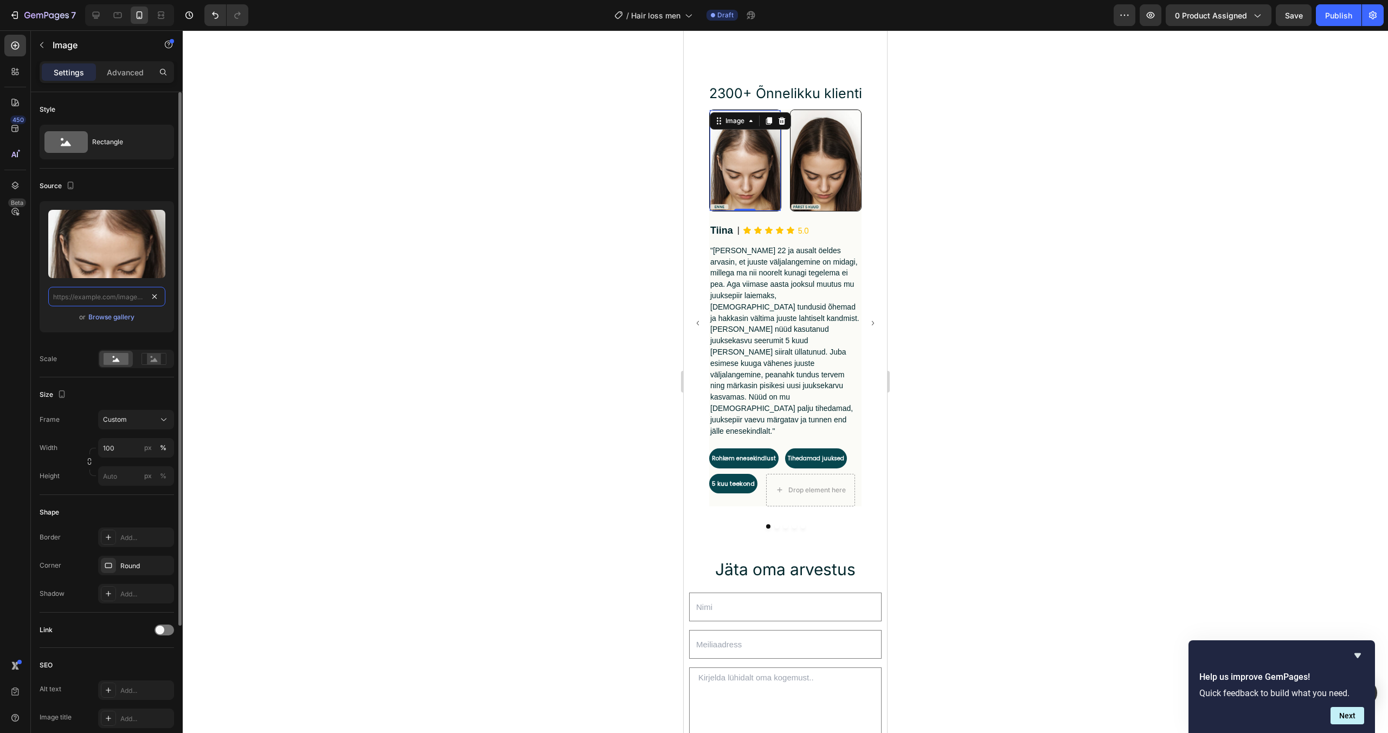
scroll to position [0, 0]
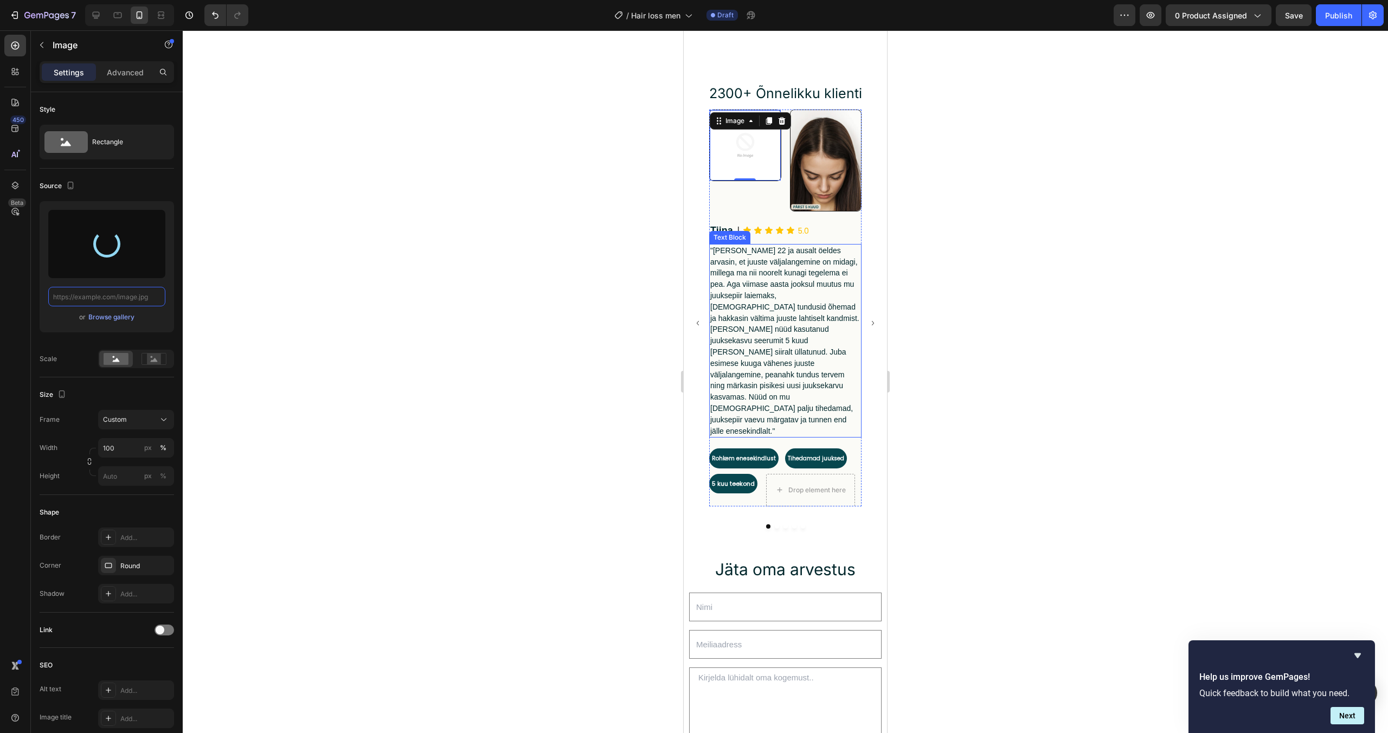
type input "https://cdn.shopify.com/s/files/1/0916/7713/1137/files/gempages_582532490409804…"
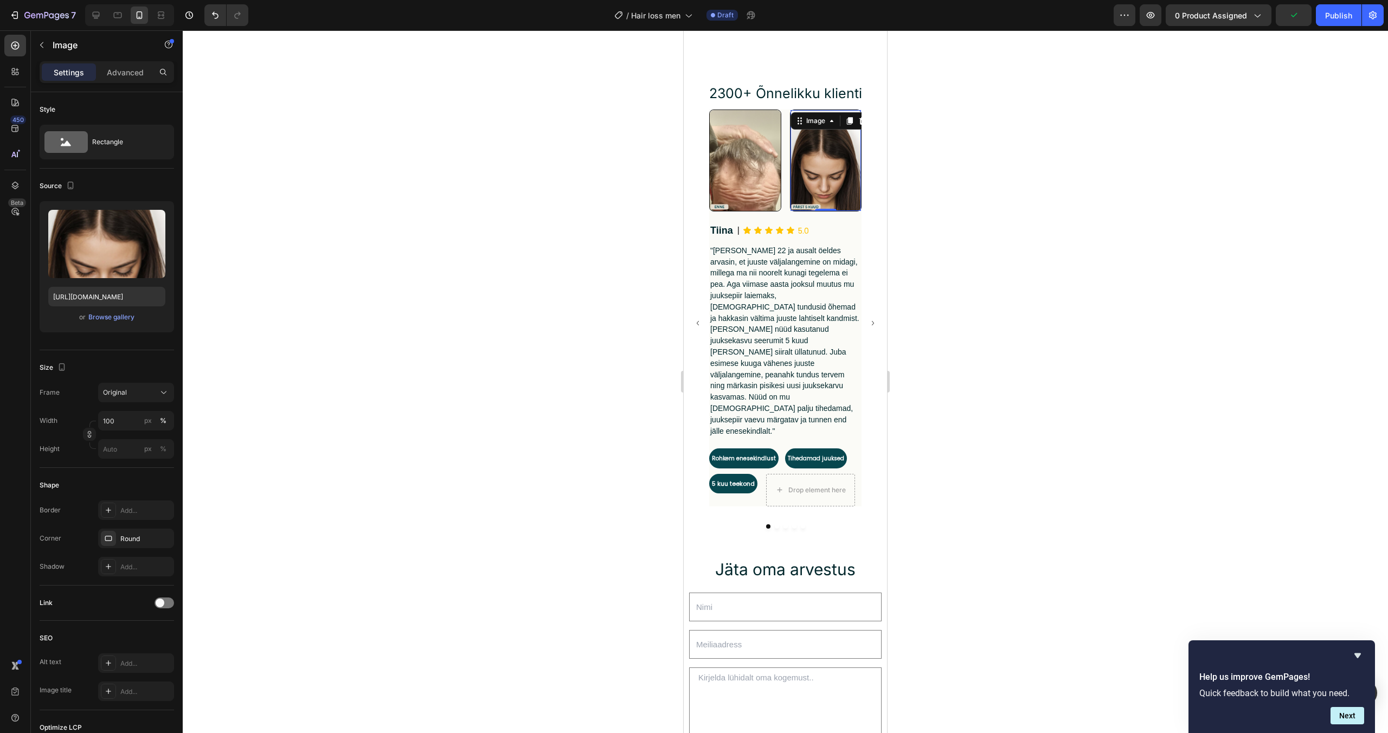
click at [834, 191] on img at bounding box center [826, 160] width 71 height 101
click at [163, 296] on input "https://cdn.shopify.com/s/files/1/0916/7713/1137/files/gempages_582532490409804…" at bounding box center [106, 297] width 117 height 20
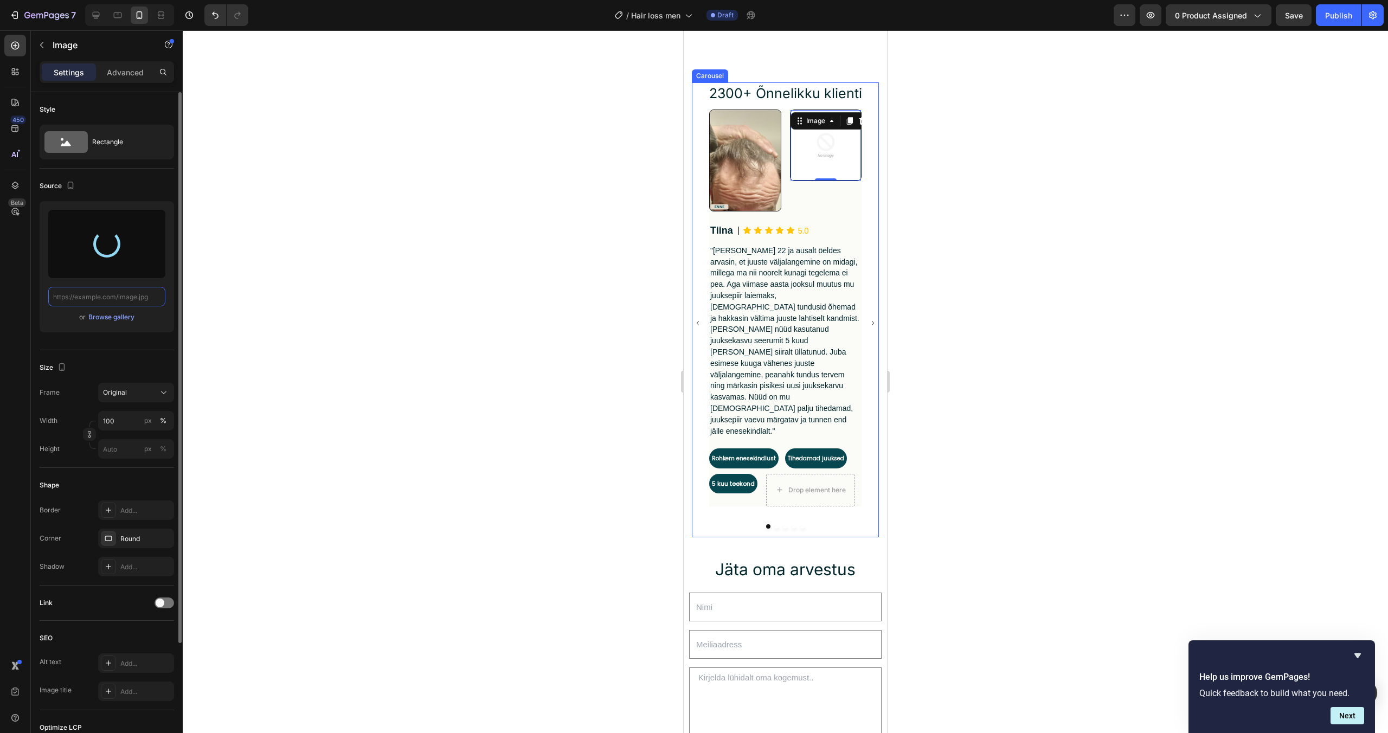
type input "https://cdn.shopify.com/s/files/1/0916/7713/1137/files/gempages_582532490409804…"
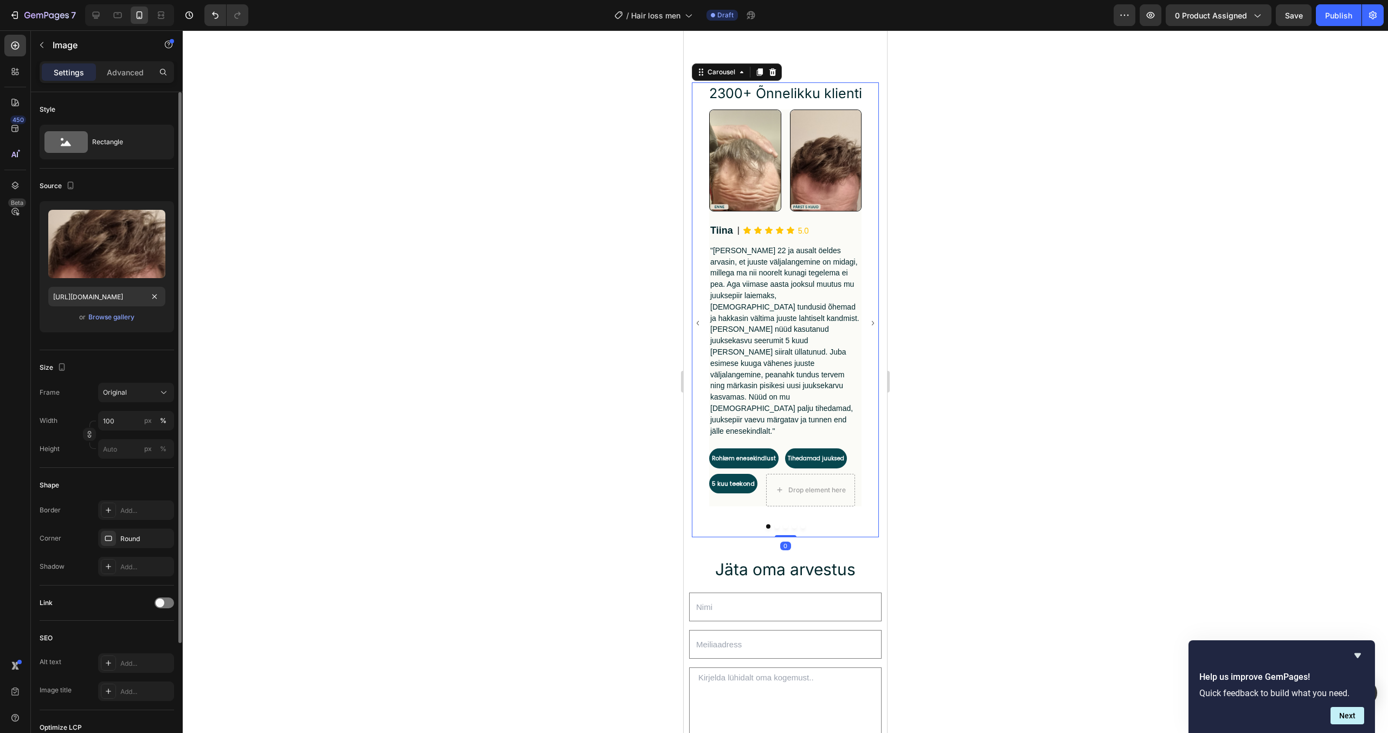
click at [875, 313] on icon "Carousel Next Arrow" at bounding box center [873, 323] width 9 height 46
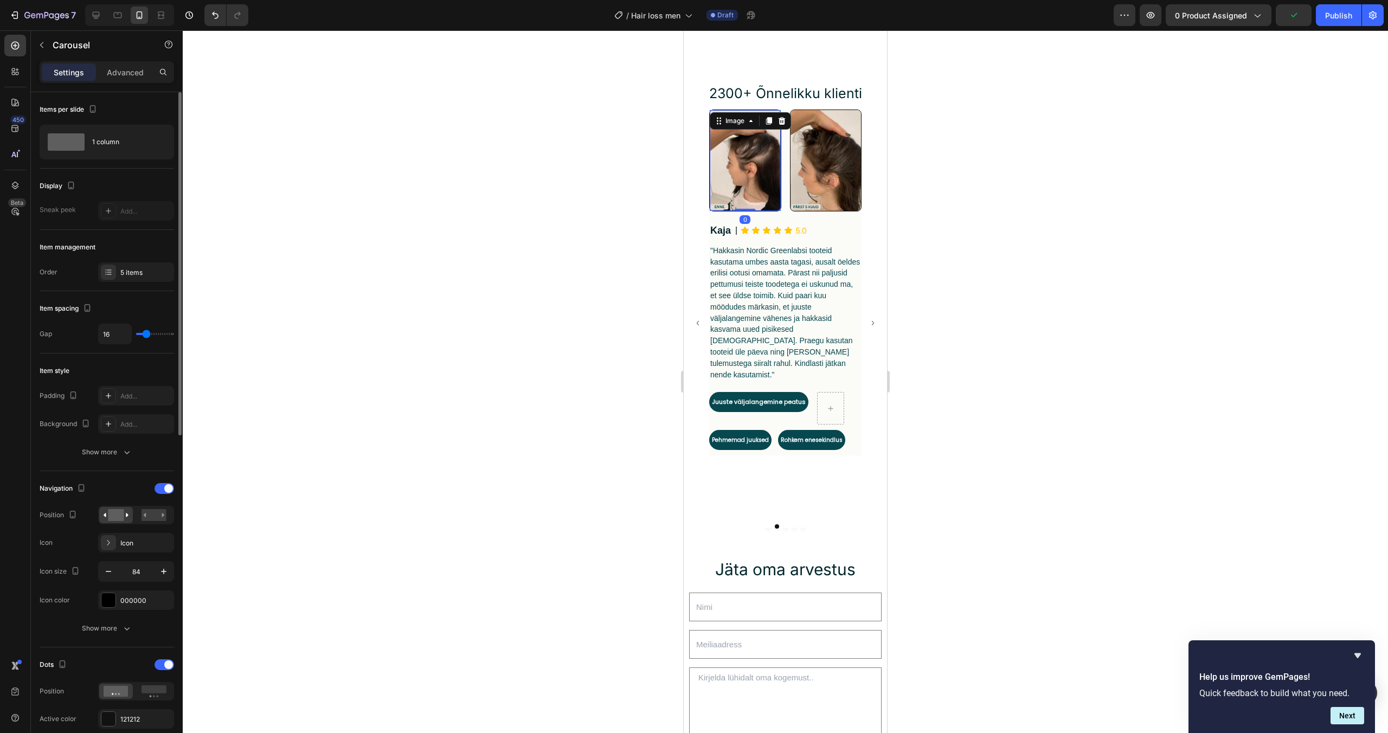
click at [744, 139] on img at bounding box center [745, 160] width 71 height 101
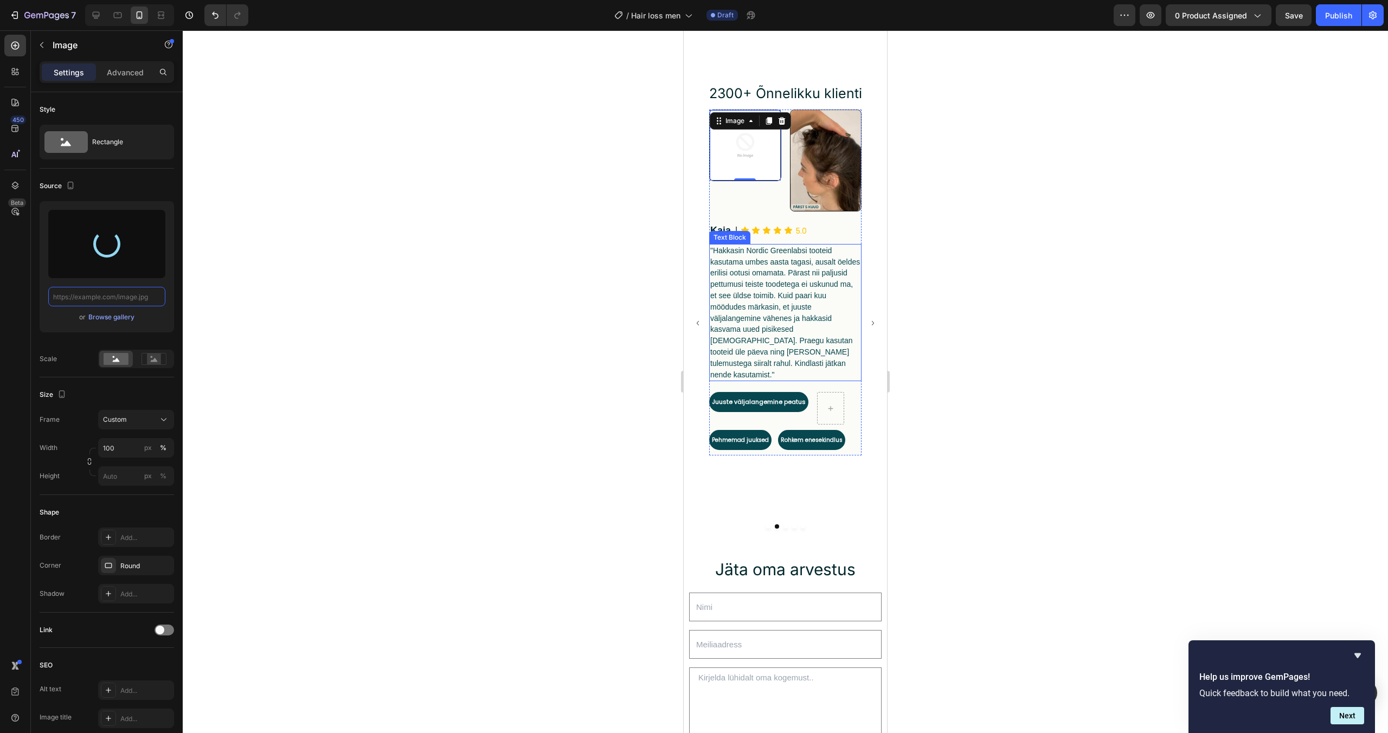
type input "https://cdn.shopify.com/s/files/1/0916/7713/1137/files/gempages_582532490409804…"
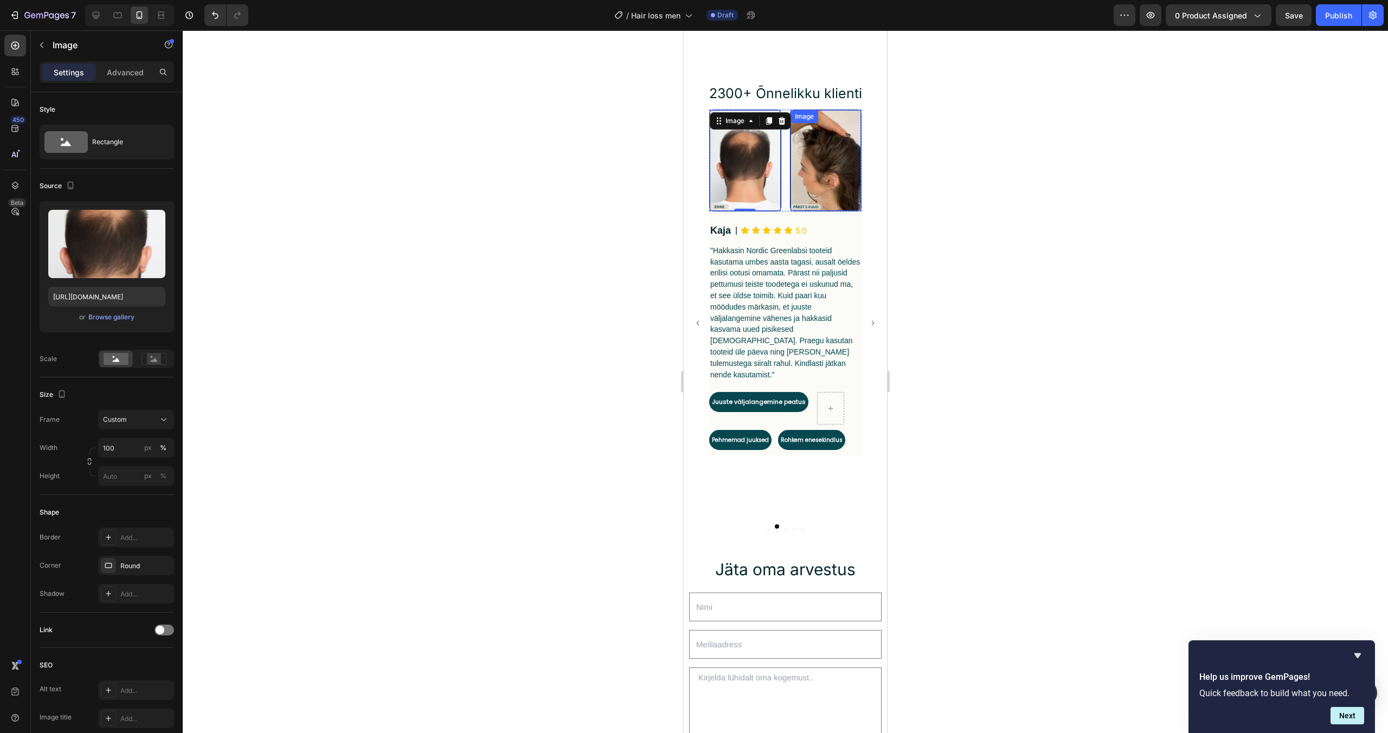
click at [847, 175] on img at bounding box center [826, 160] width 71 height 101
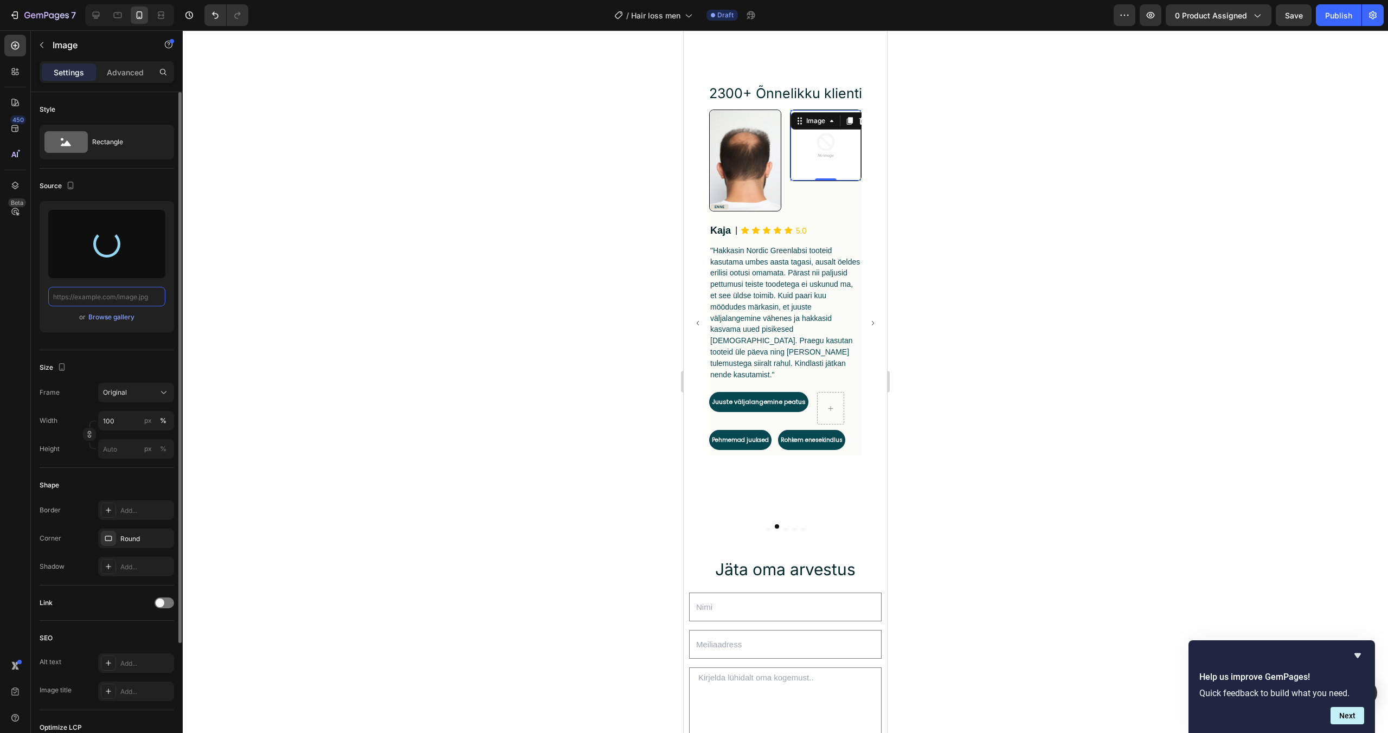
type input "https://cdn.shopify.com/s/files/1/0916/7713/1137/files/gempages_582532490409804…"
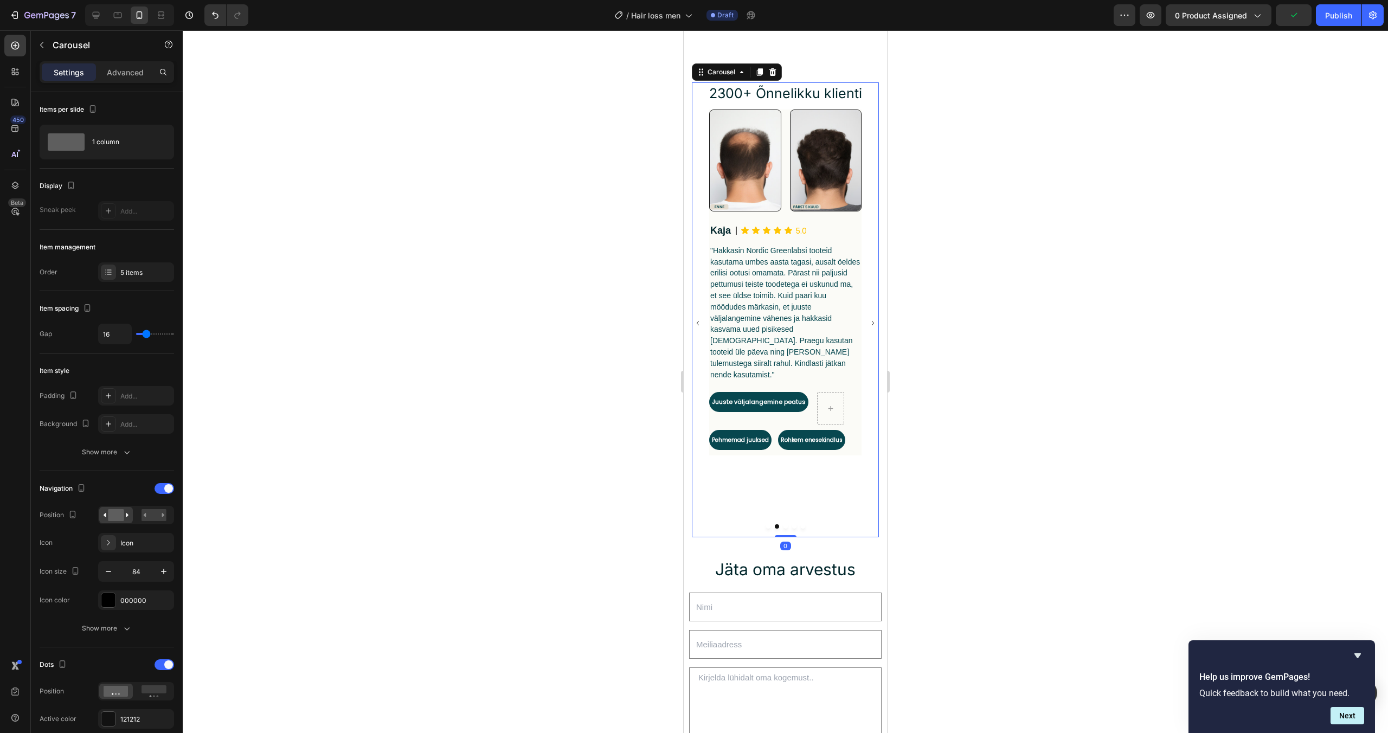
click at [875, 310] on icon "Carousel Next Arrow" at bounding box center [873, 323] width 9 height 46
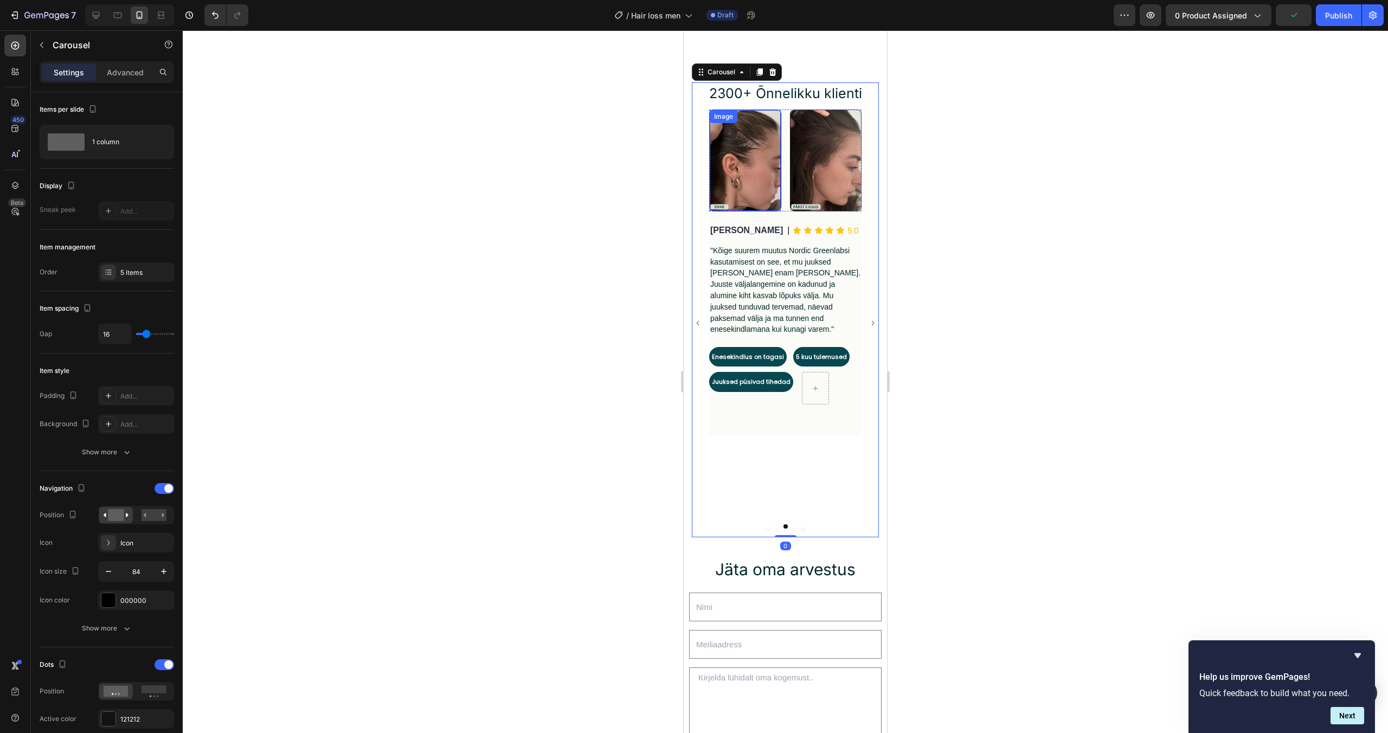
click at [754, 177] on img at bounding box center [745, 160] width 71 height 101
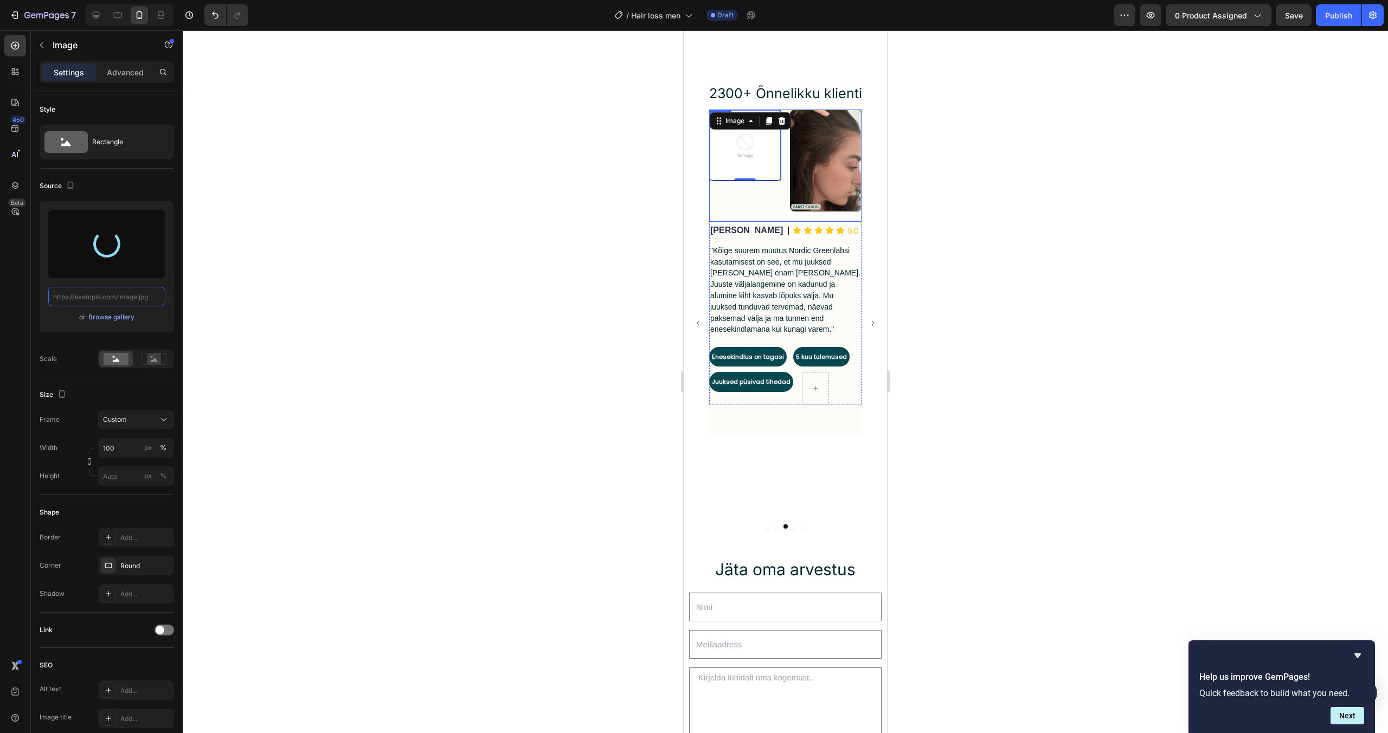
type input "https://cdn.shopify.com/s/files/1/0916/7713/1137/files/gempages_582532490409804…"
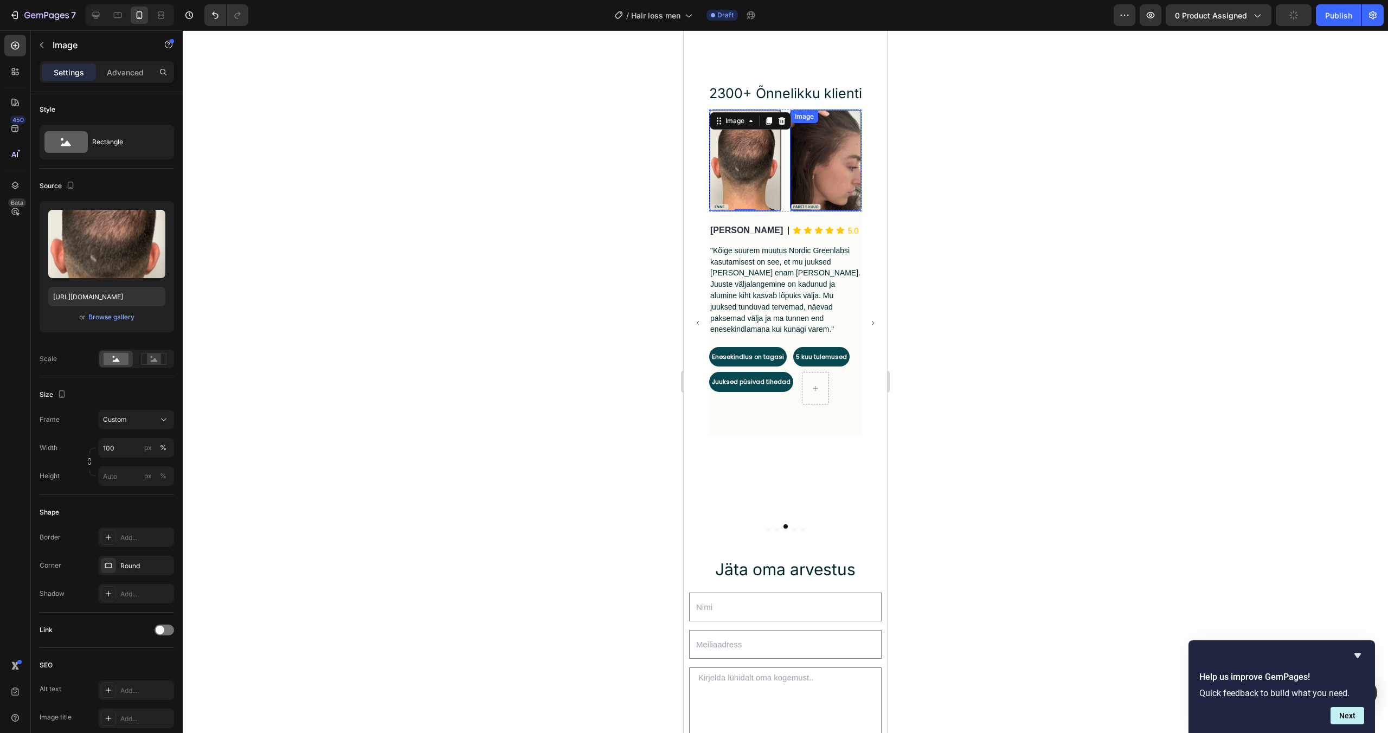
click at [811, 206] on img at bounding box center [826, 160] width 71 height 101
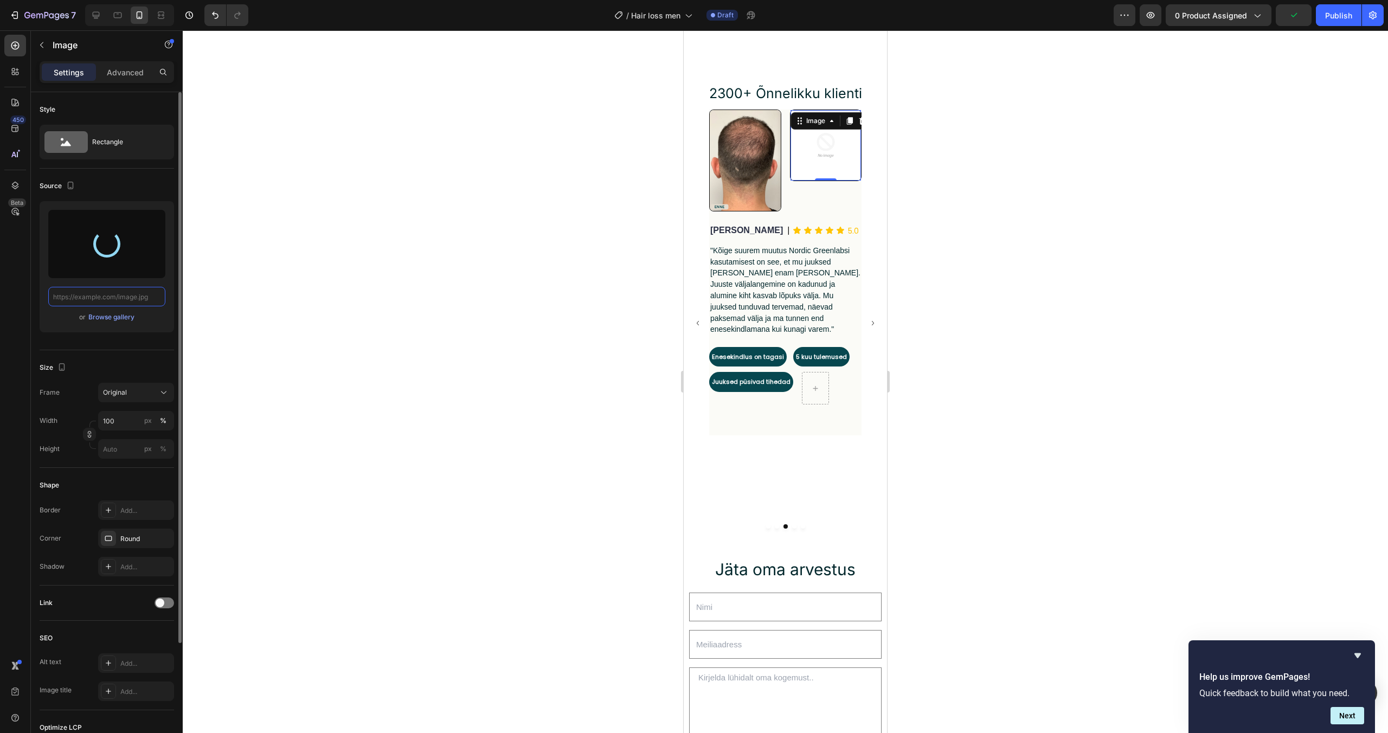
type input "https://cdn.shopify.com/s/files/1/0916/7713/1137/files/gempages_582532490409804…"
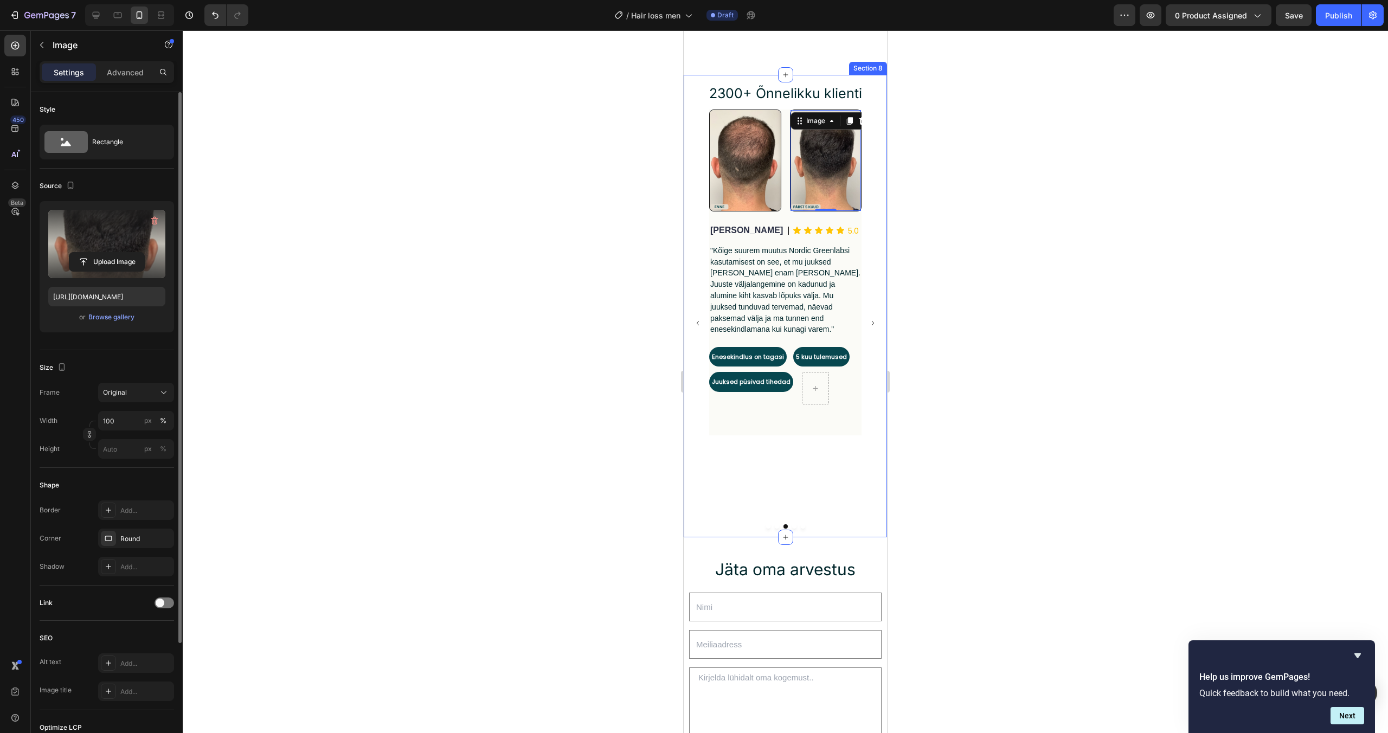
click at [985, 315] on div at bounding box center [786, 381] width 1206 height 703
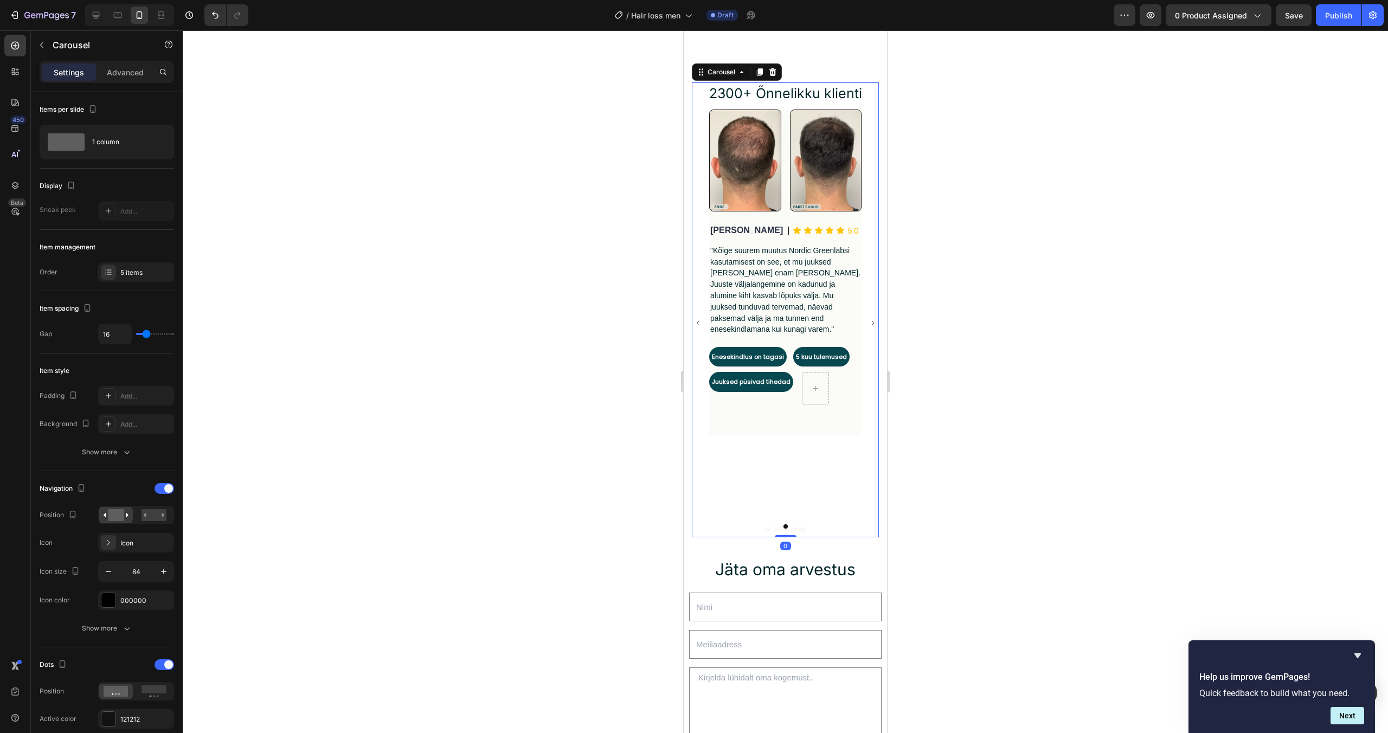
click at [875, 311] on icon "Carousel Next Arrow" at bounding box center [873, 323] width 9 height 46
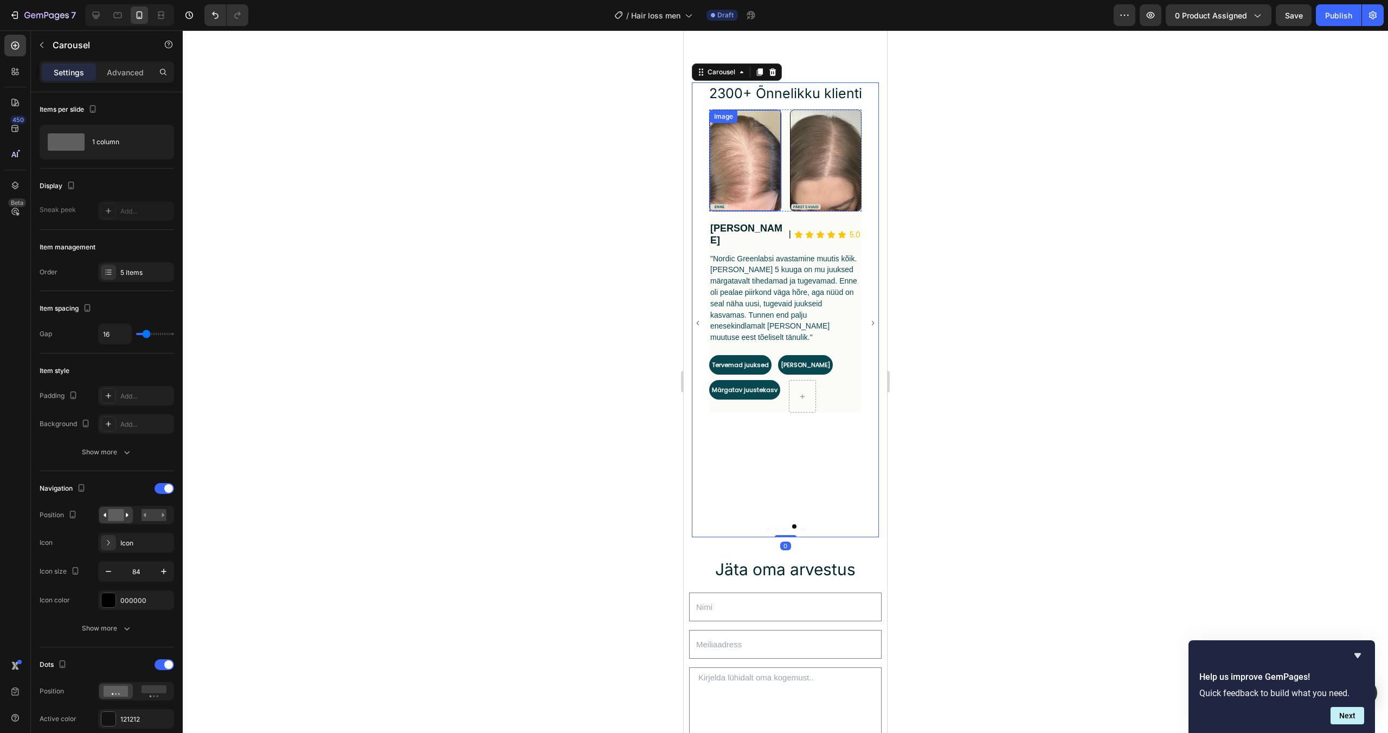
click at [757, 164] on img at bounding box center [745, 160] width 71 height 101
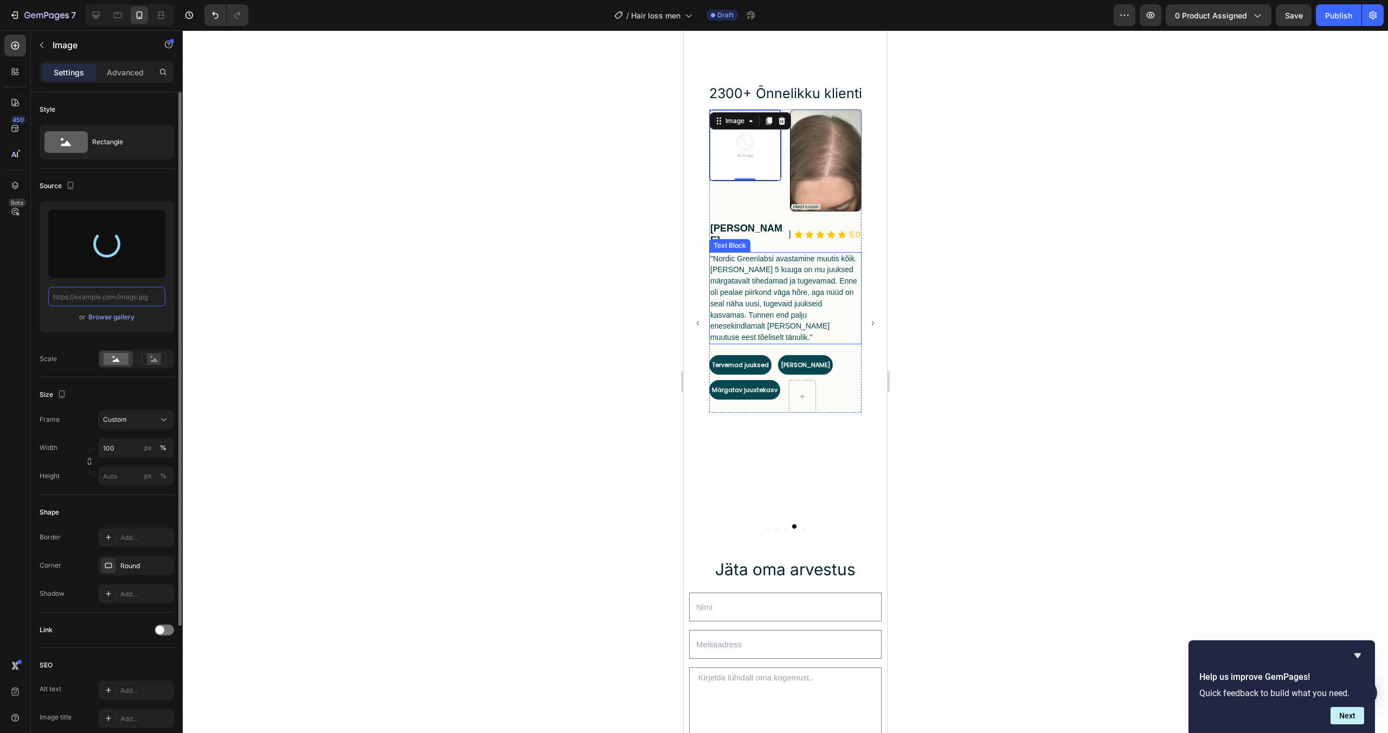
type input "https://cdn.shopify.com/s/files/1/0916/7713/1137/files/gempages_582532490409804…"
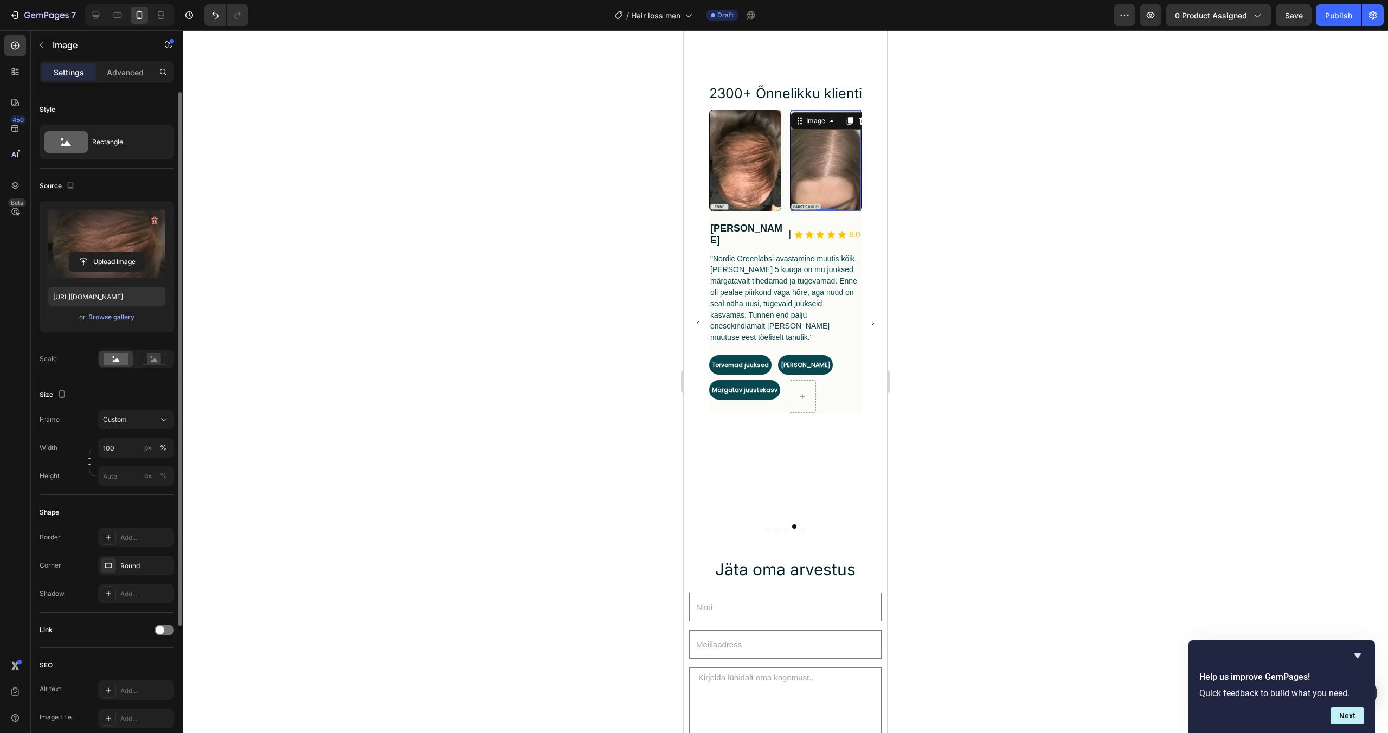
click at [849, 176] on img at bounding box center [826, 160] width 71 height 101
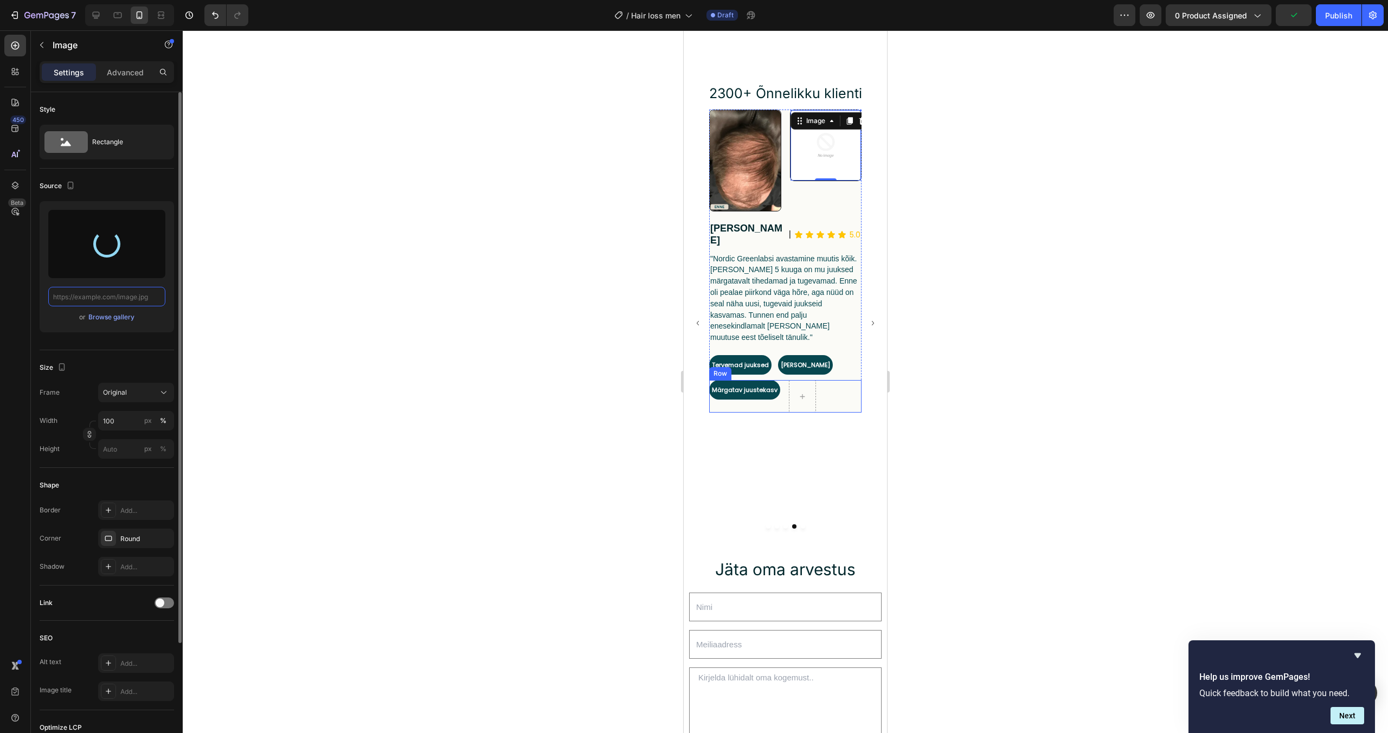
type input "https://cdn.shopify.com/s/files/1/0916/7713/1137/files/gempages_582532490409804…"
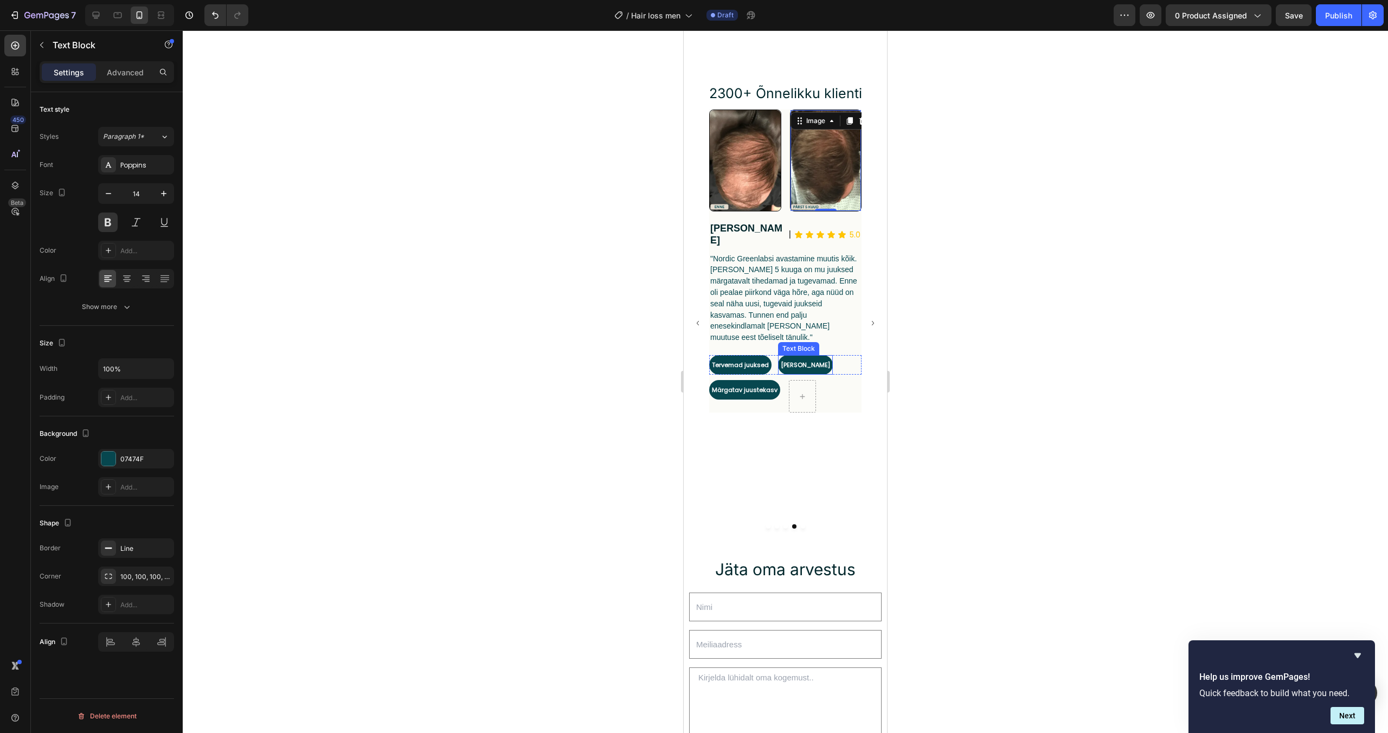
click at [820, 361] on span "[PERSON_NAME]" at bounding box center [805, 365] width 49 height 9
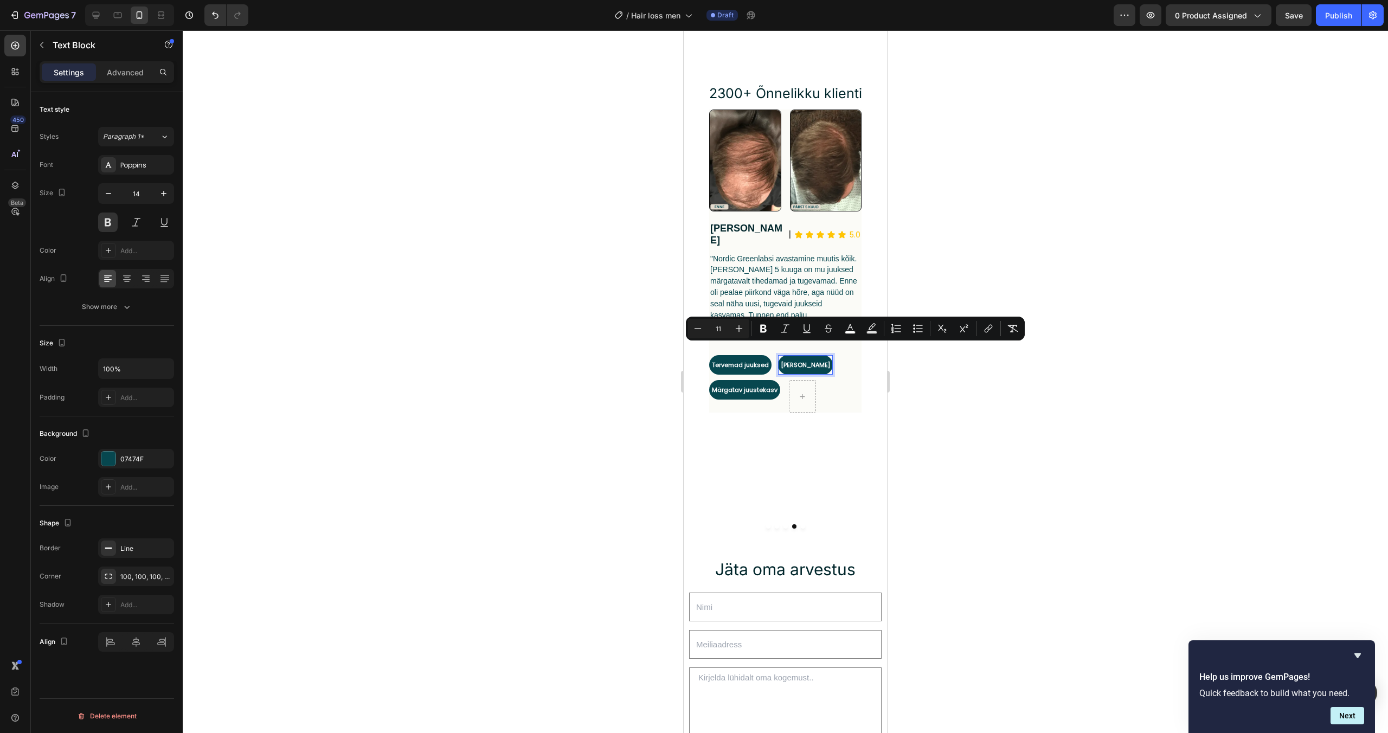
click at [830, 361] on span "[PERSON_NAME]" at bounding box center [805, 365] width 49 height 9
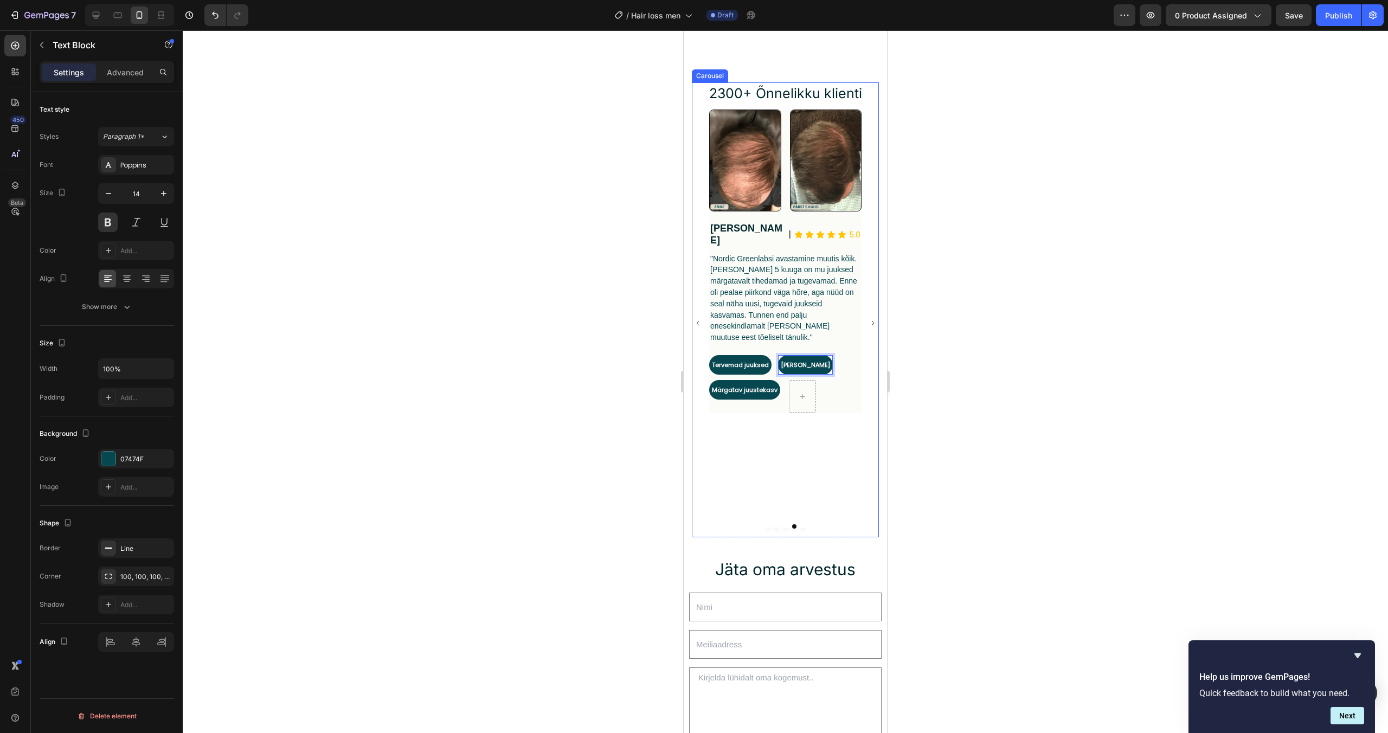
click at [700, 330] on icon "Carousel Back Arrow" at bounding box center [698, 323] width 9 height 46
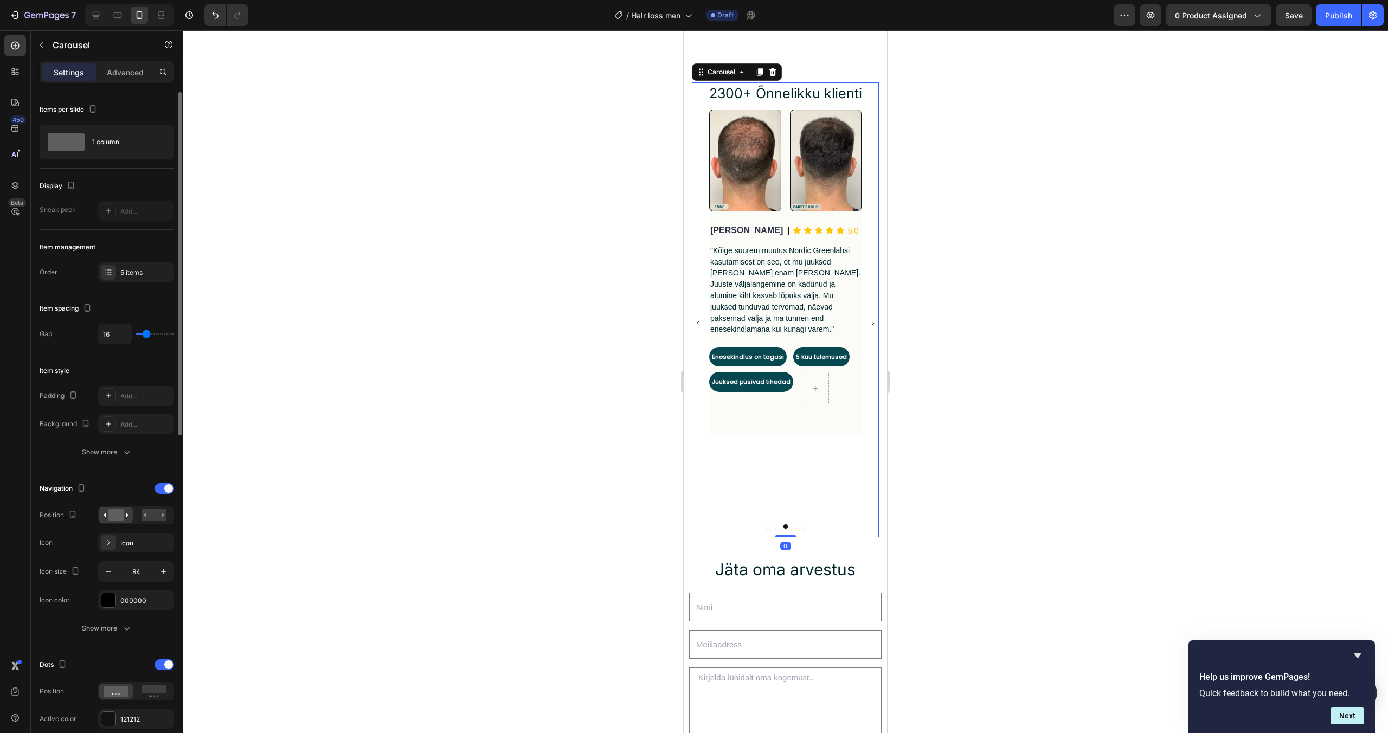
click at [700, 330] on icon "Carousel Back Arrow" at bounding box center [698, 323] width 9 height 46
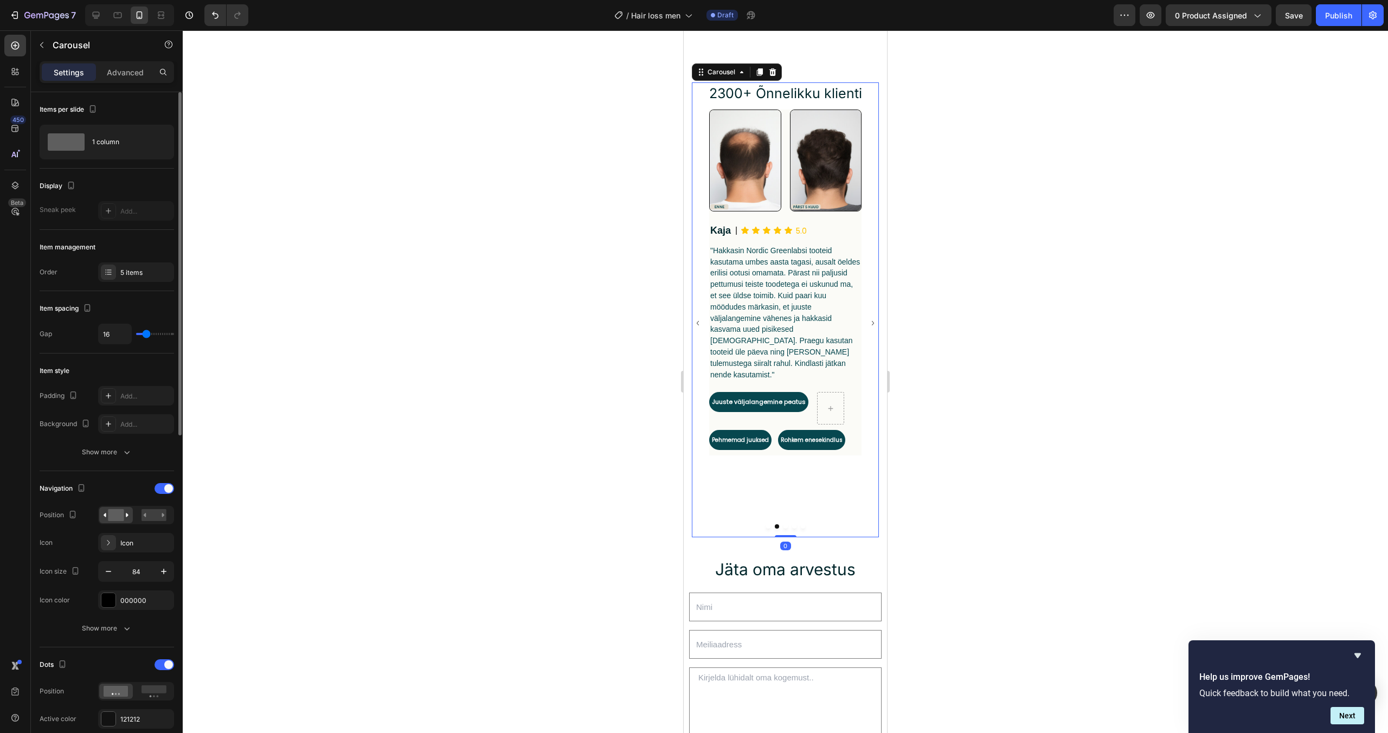
click at [700, 330] on icon "Carousel Back Arrow" at bounding box center [698, 323] width 9 height 46
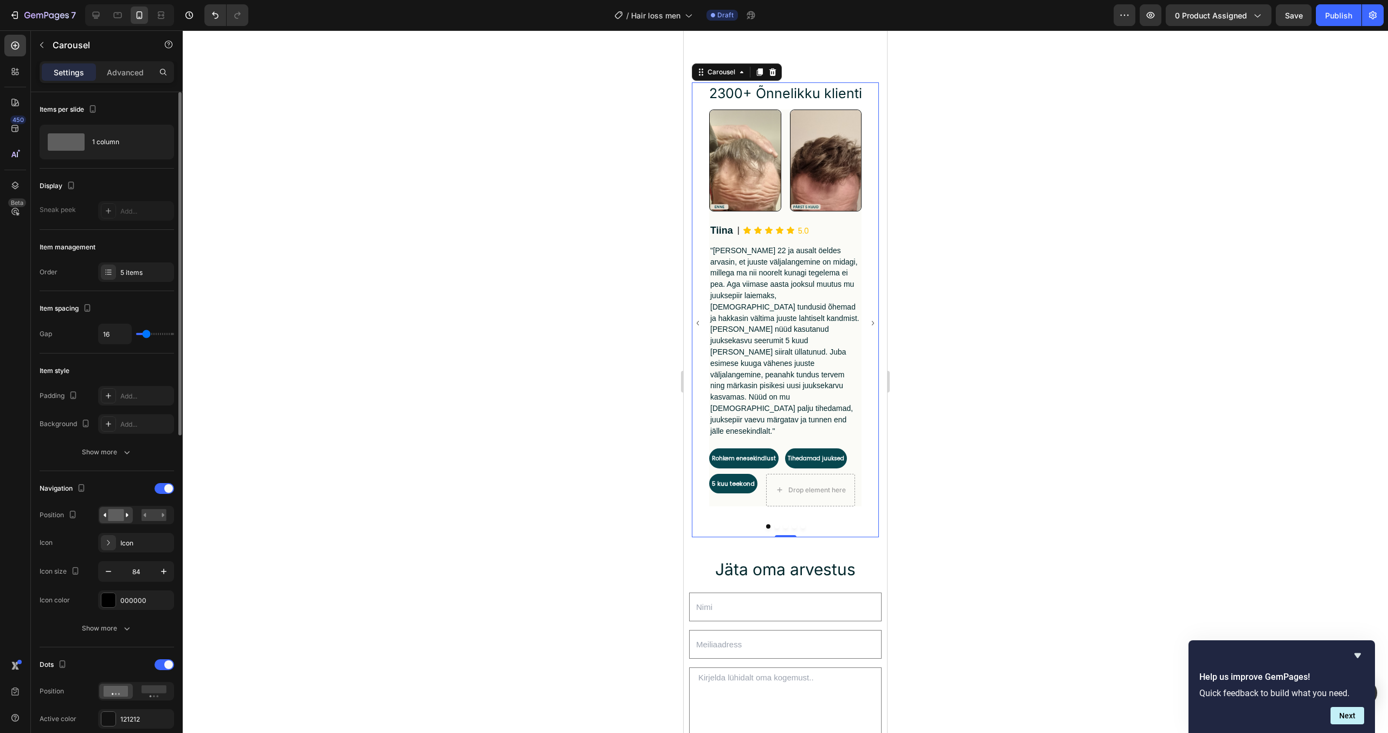
click at [700, 330] on icon "Carousel Back Arrow" at bounding box center [698, 323] width 9 height 46
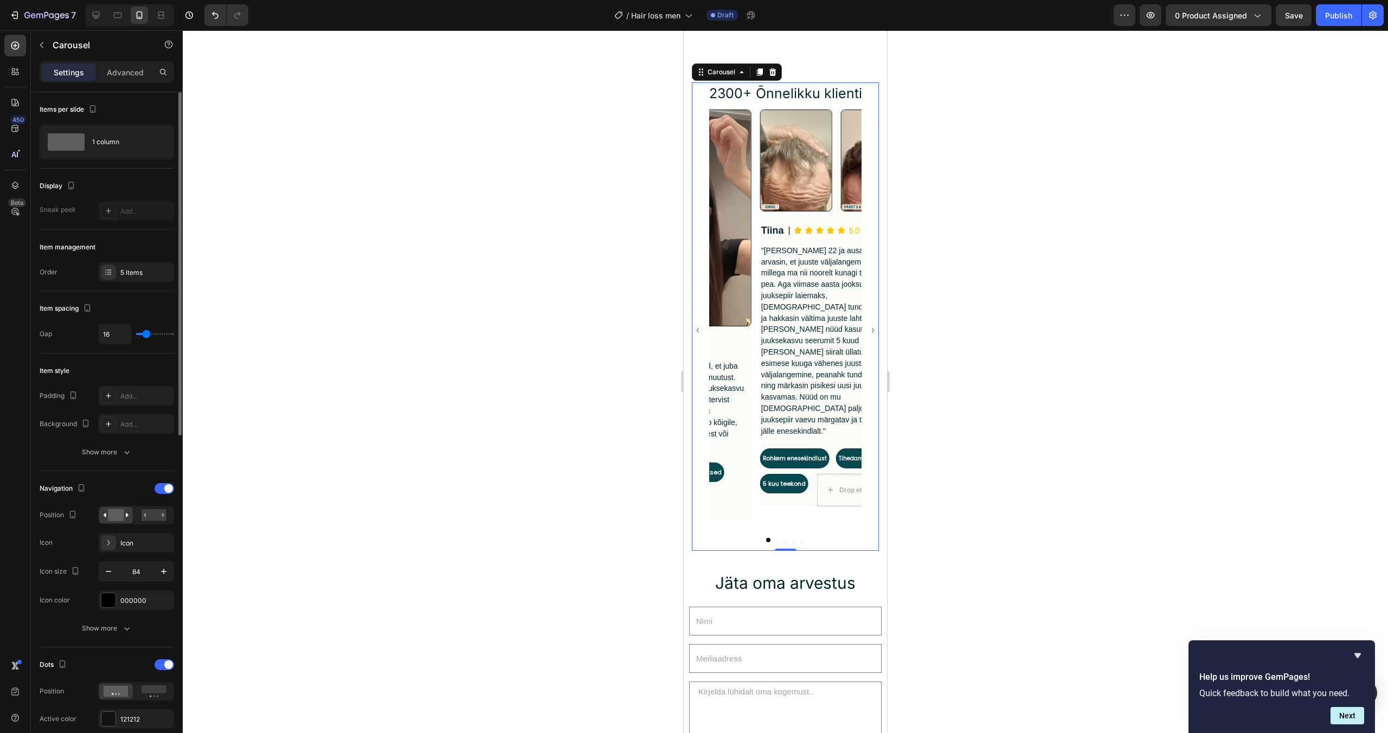
click at [700, 330] on icon "Carousel Back Arrow" at bounding box center [698, 331] width 9 height 46
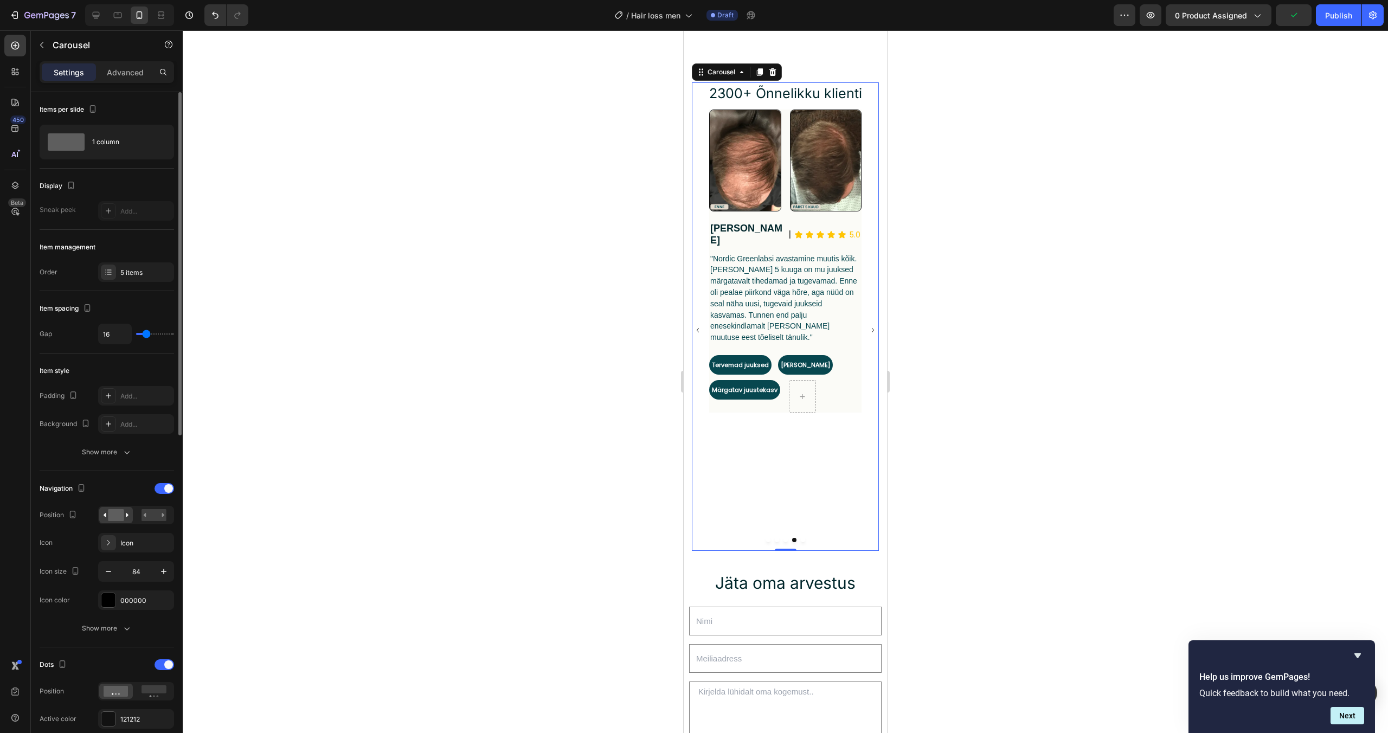
click at [873, 329] on icon "Carousel Next Arrow" at bounding box center [873, 331] width 9 height 46
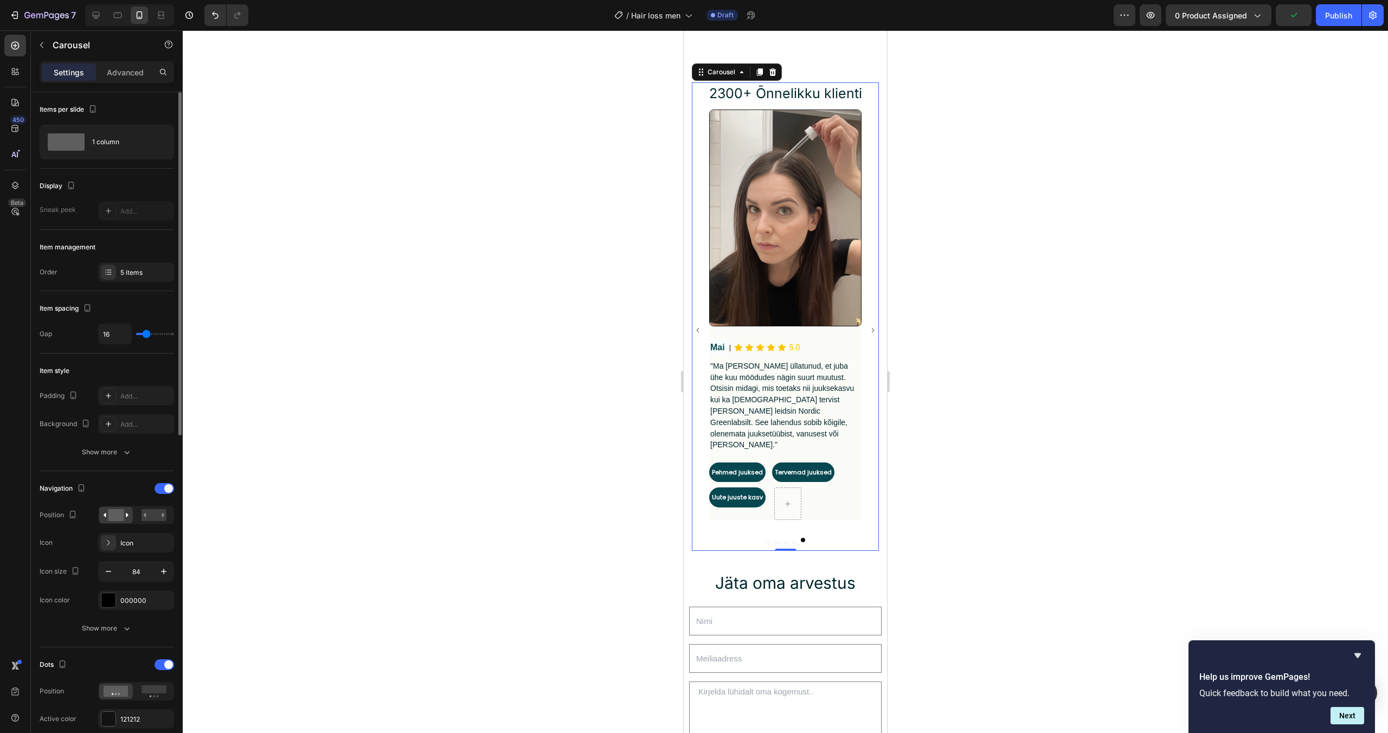
click at [873, 329] on icon "Carousel Next Arrow" at bounding box center [873, 331] width 9 height 46
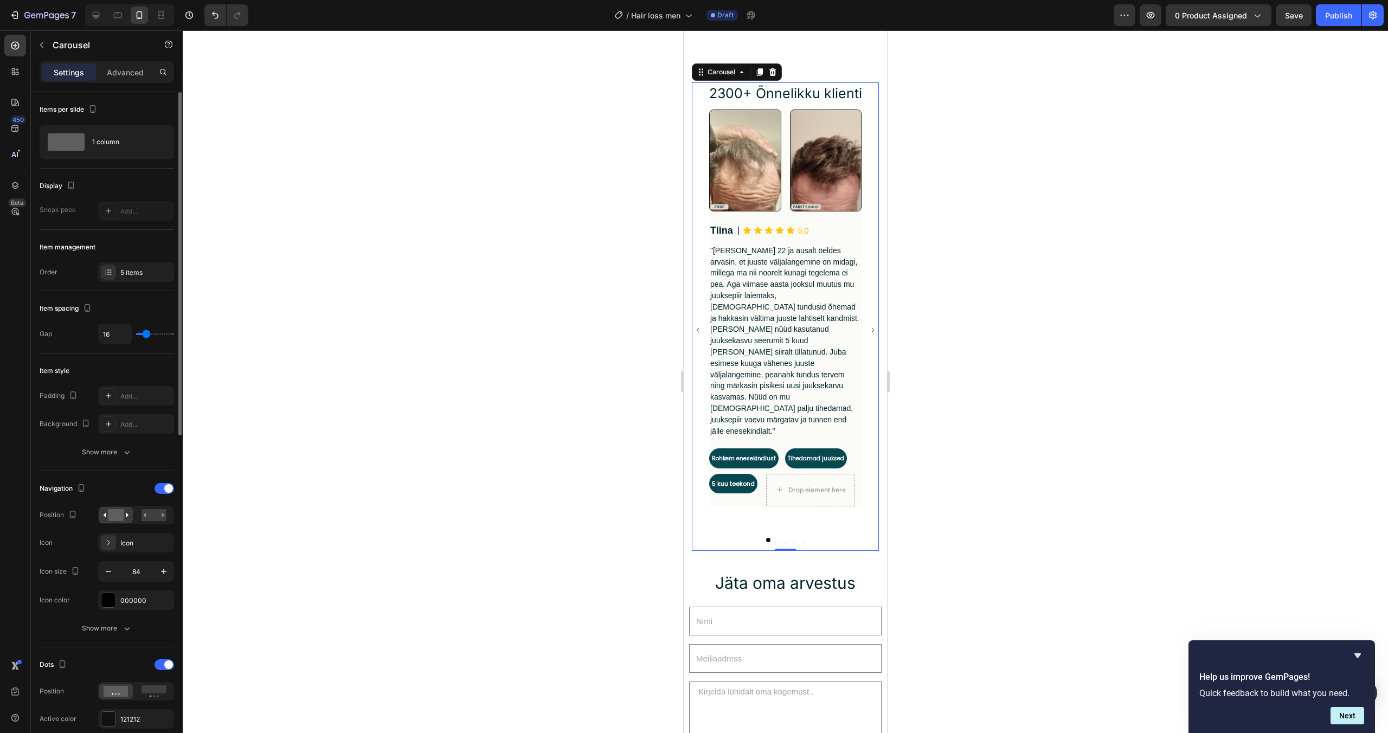
click at [701, 330] on icon "Carousel Back Arrow" at bounding box center [698, 331] width 9 height 46
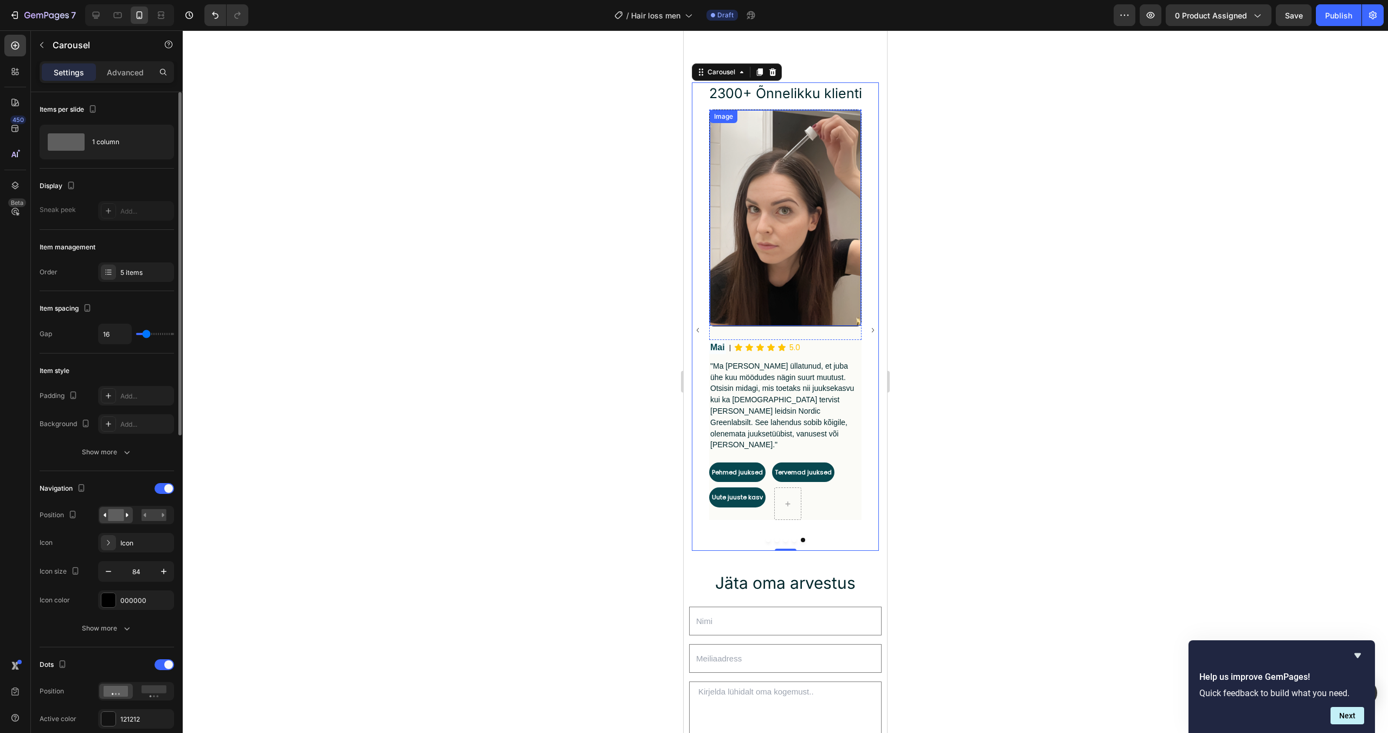
click at [743, 244] on img at bounding box center [785, 218] width 151 height 216
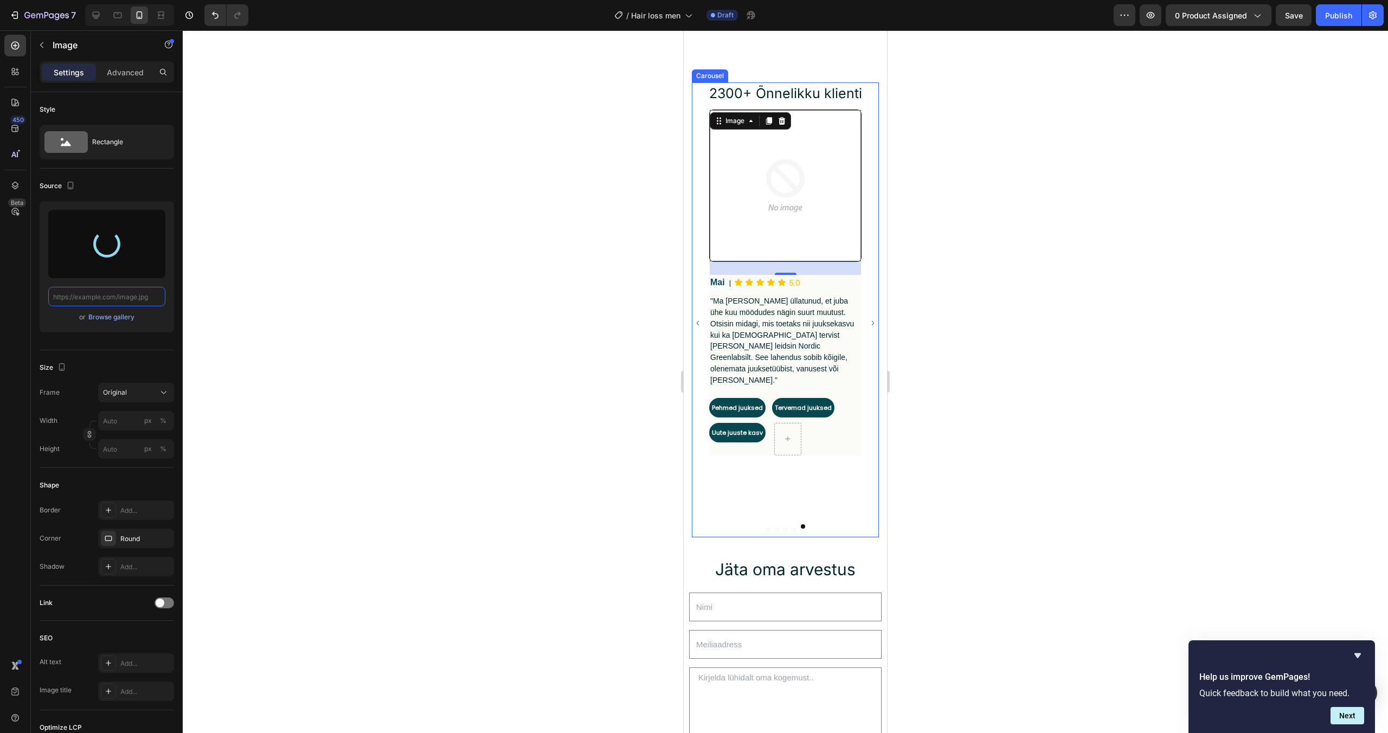
type input "https://cdn.shopify.com/s/files/1/0916/7713/1137/files/gempages_582532490409804…"
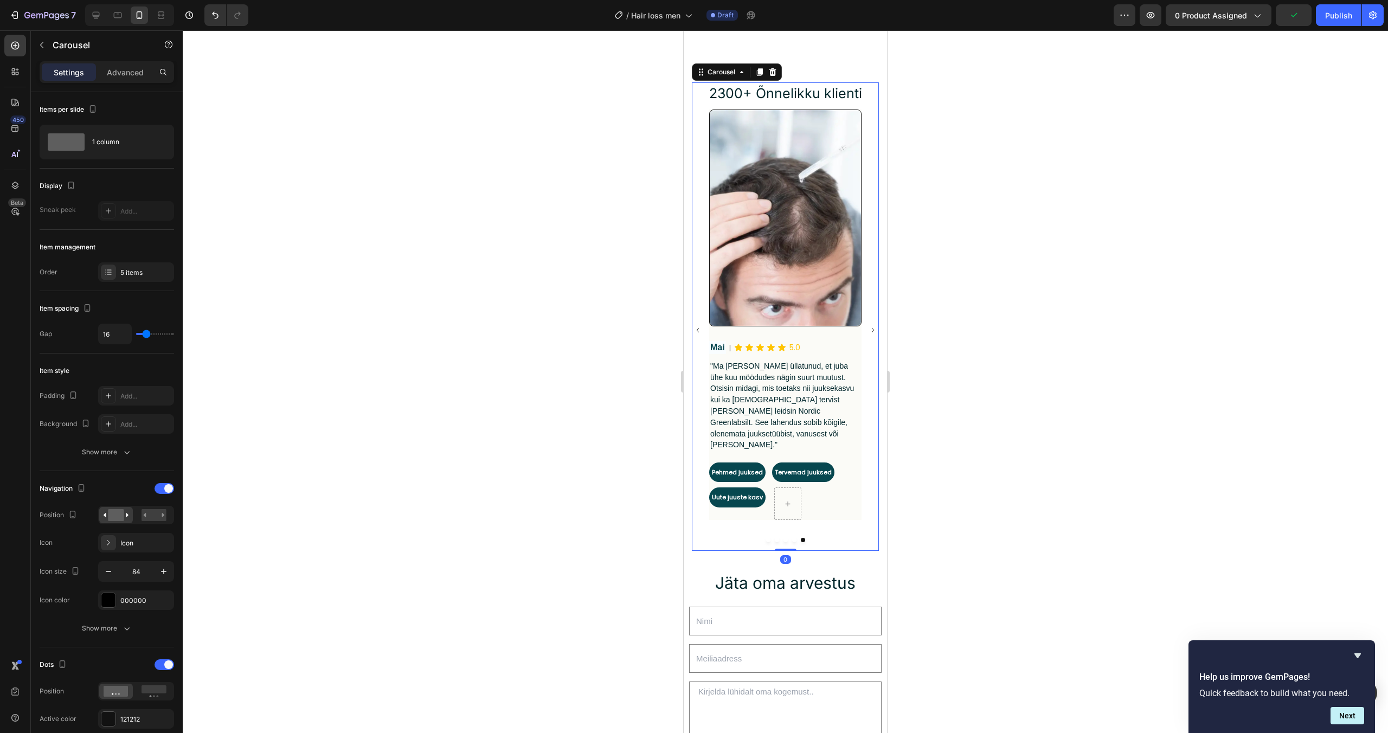
click at [874, 328] on icon "Carousel Next Arrow" at bounding box center [873, 331] width 9 height 46
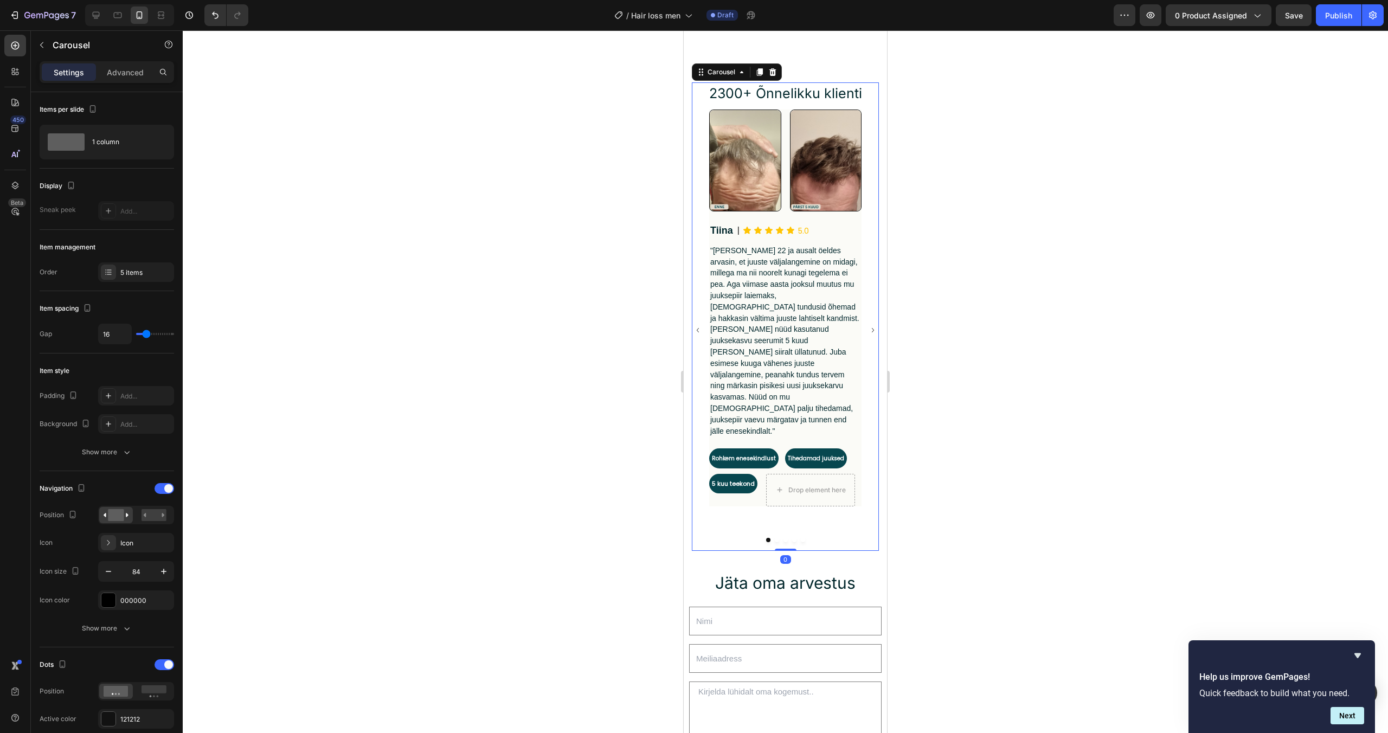
click at [694, 323] on icon "Carousel Back Arrow" at bounding box center [698, 331] width 9 height 46
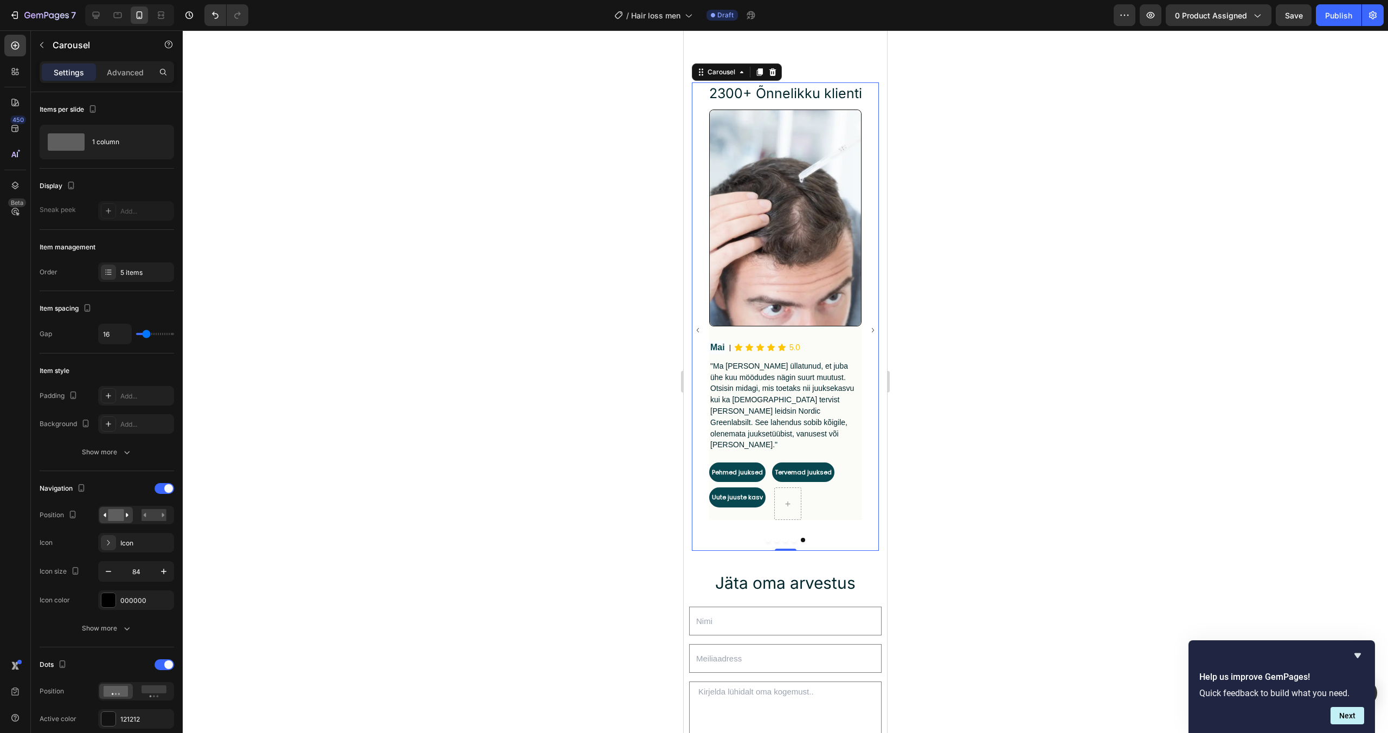
click at [876, 326] on icon "Carousel Next Arrow" at bounding box center [873, 331] width 9 height 46
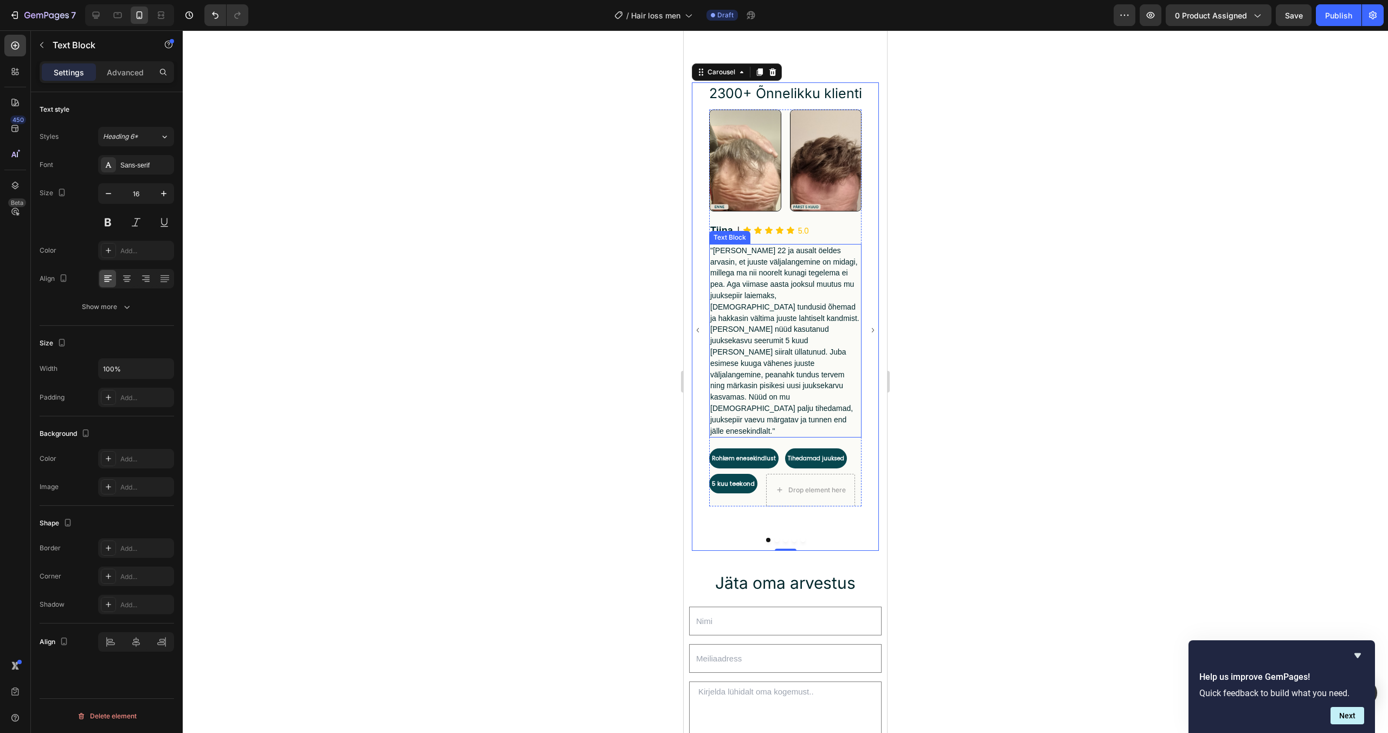
click at [757, 319] on span ""[PERSON_NAME] 22 ja ausalt öeldes arvasin, et juuste väljalangemine on midagi,…" at bounding box center [785, 340] width 149 height 189
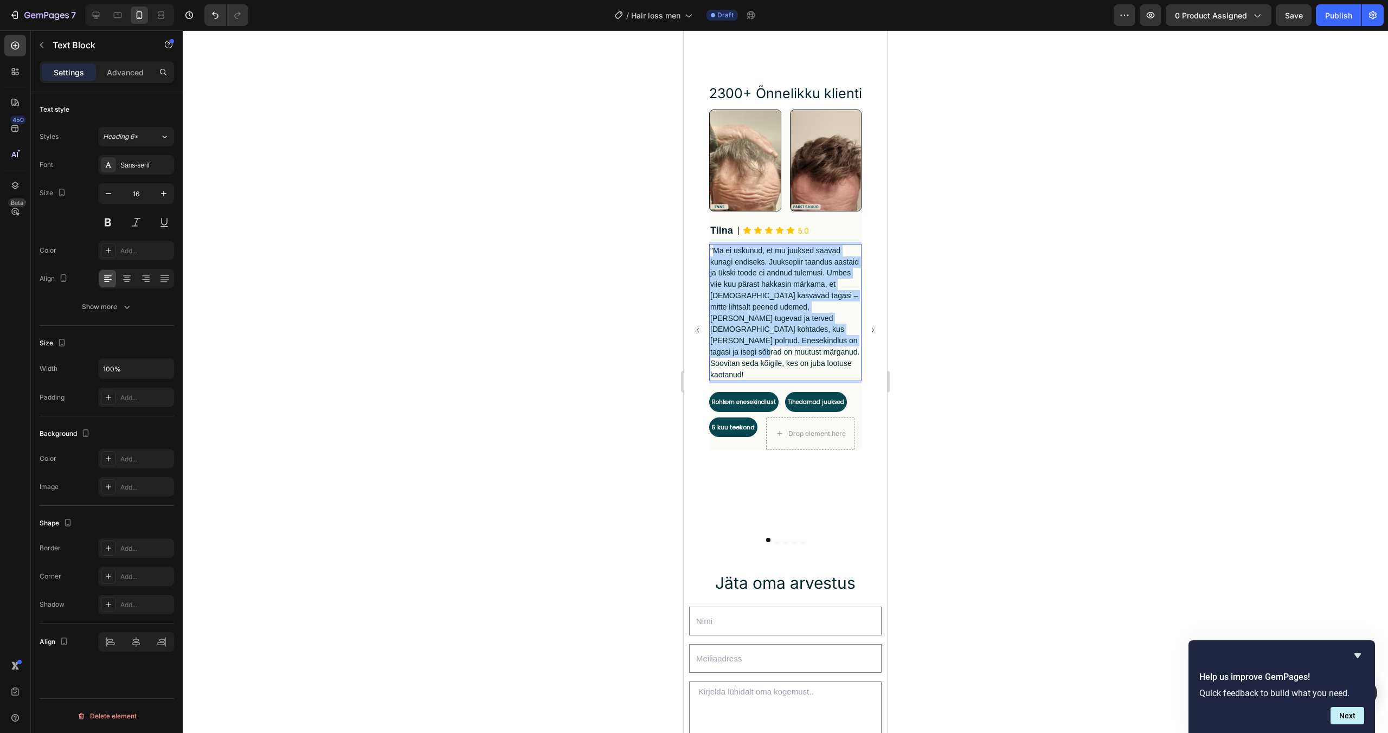
click at [816, 350] on span ""Ma ei uskunud, et mu juuksed saavad kunagi endiseks. Juuksepiir taandus aastai…" at bounding box center [786, 312] width 150 height 133
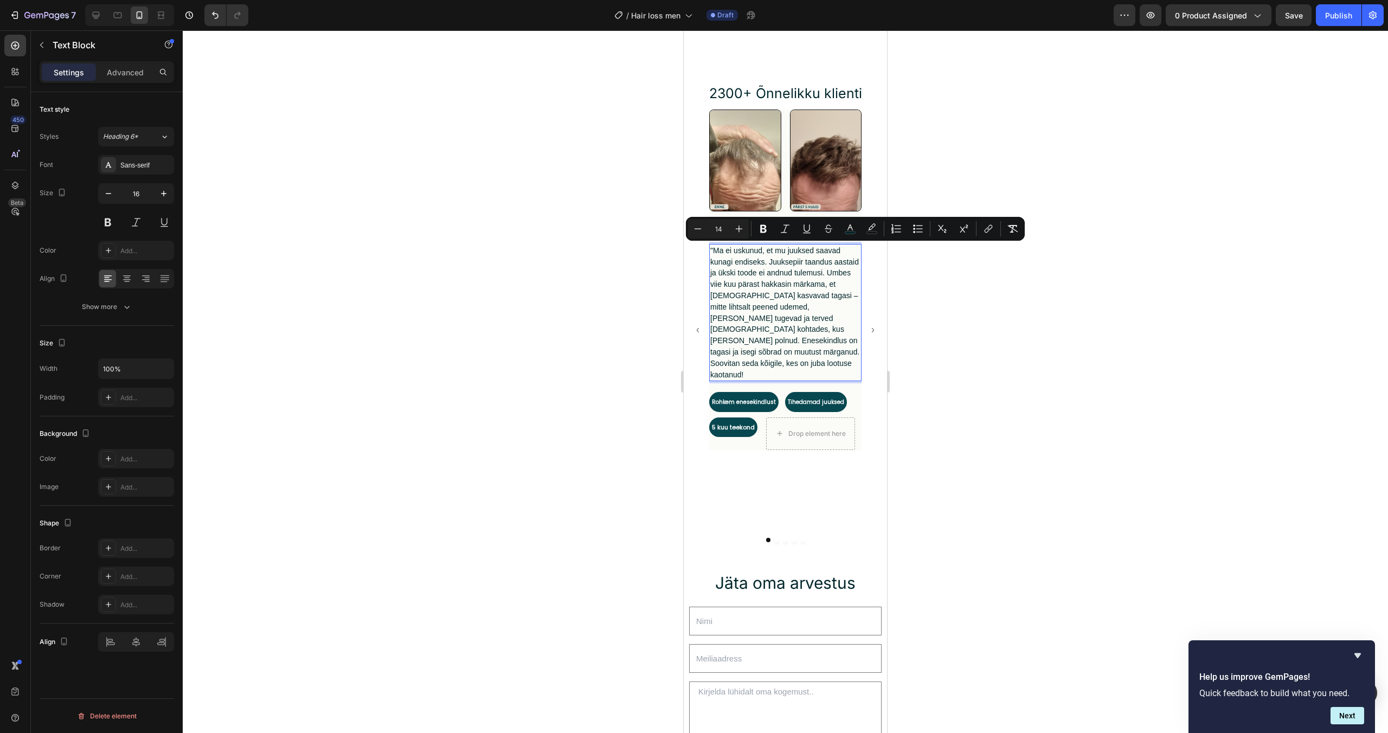
click at [822, 355] on p ""Ma ei uskunud, et mu juuksed saavad kunagi endiseks. Juuksepiir taandus aastai…" at bounding box center [786, 313] width 150 height 136
click at [969, 324] on div at bounding box center [786, 381] width 1206 height 703
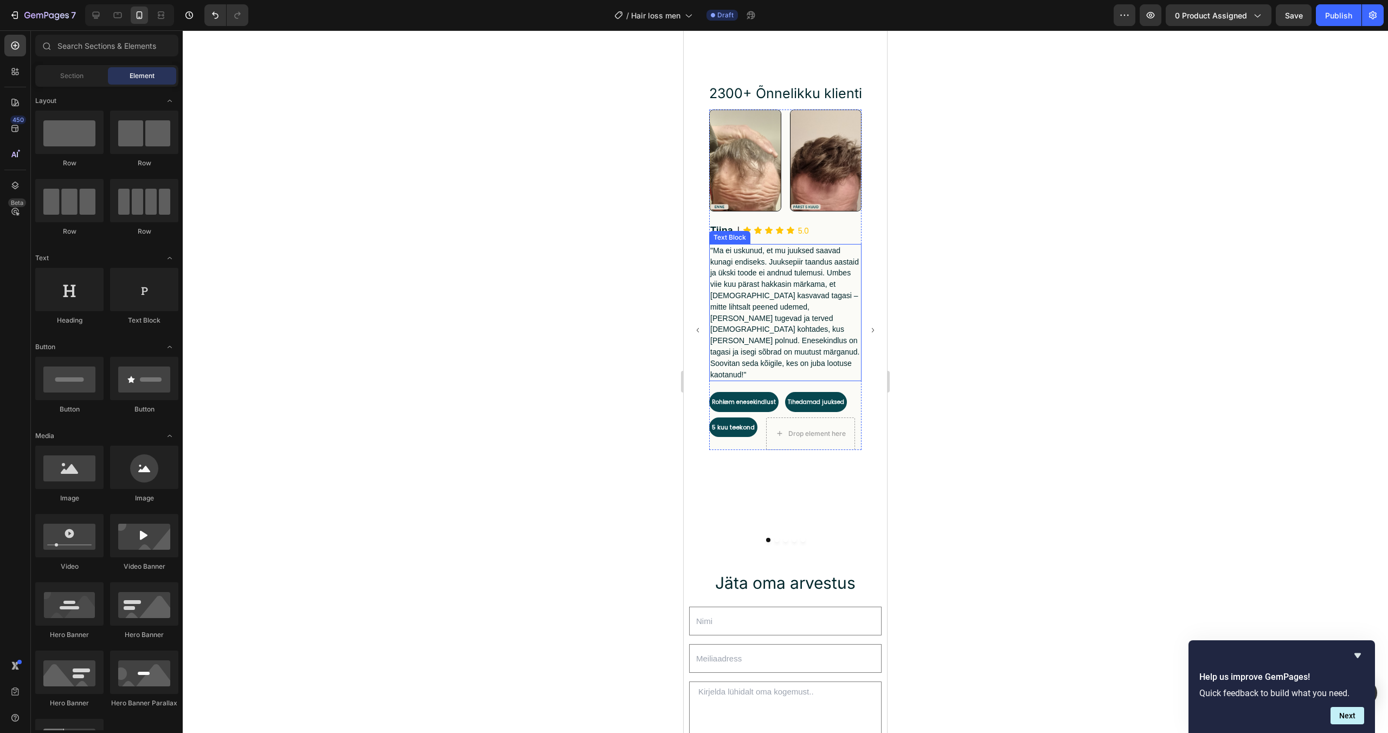
click at [773, 301] on span ""Ma ei uskunud, et mu juuksed saavad kunagi endiseks. Juuksepiir taandus aastai…" at bounding box center [786, 312] width 150 height 133
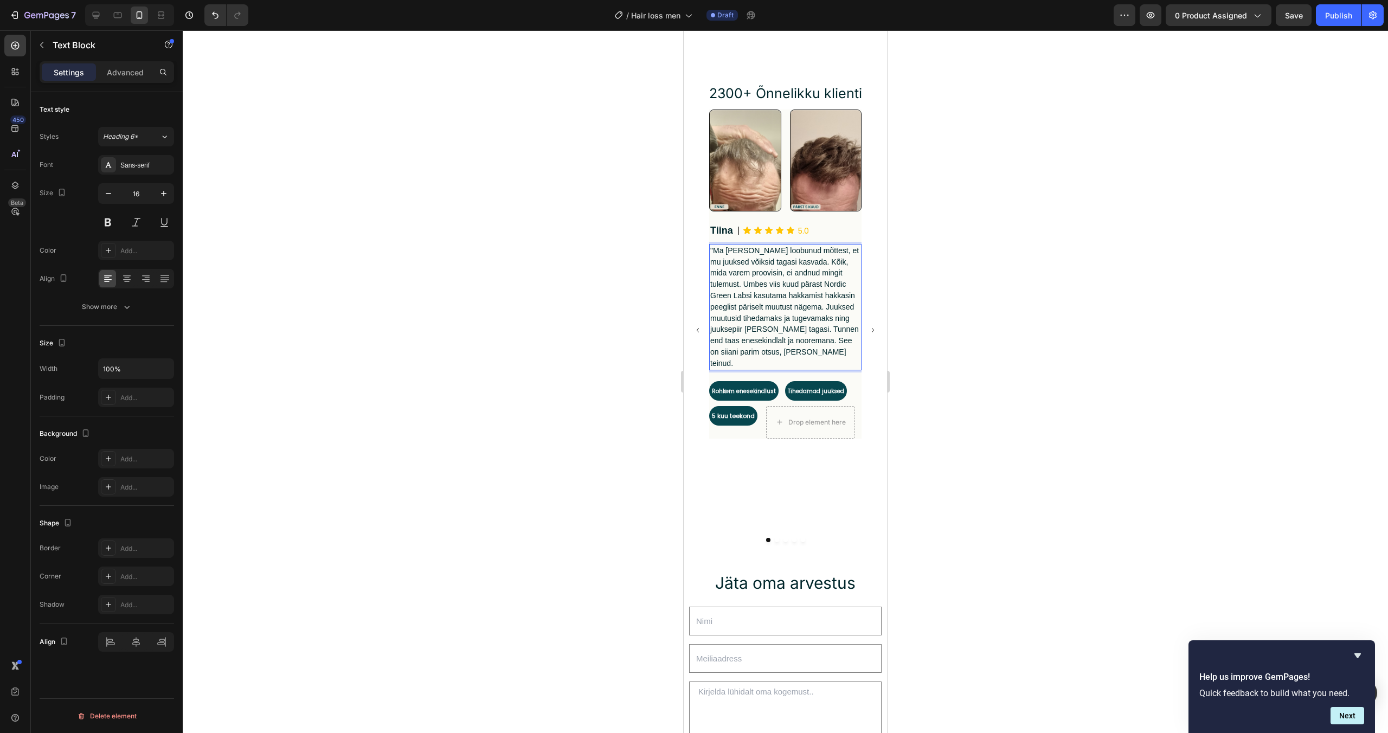
click at [767, 355] on p ""Ma olin juba loobunud mõttest, et mu juuksed võiksid tagasi kasvada. Kõik, mid…" at bounding box center [786, 307] width 150 height 124
click at [873, 329] on icon "Carousel Next Arrow" at bounding box center [873, 331] width 9 height 46
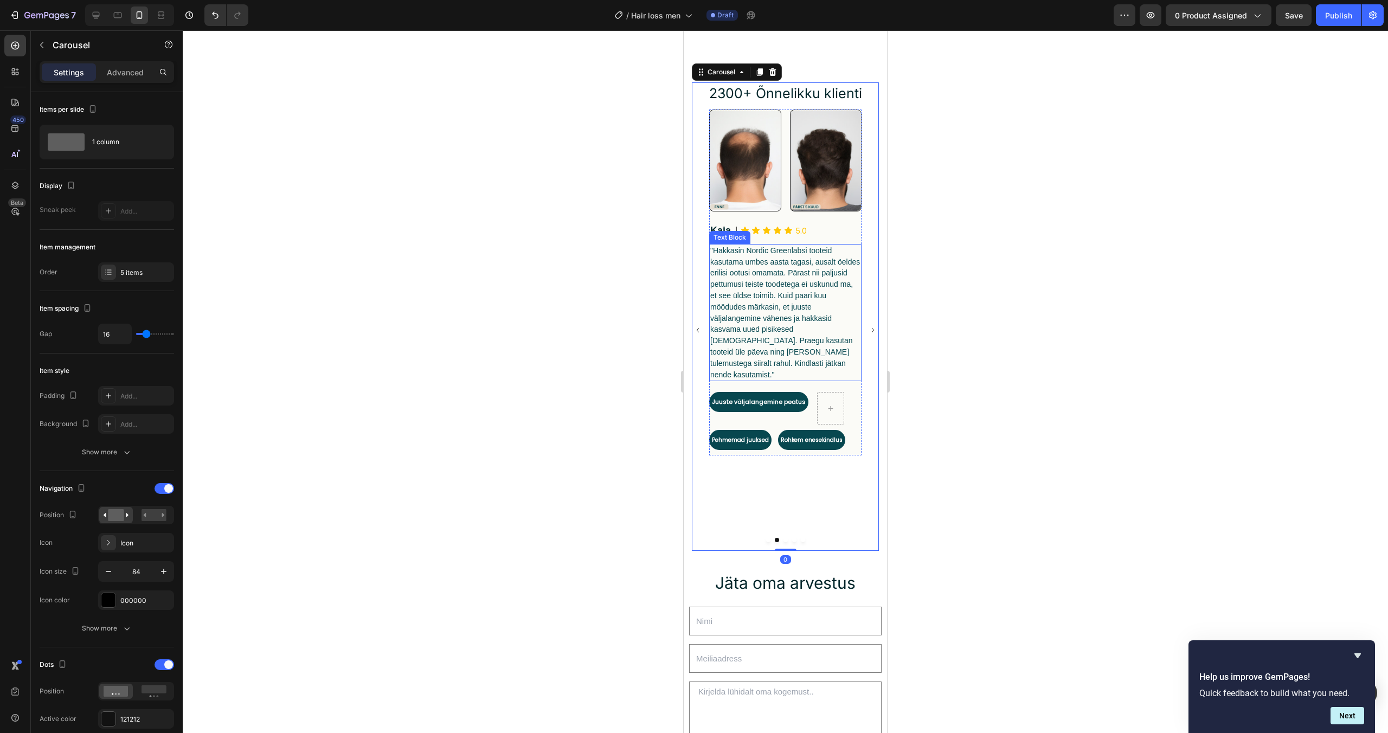
click at [811, 322] on span ""Hakkasin Nordic Greenlabsi tooteid kasutama umbes aasta tagasi, ausalt öeldes …" at bounding box center [786, 312] width 150 height 133
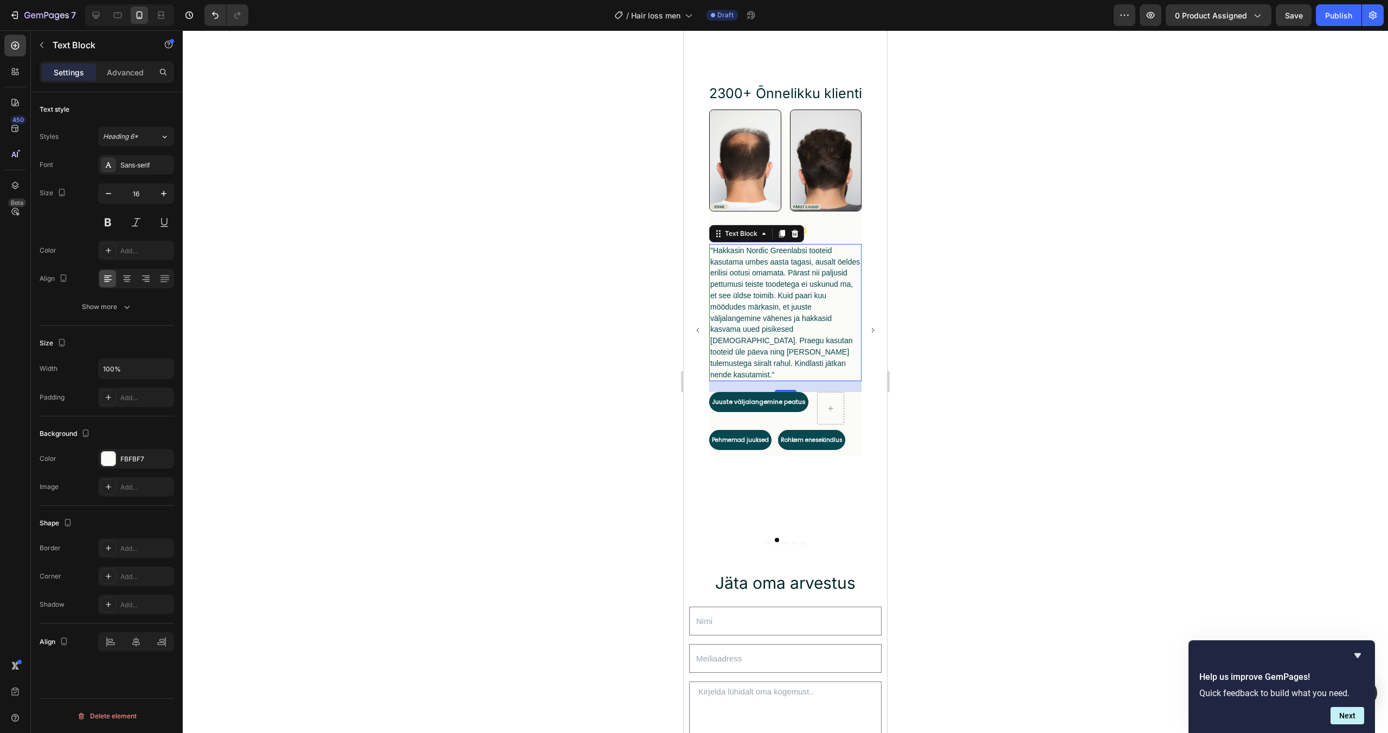
click at [789, 339] on p ""Hakkasin Nordic Greenlabsi tooteid kasutama umbes aasta tagasi, ausalt öeldes …" at bounding box center [786, 313] width 150 height 136
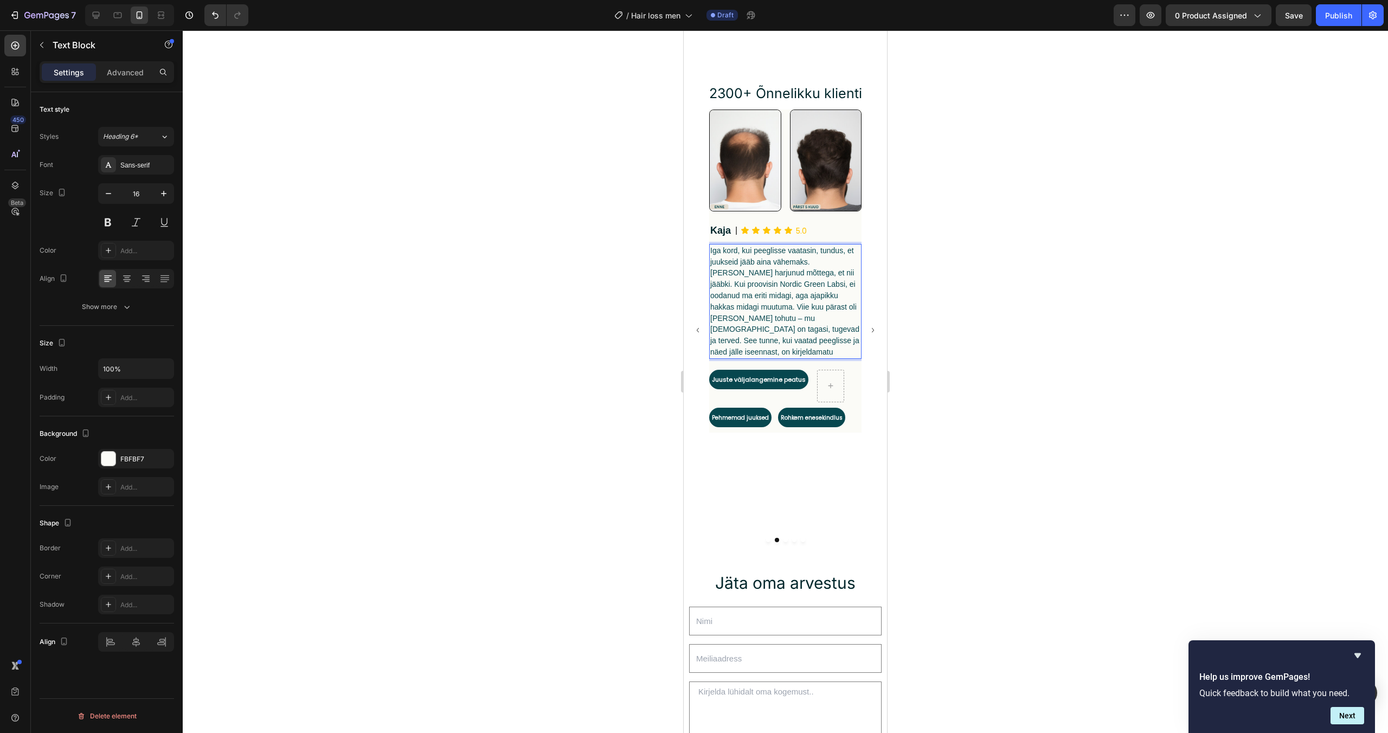
click at [712, 252] on span "Iga kord, kui peeglisse vaatasin, tundus, et juukseid jääb aina vähemaks. Olin …" at bounding box center [785, 301] width 149 height 110
click at [711, 253] on span "Iga kord, kui peeglisse vaatasin, tundus, et juukseid jääb aina vähemaks. Olin …" at bounding box center [785, 301] width 149 height 110
click at [814, 345] on p ""Iga kord, kui peeglisse vaatasin, tundus, et juukseid jääb aina vähemaks. Olin…" at bounding box center [786, 301] width 150 height 113
click at [878, 323] on div "Image Image Row Row Tiina Text Block | Heading Icon Icon Icon Icon Icon Icon Li…" at bounding box center [785, 331] width 187 height 442
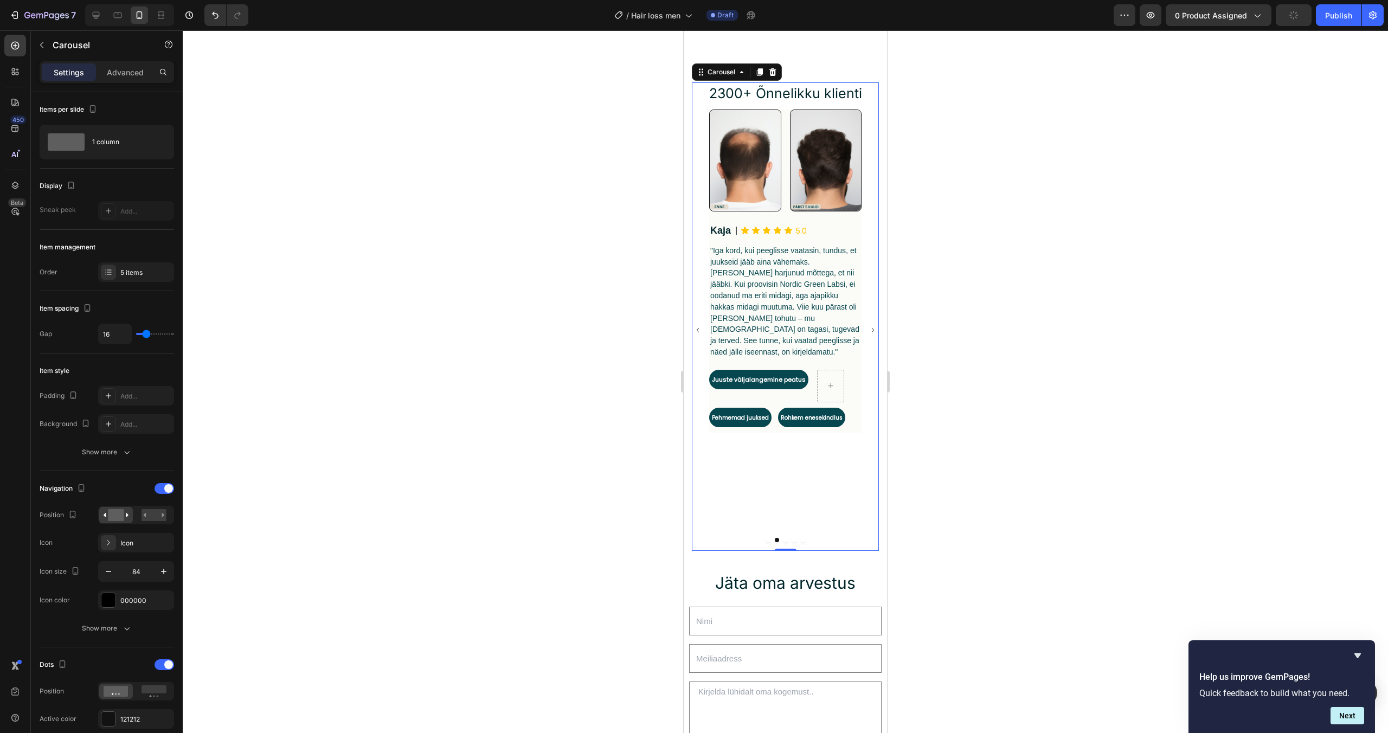
click at [873, 331] on div "Image Image Row Row Tiina Text Block | Heading Icon Icon Icon Icon Icon Icon Li…" at bounding box center [785, 331] width 187 height 442
click at [874, 329] on icon "Carousel Next Arrow" at bounding box center [873, 331] width 9 height 46
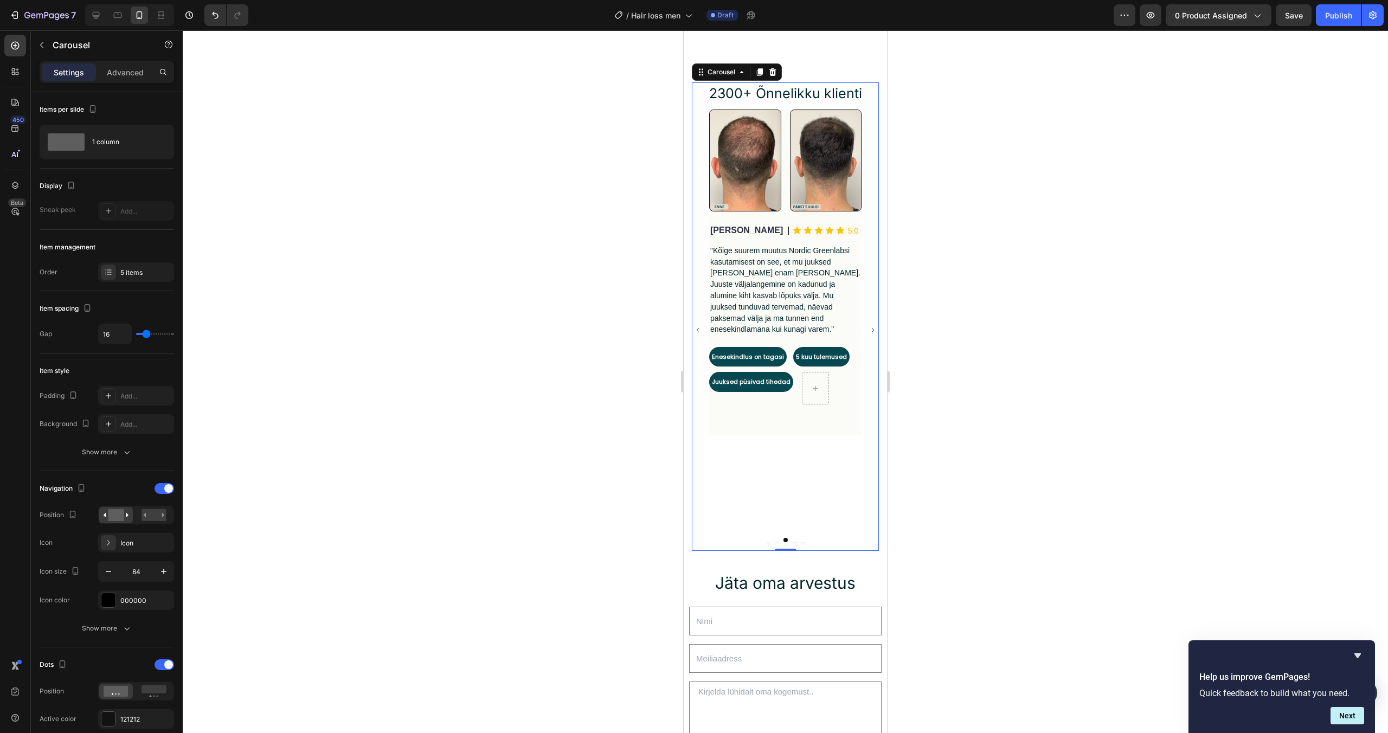
click at [933, 284] on div at bounding box center [786, 381] width 1206 height 703
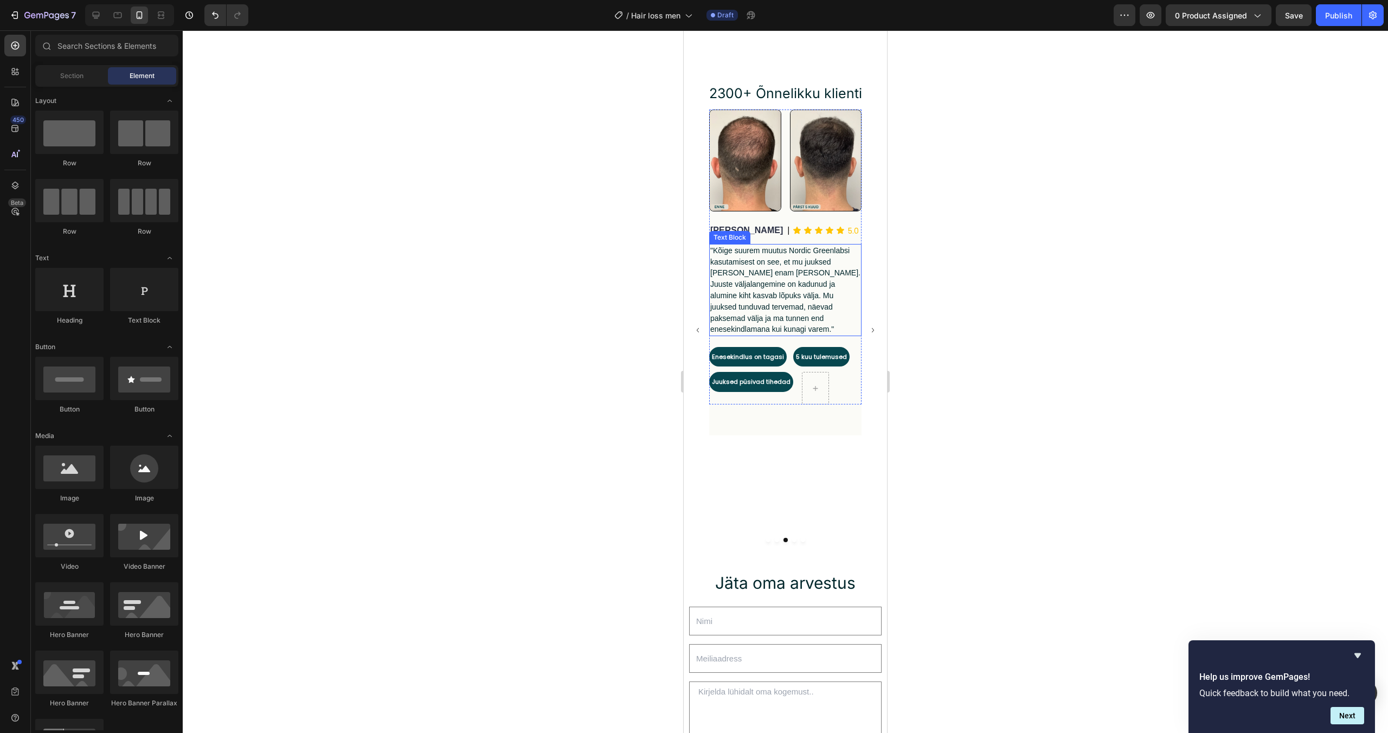
click at [818, 287] on span ""Kõige suurem muutus Nordic Greenlabsi kasutamisest on see, et mu juuksed [PERS…" at bounding box center [786, 290] width 150 height 88
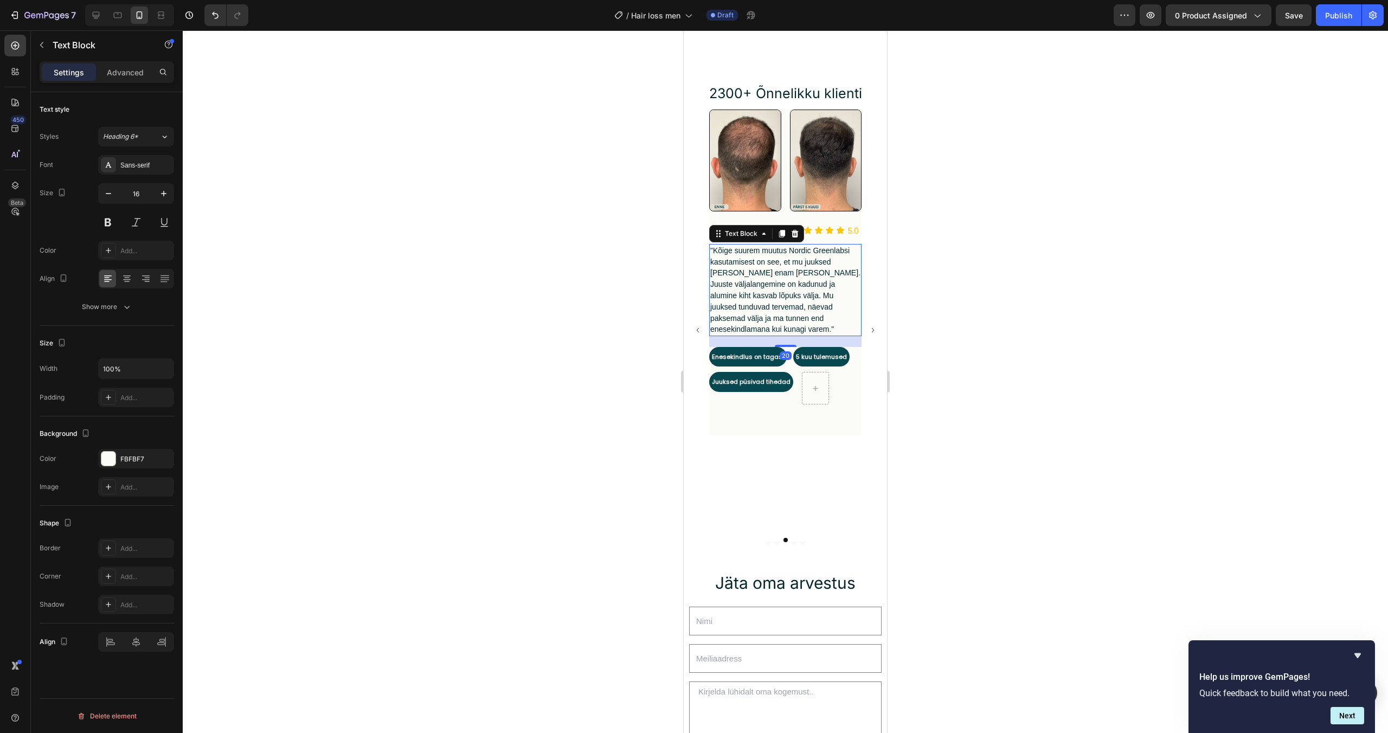
drag, startPoint x: 1078, startPoint y: 194, endPoint x: 1071, endPoint y: 197, distance: 8.3
click at [1077, 194] on div at bounding box center [786, 381] width 1206 height 703
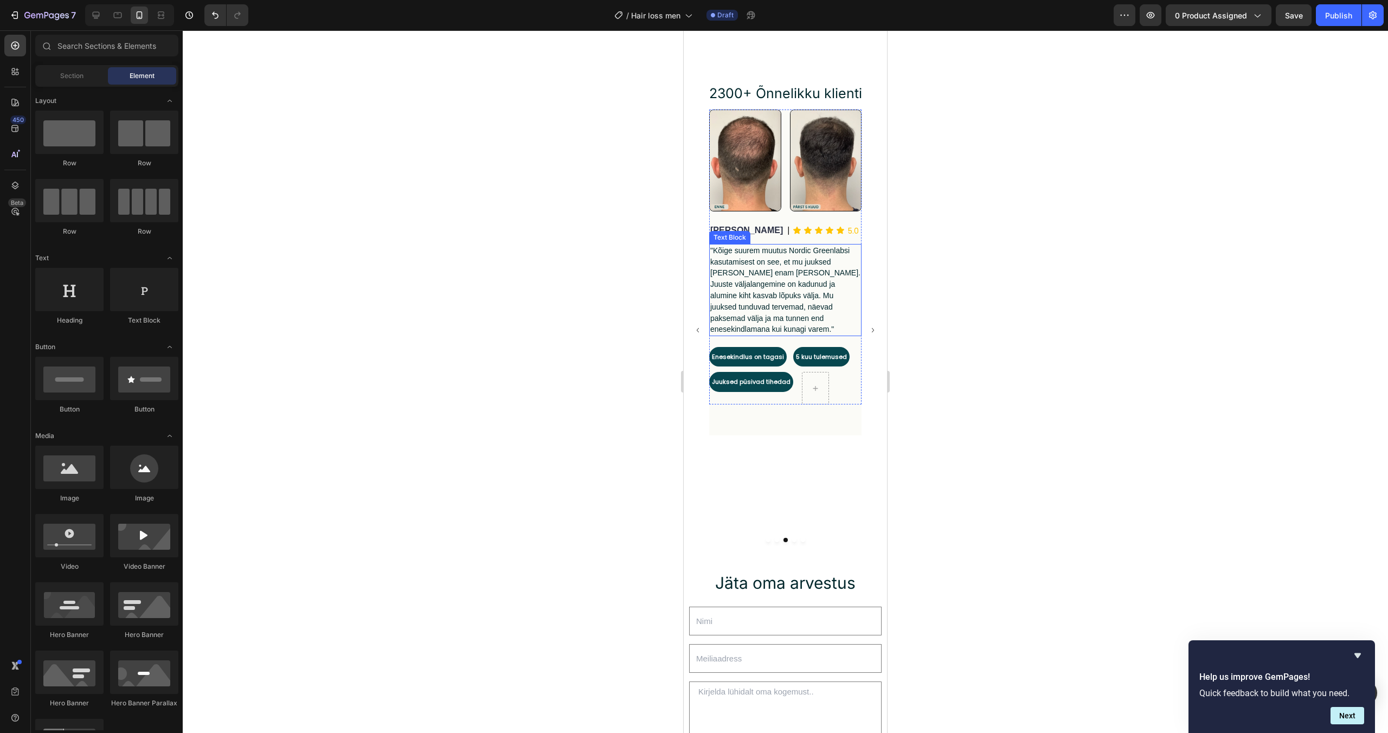
click at [798, 278] on span ""Kõige suurem muutus Nordic Greenlabsi kasutamisest on see, et mu juuksed [PERS…" at bounding box center [786, 290] width 150 height 88
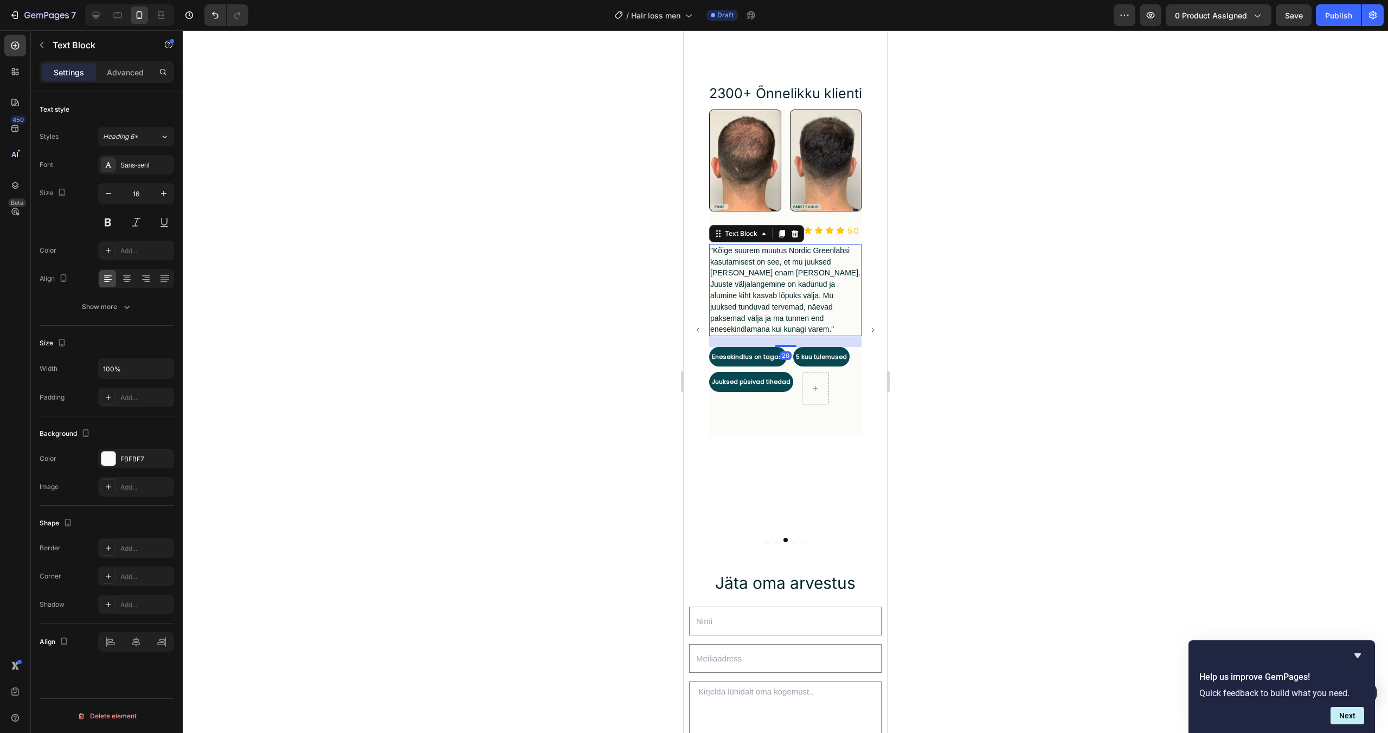
click at [798, 278] on span ""Kõige suurem muutus Nordic Greenlabsi kasutamisest on see, et mu juuksed [PERS…" at bounding box center [786, 290] width 150 height 88
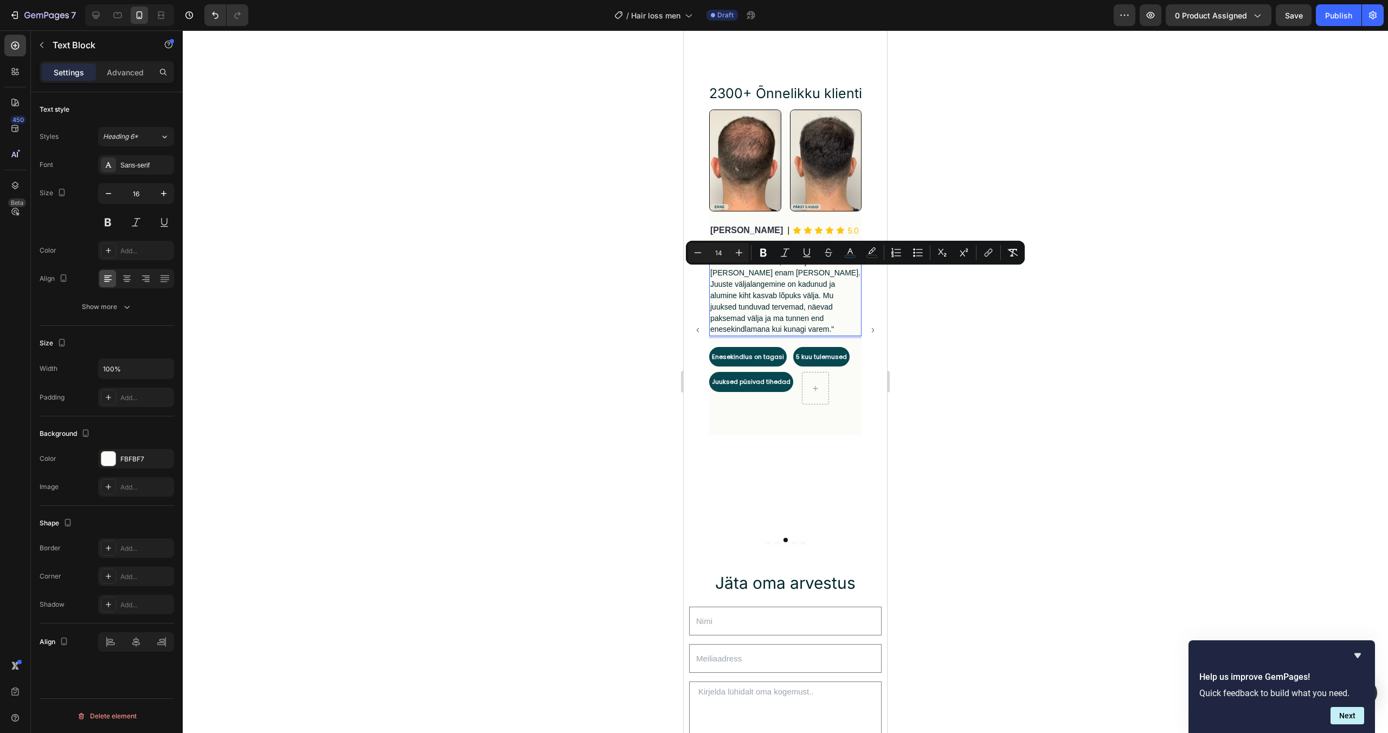
click at [777, 309] on span ""Kõige suurem muutus Nordic Greenlabsi kasutamisest on see, et mu juuksed [PERS…" at bounding box center [786, 290] width 150 height 88
click at [751, 252] on span ""Kõige suurem muutus Nordic Greenlabsi kasutamisest on see, et mu juuksed [PERS…" at bounding box center [786, 290] width 150 height 88
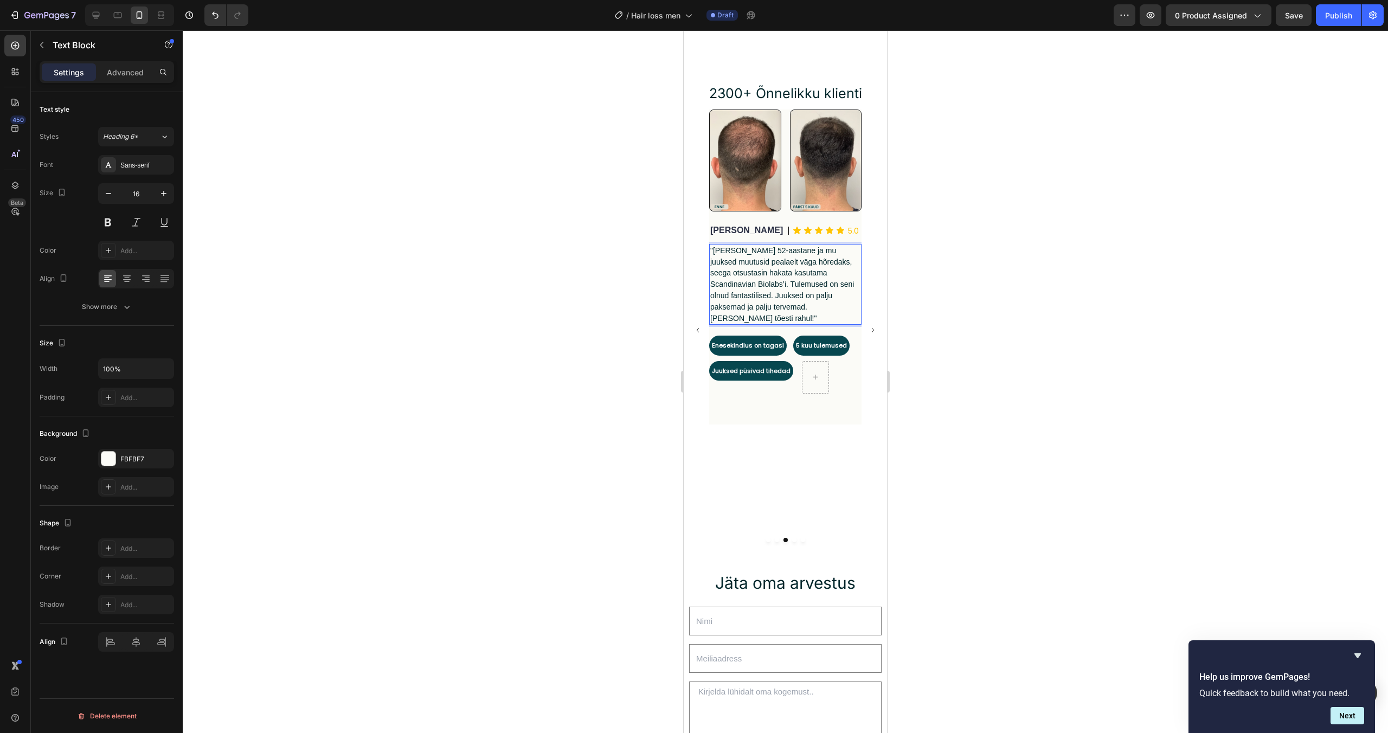
click at [738, 263] on span ""Olen 52-aastane ja mu juuksed muutusid pealaelt väga hõredaks, seega otsustasi…" at bounding box center [783, 284] width 144 height 76
click at [797, 274] on span ""Olen 52-aastane ja mu juuksed muutusid tagant väga hõredaks, seega otsustasin …" at bounding box center [783, 284] width 144 height 76
click at [829, 276] on span ""Olen 52-aastane ja mu juuksed muutusid tagant väga hõredaks, seega otsustasin …" at bounding box center [783, 284] width 144 height 76
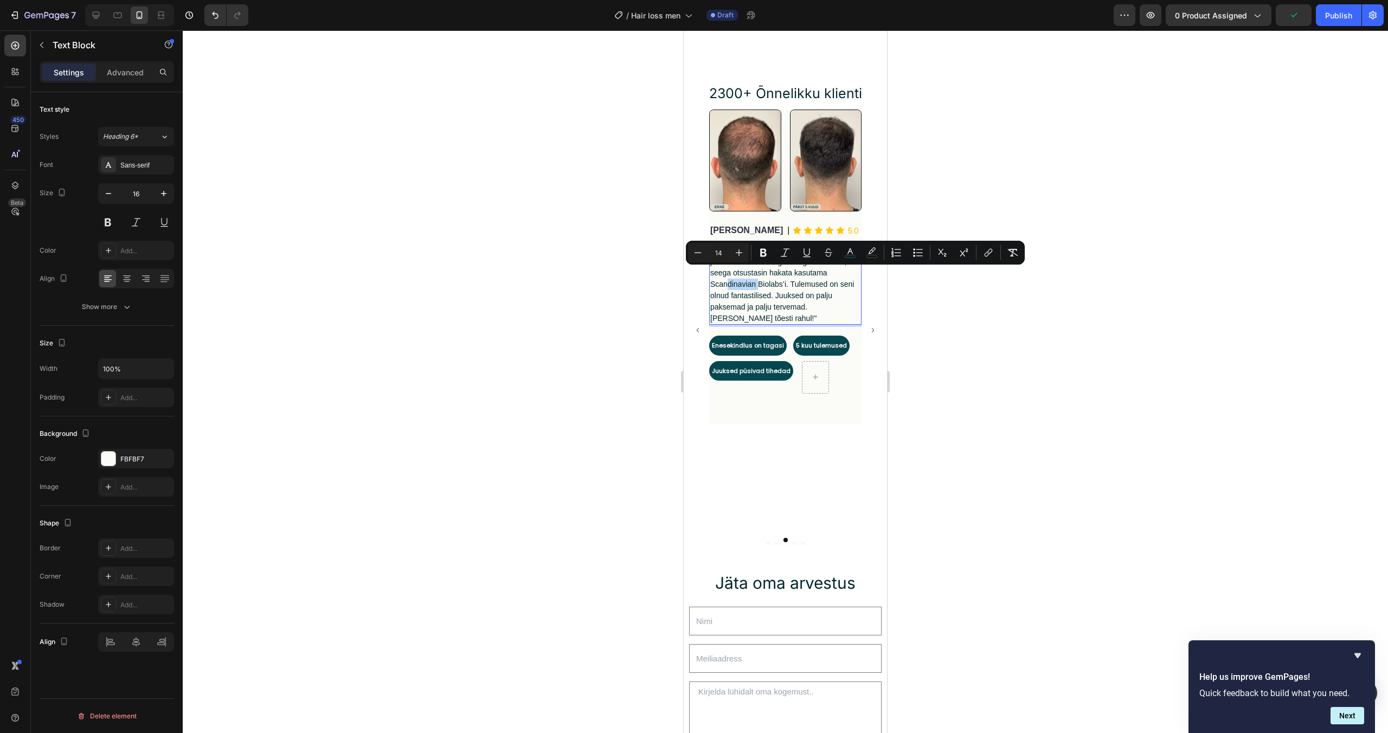
drag, startPoint x: 829, startPoint y: 276, endPoint x: 823, endPoint y: 276, distance: 6.0
click at [823, 276] on span ""Olen 52-aastane ja mu juuksed muutusid tagant väga hõredaks, seega otsustasin …" at bounding box center [783, 284] width 144 height 76
click at [824, 275] on span ""Olen 52-aastane ja mu juuksed muutusid tagant väga hõredaks, seega otsustasin …" at bounding box center [783, 284] width 144 height 76
drag, startPoint x: 829, startPoint y: 275, endPoint x: 770, endPoint y: 277, distance: 59.2
click at [770, 277] on span ""Olen 52-aastane ja mu juuksed muutusid tagant väga hõredaks, seega otsustasin …" at bounding box center [783, 284] width 144 height 76
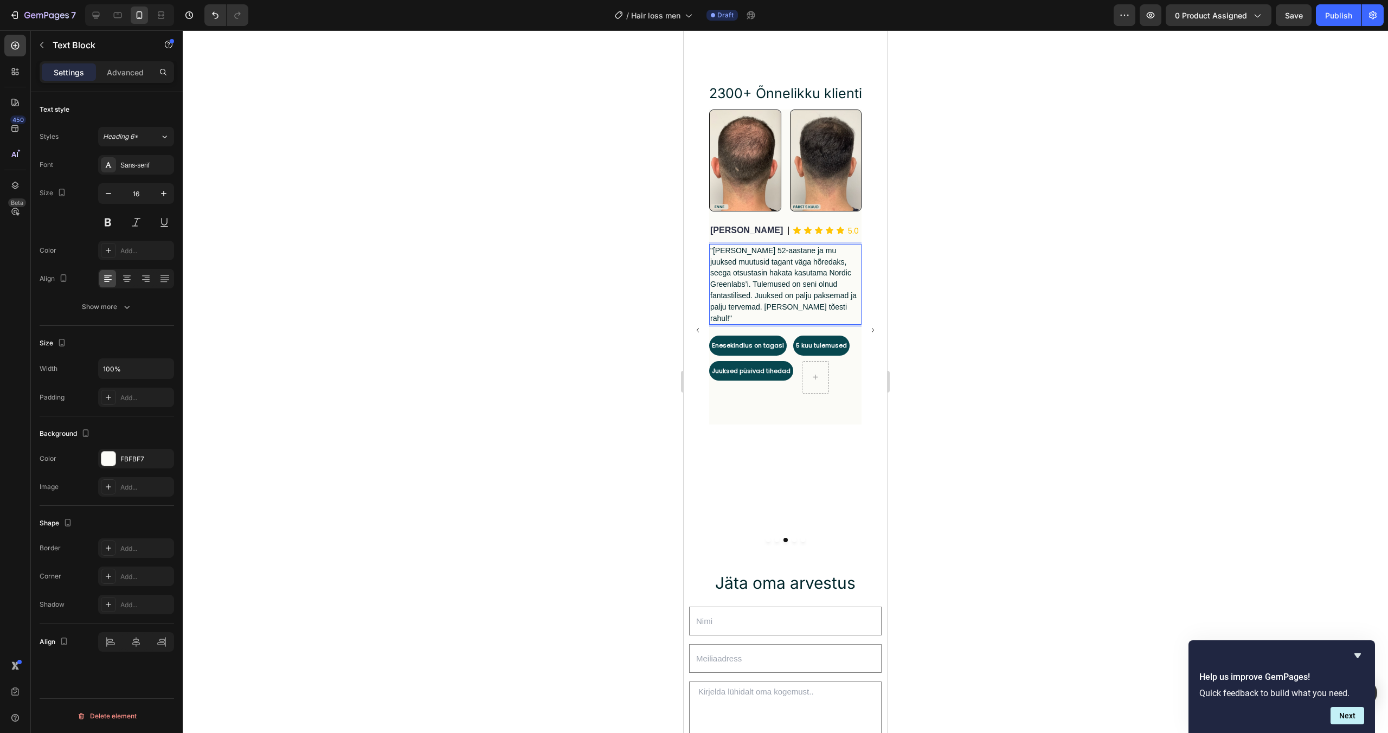
click at [816, 286] on span ""Olen 52-aastane ja mu juuksed muutusid tagant väga hõredaks, seega otsustasin …" at bounding box center [784, 284] width 146 height 76
click at [869, 328] on icon "Carousel Next Arrow" at bounding box center [873, 331] width 9 height 46
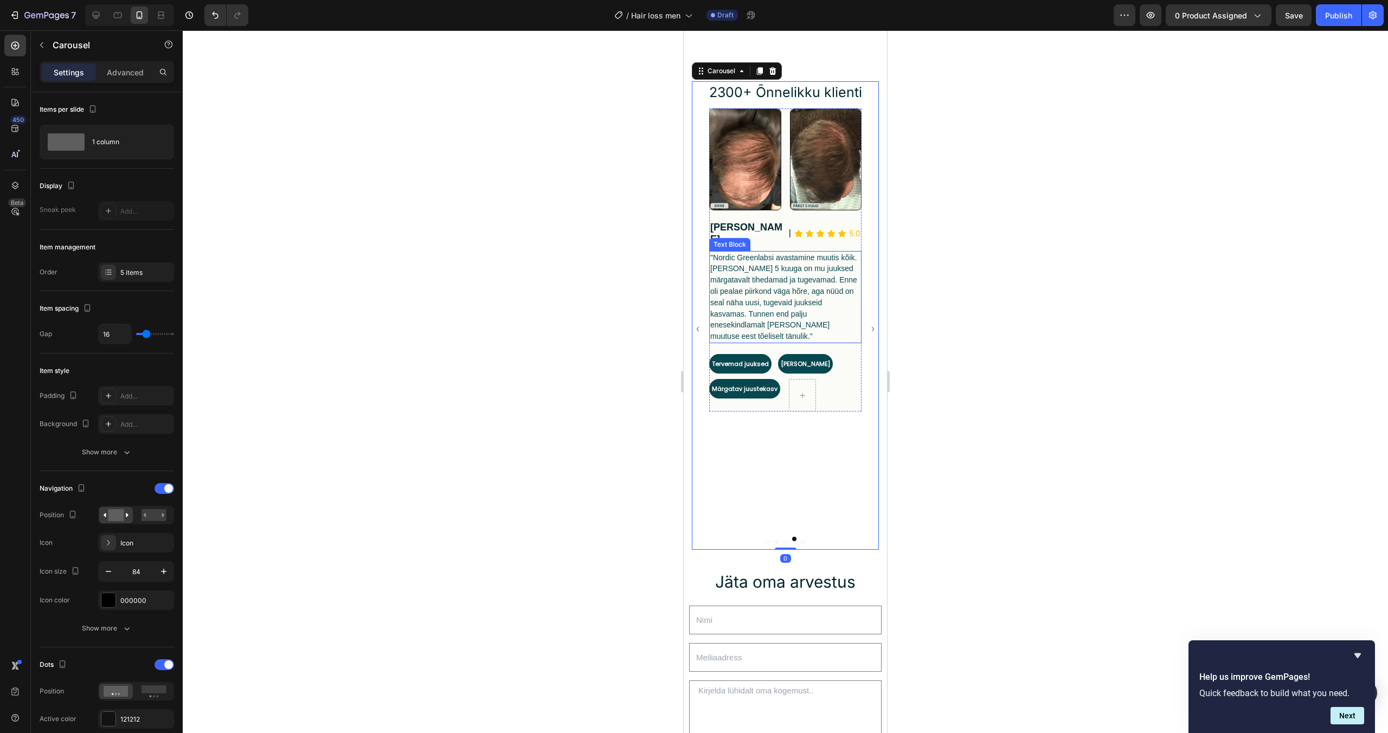
click at [811, 296] on span ""Nordic Greenlabsi avastamine muutis kõik. [PERSON_NAME] 5 kuuga on mu juuksed …" at bounding box center [784, 297] width 147 height 88
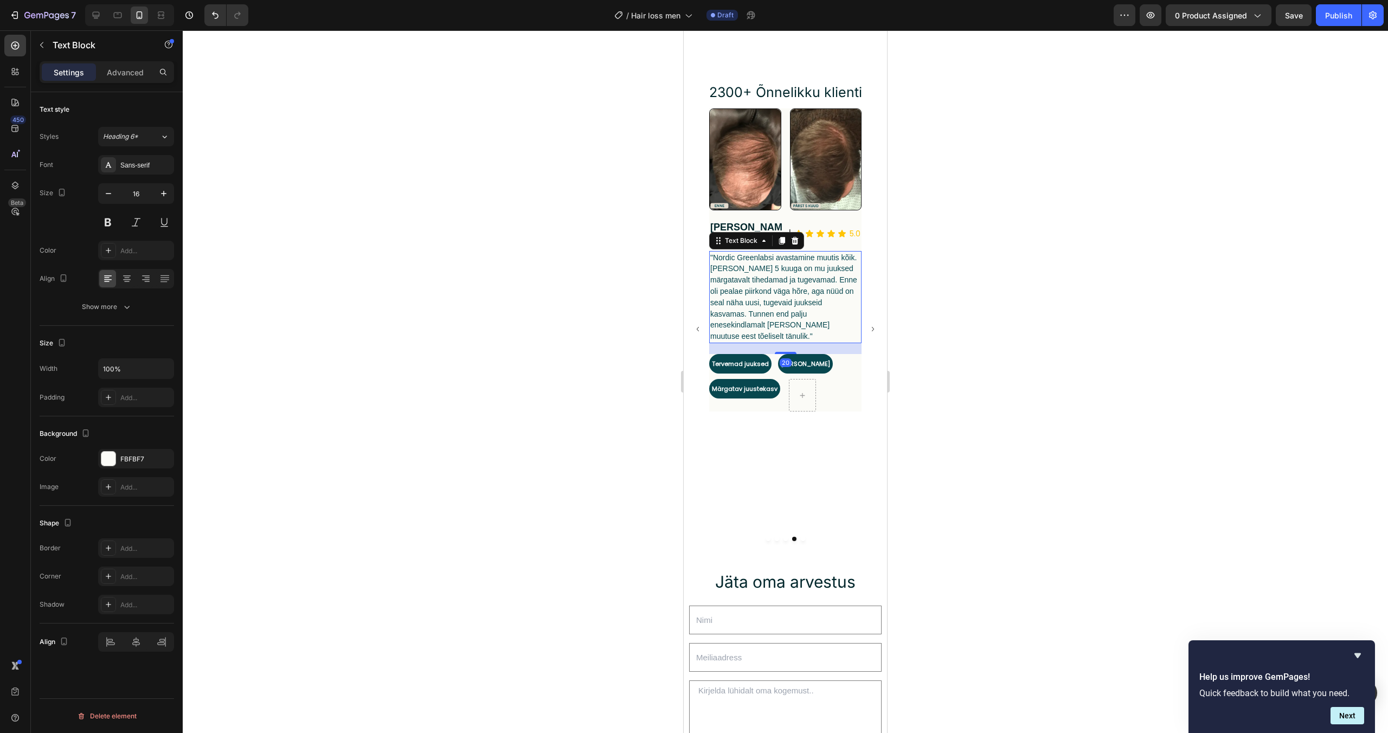
click at [807, 299] on span ""Nordic Greenlabsi avastamine muutis kõik. [PERSON_NAME] 5 kuuga on mu juuksed …" at bounding box center [784, 297] width 147 height 88
click at [768, 271] on span ""Nordic Greenlabsi avastamine muutis kõik. [PERSON_NAME] 5 kuuga on mu juuksed …" at bounding box center [784, 297] width 147 height 88
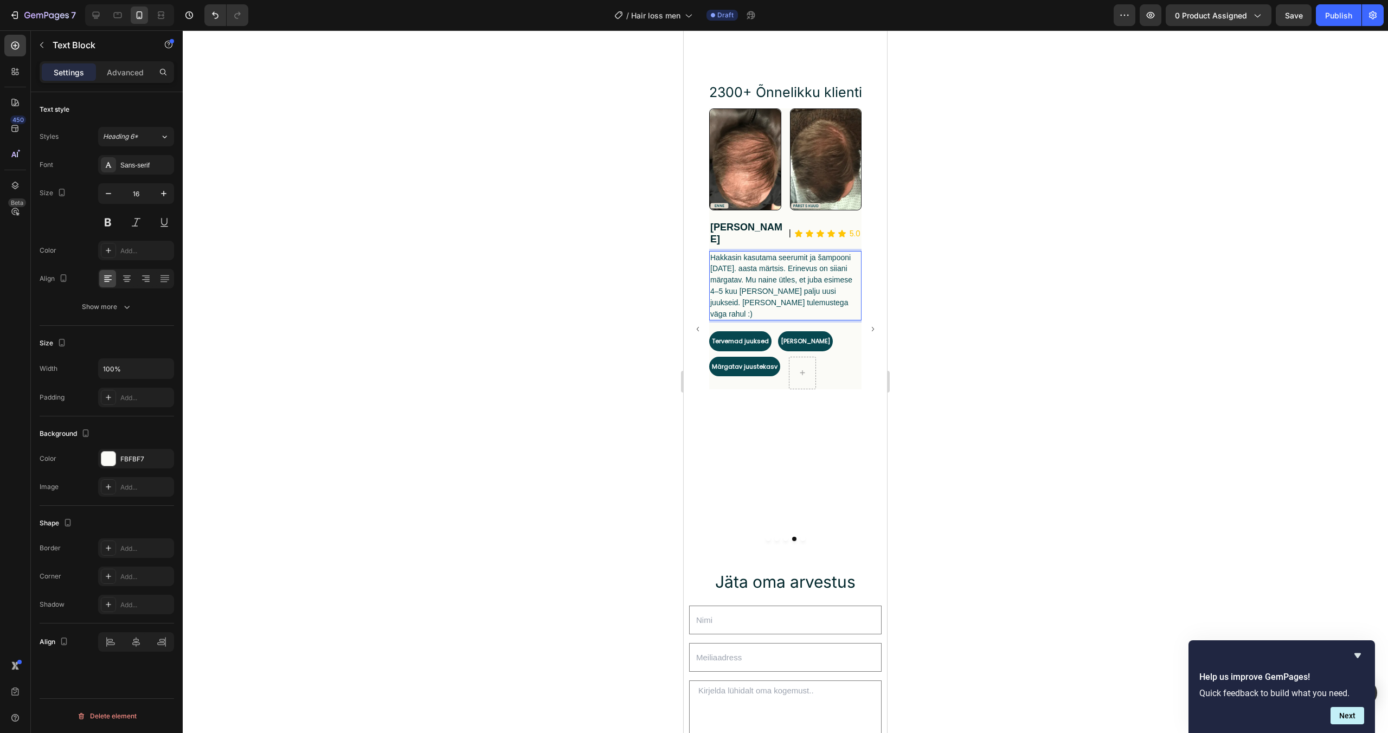
click at [713, 253] on span "Hakkasin kasutama seerumit ja šampooni 2022. aasta märtsis. Erinevus on siiani …" at bounding box center [782, 285] width 142 height 65
click at [807, 298] on p ""Hakkasin kasutama seerumit ja šampooni 2022. aasta märtsis. Erinevus on siiani…" at bounding box center [786, 286] width 150 height 68
click at [852, 253] on span ""Hakkasin kasutama seerumit ja šampooni 2022. aasta märtsis. Erinevus on siiani…" at bounding box center [782, 285] width 143 height 65
click at [854, 252] on p ""Hakkasin kasutama seerumit ja šampooni 2022. aasta märtsis. Erinevus on siiani…" at bounding box center [786, 286] width 150 height 68
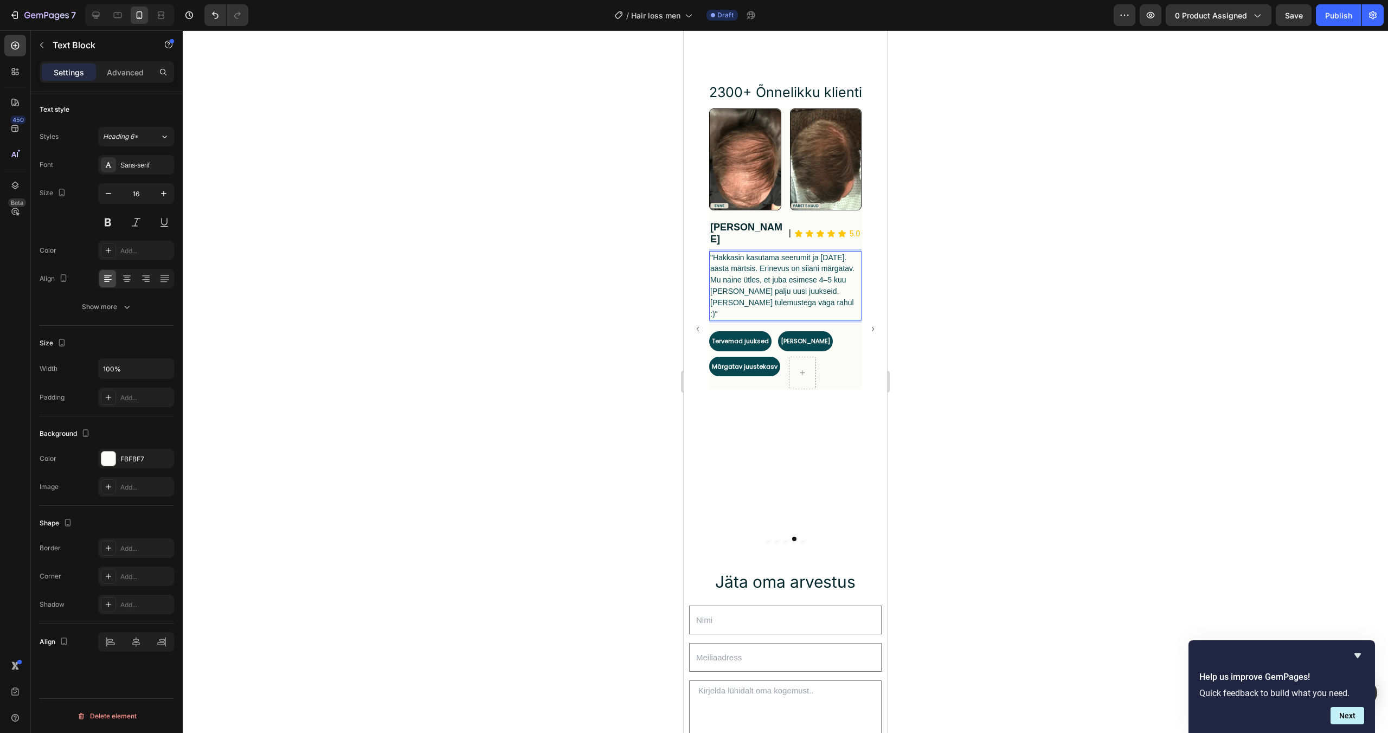
click at [836, 253] on span ""Hakkasin kasutama seerumit ja 2022. aasta märtsis. Erinevus on siiani märgatav…" at bounding box center [783, 285] width 144 height 65
click at [821, 253] on span ""Hakkasin kasutama seerumit ja 2022. aasta märtsis. Erinevus on siiani märgatav…" at bounding box center [783, 285] width 144 height 65
click at [827, 253] on span ""Hakkasin kasutama seerumit 2022. aasta märtsis. Erinevus on siiani märgatav. M…" at bounding box center [785, 285] width 149 height 65
click at [850, 253] on span ""Hakkasin kasutama seerumit 2024. aasta märtsis. Erinevus on siiani märgatav. M…" at bounding box center [785, 285] width 149 height 65
click at [796, 263] on span ""Hakkasin kasutama seerumit 2024. aasta märtsis. Erinevus on siiani märgatav. M…" at bounding box center [785, 285] width 149 height 65
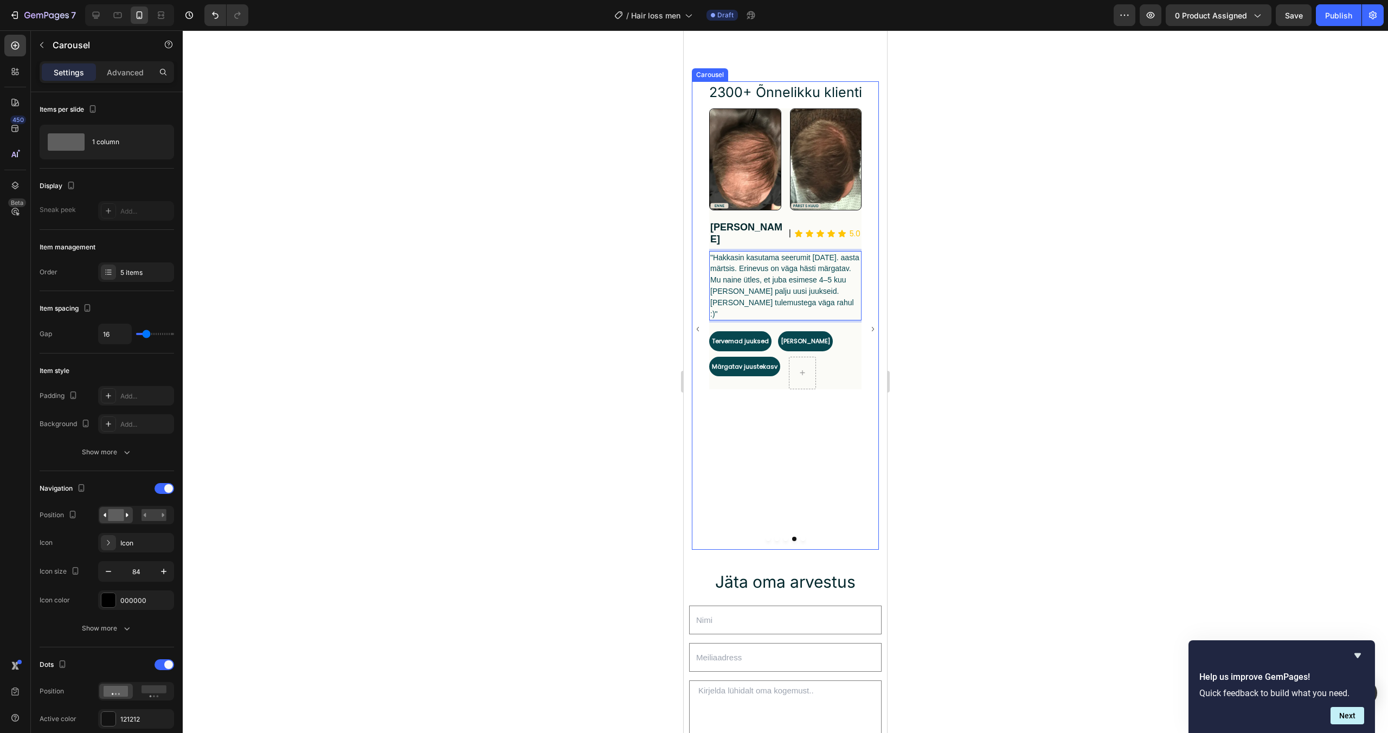
click at [878, 326] on div "Image Image Row Row Tiina Text Block | Heading Icon Icon Icon Icon Icon Icon Li…" at bounding box center [785, 329] width 187 height 442
click at [872, 325] on icon "Carousel Next Arrow" at bounding box center [873, 329] width 9 height 46
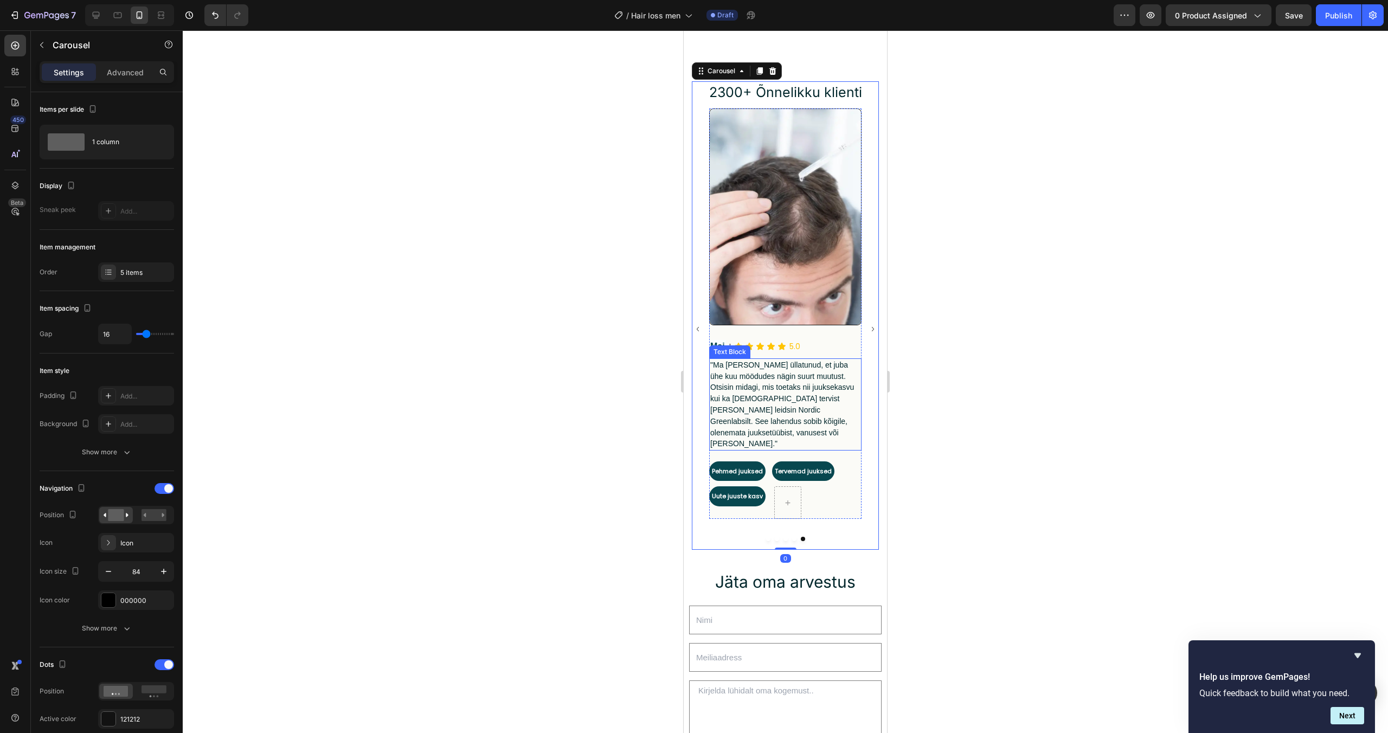
click at [752, 408] on span ""Ma [PERSON_NAME] üllatunud, et juba ühe kuu möödudes nägin suurt muutust. Otsi…" at bounding box center [783, 405] width 144 height 88
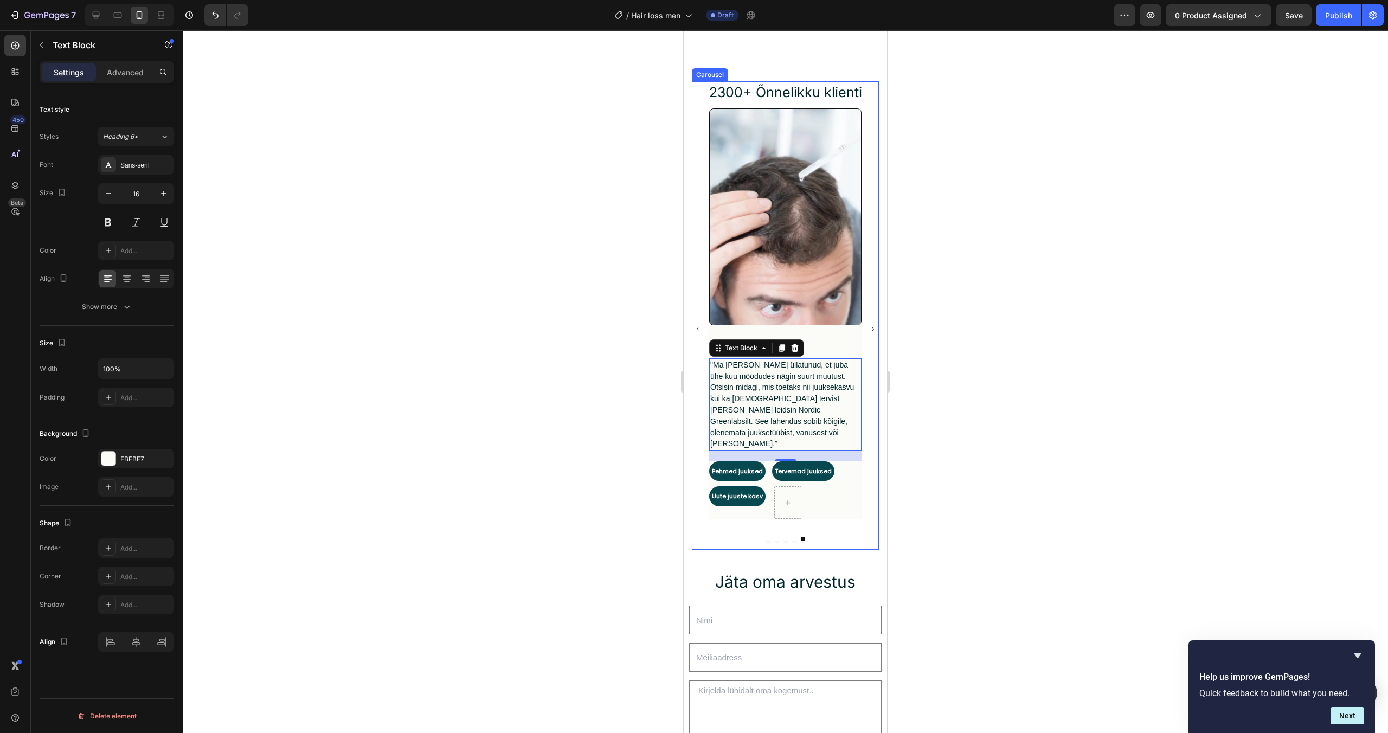
click at [875, 323] on icon "Carousel Next Arrow" at bounding box center [873, 329] width 9 height 46
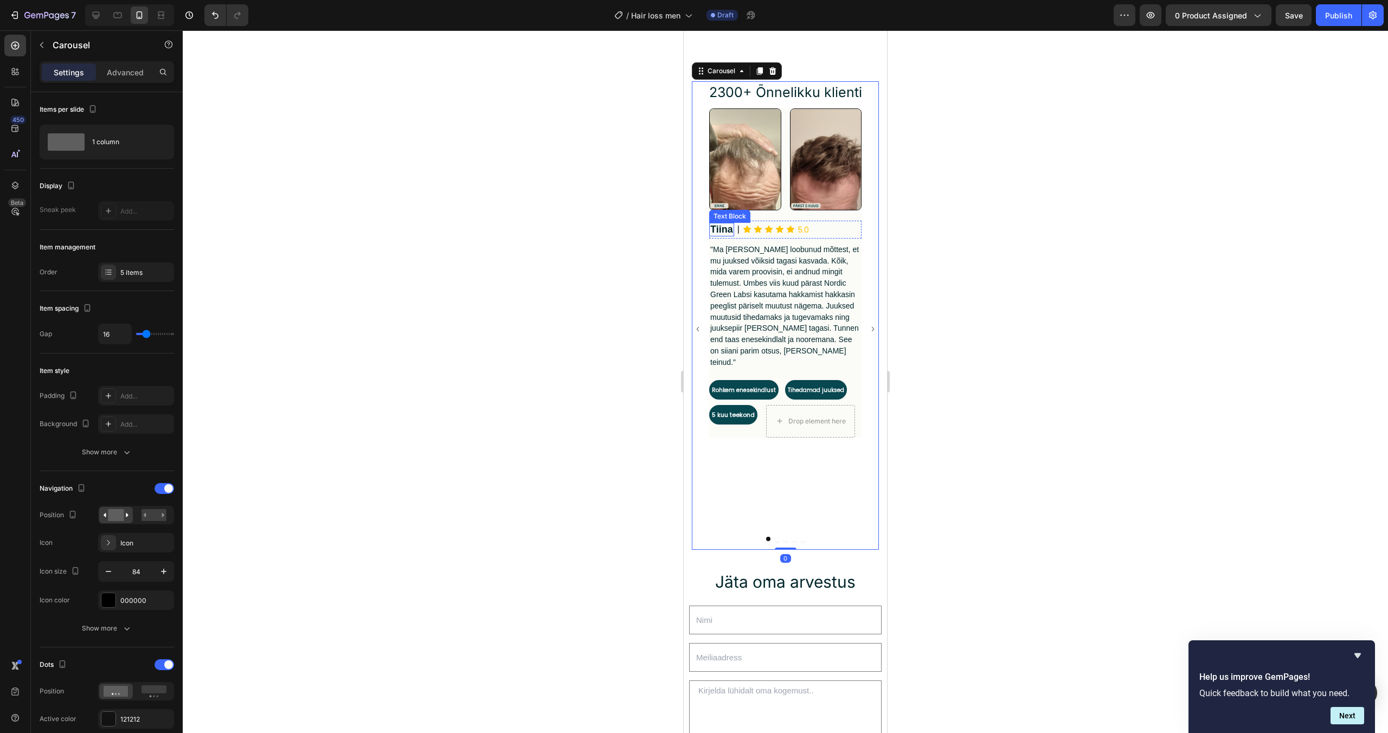
click at [727, 229] on strong "Tiina" at bounding box center [722, 229] width 23 height 11
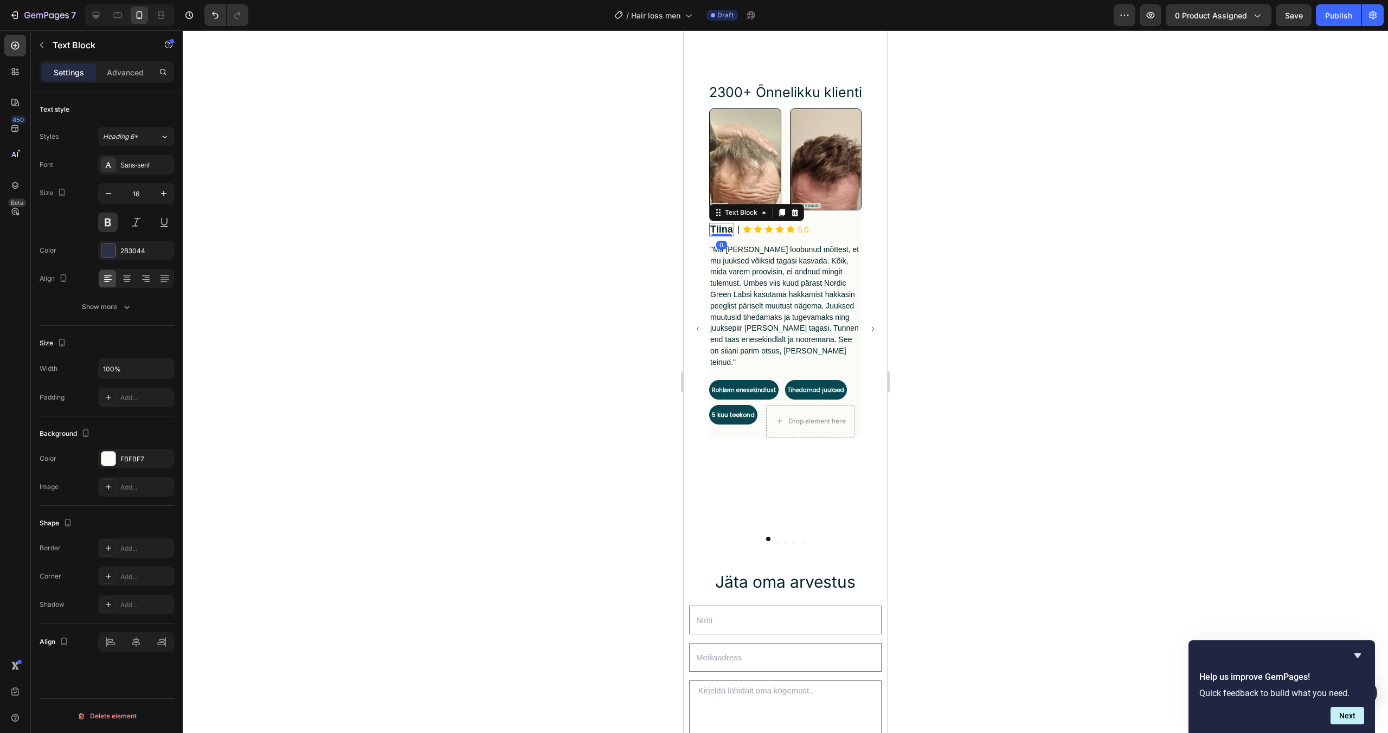
click at [727, 229] on strong "Tiina" at bounding box center [722, 229] width 23 height 11
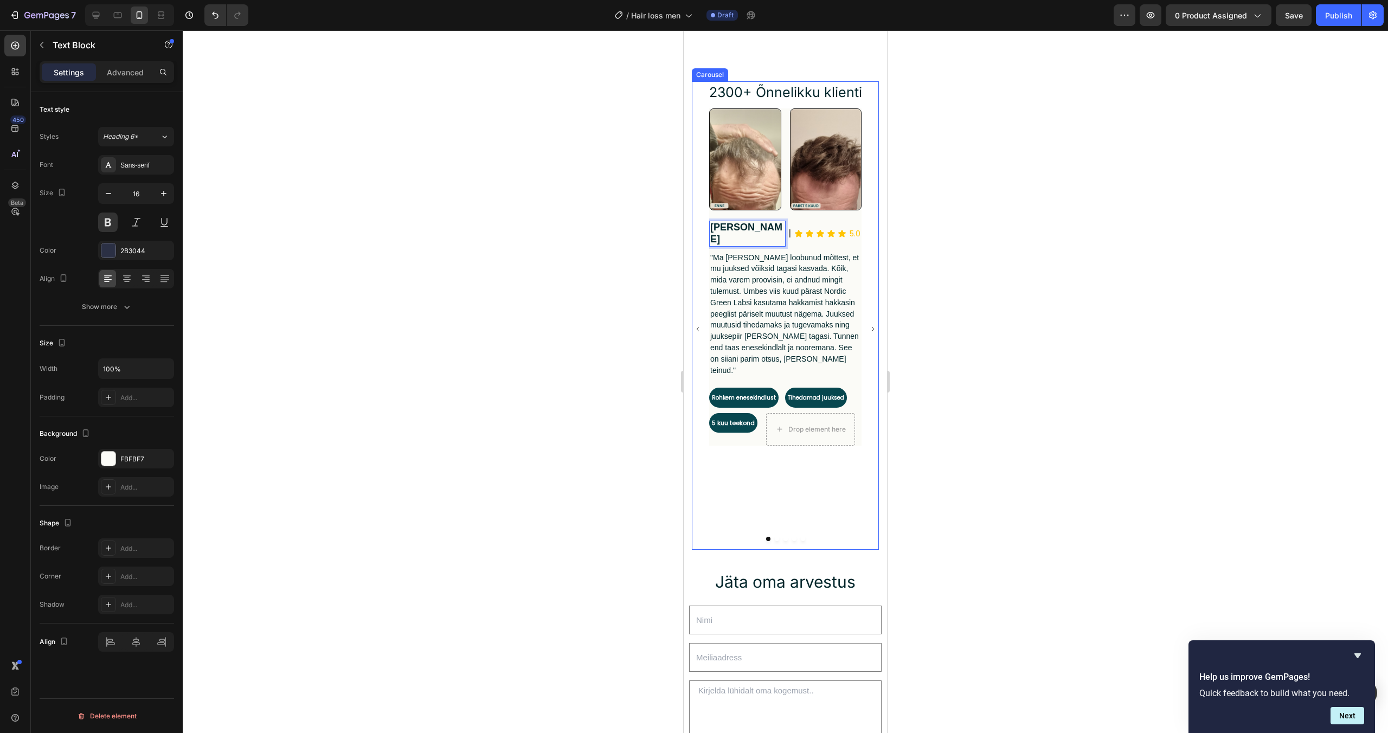
click at [869, 324] on icon "Carousel Next Arrow" at bounding box center [873, 329] width 9 height 46
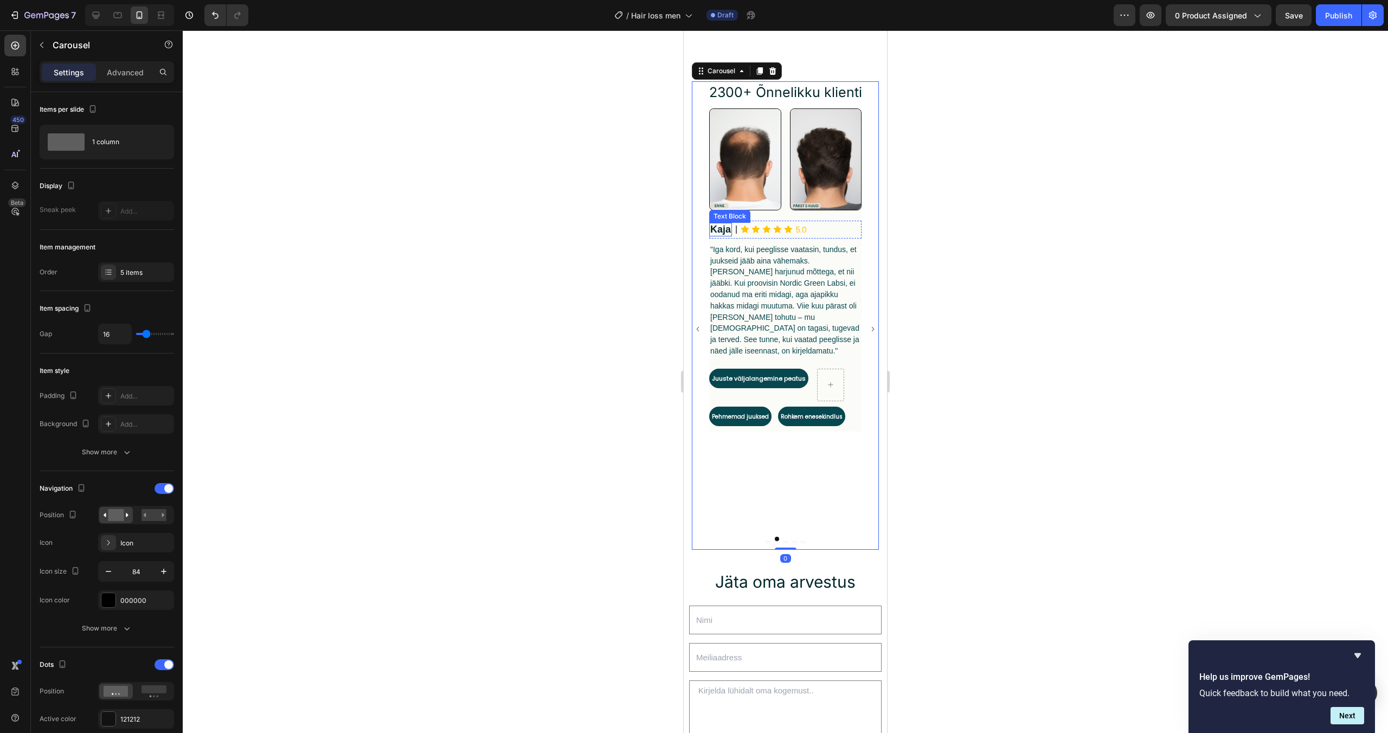
click at [725, 226] on strong "Kaja" at bounding box center [721, 229] width 21 height 11
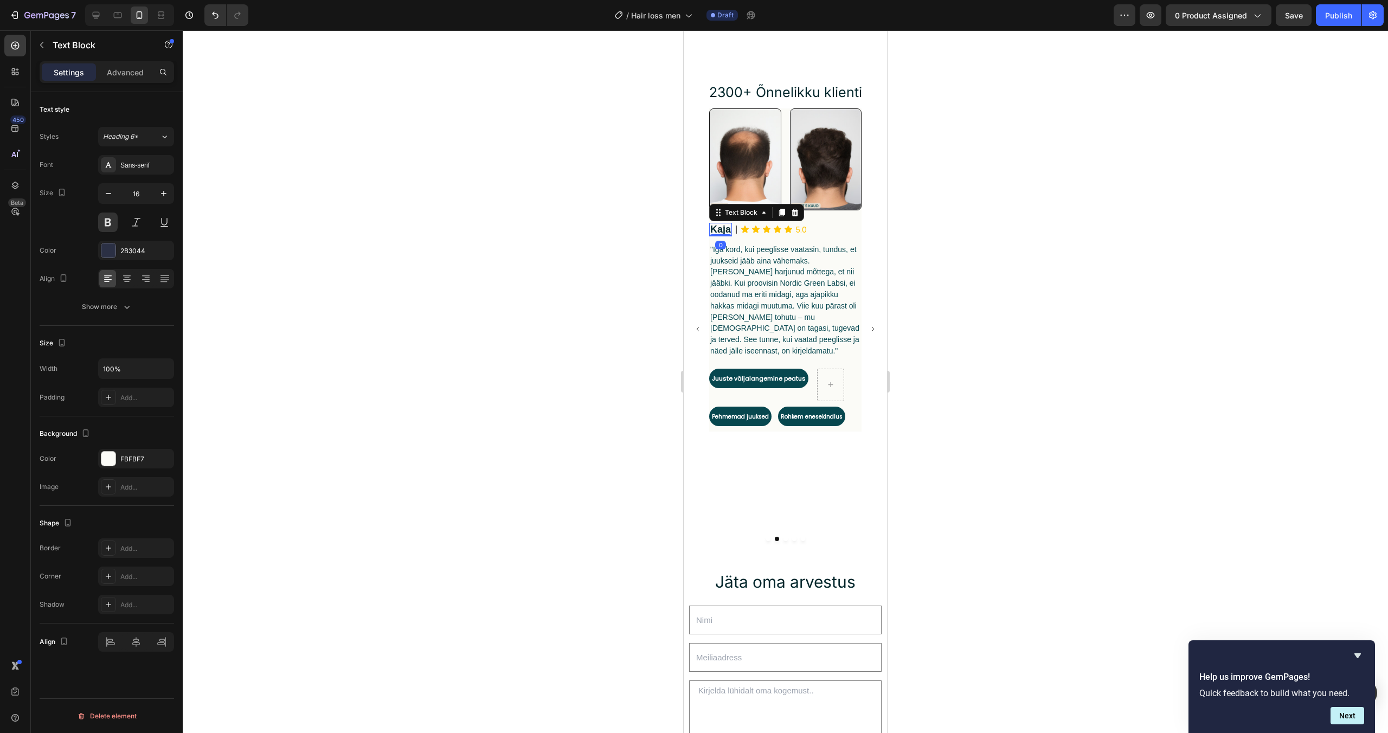
click at [725, 230] on strong "Kaja" at bounding box center [721, 229] width 21 height 11
drag, startPoint x: 729, startPoint y: 231, endPoint x: 709, endPoint y: 231, distance: 19.5
click at [709, 231] on div "Kaja" at bounding box center [720, 230] width 23 height 14
click at [870, 327] on icon "Carousel Next Arrow" at bounding box center [873, 329] width 9 height 46
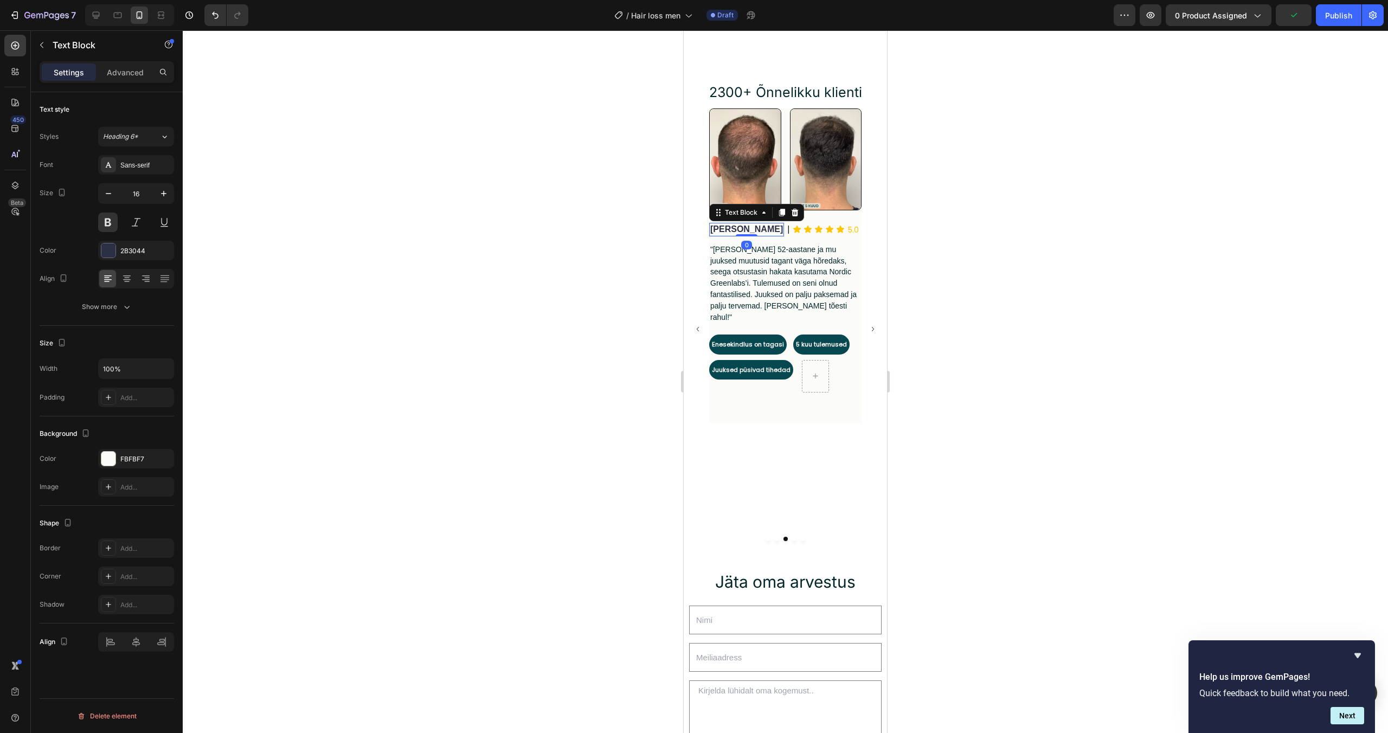
click at [731, 227] on p "[PERSON_NAME]" at bounding box center [747, 229] width 73 height 11
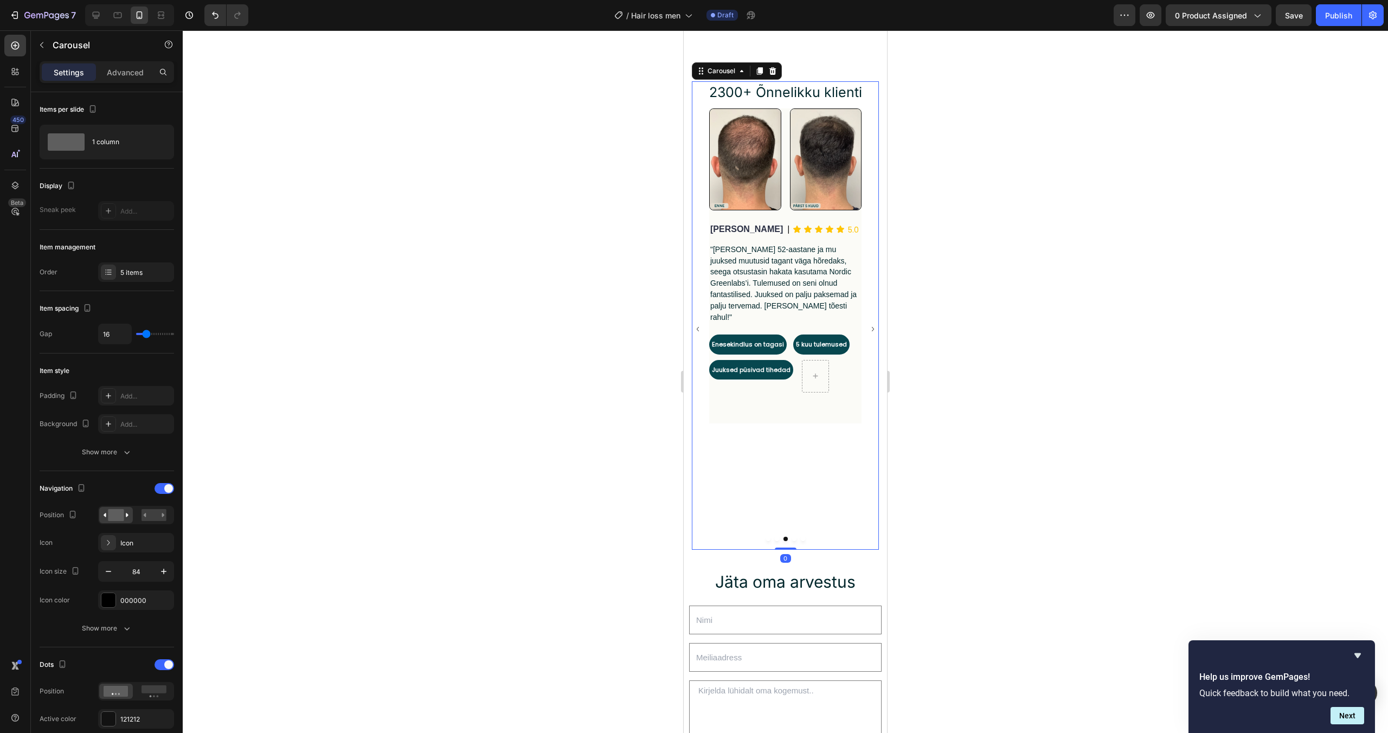
click at [873, 322] on icon "Carousel Next Arrow" at bounding box center [873, 329] width 9 height 46
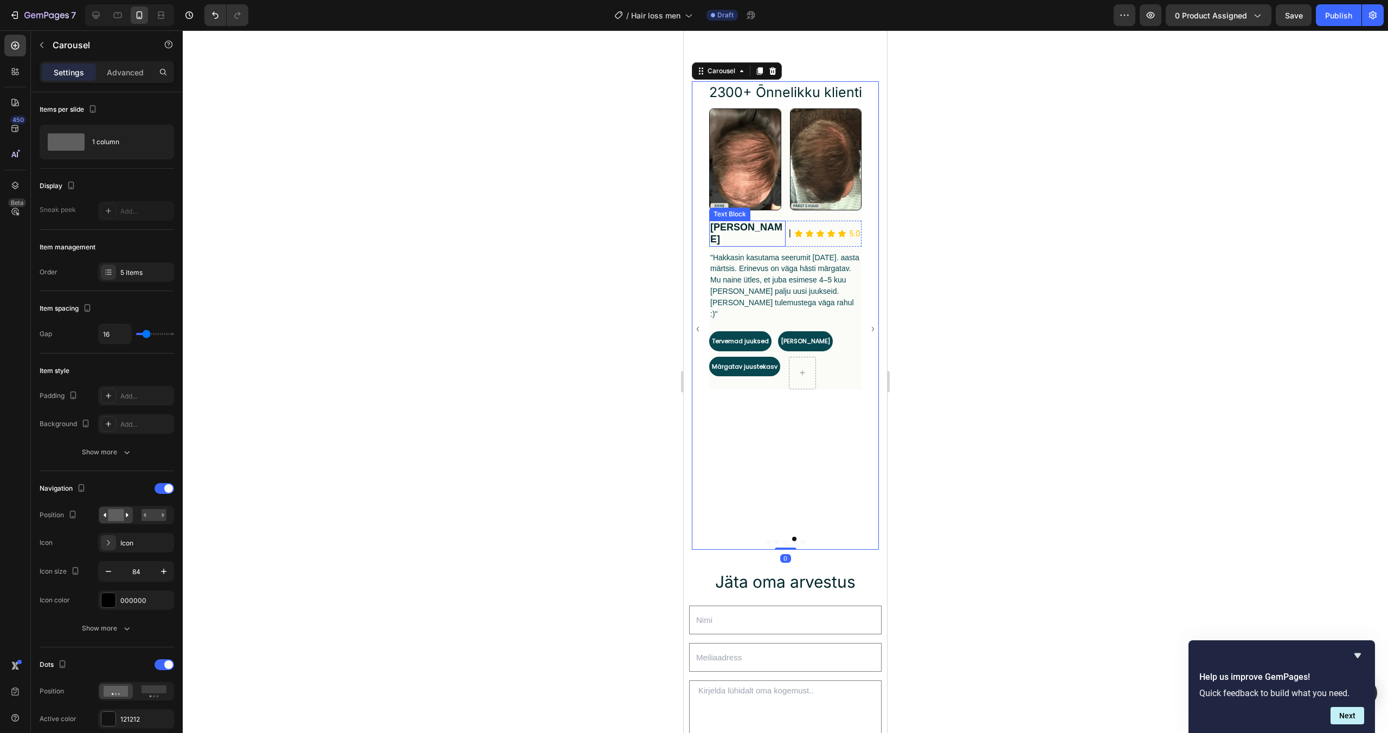
click at [724, 226] on strong "[PERSON_NAME]" at bounding box center [747, 233] width 72 height 23
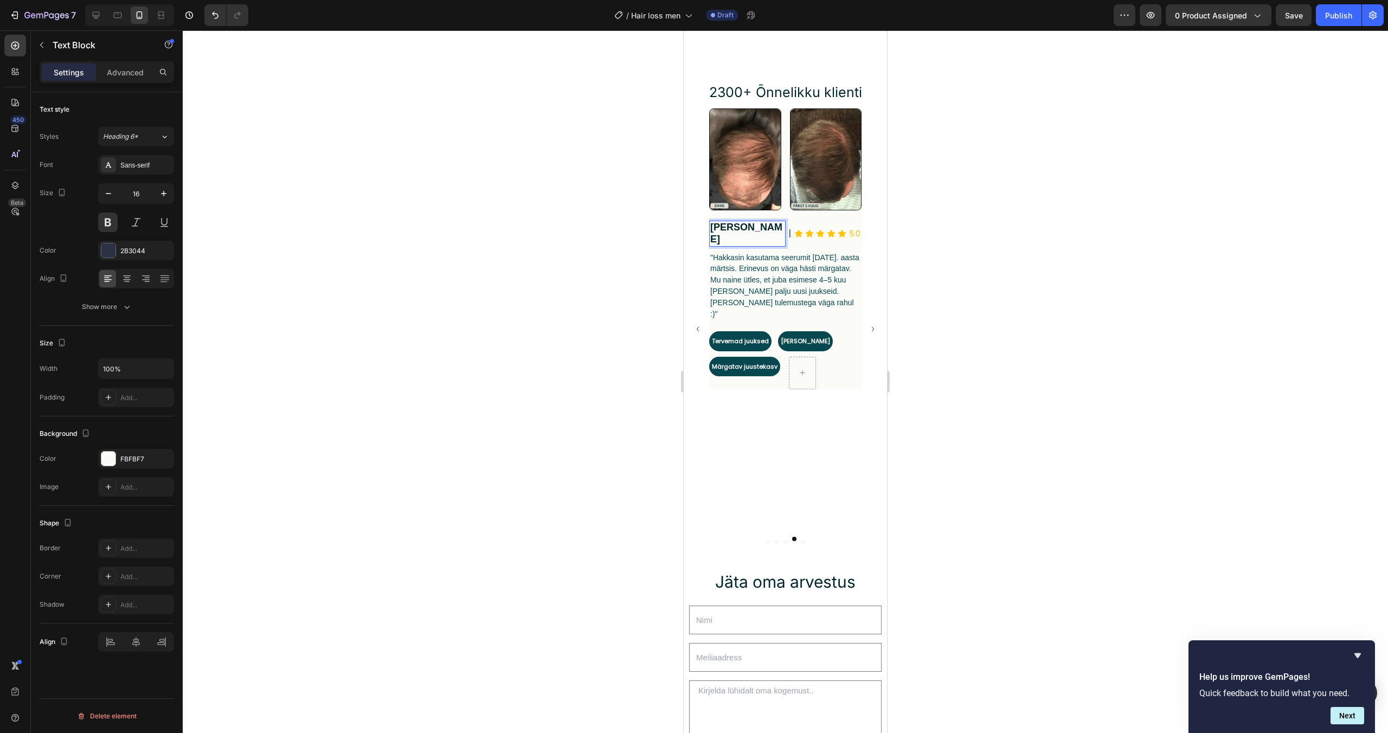
click at [723, 228] on strong "[PERSON_NAME]" at bounding box center [747, 233] width 72 height 23
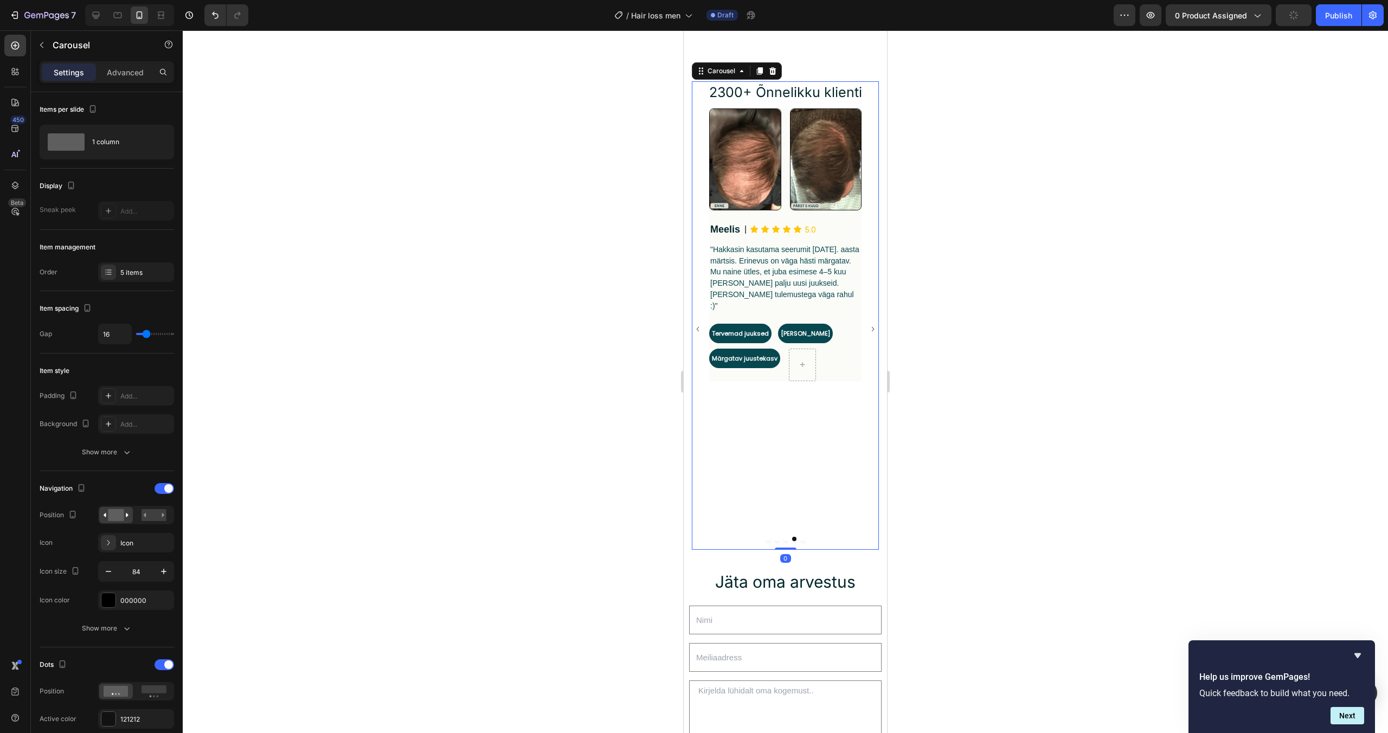
click at [871, 325] on icon "Carousel Next Arrow" at bounding box center [873, 329] width 9 height 46
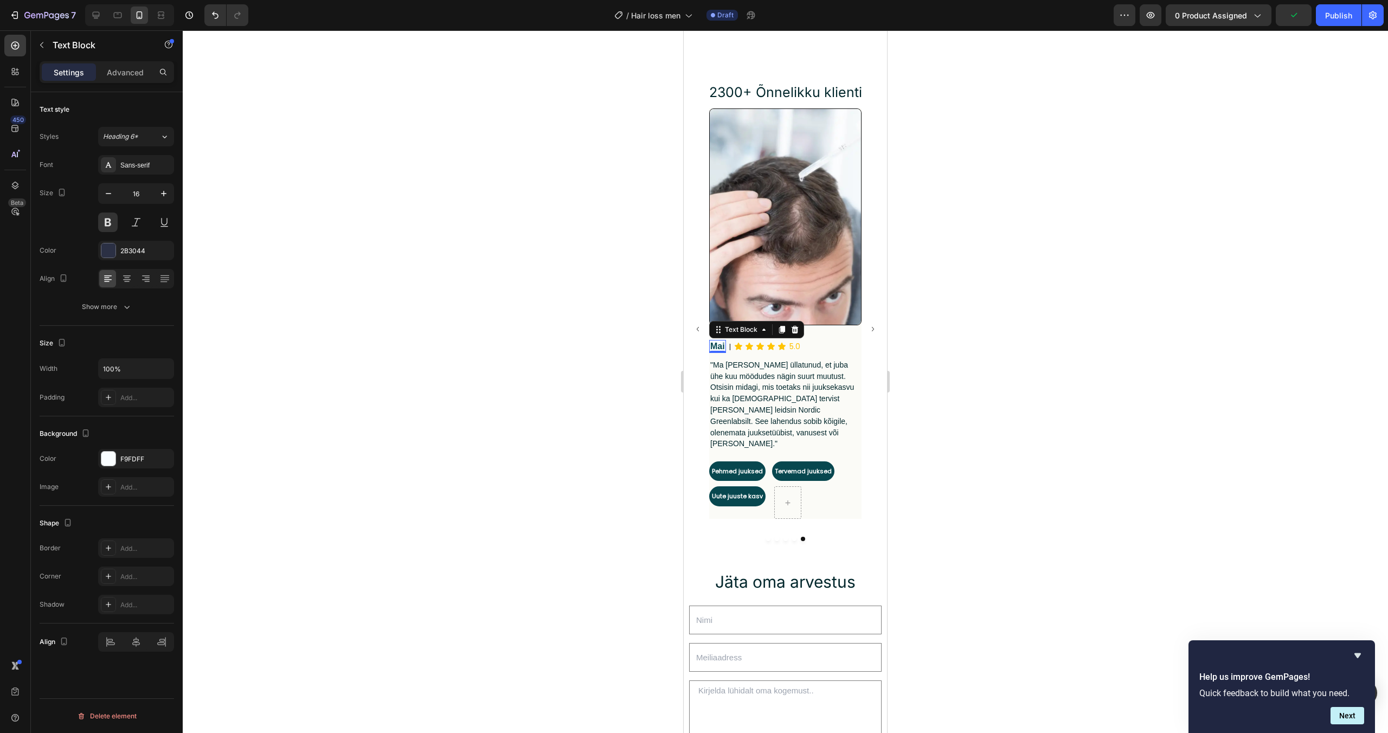
click at [719, 342] on span "Mai" at bounding box center [718, 346] width 15 height 9
click at [725, 347] on div "Text Block" at bounding box center [741, 348] width 37 height 10
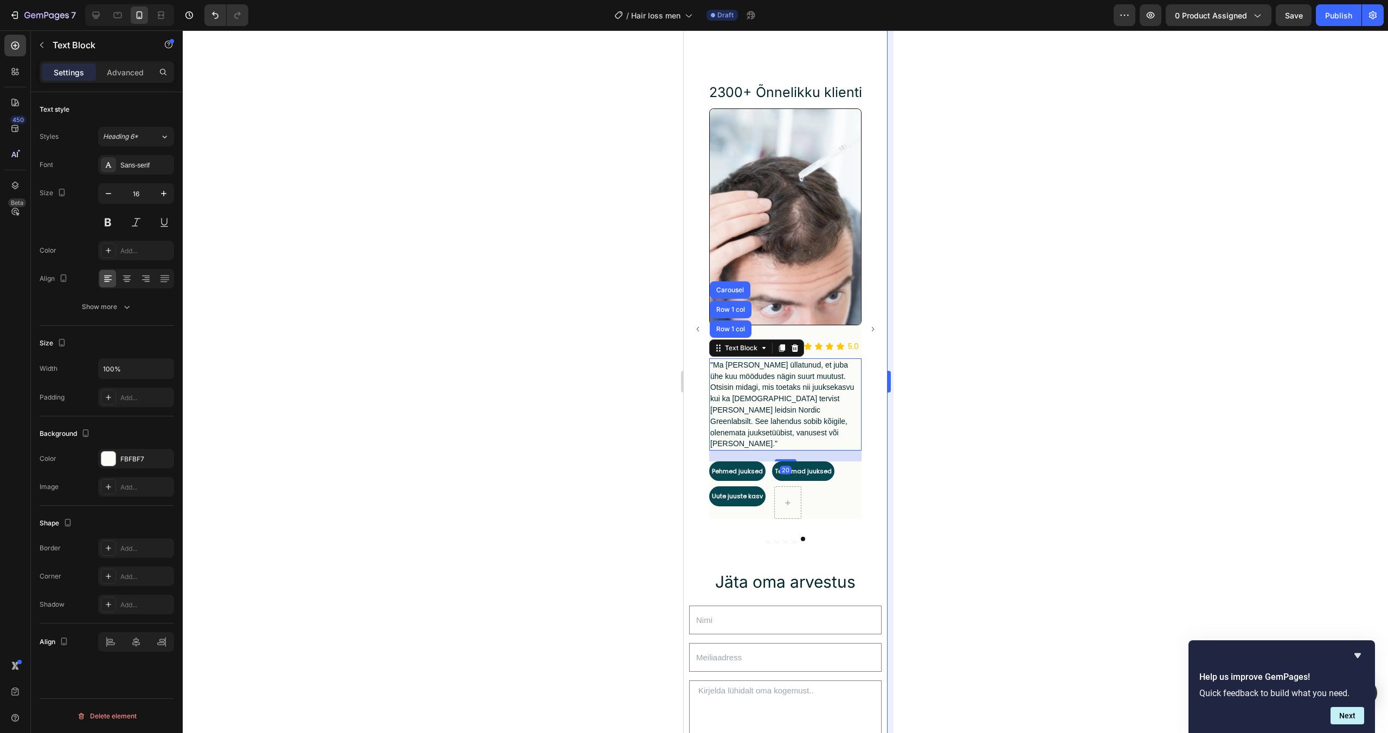
drag, startPoint x: 983, startPoint y: 387, endPoint x: 893, endPoint y: 391, distance: 90.7
click at [983, 387] on div at bounding box center [786, 381] width 1206 height 703
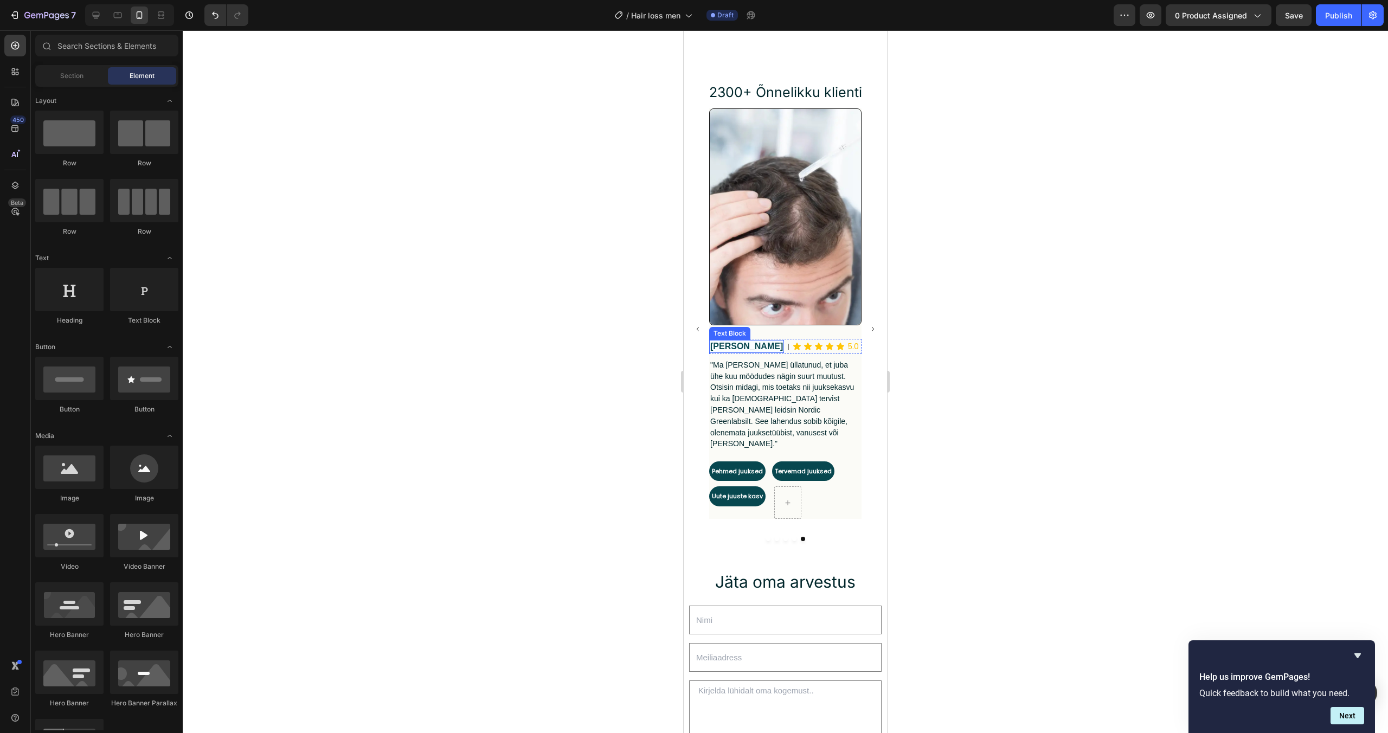
click at [715, 346] on span "Roger" at bounding box center [747, 346] width 73 height 9
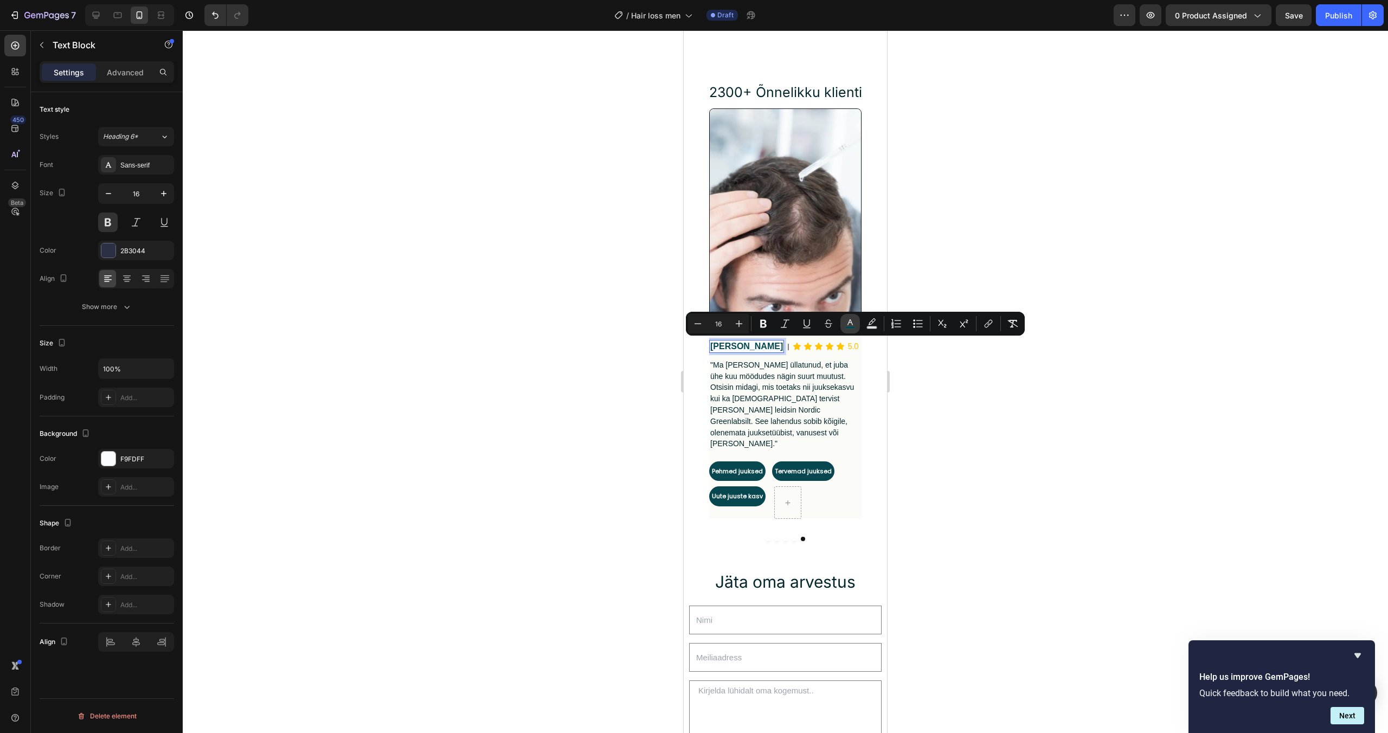
click at [842, 325] on button "color" at bounding box center [851, 324] width 20 height 20
type input "07474F"
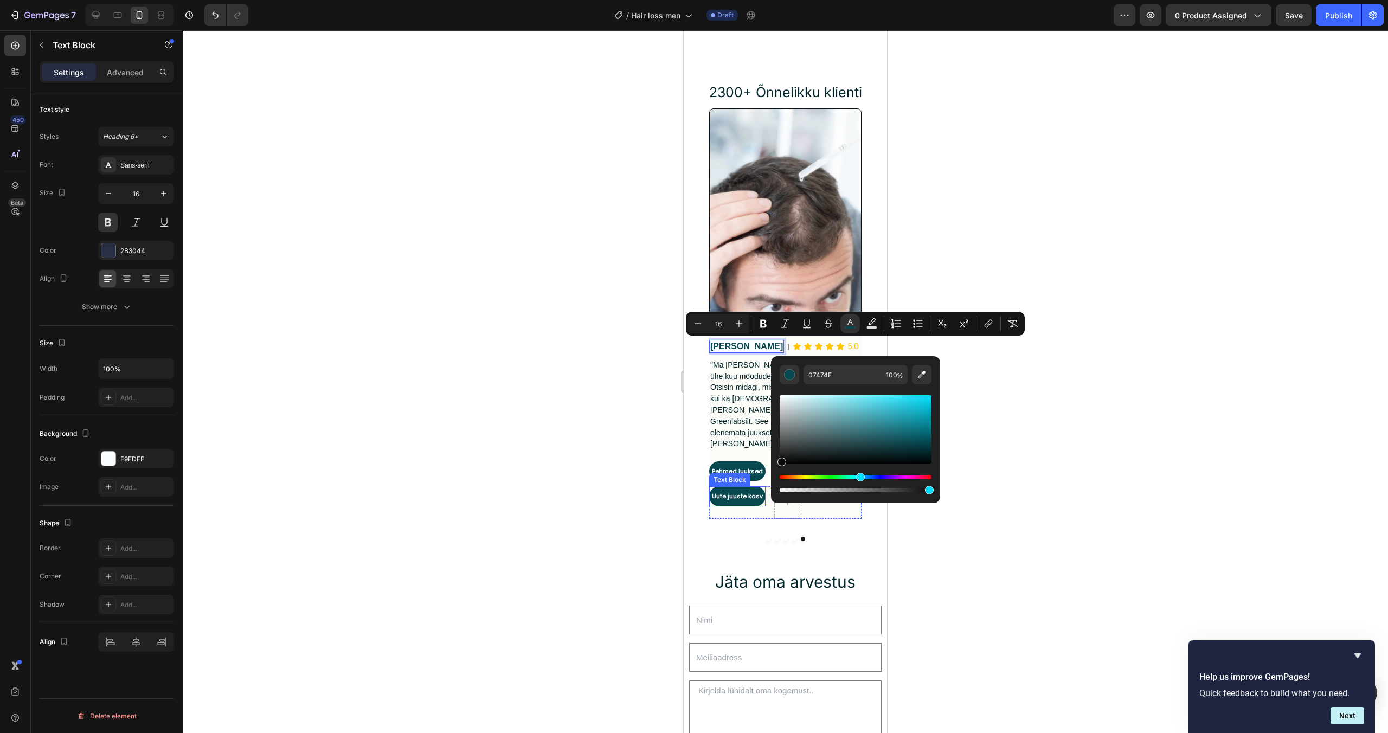
drag, startPoint x: 1456, startPoint y: 491, endPoint x: 753, endPoint y: 488, distance: 702.9
type input "0A0A0A"
click at [1119, 390] on div at bounding box center [786, 381] width 1206 height 703
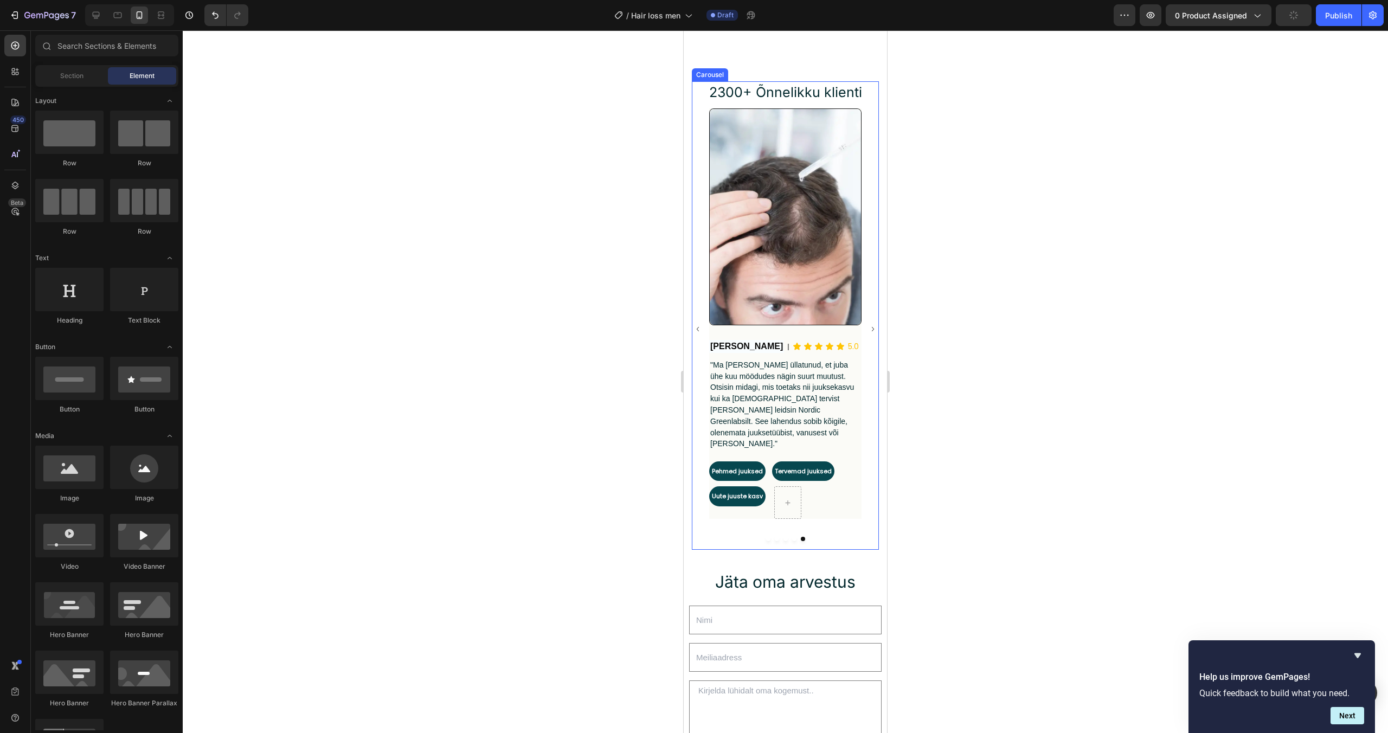
click at [875, 324] on icon "Carousel Next Arrow" at bounding box center [873, 329] width 9 height 46
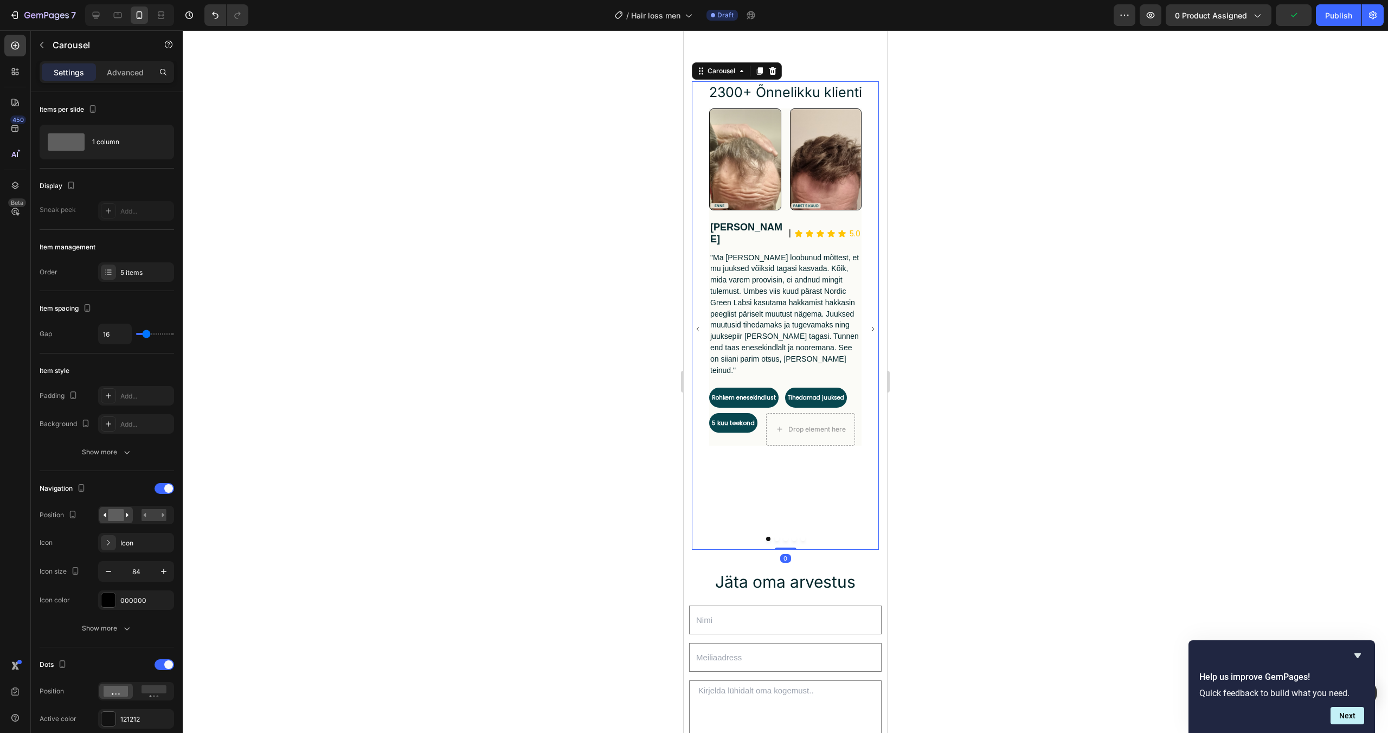
click at [700, 326] on icon "Carousel Back Arrow" at bounding box center [698, 329] width 9 height 46
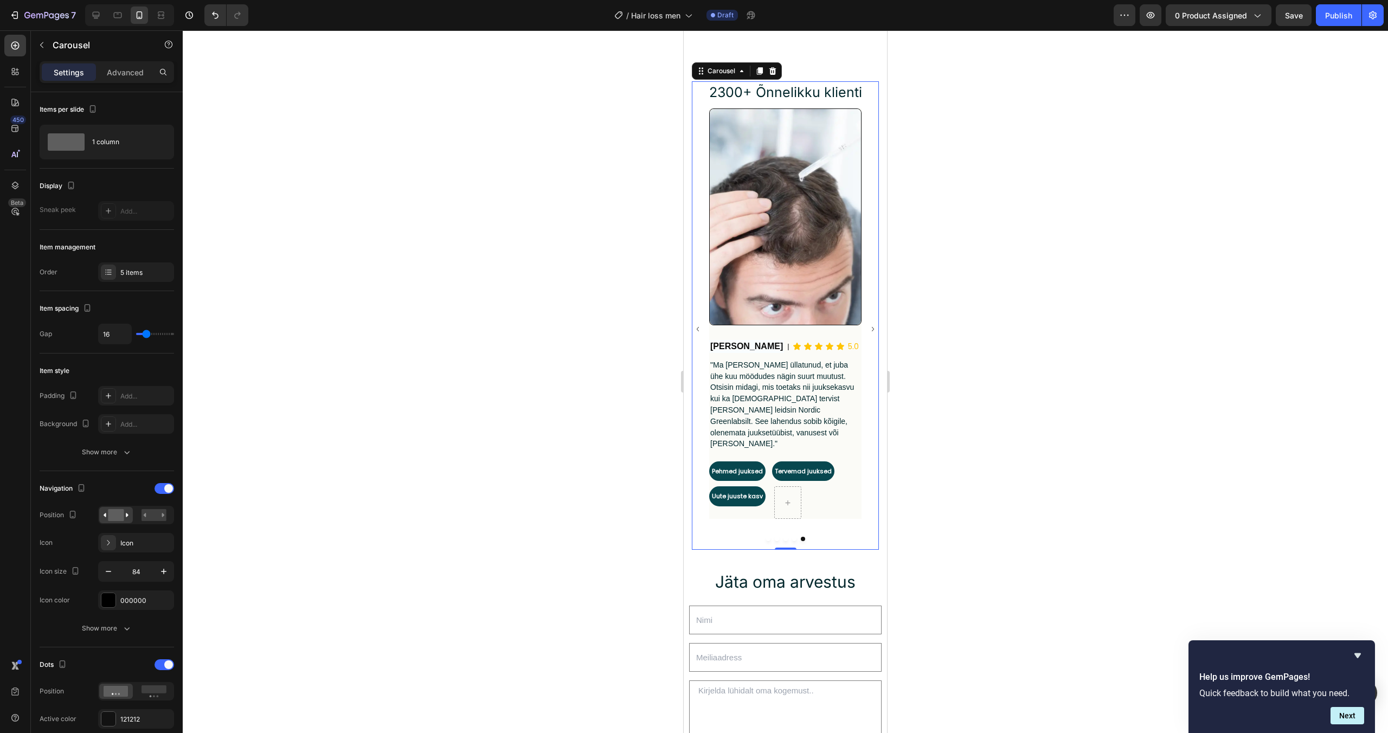
click at [872, 327] on icon "Carousel Next Arrow" at bounding box center [873, 329] width 9 height 46
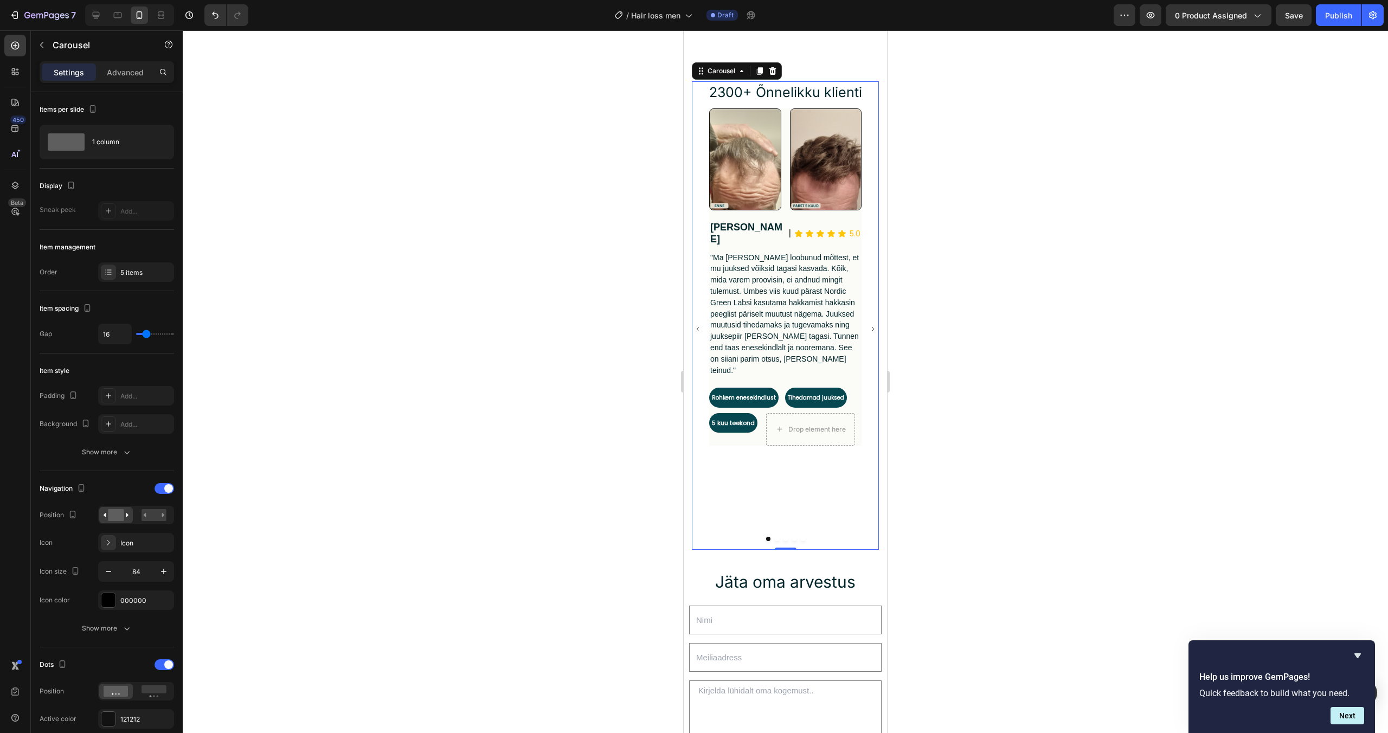
click at [871, 330] on div "Image Image Row Row Gregor Text Block | Heading Icon Icon Icon Icon Icon Icon L…" at bounding box center [785, 329] width 187 height 442
click at [871, 329] on icon "Carousel Next Arrow" at bounding box center [873, 329] width 9 height 46
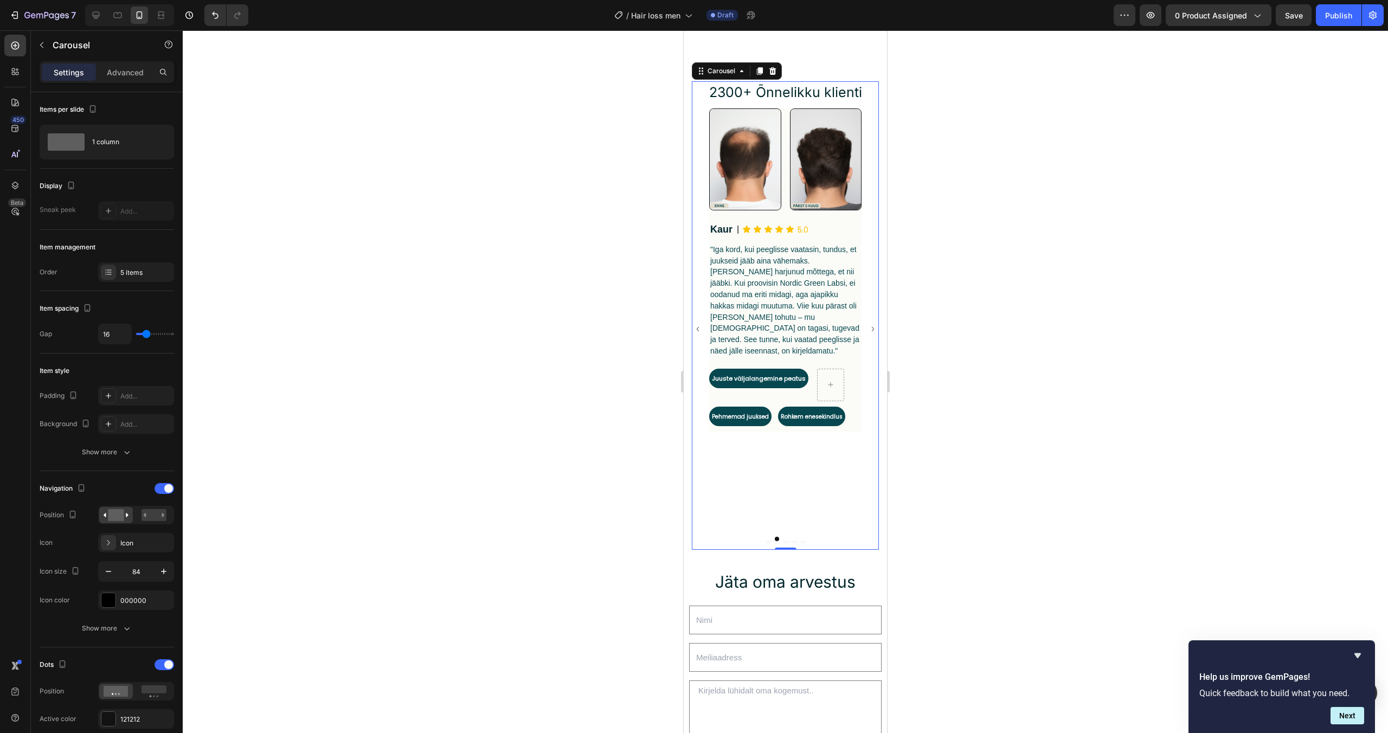
click at [871, 329] on icon "Carousel Next Arrow" at bounding box center [873, 329] width 9 height 46
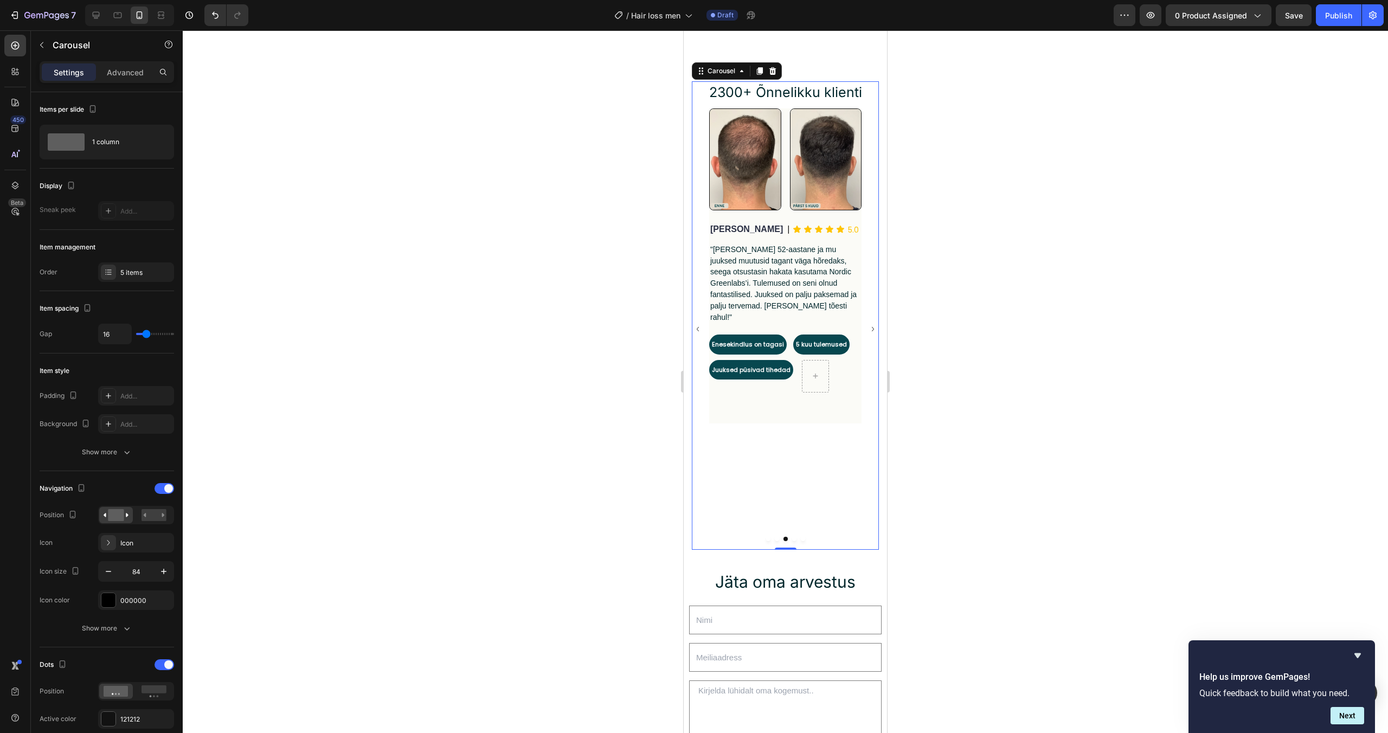
click at [867, 325] on div "Image Image Row Row Gregor Text Block | Heading Icon Icon Icon Icon Icon Icon L…" at bounding box center [785, 329] width 187 height 442
click at [871, 327] on icon "Carousel Next Arrow" at bounding box center [873, 329] width 9 height 46
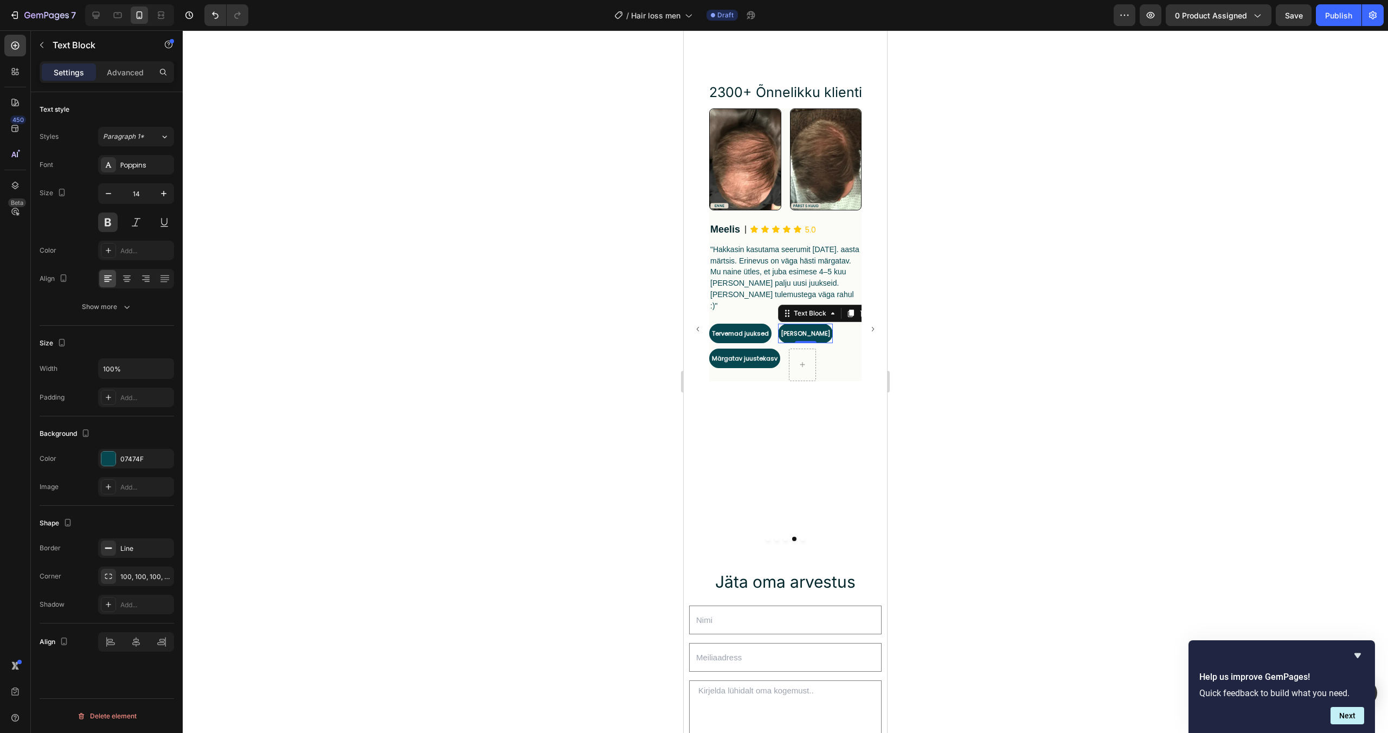
click at [830, 329] on span "[PERSON_NAME]" at bounding box center [805, 333] width 49 height 9
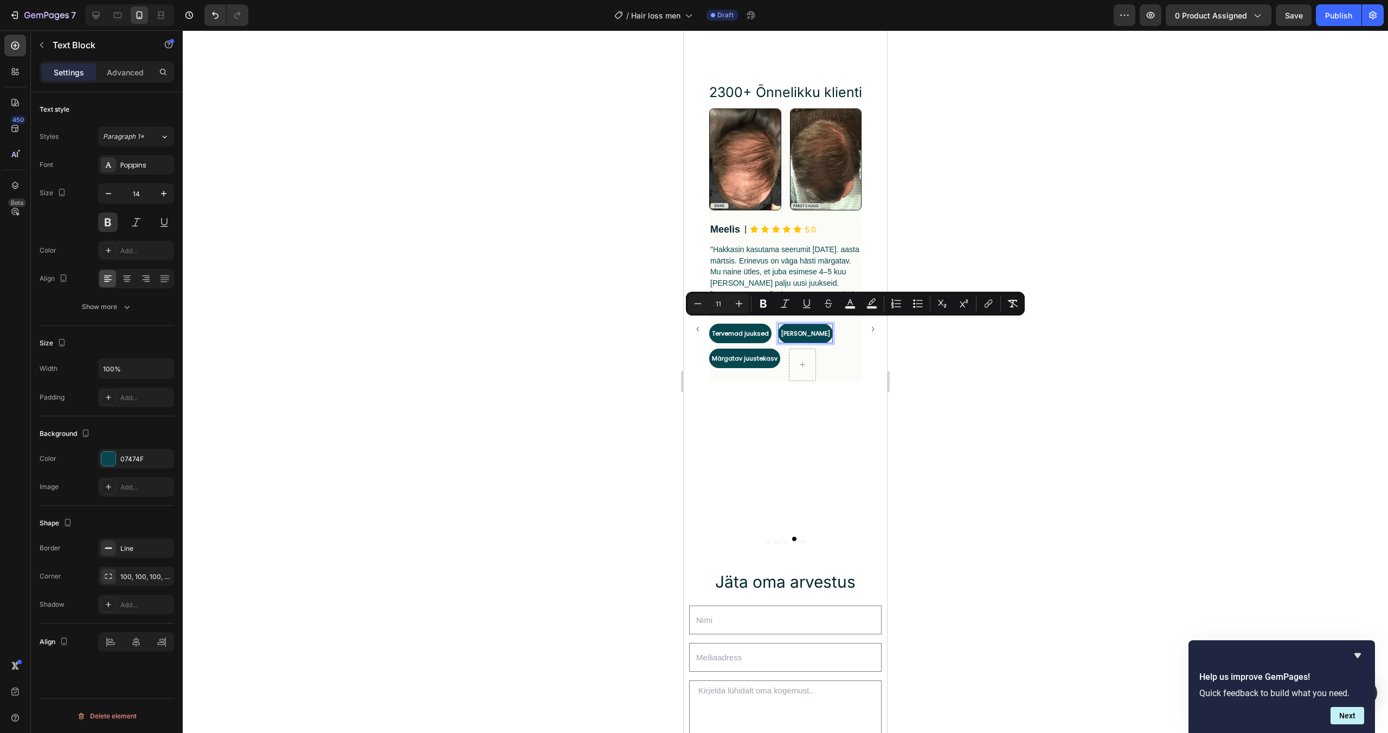
drag, startPoint x: 846, startPoint y: 327, endPoint x: 790, endPoint y: 331, distance: 55.5
click at [790, 331] on p "[PERSON_NAME]" at bounding box center [805, 334] width 49 height 14
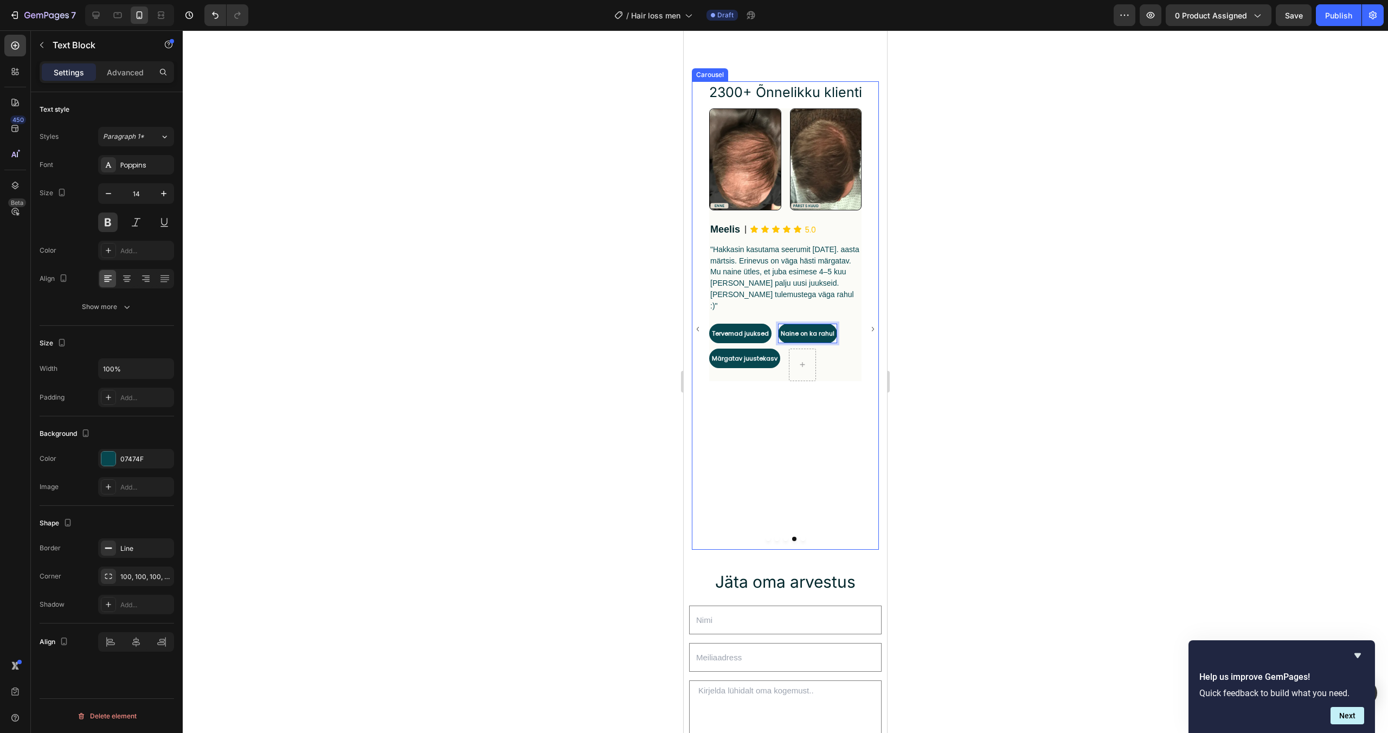
click at [984, 428] on div at bounding box center [786, 381] width 1206 height 703
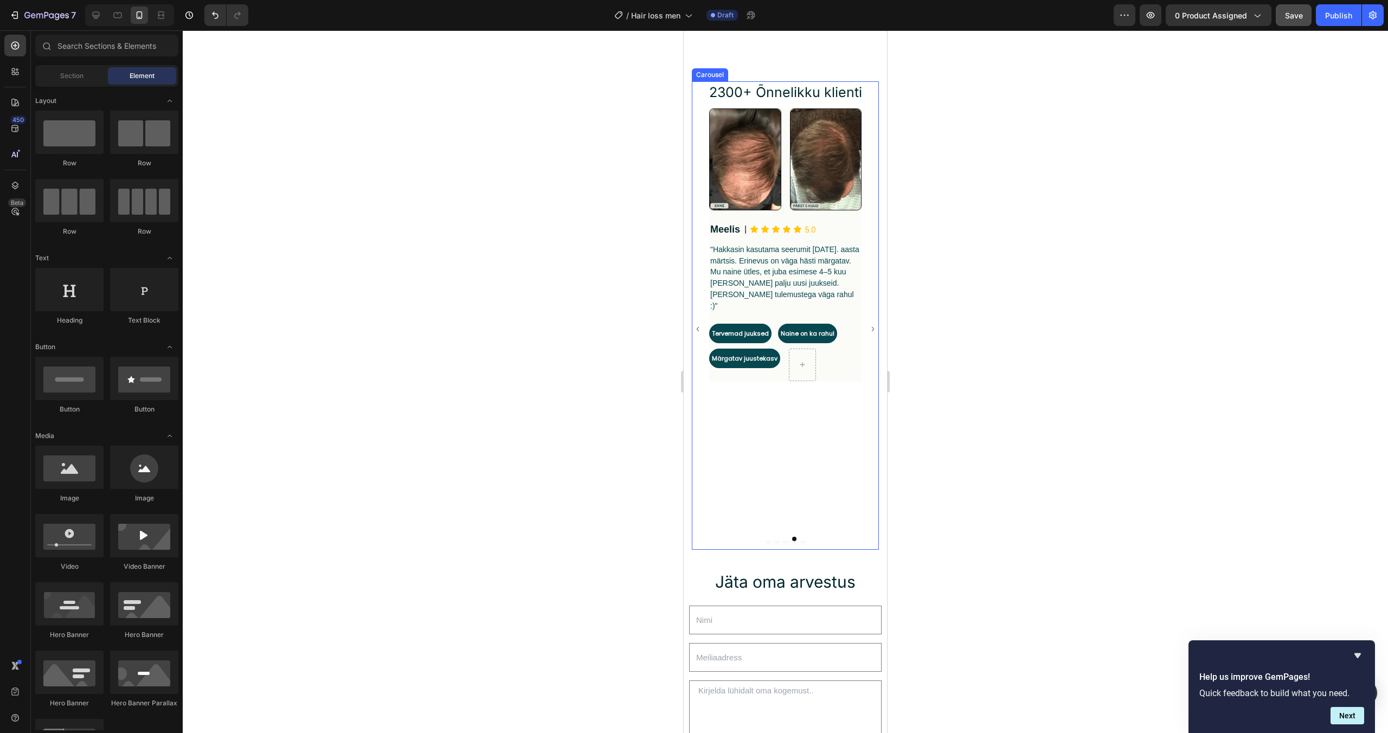
click at [1296, 20] on span "Save" at bounding box center [1294, 15] width 18 height 9
click at [873, 327] on icon "Carousel Next Arrow" at bounding box center [873, 329] width 9 height 46
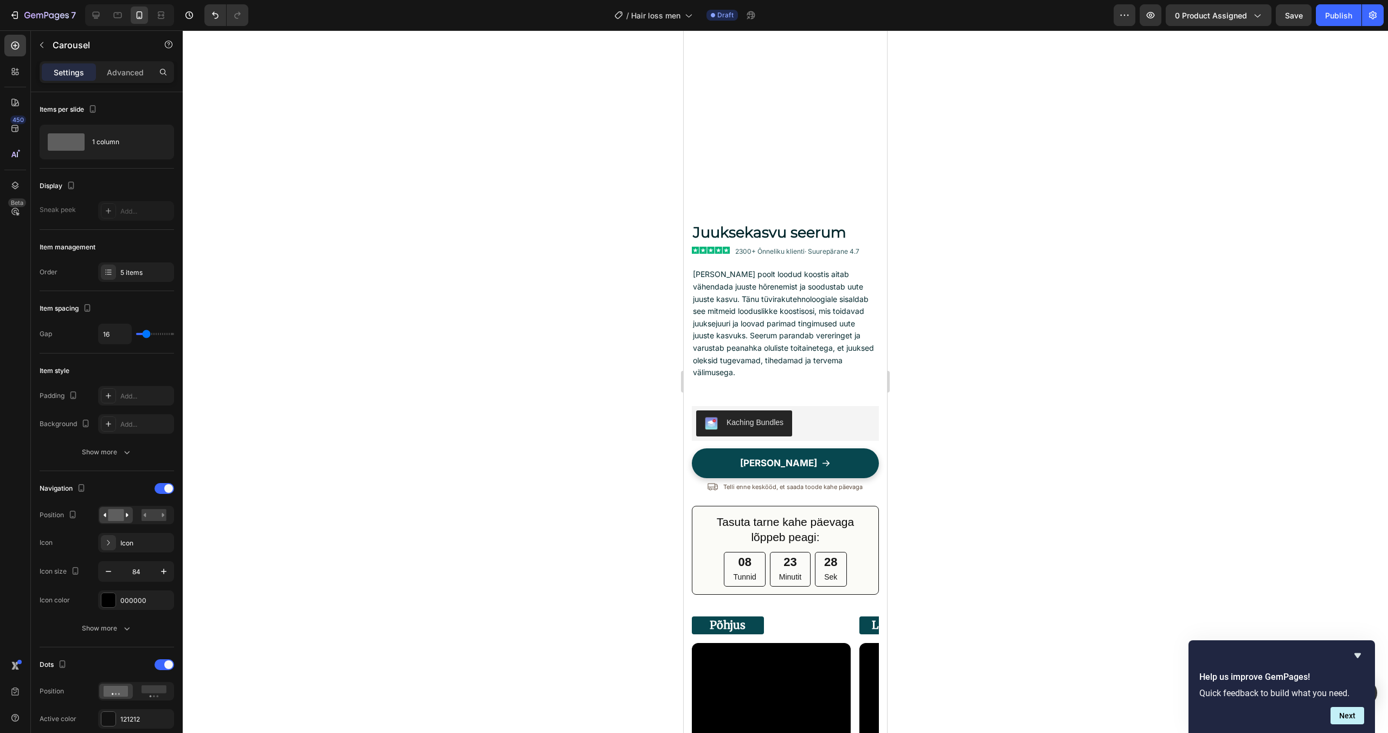
scroll to position [0, 0]
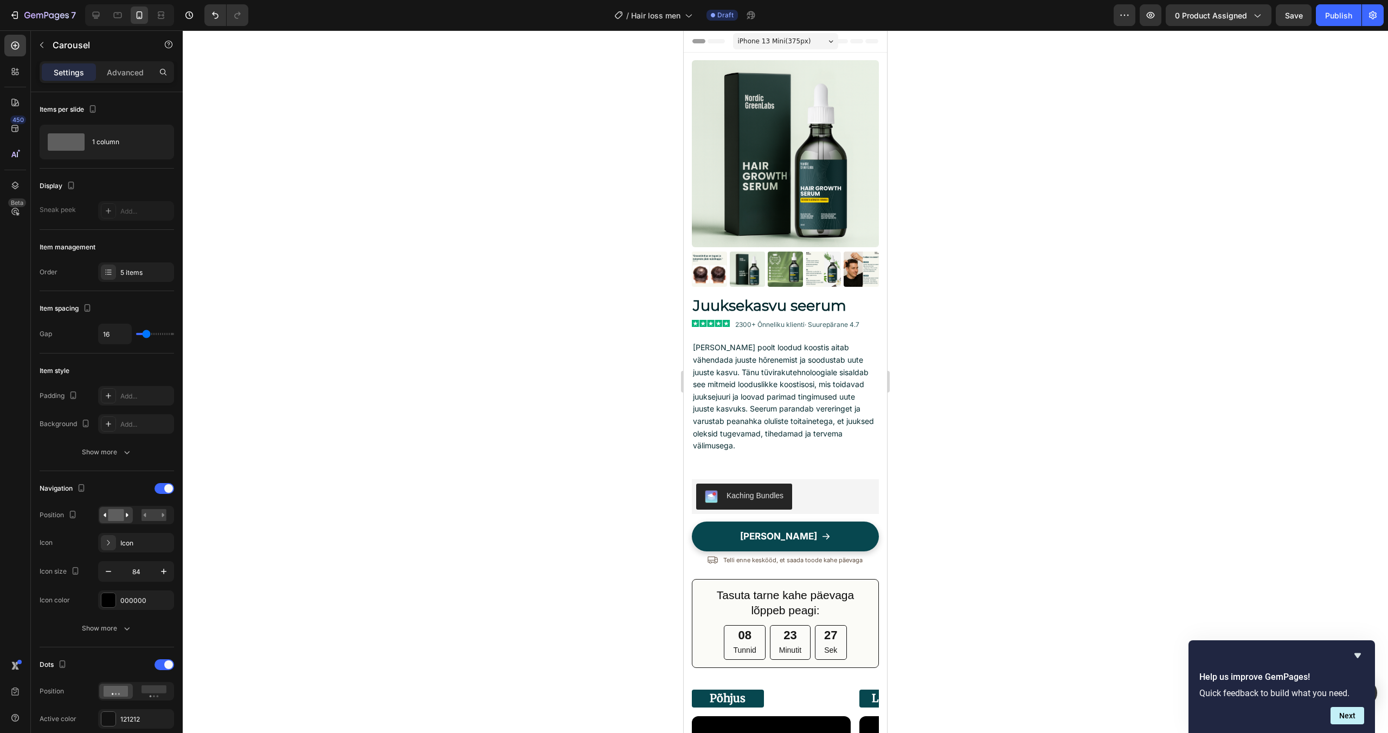
click at [1337, 26] on div "7 Version history / Hair loss men Draft Preview 0 product assigned Save Publish" at bounding box center [694, 15] width 1388 height 31
click at [1333, 18] on div "Publish" at bounding box center [1339, 15] width 27 height 11
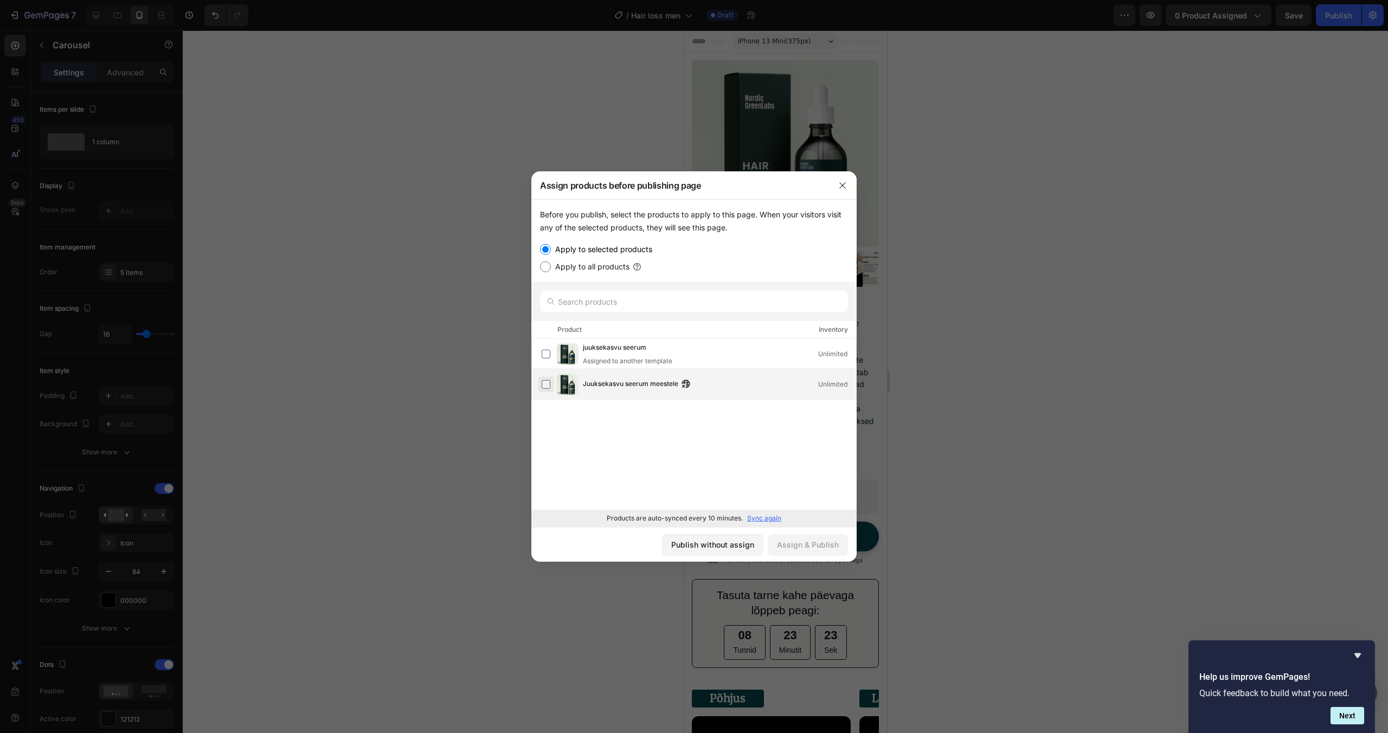
click at [549, 385] on label at bounding box center [546, 384] width 9 height 9
click at [808, 548] on div "Assign & Publish" at bounding box center [808, 544] width 62 height 11
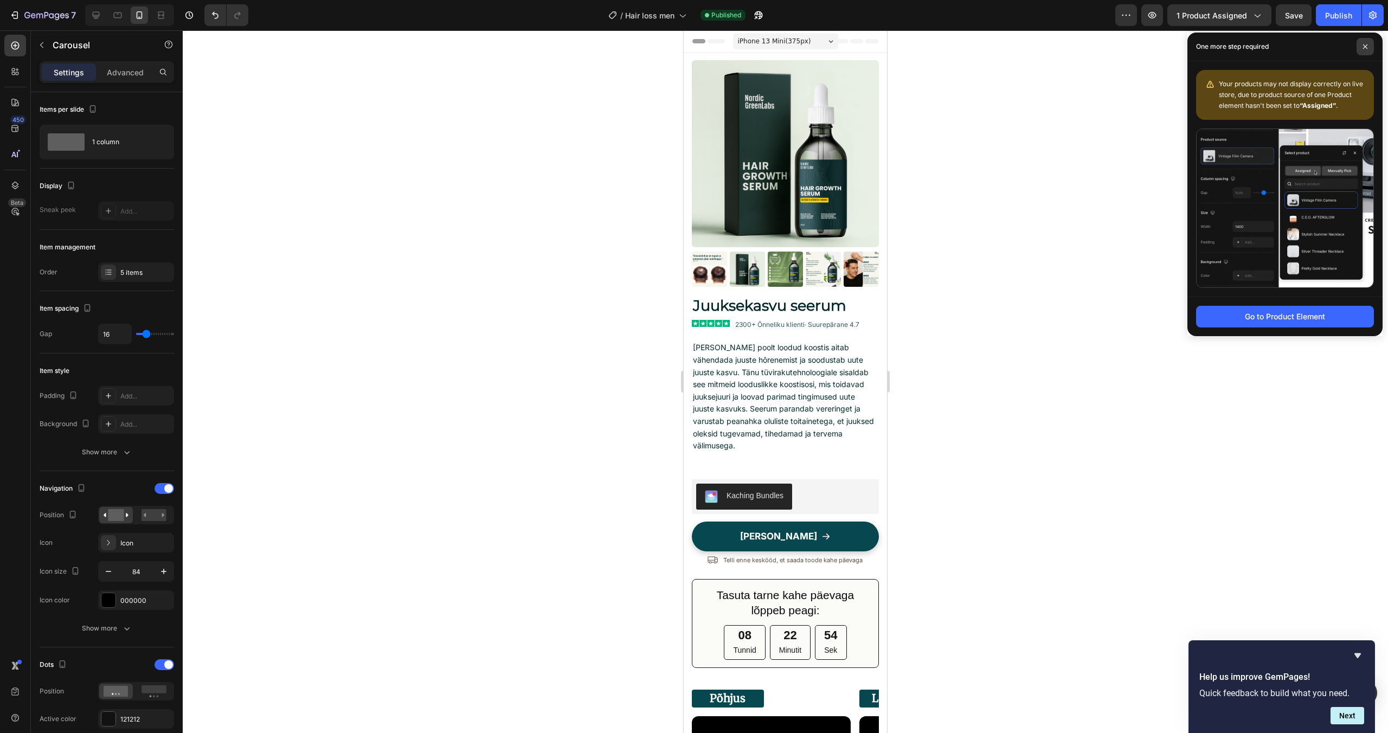
click at [1360, 44] on span at bounding box center [1365, 46] width 17 height 17
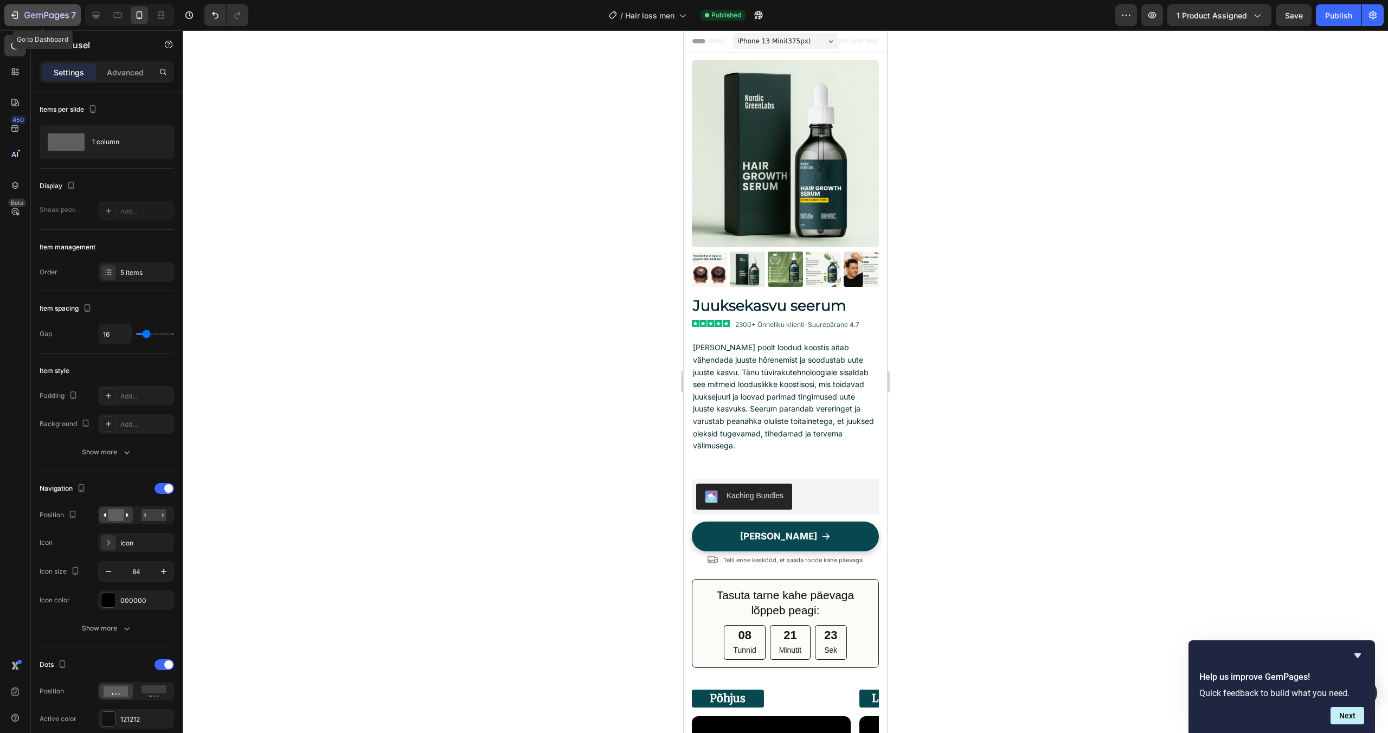
click at [50, 19] on icon "button" at bounding box center [46, 15] width 44 height 9
